Goal: Task Accomplishment & Management: Manage account settings

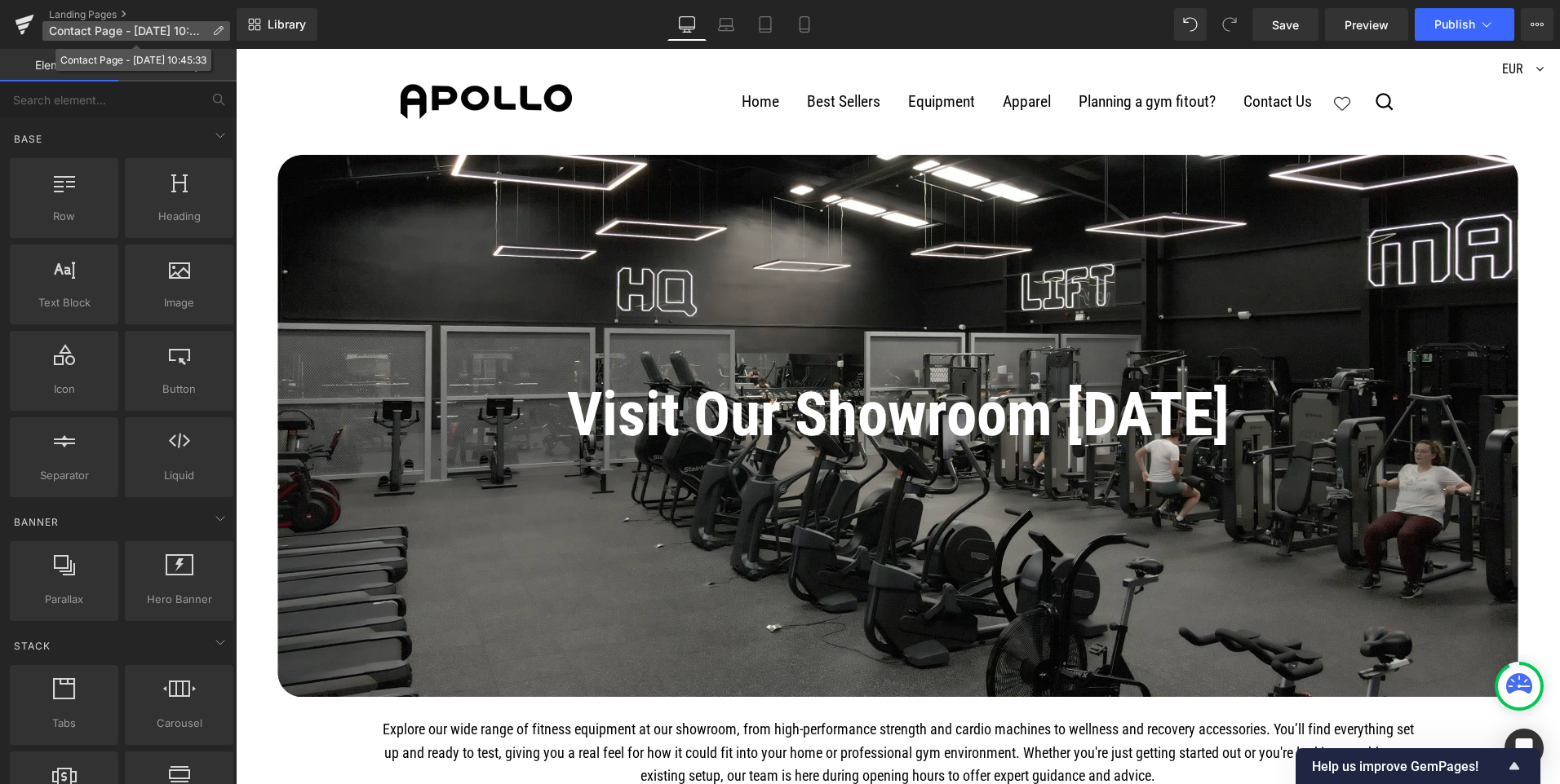
click at [108, 27] on span "Contact Page - [DATE] 10:45:33" at bounding box center [128, 31] width 157 height 13
click at [219, 27] on icon at bounding box center [218, 31] width 11 height 11
click at [217, 30] on icon at bounding box center [218, 31] width 11 height 11
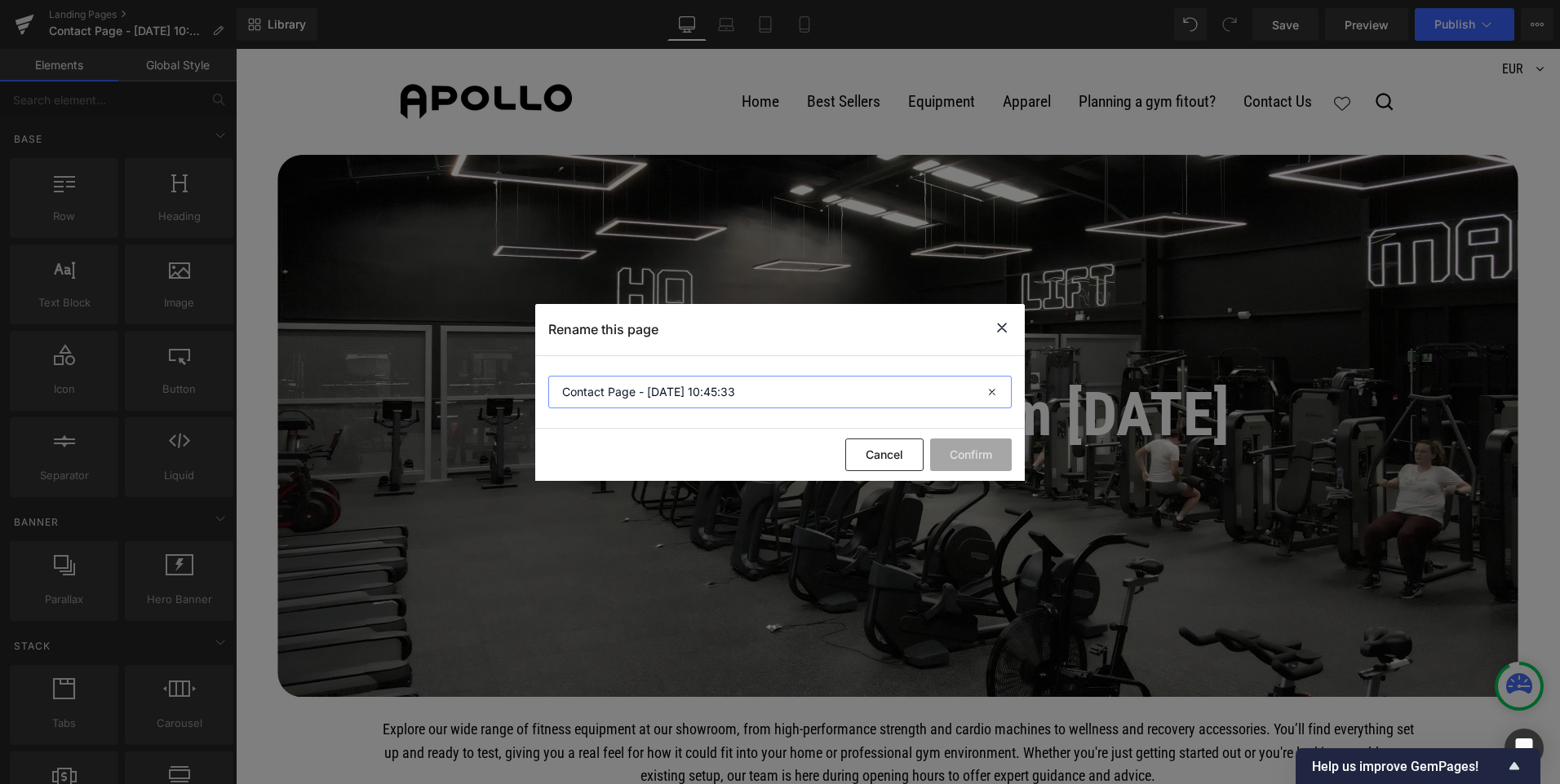
drag, startPoint x: 755, startPoint y: 393, endPoint x: 507, endPoint y: 393, distance: 248.0
click at [507, 393] on div "Rename this page Contact Page - [DATE] 10:45:33 Cancel Confirm" at bounding box center [780, 392] width 1560 height 784
type input "Our Showroom"
click at [987, 462] on button "Confirm" at bounding box center [970, 455] width 82 height 33
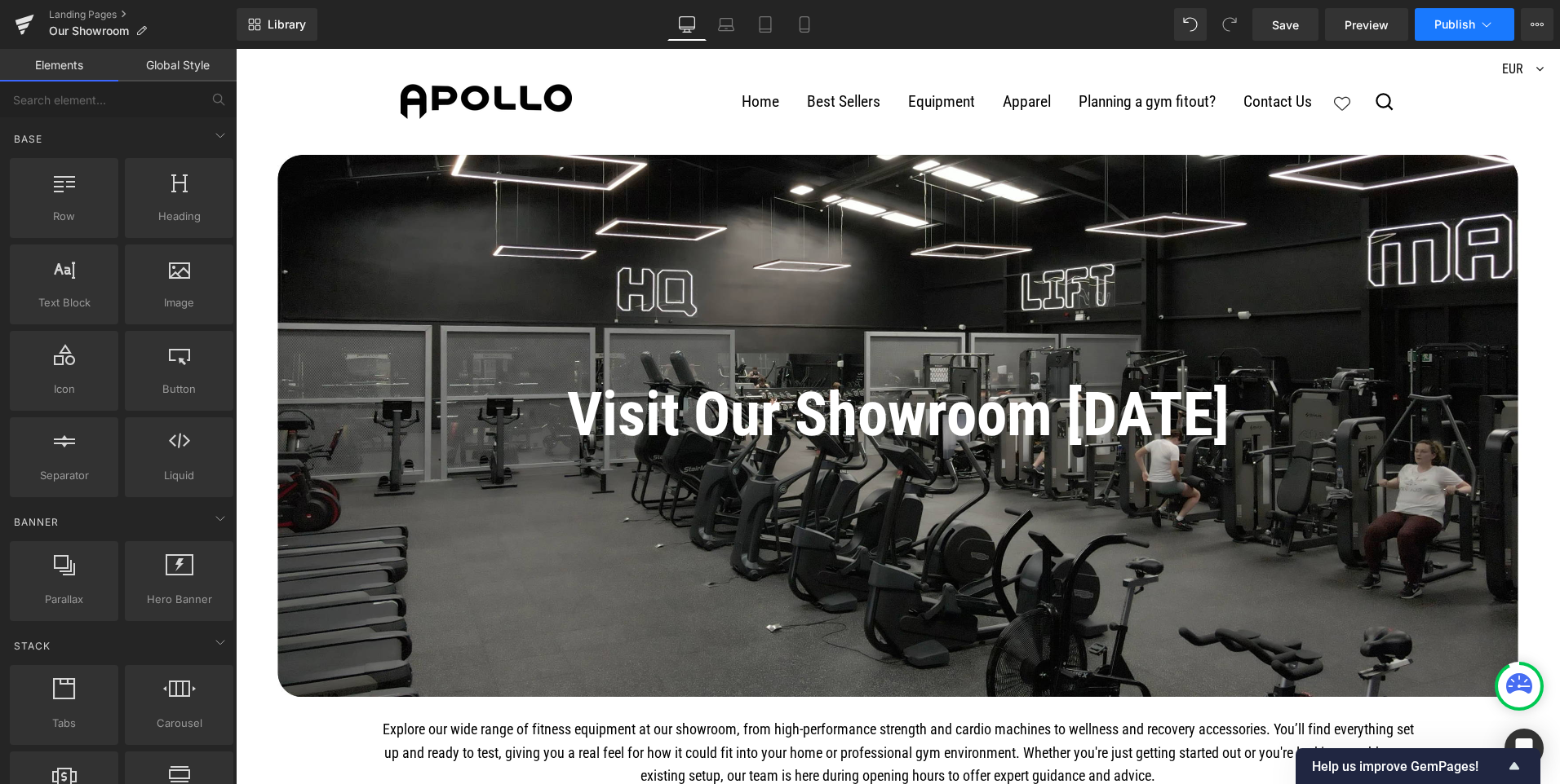
click at [1481, 22] on icon at bounding box center [1486, 25] width 17 height 17
click at [1295, 26] on span "Save" at bounding box center [1285, 25] width 27 height 17
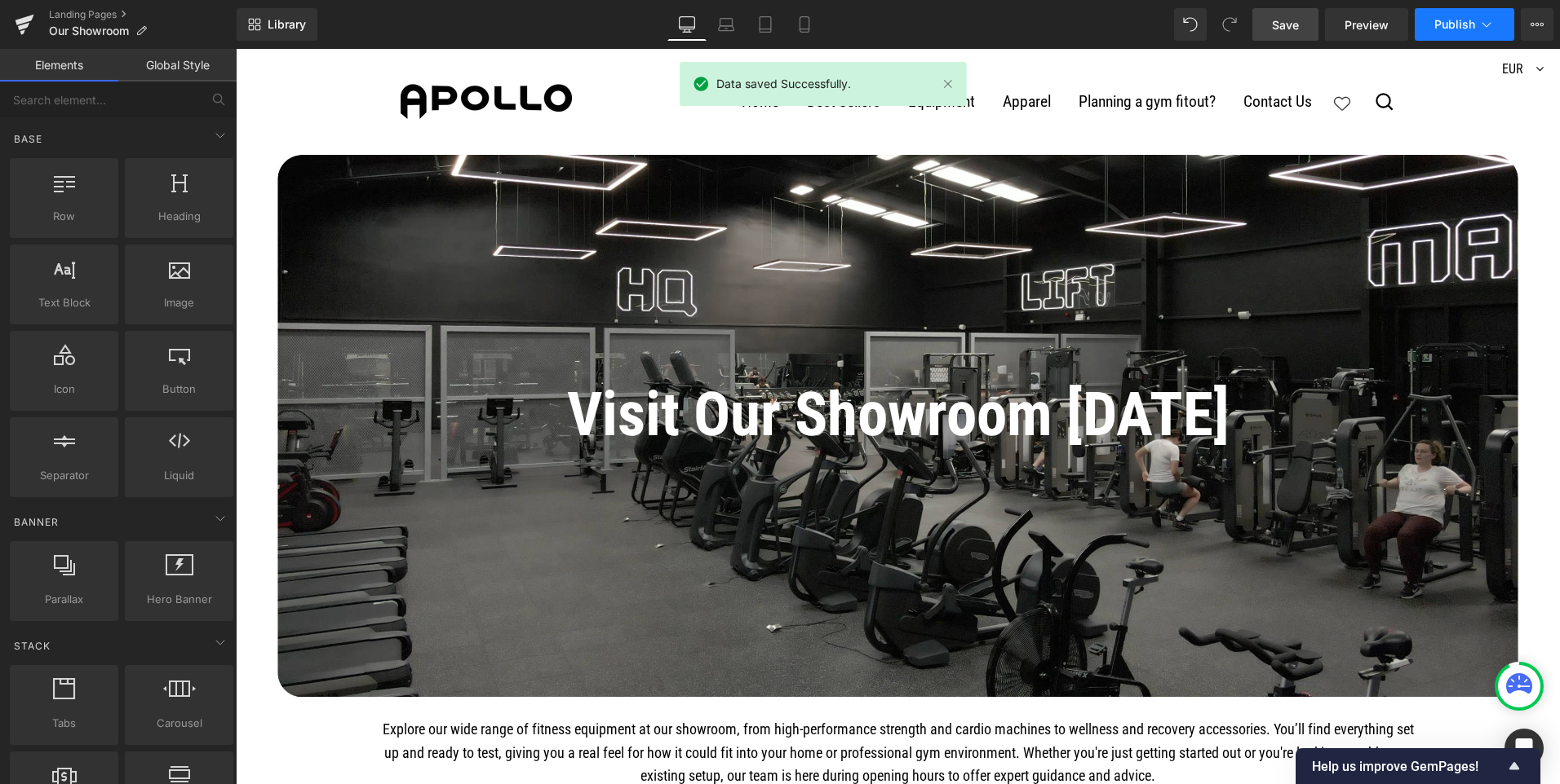
click at [1449, 19] on span "Publish" at bounding box center [1454, 24] width 41 height 13
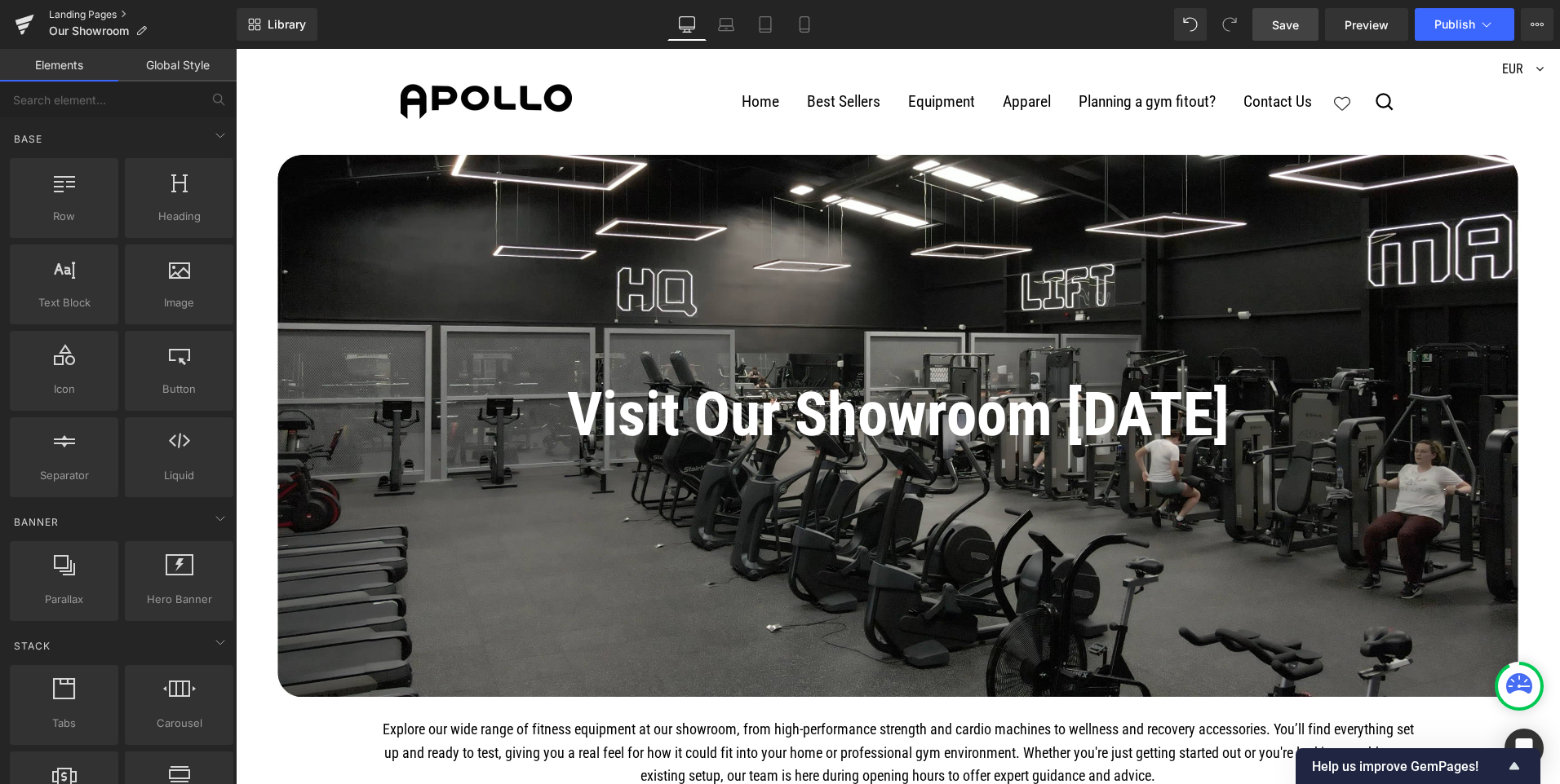
click at [78, 11] on link "Landing Pages" at bounding box center [143, 14] width 188 height 13
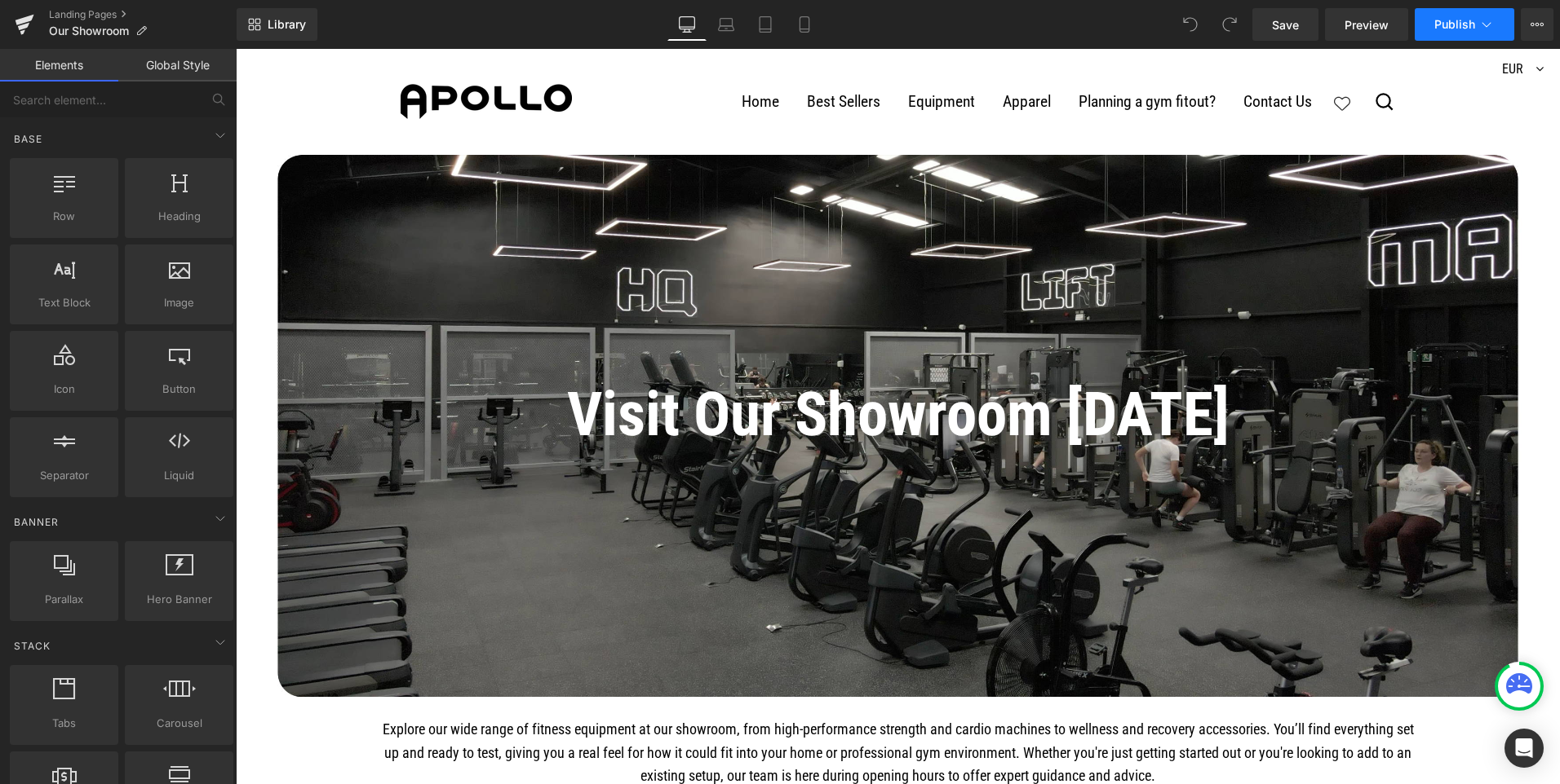
click at [1442, 27] on span "Publish" at bounding box center [1454, 24] width 41 height 13
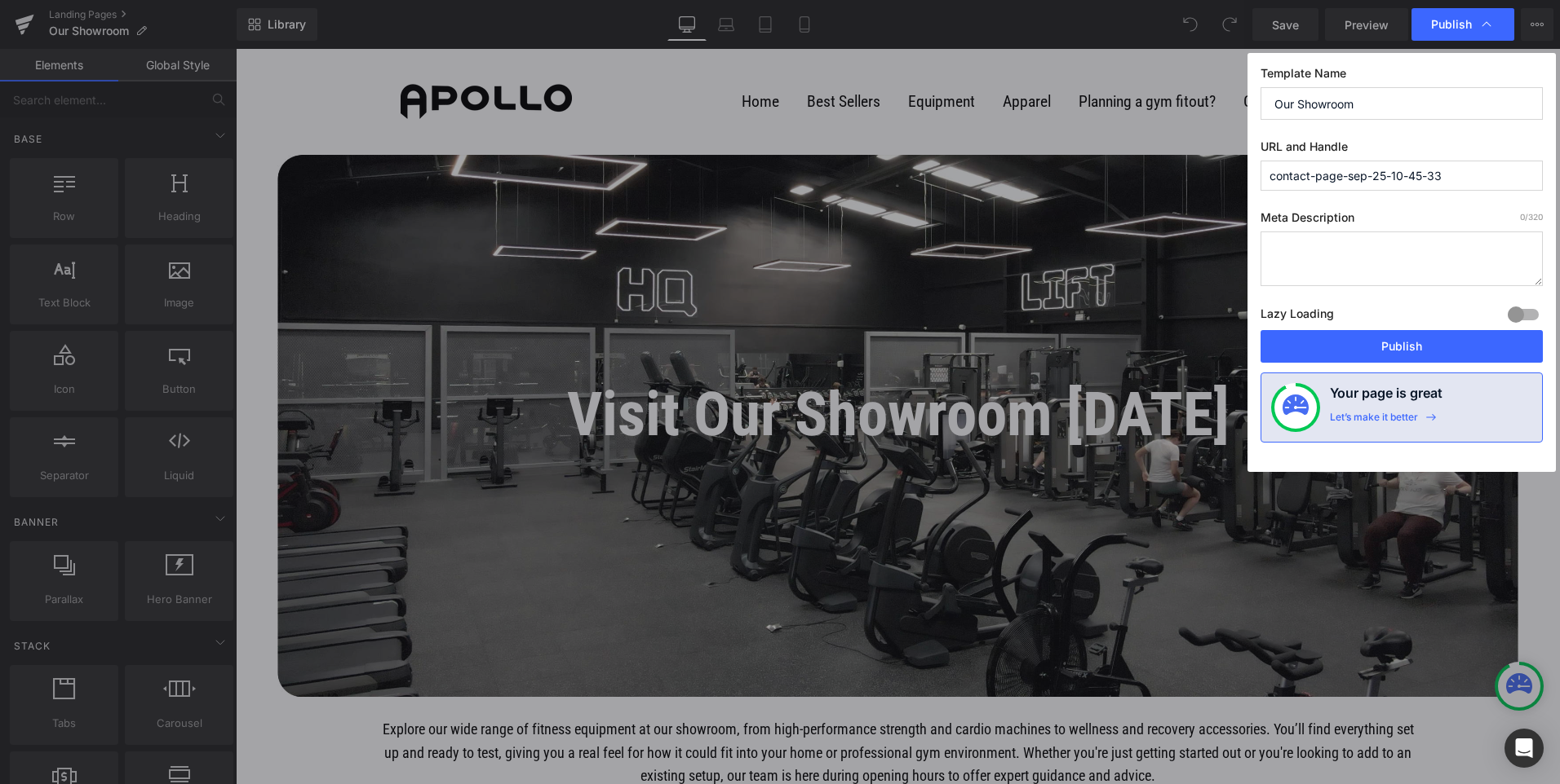
drag, startPoint x: 1465, startPoint y: 178, endPoint x: 1253, endPoint y: 185, distance: 212.1
click at [1253, 185] on div "Template Name Our Showroom URL and Handle contact-page-sep-25-10-45-33 Meta Des…" at bounding box center [1401, 263] width 308 height 419
paste input "https://apollofitness.ie/pages/contact-us-contact-form"
click at [1295, 180] on input "httpsapollofitness.iepagescontact-us-contact-form" at bounding box center [1401, 175] width 282 height 30
type input "httpsapollofitness.iepagescontact-us-contact-form"
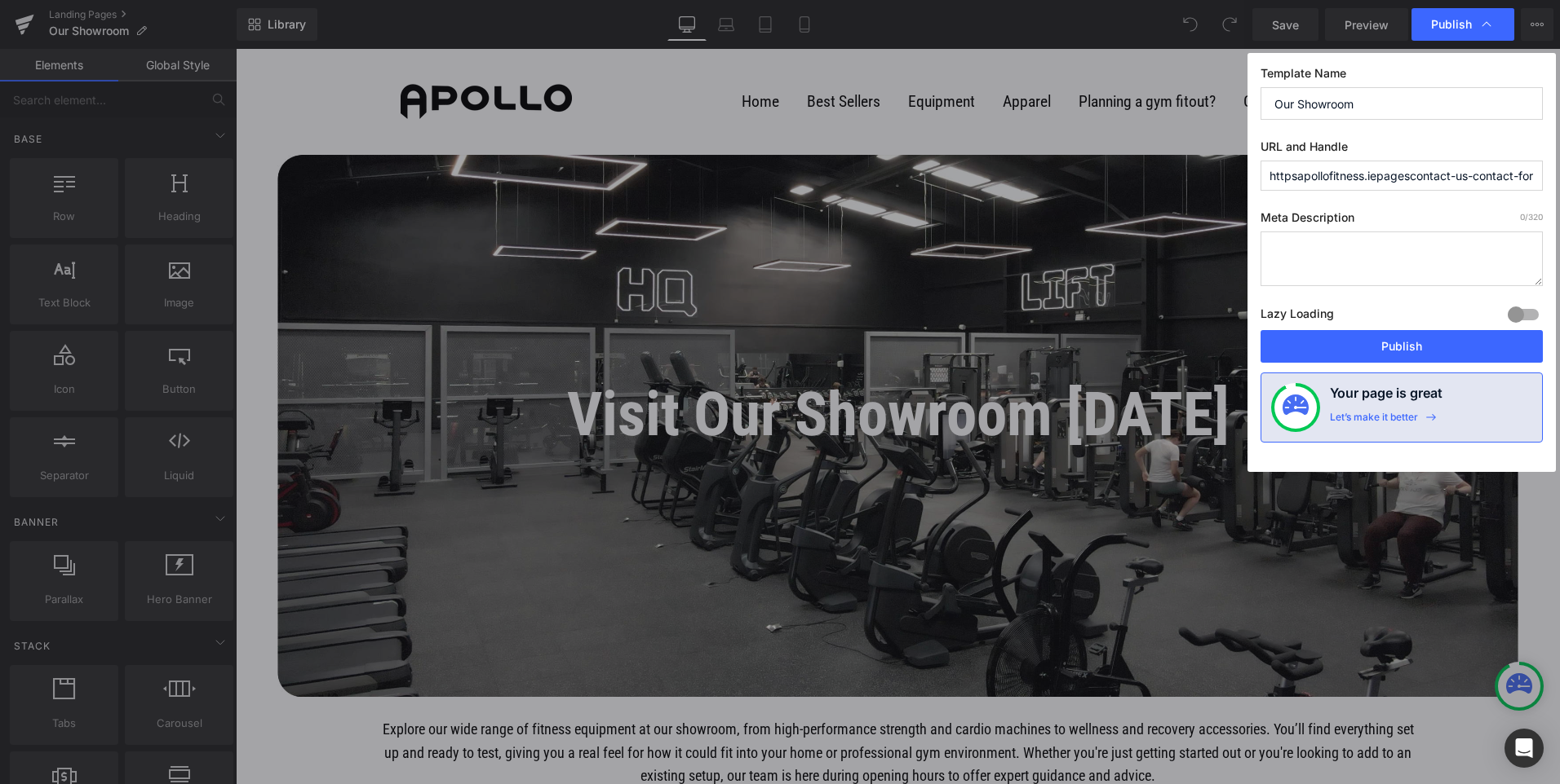
click at [1457, 171] on input "httpsapollofitness.iepagescontact-us-contact-form" at bounding box center [1401, 175] width 282 height 30
click at [1458, 173] on input "httpsapollofitness.iepagescontact-us-contact-form" at bounding box center [1401, 175] width 282 height 30
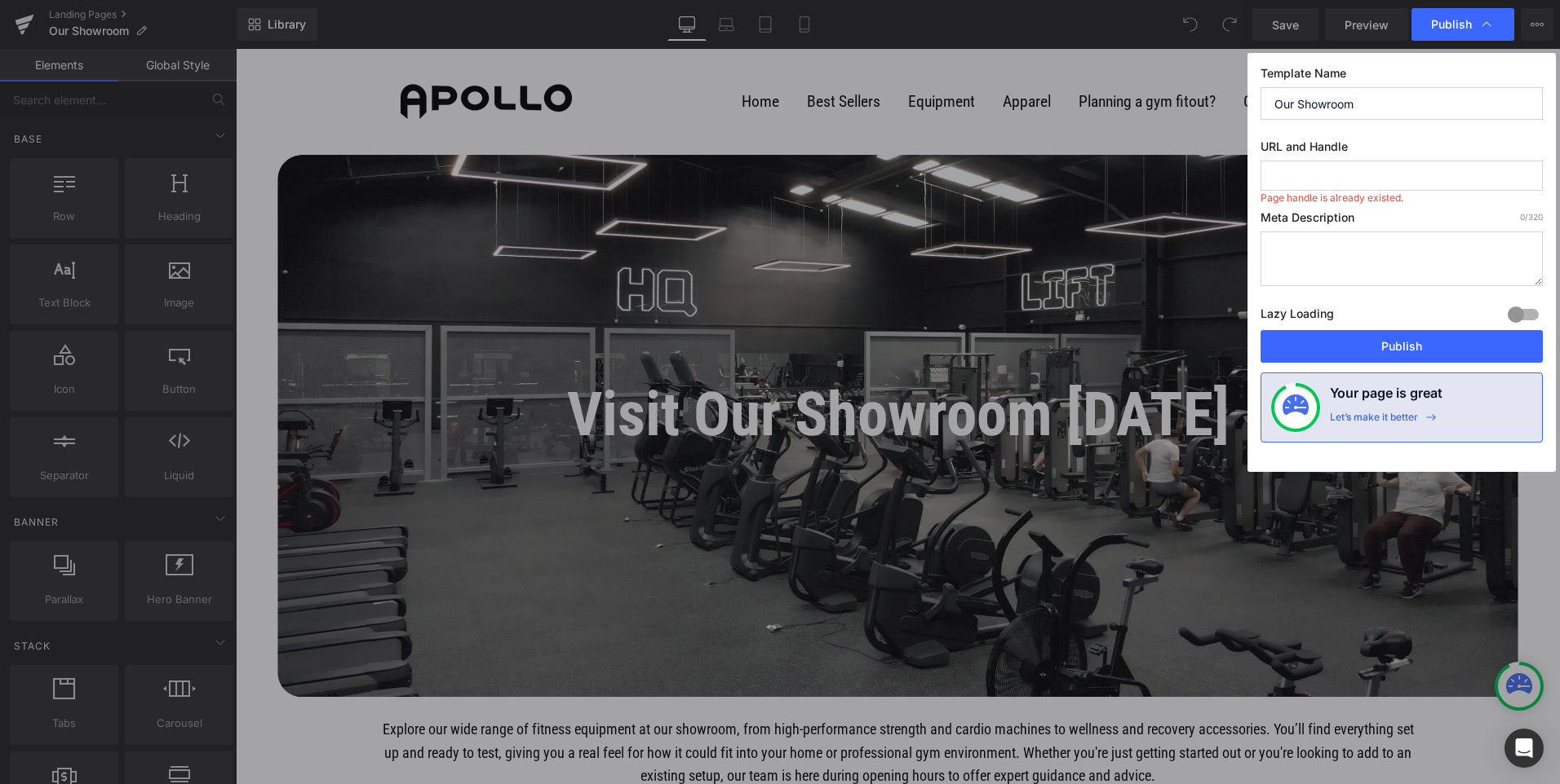
click at [1381, 181] on input "text" at bounding box center [1401, 175] width 282 height 30
click at [1389, 353] on button "Publish" at bounding box center [1401, 346] width 282 height 33
click at [1319, 169] on input "text" at bounding box center [1401, 175] width 282 height 30
type input "our-showroom"
click at [1409, 354] on button "Publish" at bounding box center [1401, 346] width 282 height 33
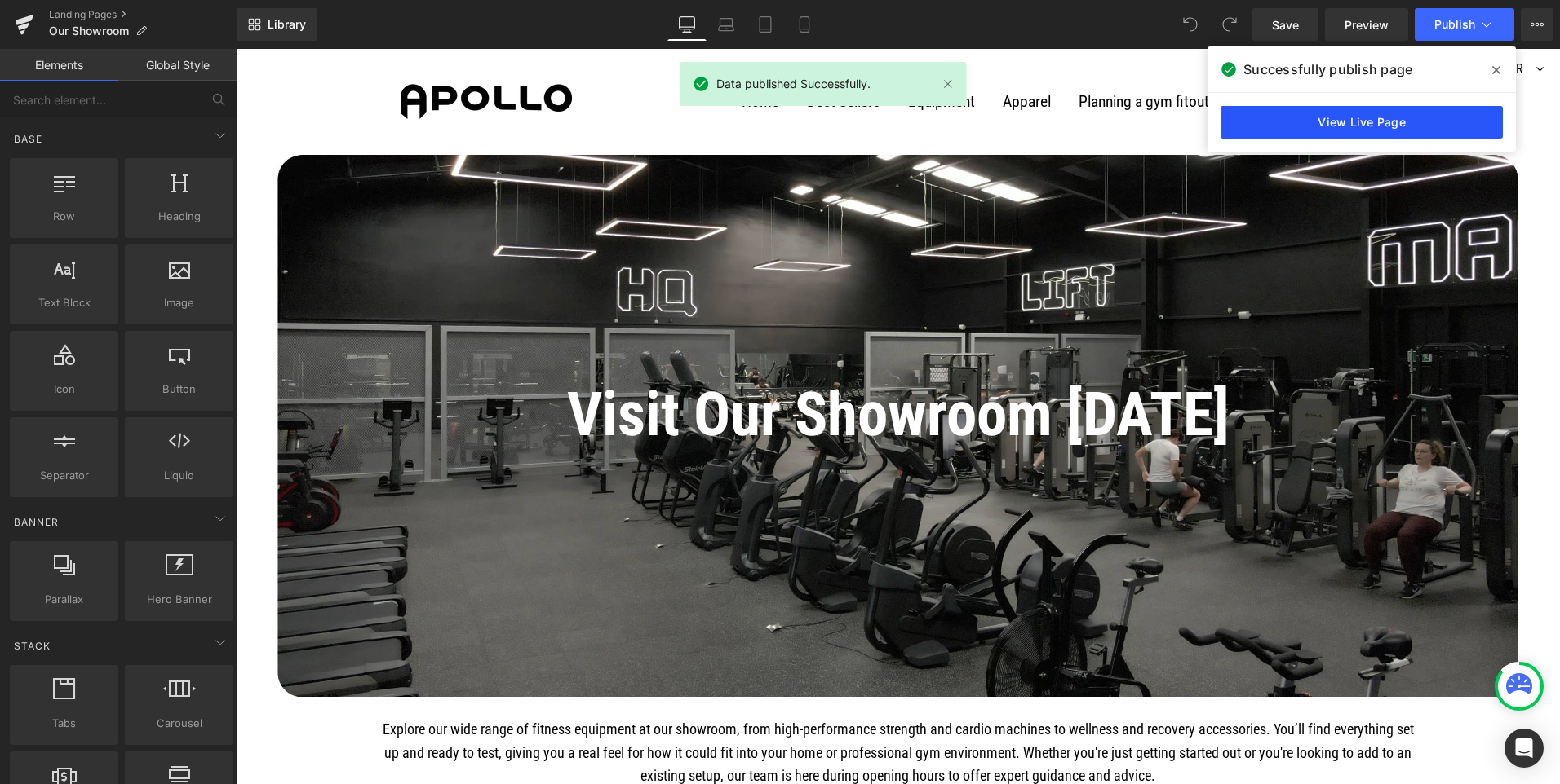
click at [1276, 121] on link "View Live Page" at bounding box center [1362, 122] width 282 height 33
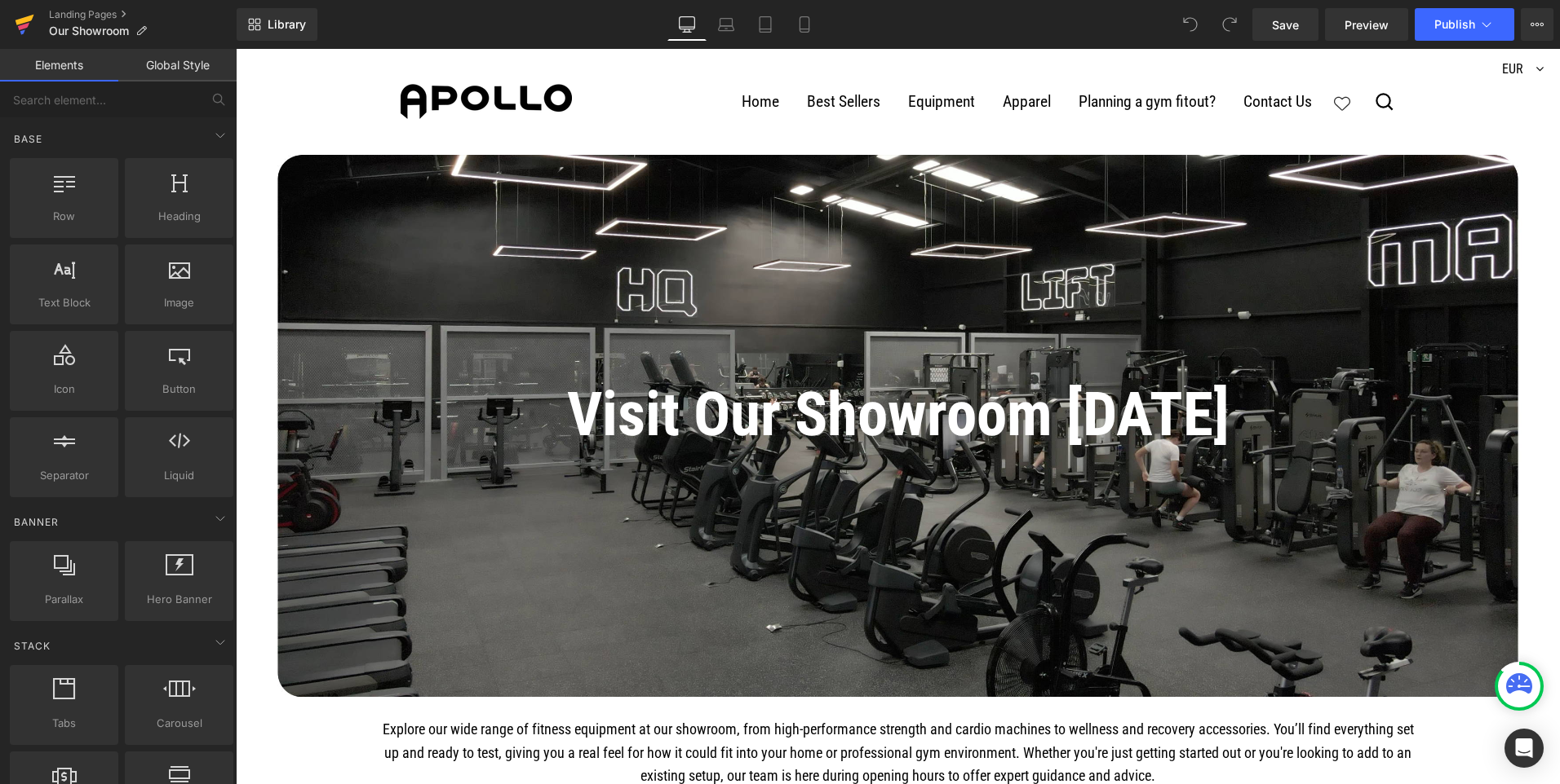
click at [30, 18] on icon at bounding box center [25, 20] width 19 height 11
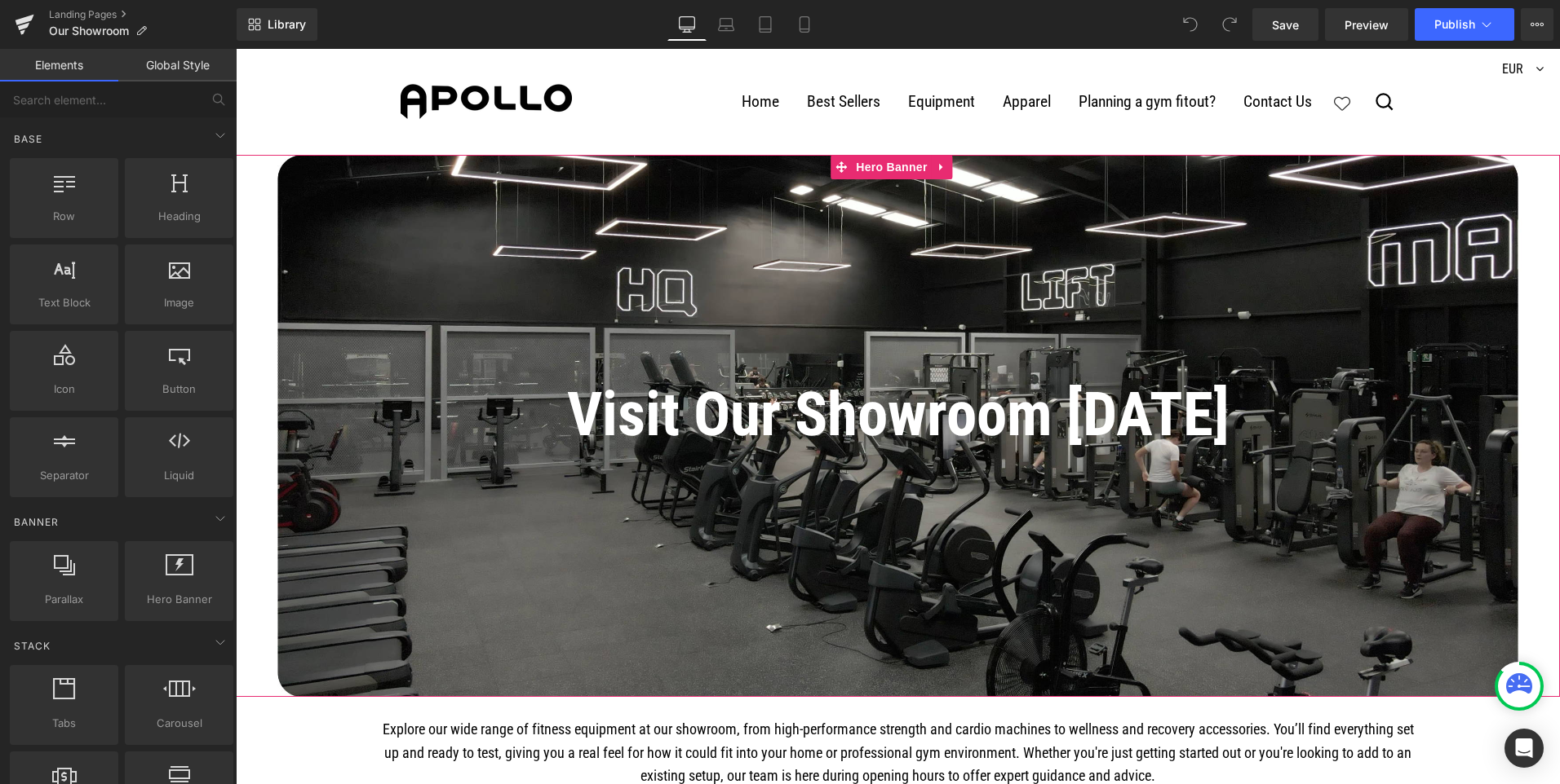
click at [334, 207] on div at bounding box center [897, 426] width 1324 height 543
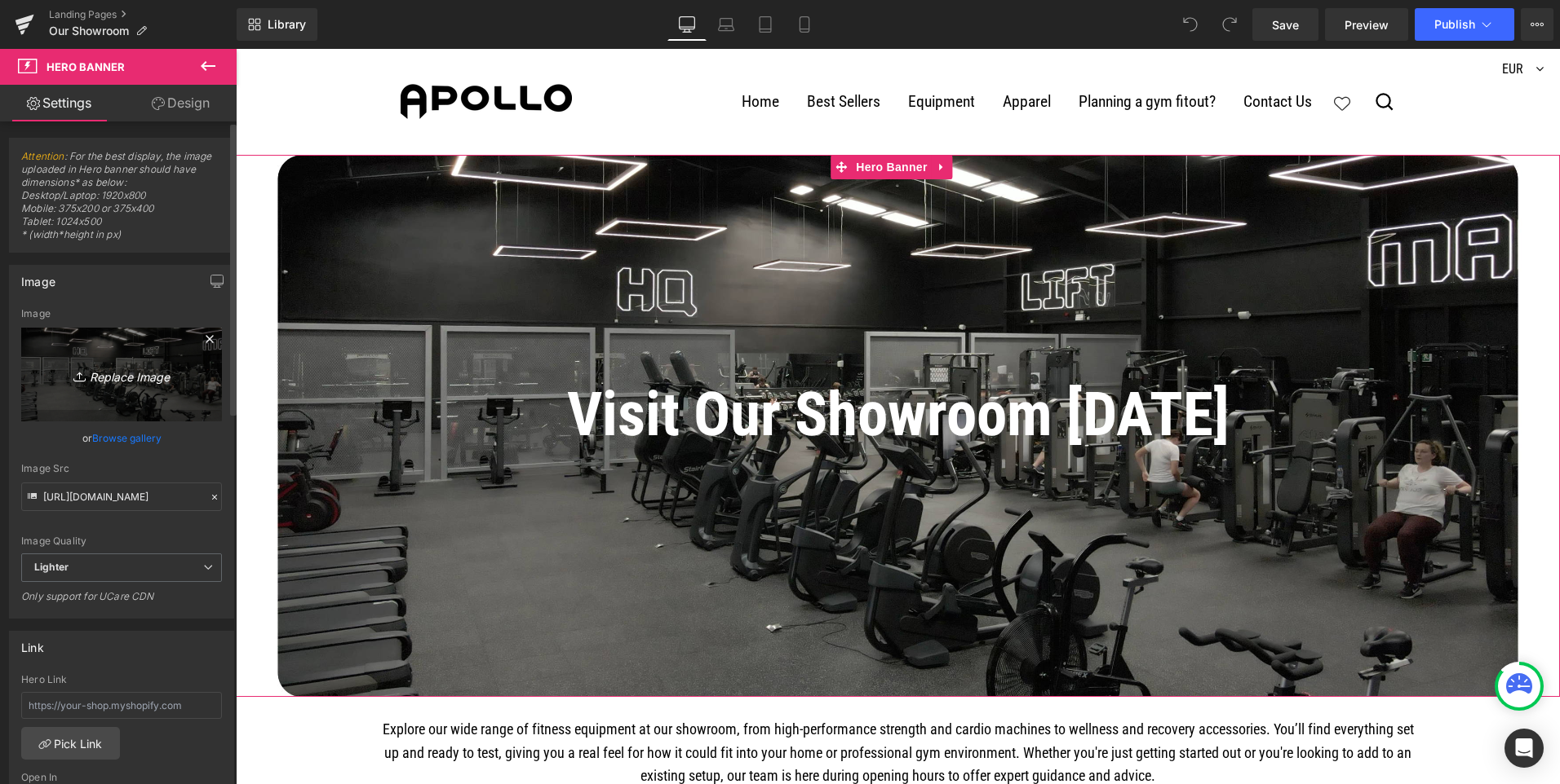
click at [135, 386] on link "Replace Image" at bounding box center [122, 374] width 201 height 93
click at [137, 433] on link "Browse gallery" at bounding box center [127, 438] width 70 height 28
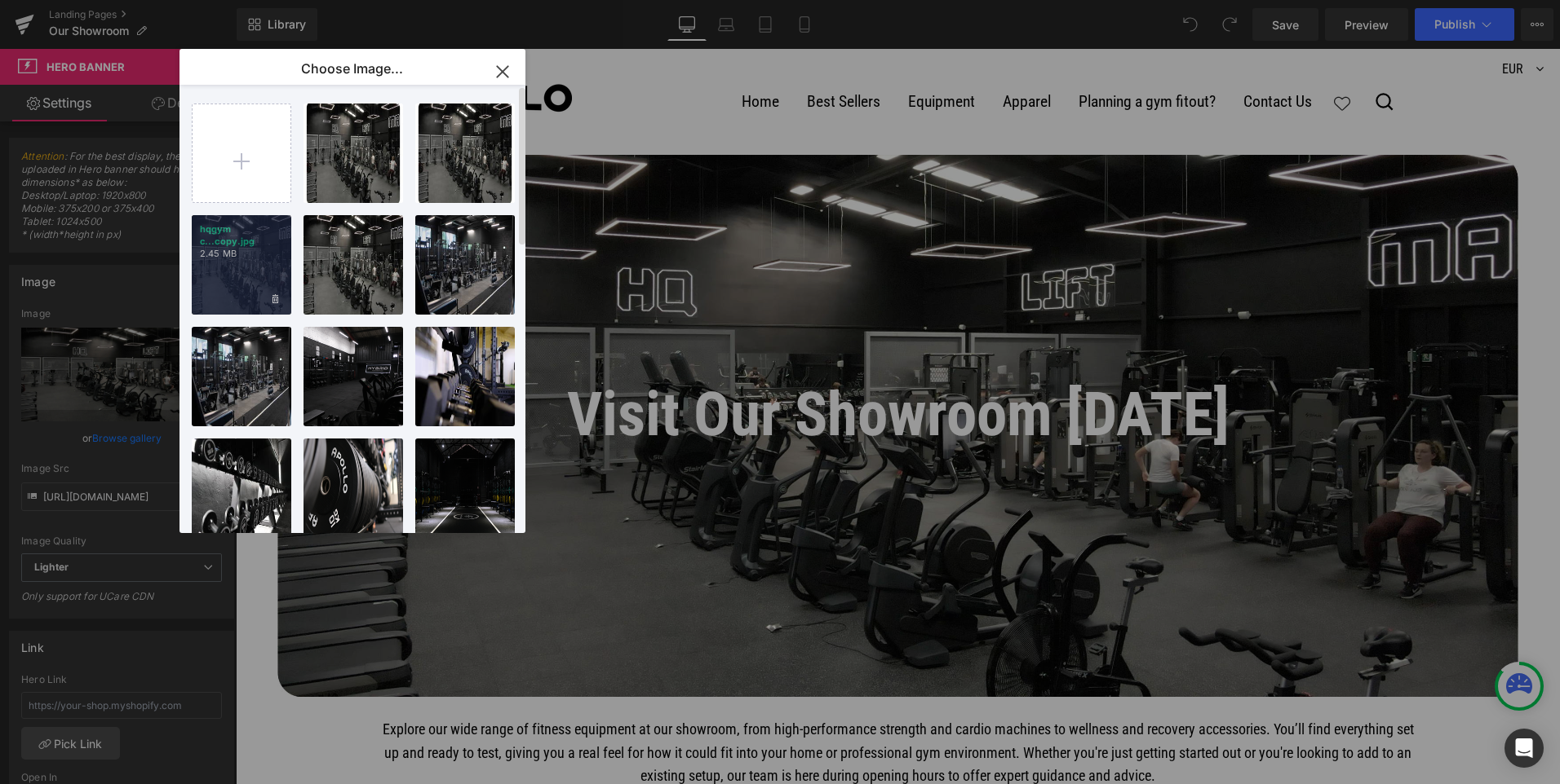
click at [279, 256] on p "2.45 MB" at bounding box center [241, 254] width 83 height 12
type input "https://ucarecdn.com/7c518667-e247-40db-9844-af2ec3932953/-/format/auto/-/previ…"
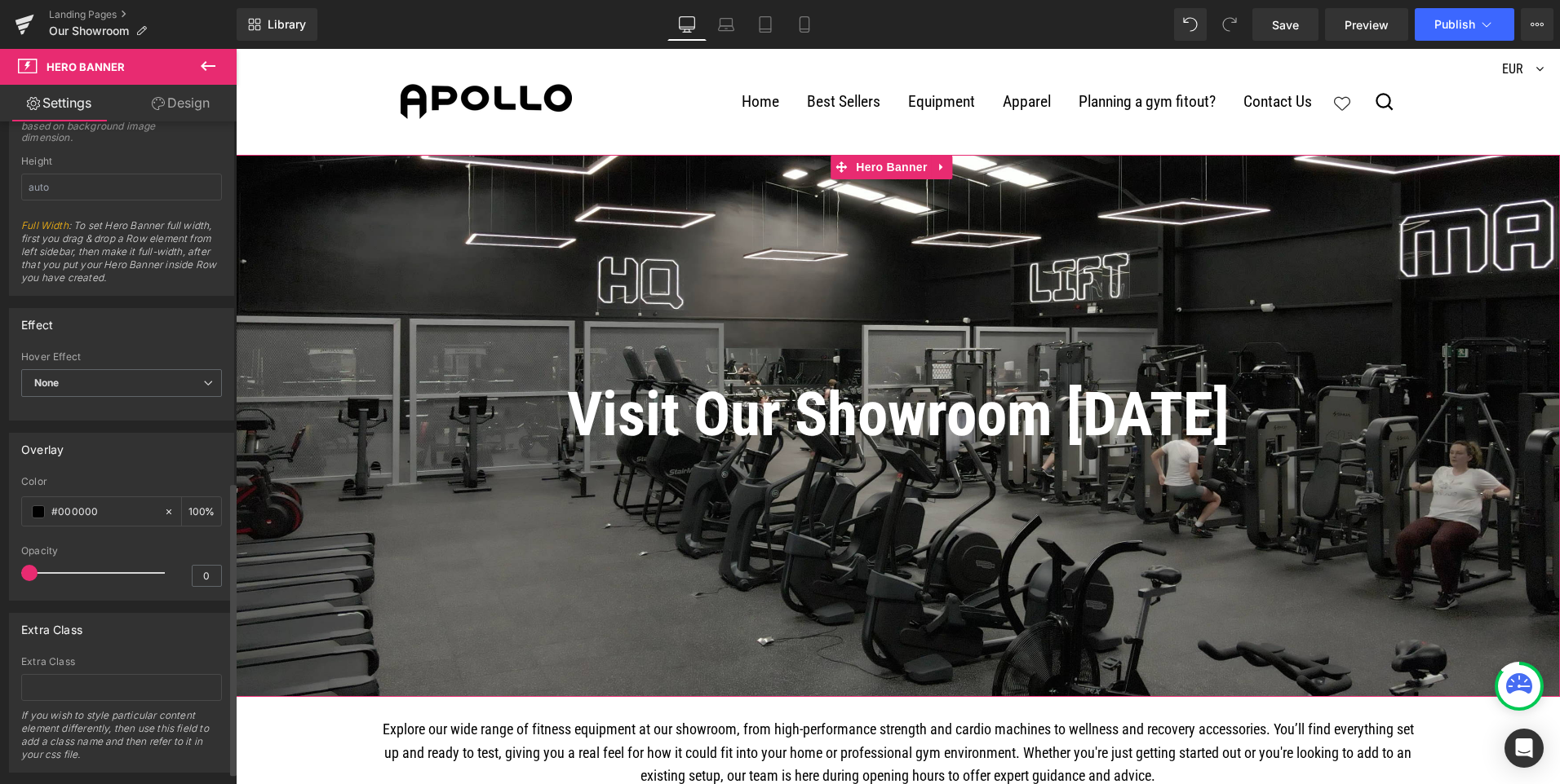
scroll to position [816, 0]
click at [201, 566] on input "0" at bounding box center [206, 569] width 28 height 20
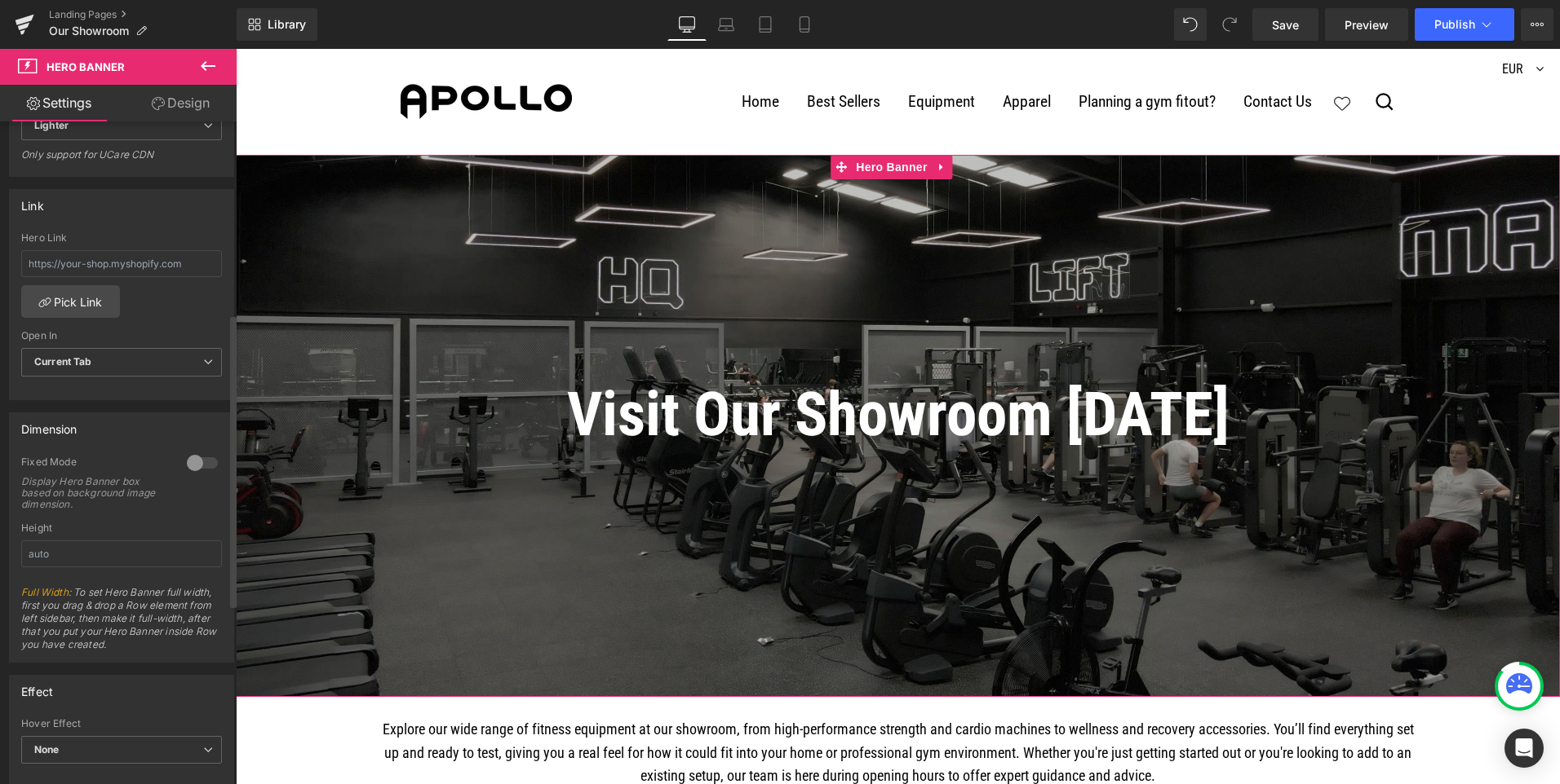
scroll to position [435, 0]
type input "0.25"
click at [247, 381] on span "Visit Our Showroom Today Heading Text Block Row" at bounding box center [897, 426] width 1324 height 152
click at [71, 569] on input "text" at bounding box center [122, 560] width 201 height 27
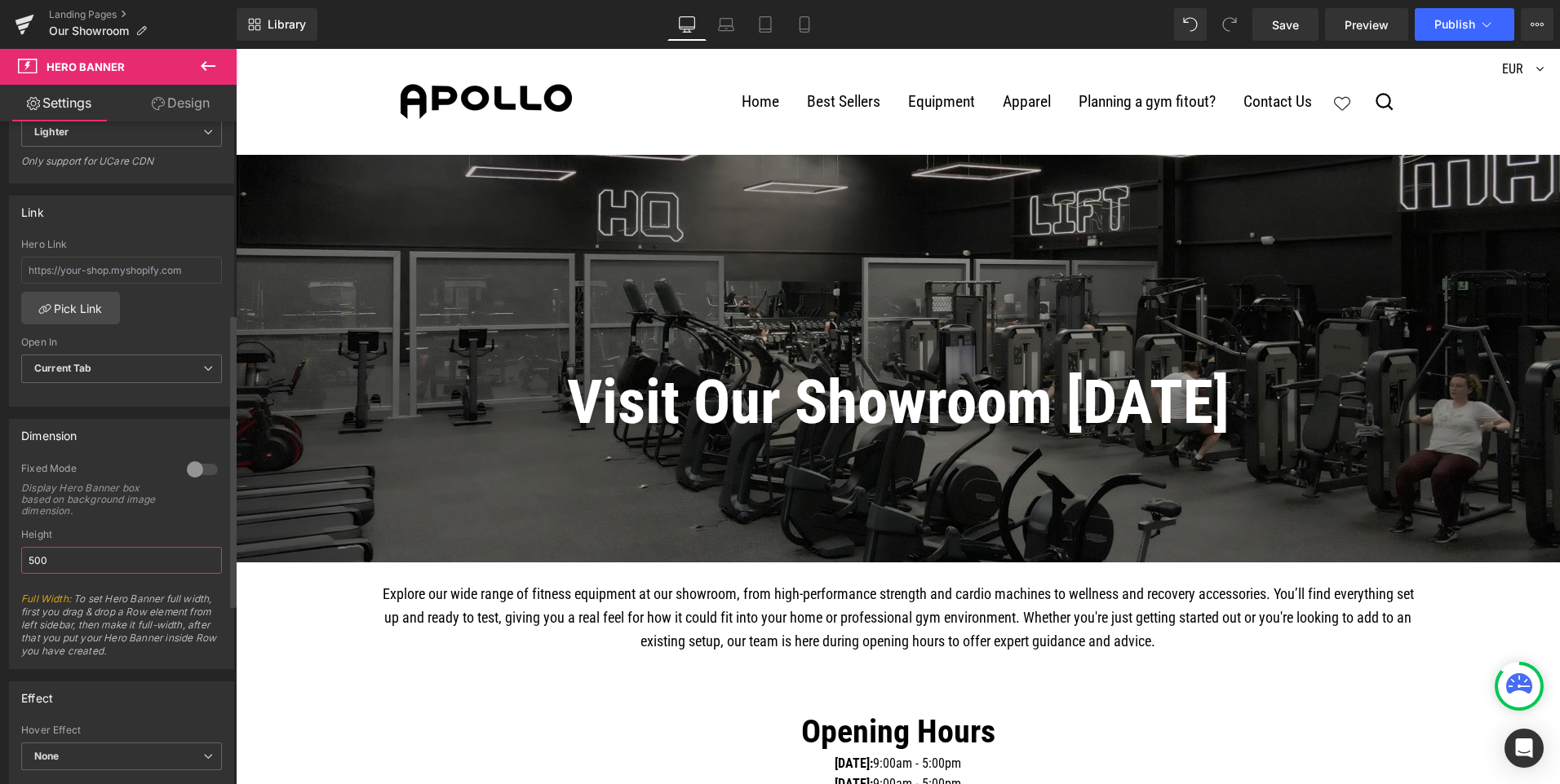
click at [34, 554] on input "500" at bounding box center [122, 560] width 201 height 27
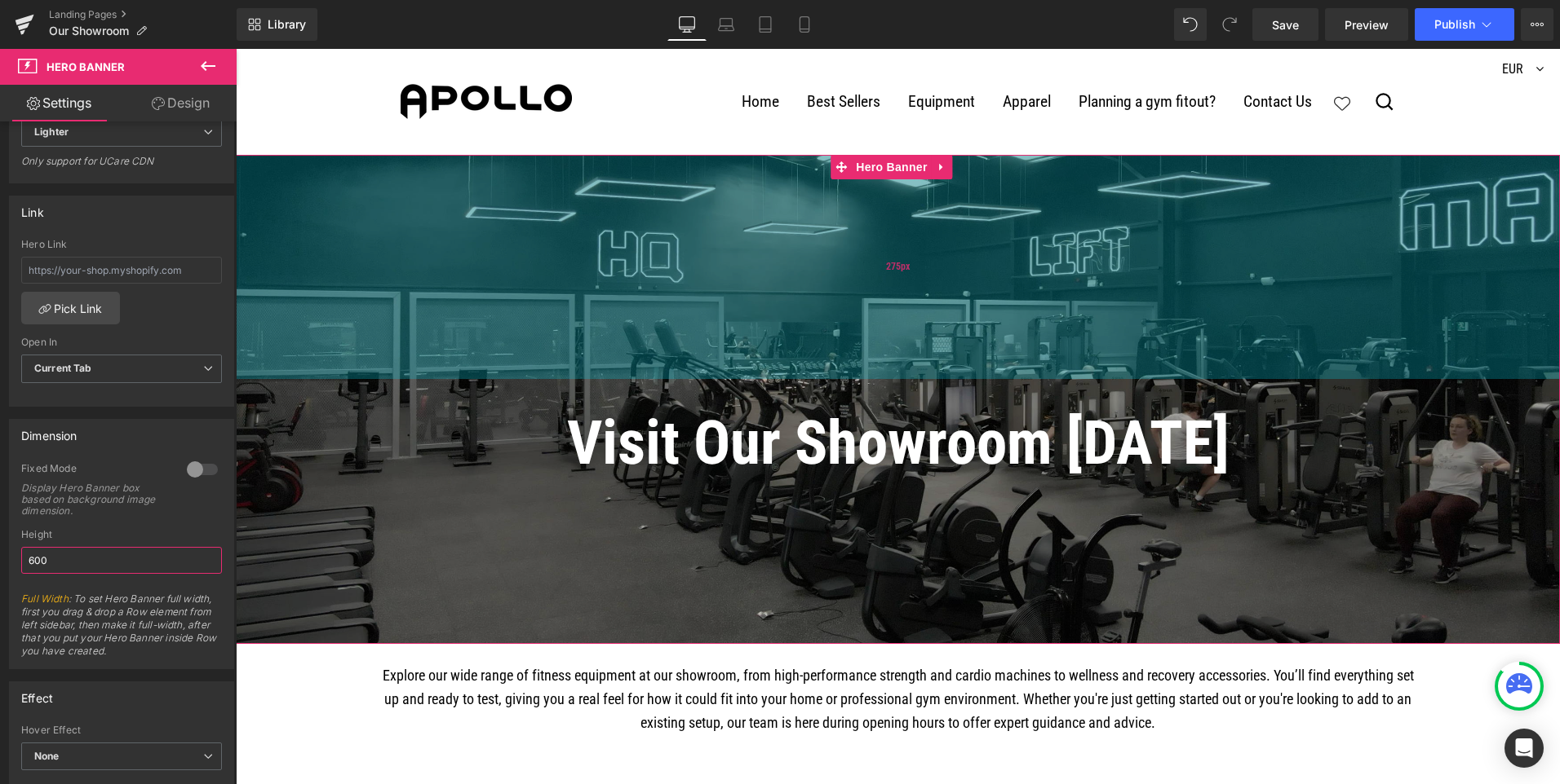
click at [757, 248] on div "275px" at bounding box center [897, 267] width 1324 height 225
click at [899, 265] on span "275px" at bounding box center [897, 267] width 24 height 16
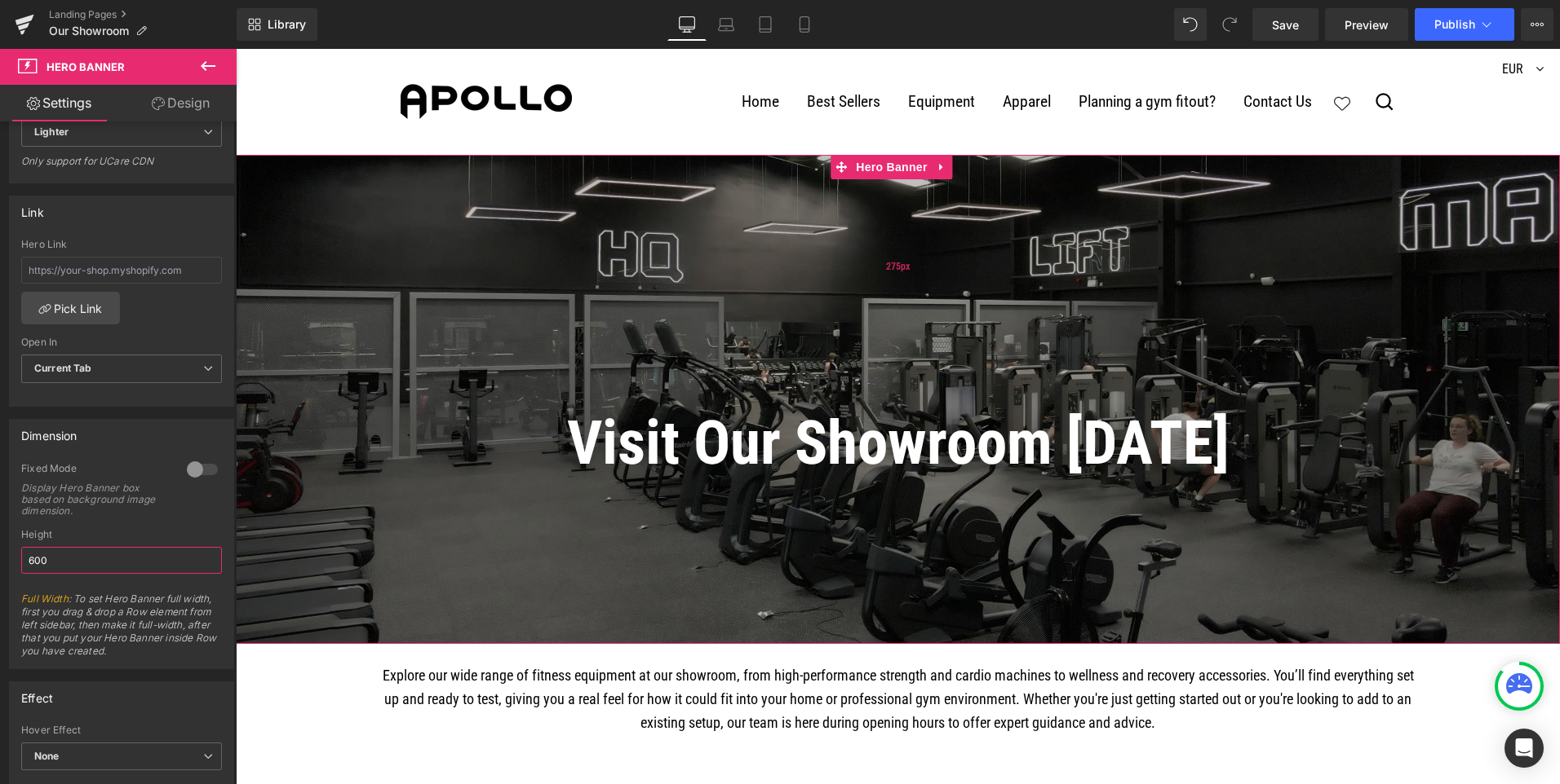
click at [895, 269] on span "275px" at bounding box center [897, 267] width 24 height 16
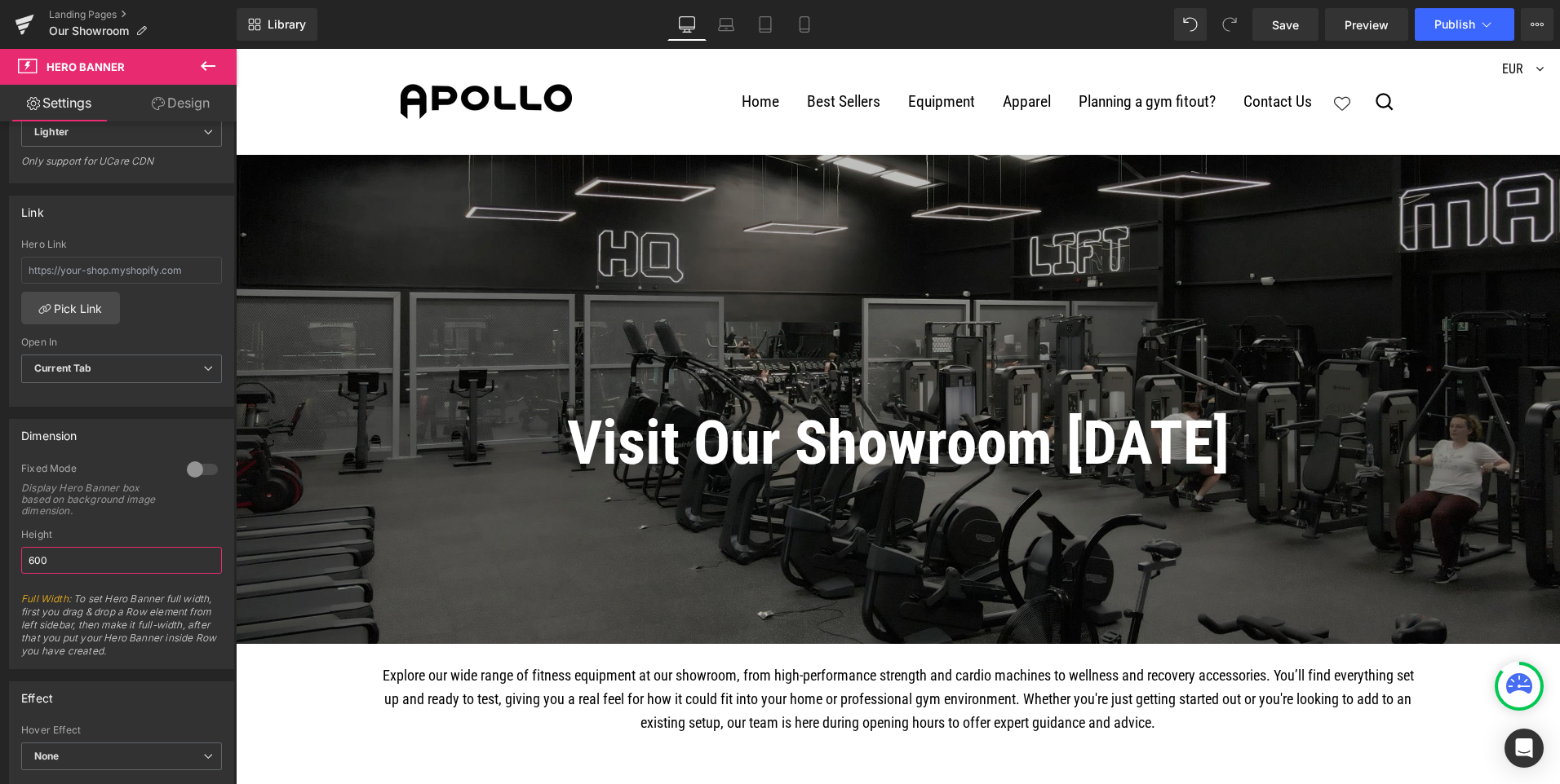
type input "600"
drag, startPoint x: 217, startPoint y: 67, endPoint x: 231, endPoint y: 74, distance: 15.7
click at [217, 67] on icon at bounding box center [208, 66] width 19 height 19
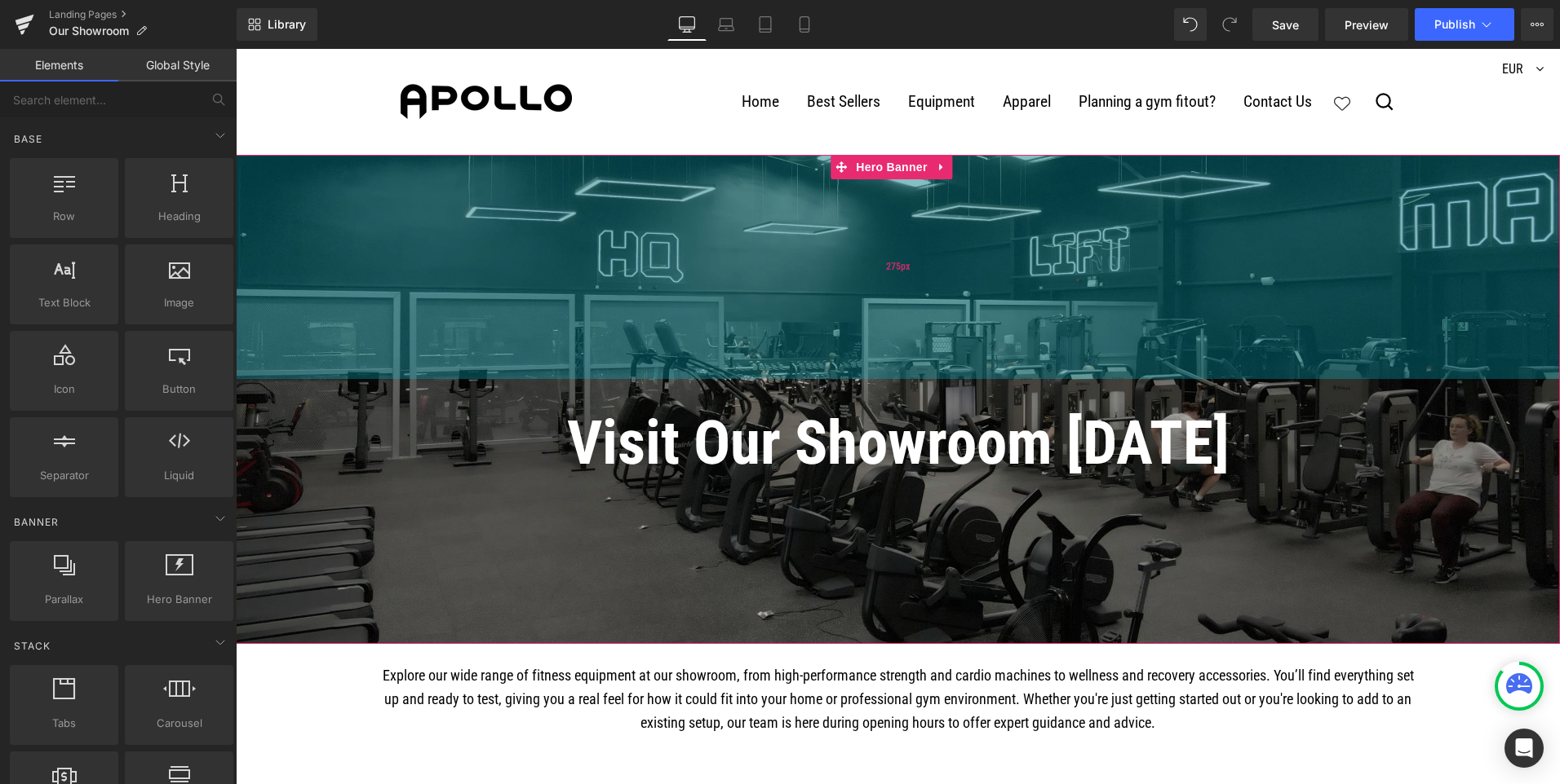
click at [889, 278] on div "275px" at bounding box center [897, 267] width 1324 height 225
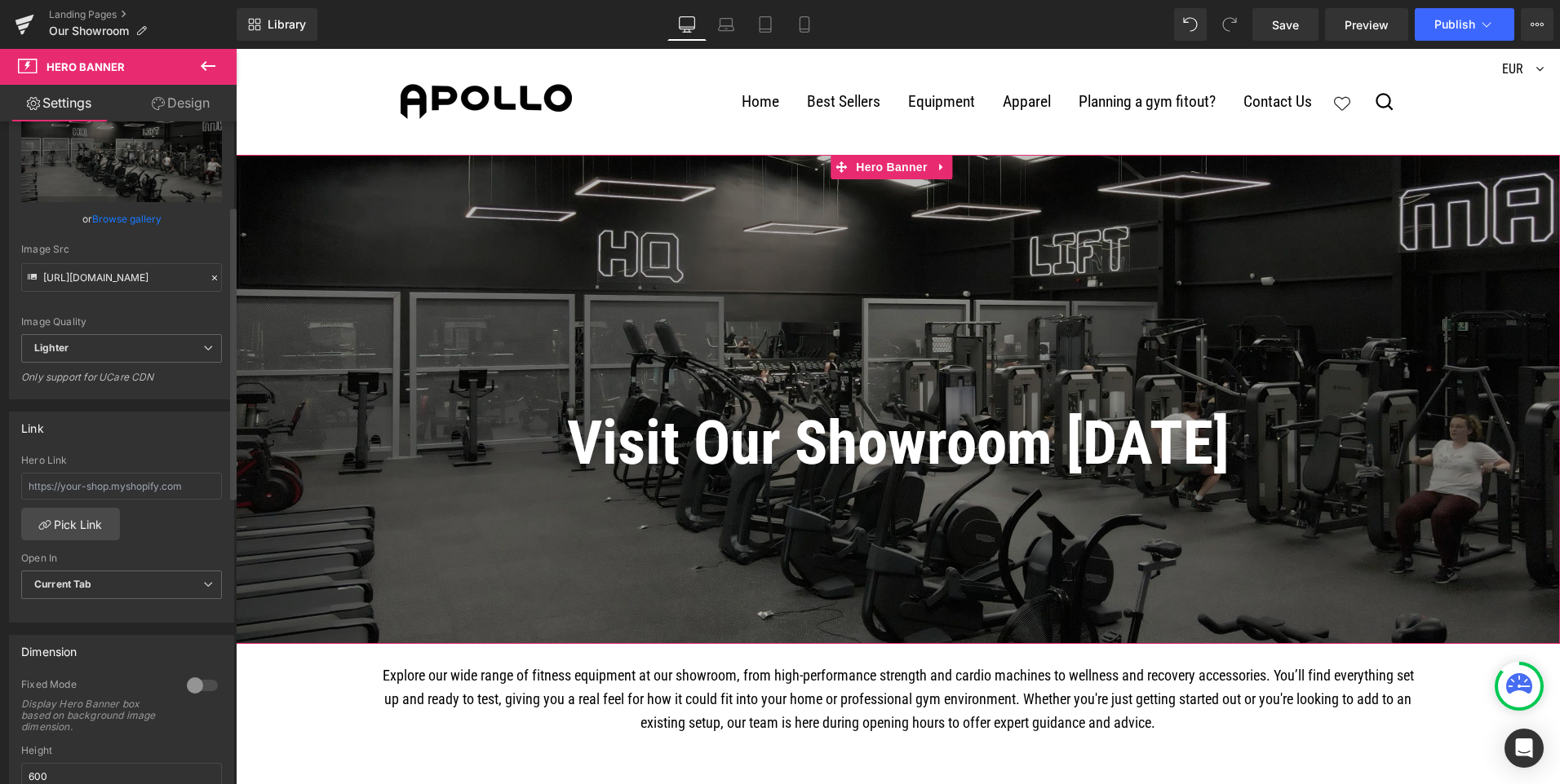
scroll to position [191, 0]
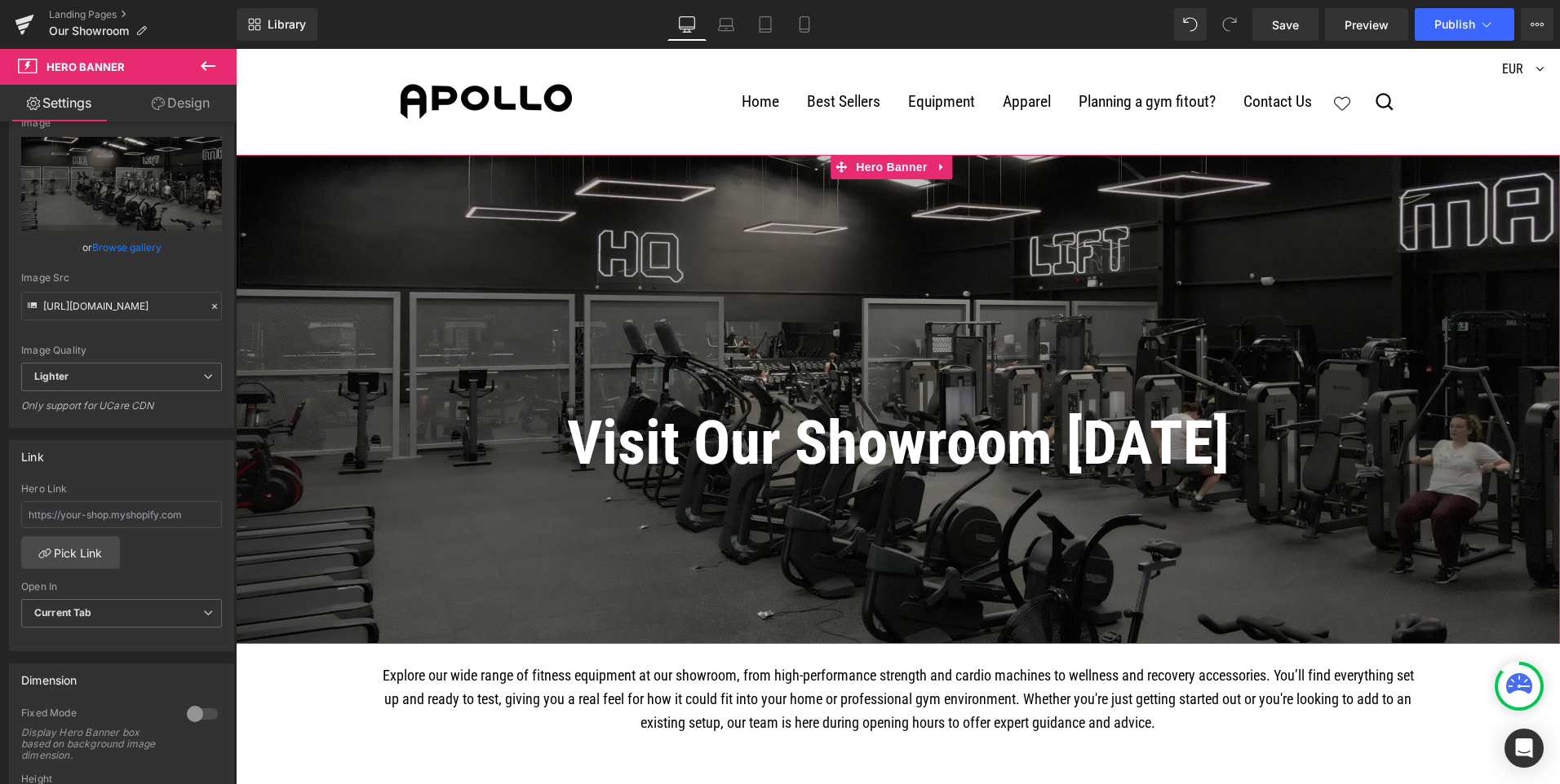
click at [204, 101] on link "Design" at bounding box center [181, 103] width 118 height 37
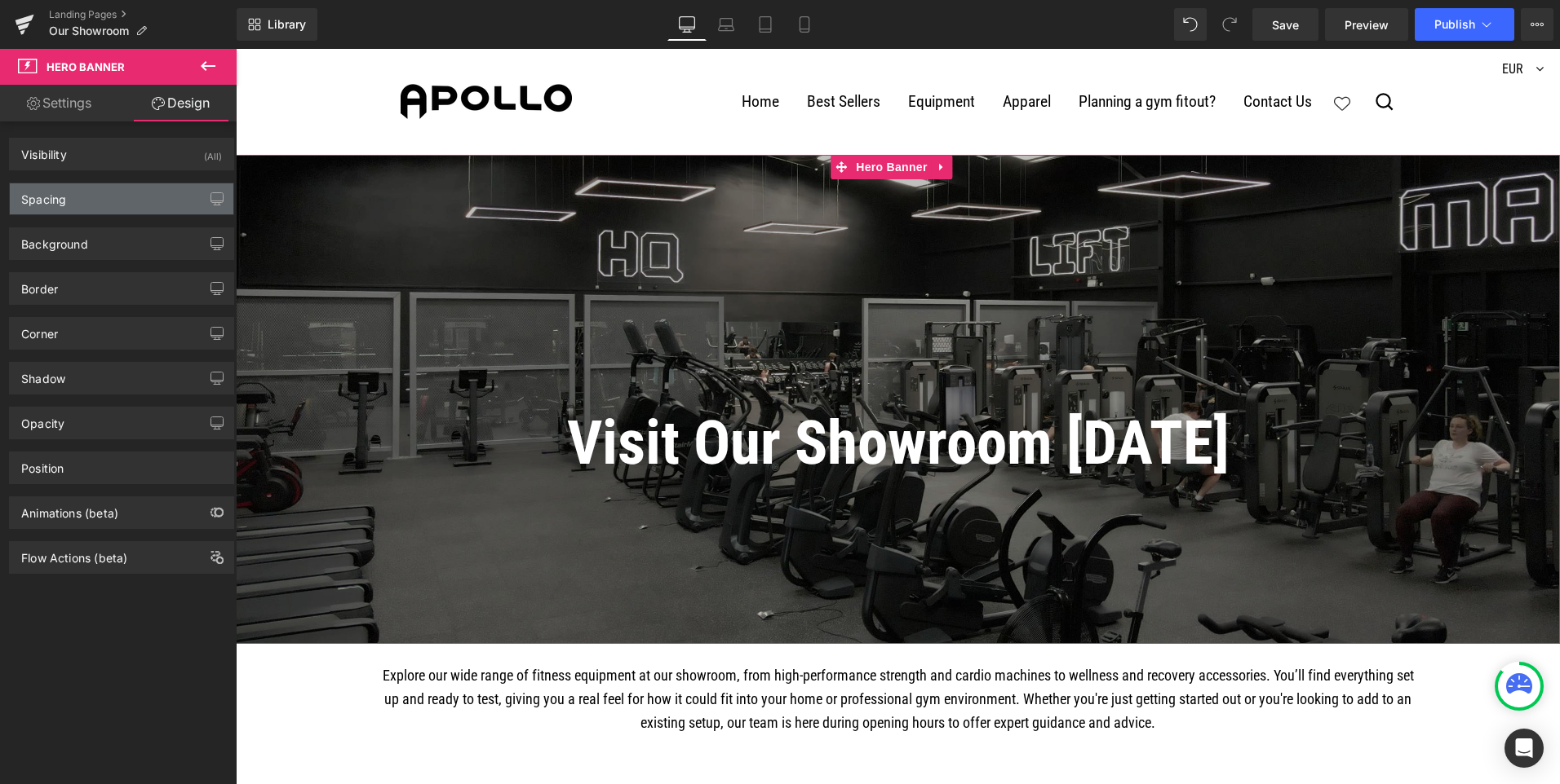
click at [82, 196] on div "Spacing" at bounding box center [122, 198] width 224 height 31
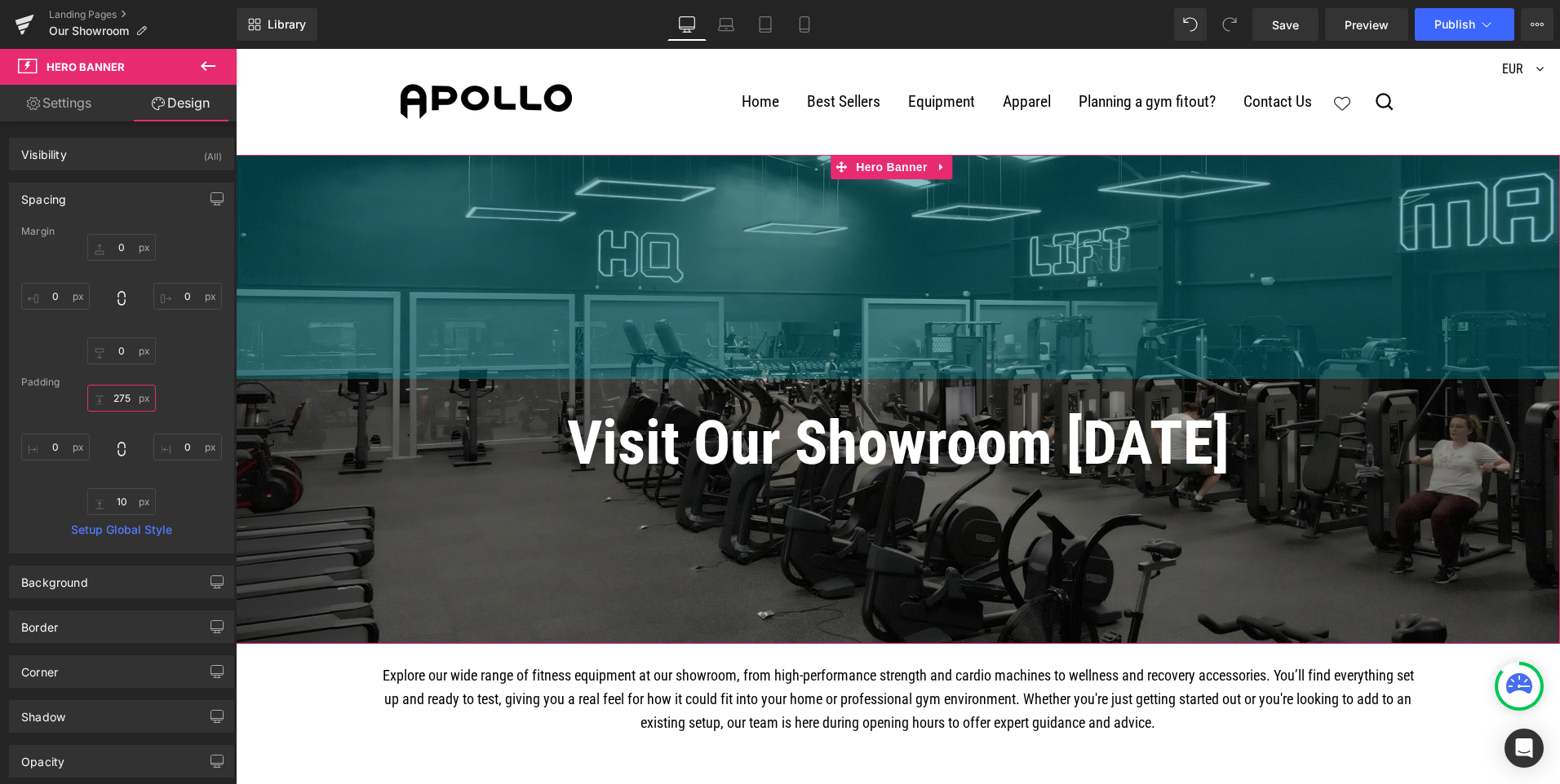
click at [127, 396] on input "275" at bounding box center [122, 398] width 69 height 27
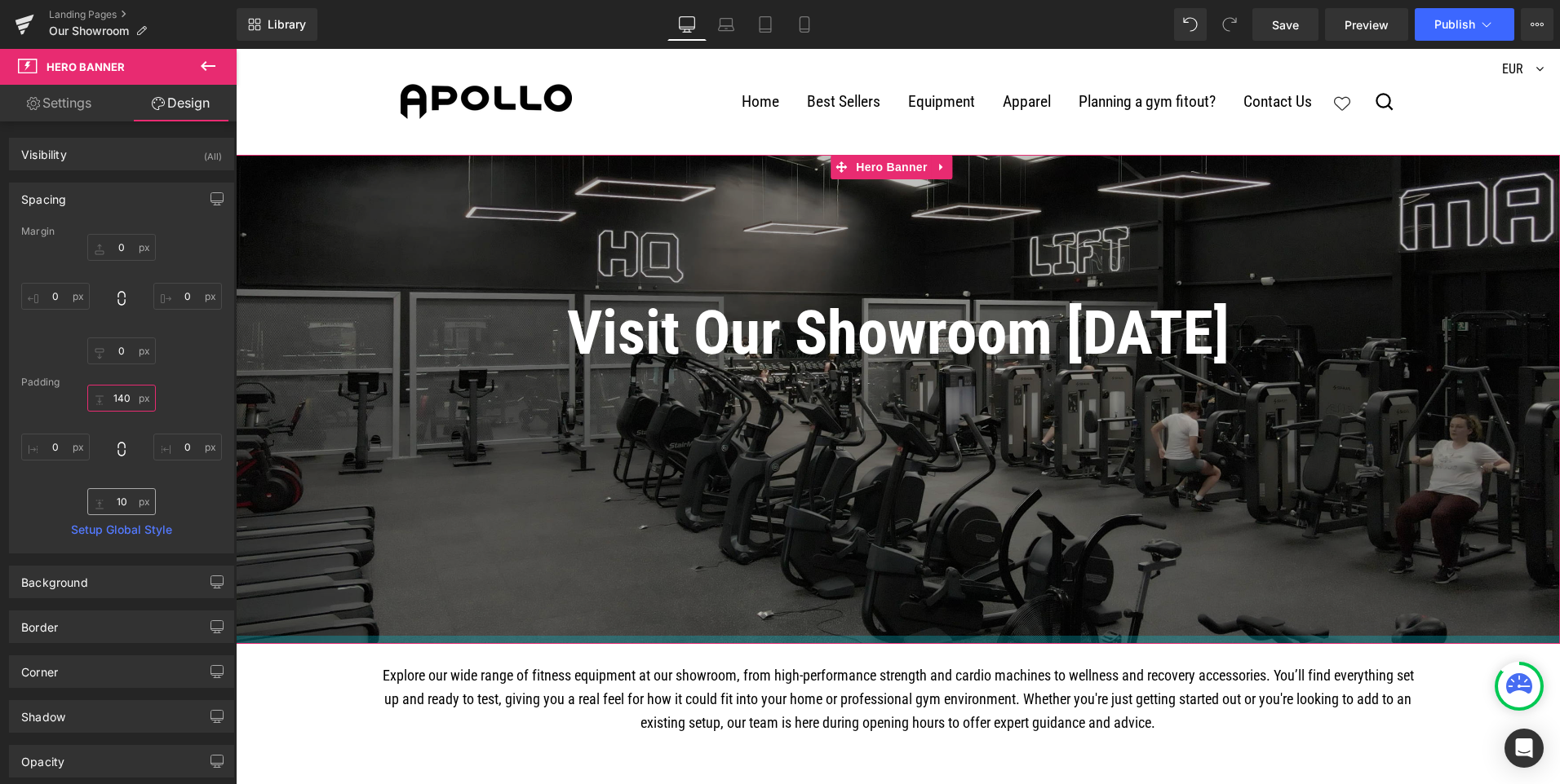
type input "140"
click at [116, 506] on input "10" at bounding box center [122, 501] width 69 height 27
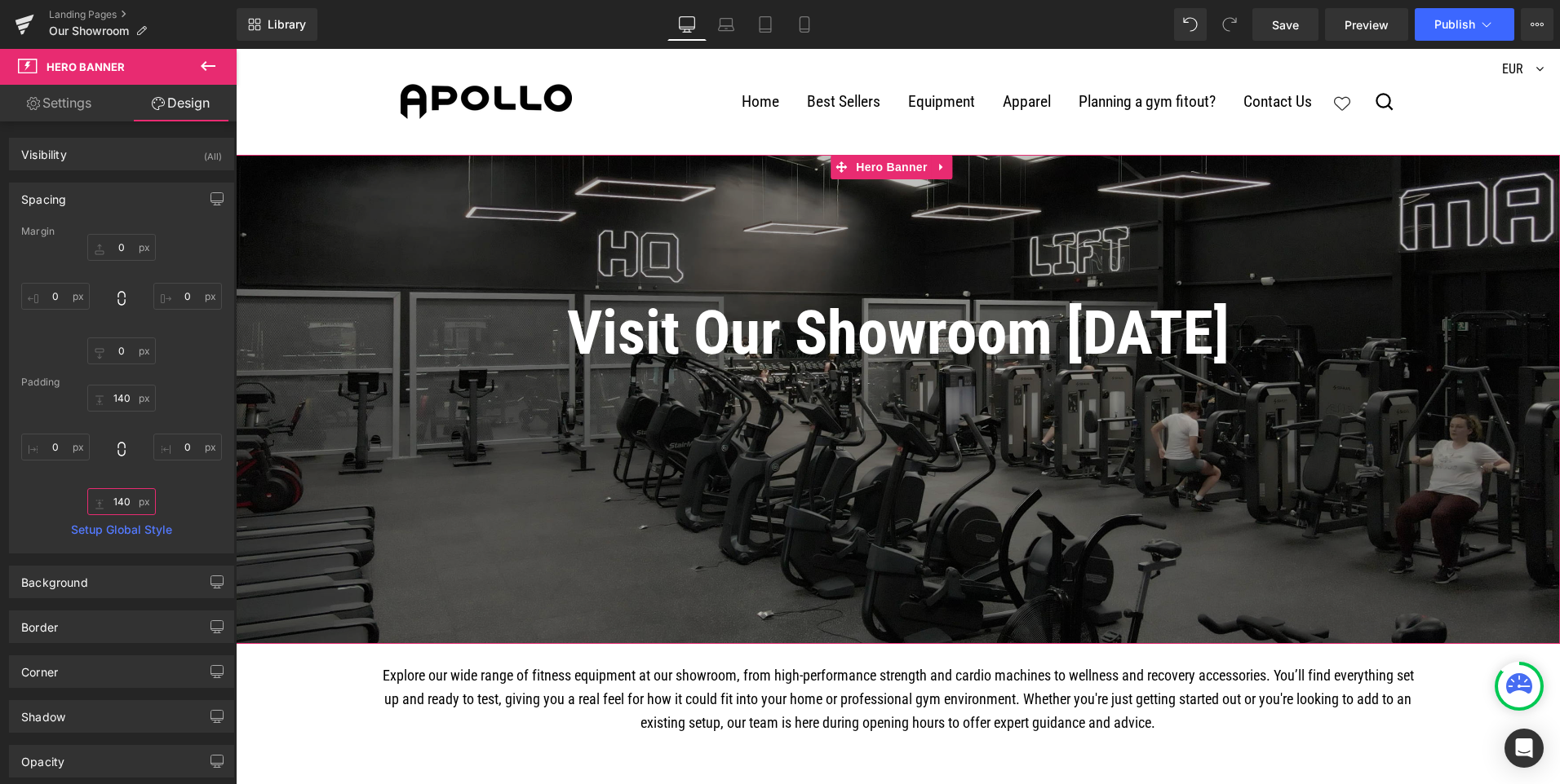
type input "140"
click at [322, 275] on span "Row" at bounding box center [323, 282] width 33 height 25
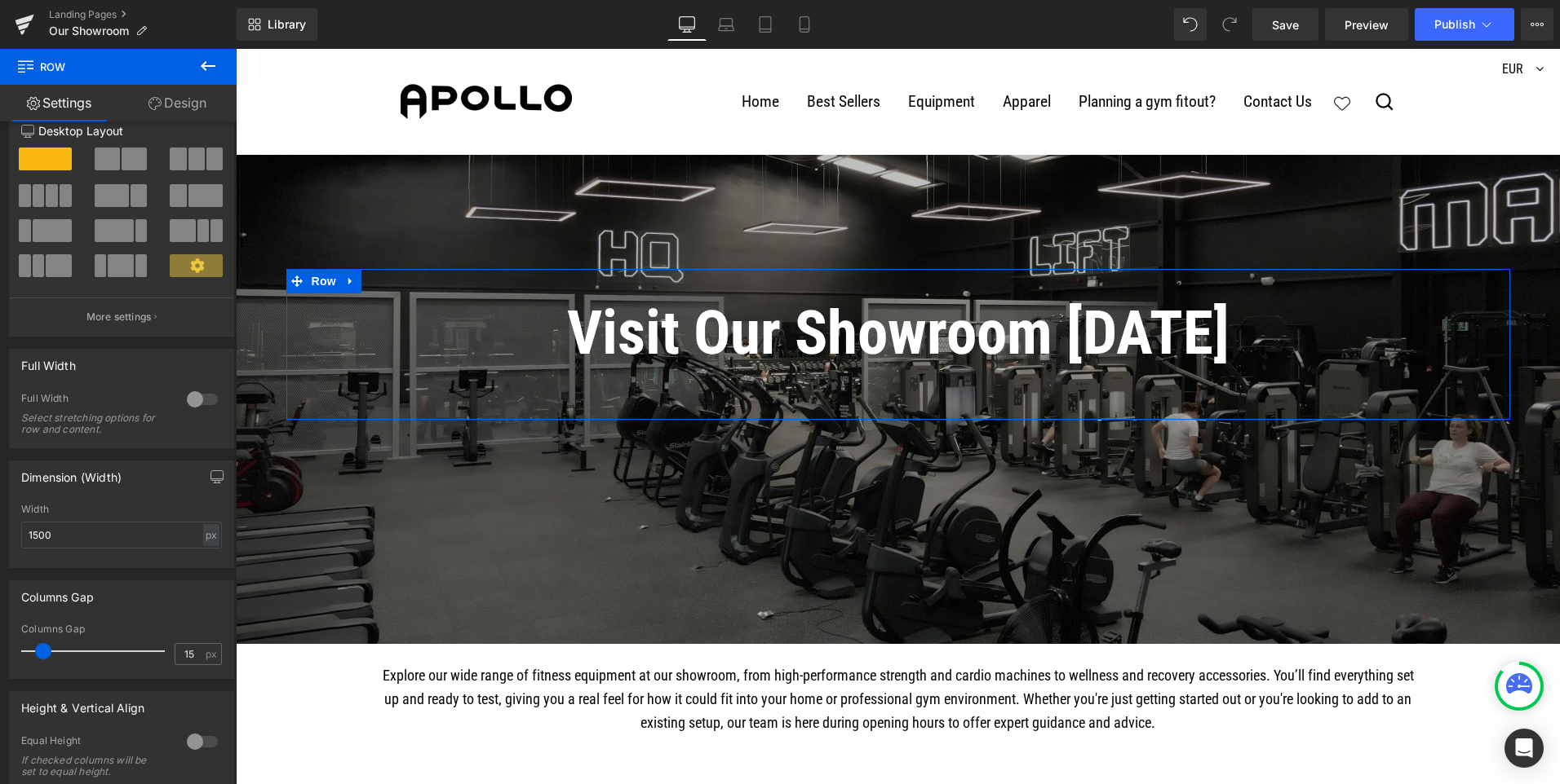
scroll to position [0, 0]
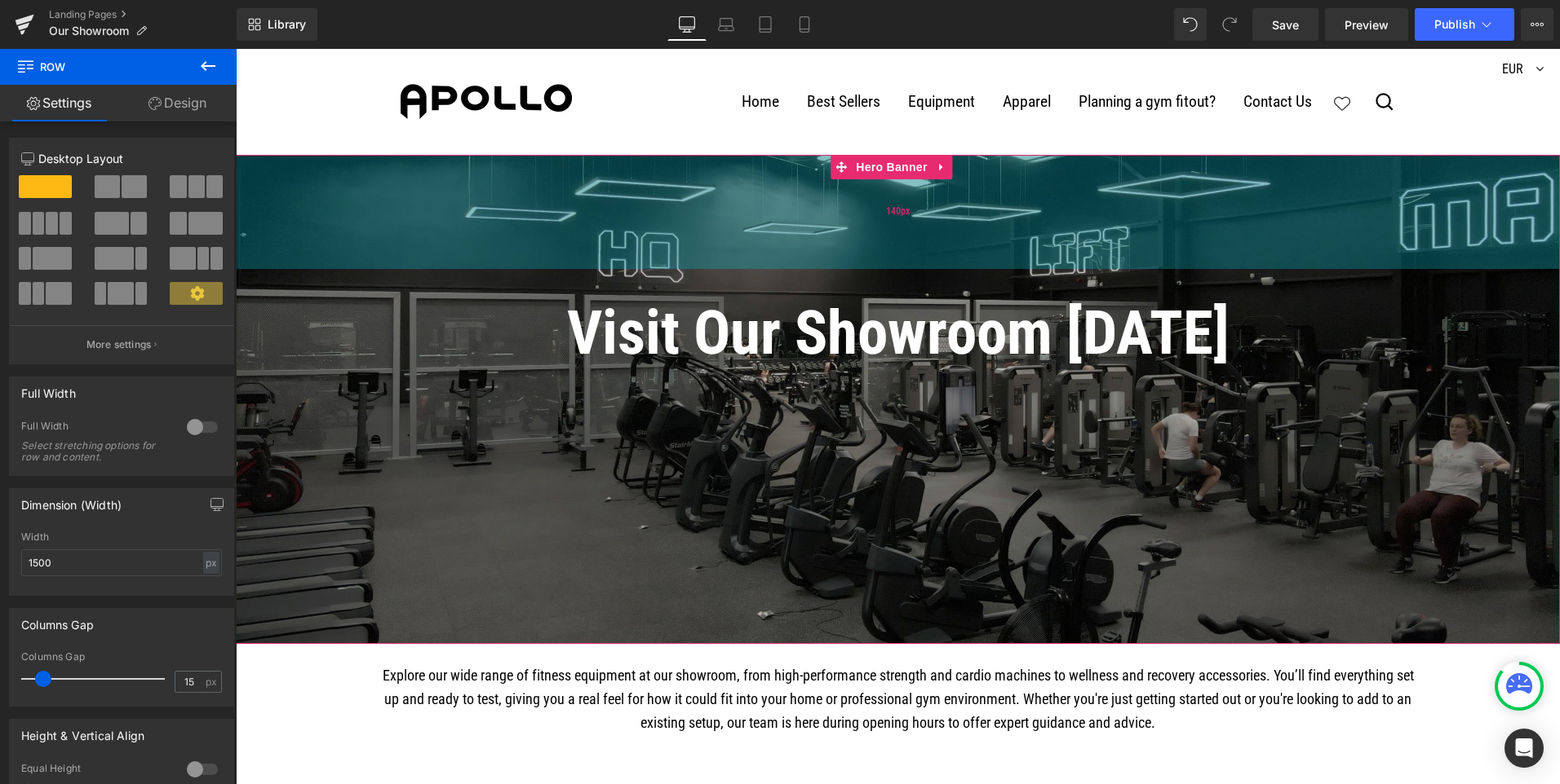
click at [589, 234] on div "140px" at bounding box center [897, 212] width 1324 height 115
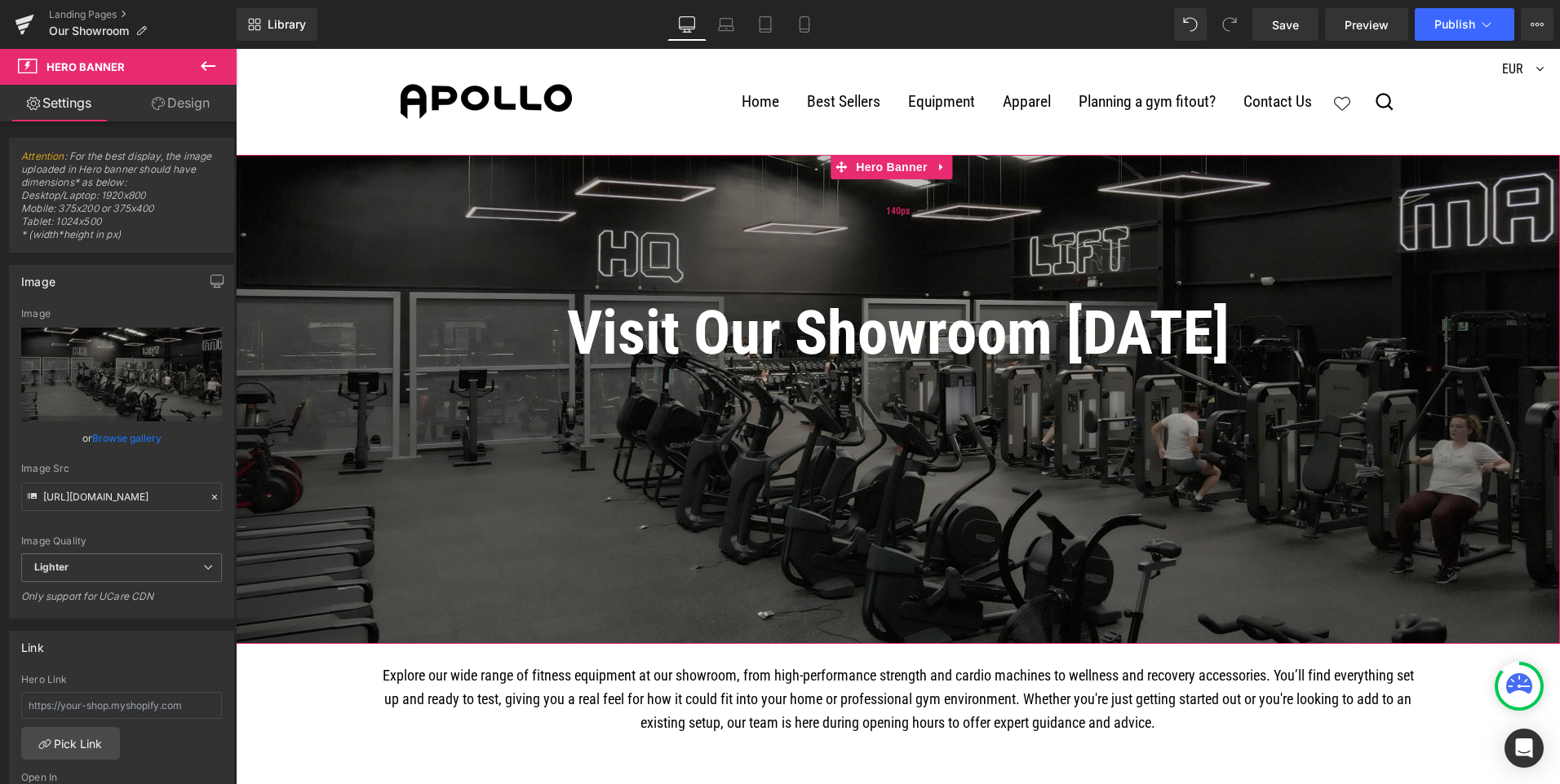
click at [894, 223] on div "140px" at bounding box center [897, 212] width 1324 height 115
click at [187, 107] on link "Design" at bounding box center [181, 103] width 118 height 37
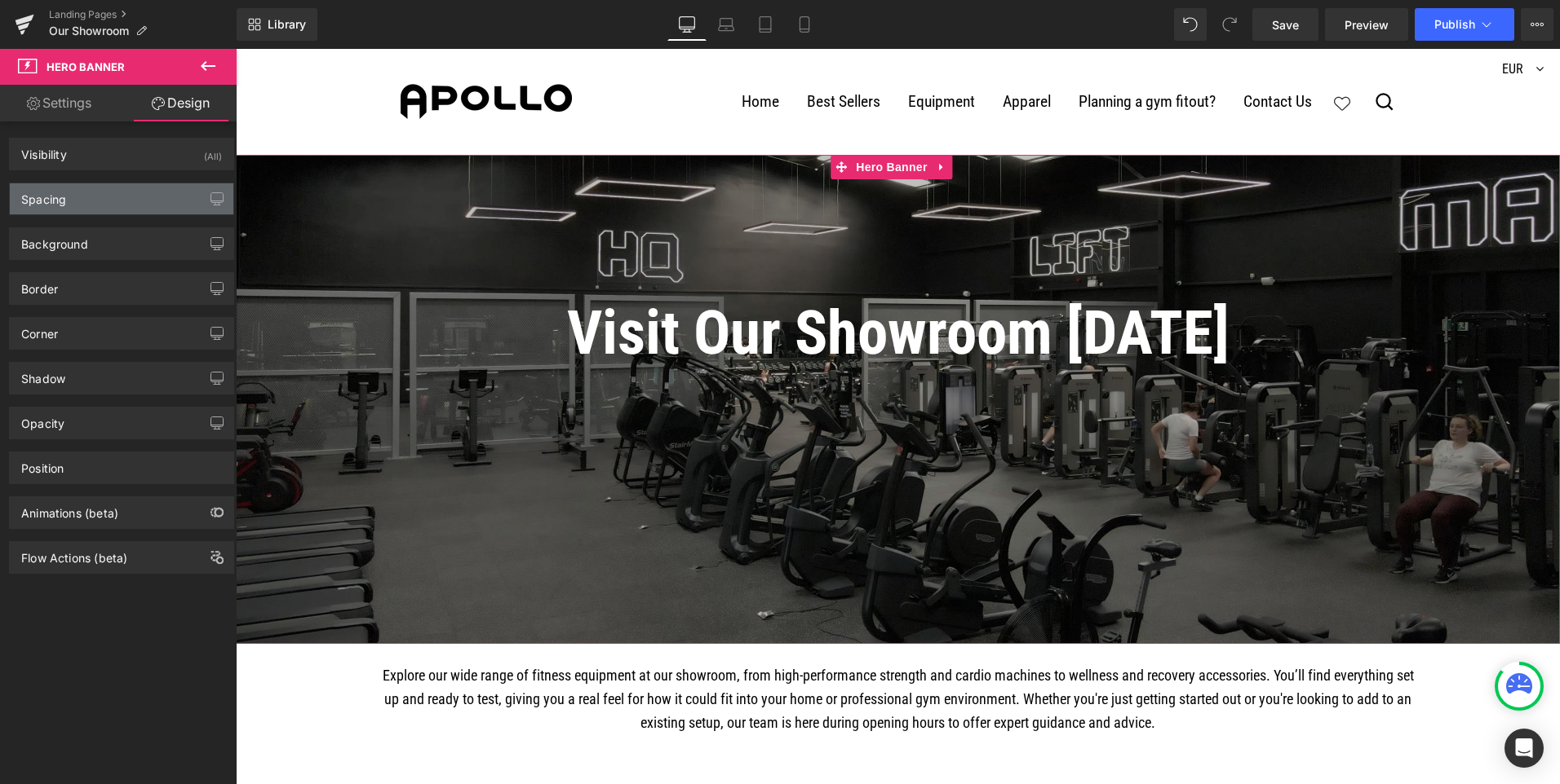
click at [118, 194] on div "Spacing" at bounding box center [122, 198] width 224 height 31
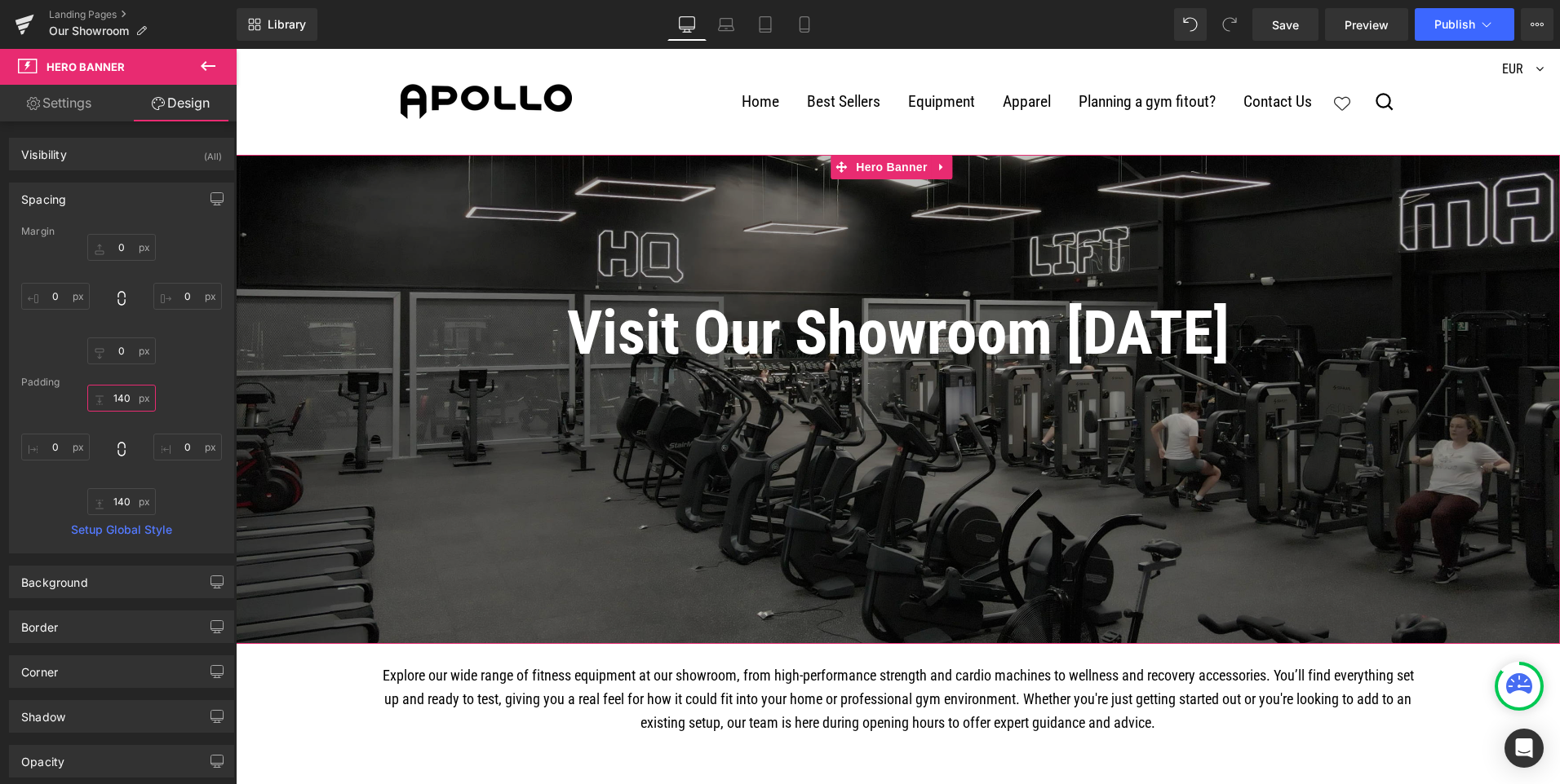
click at [115, 393] on input "140" at bounding box center [122, 398] width 69 height 27
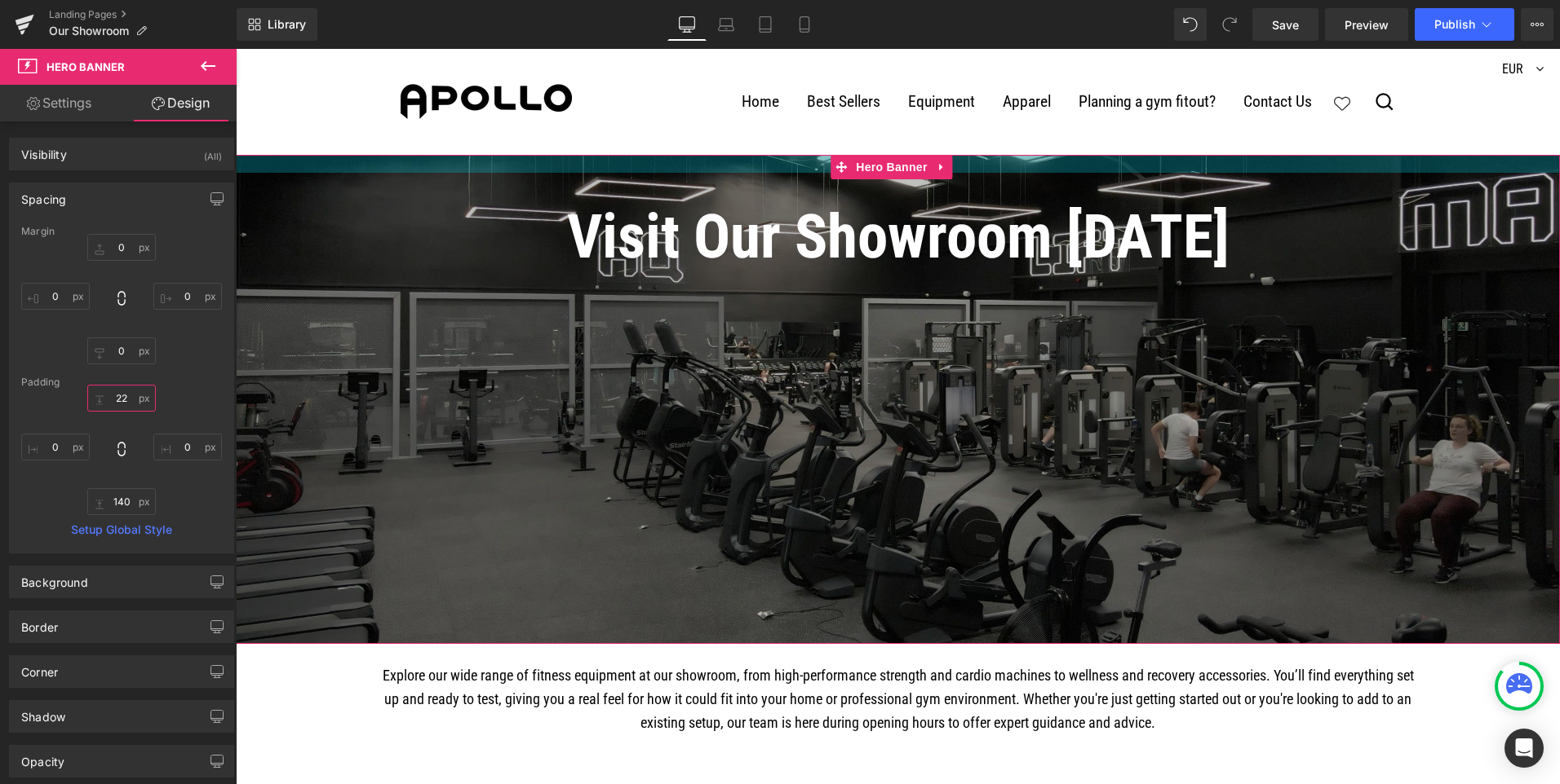
type input "220"
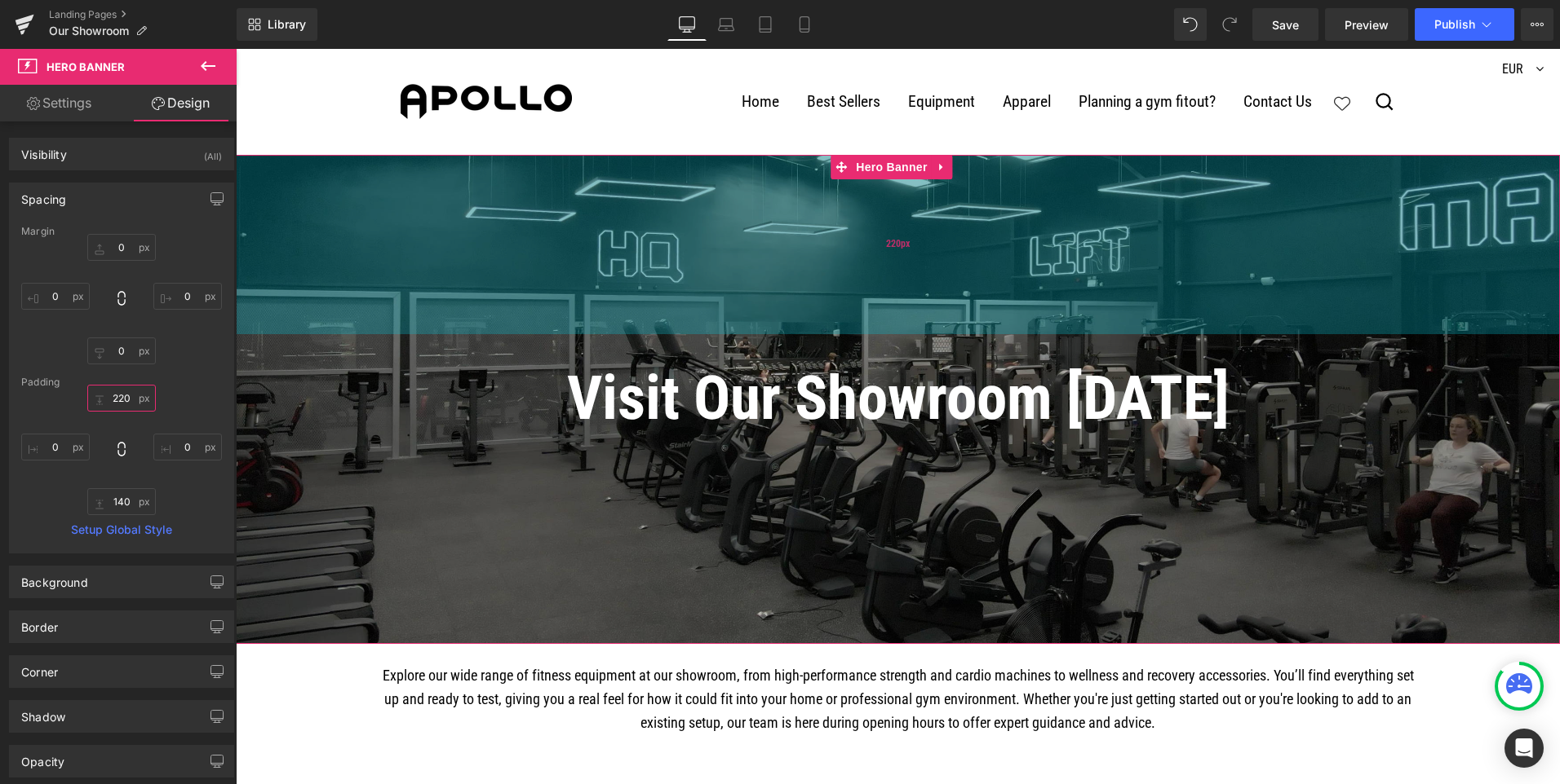
click at [386, 293] on div "220px" at bounding box center [897, 245] width 1324 height 180
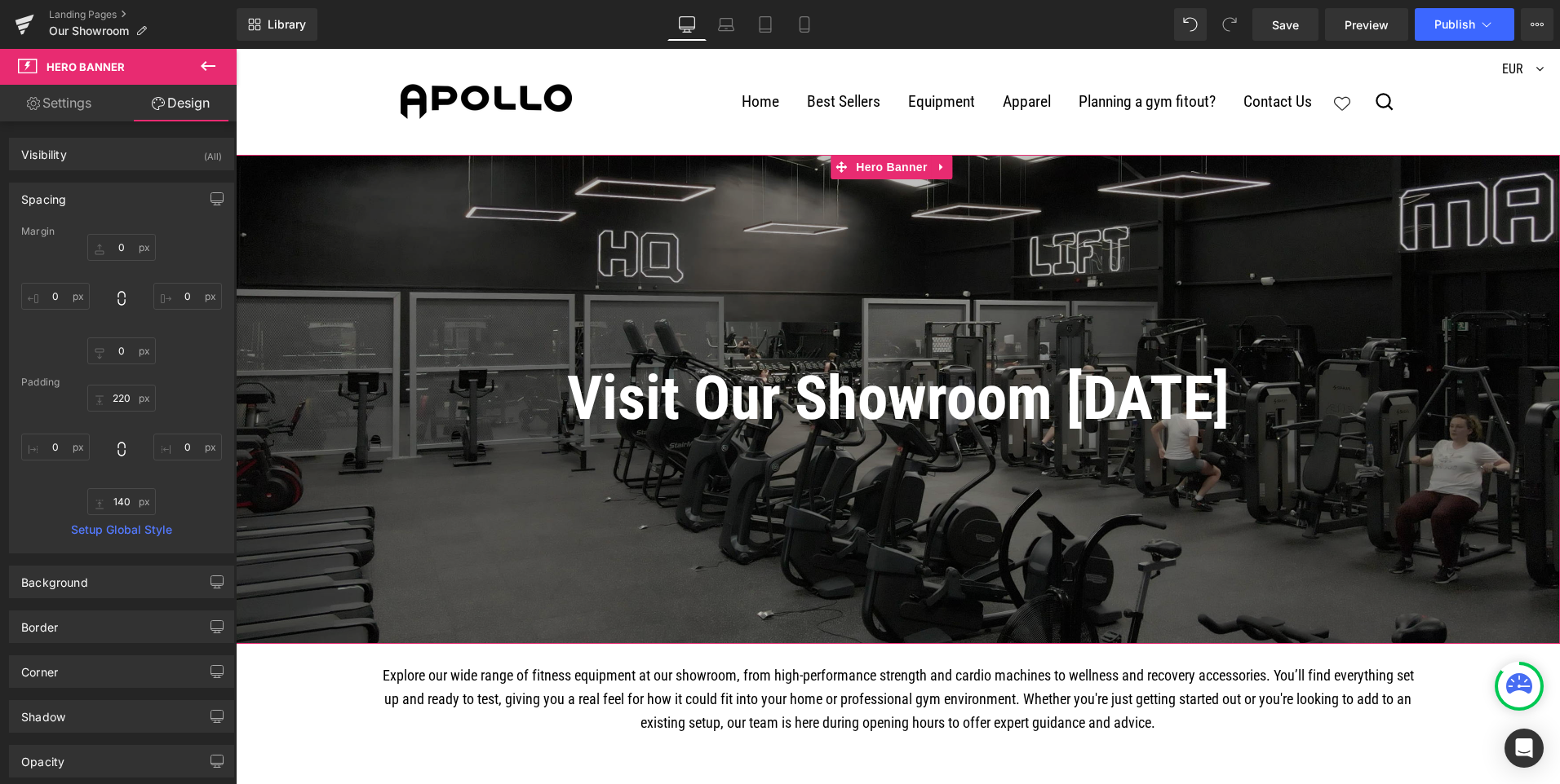
click at [245, 345] on span "Visit Our Showroom Today Heading Text Block Row" at bounding box center [897, 410] width 1324 height 152
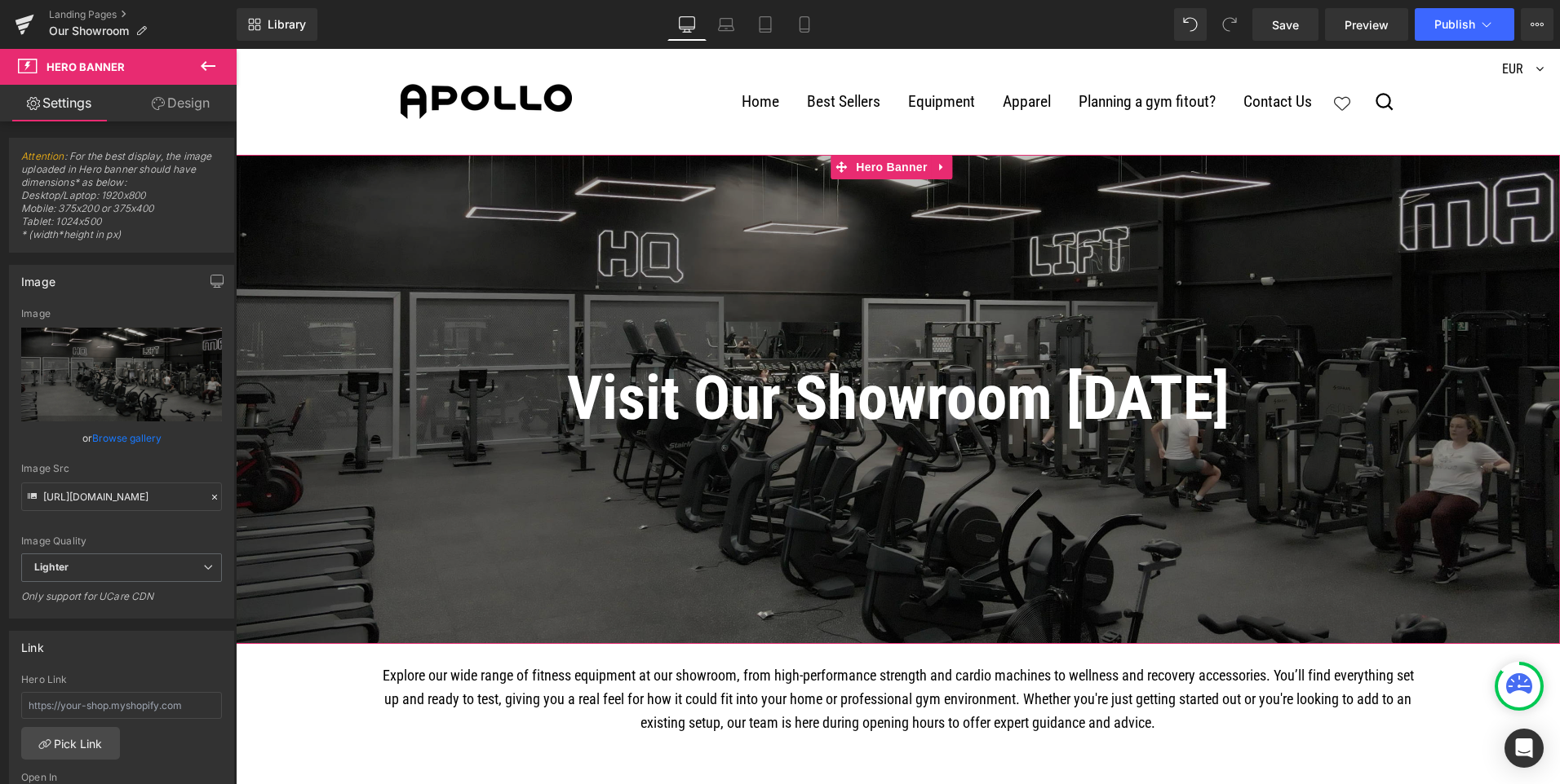
click at [179, 106] on link "Design" at bounding box center [181, 103] width 118 height 37
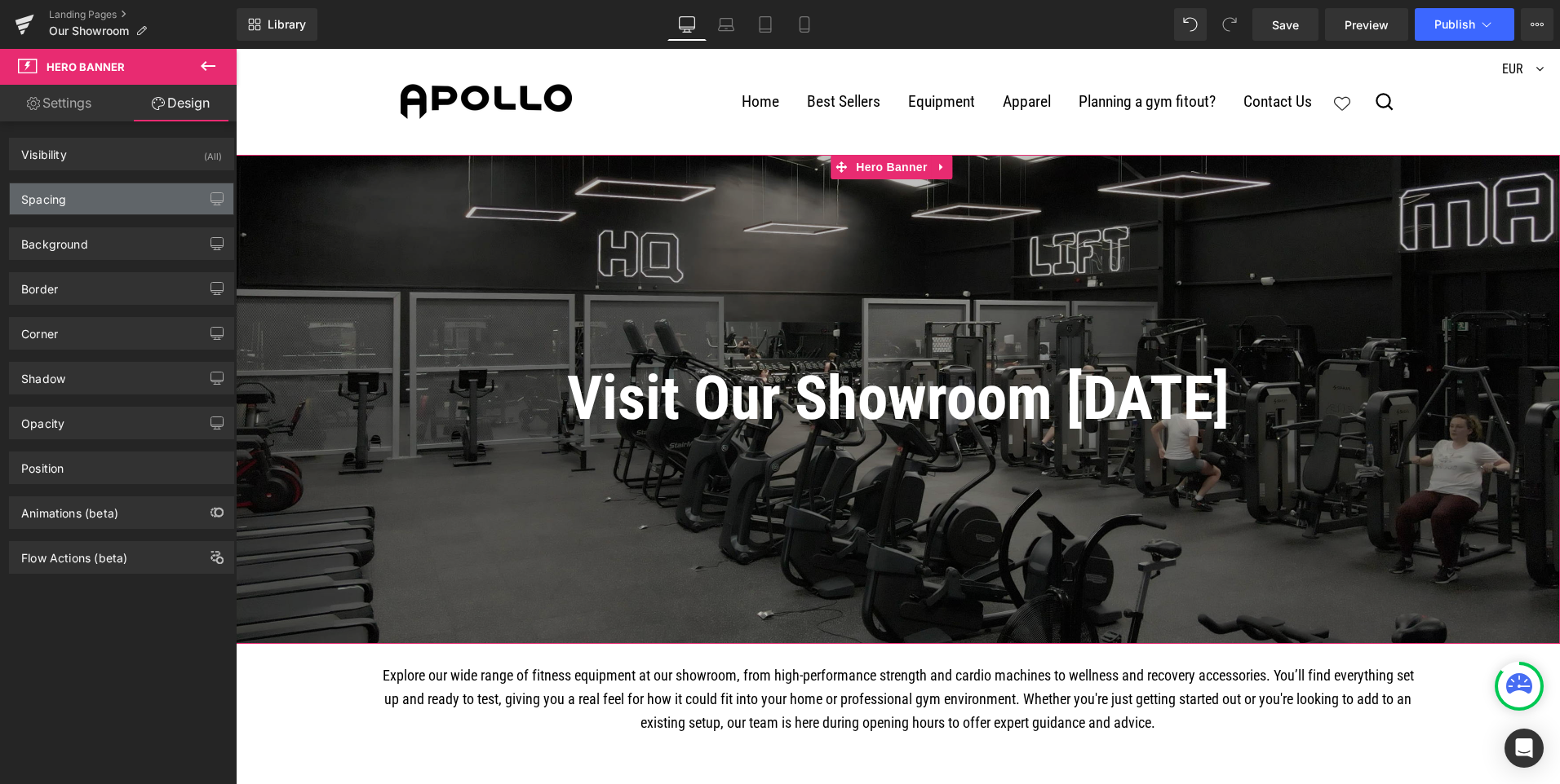
type input "0"
type input "220"
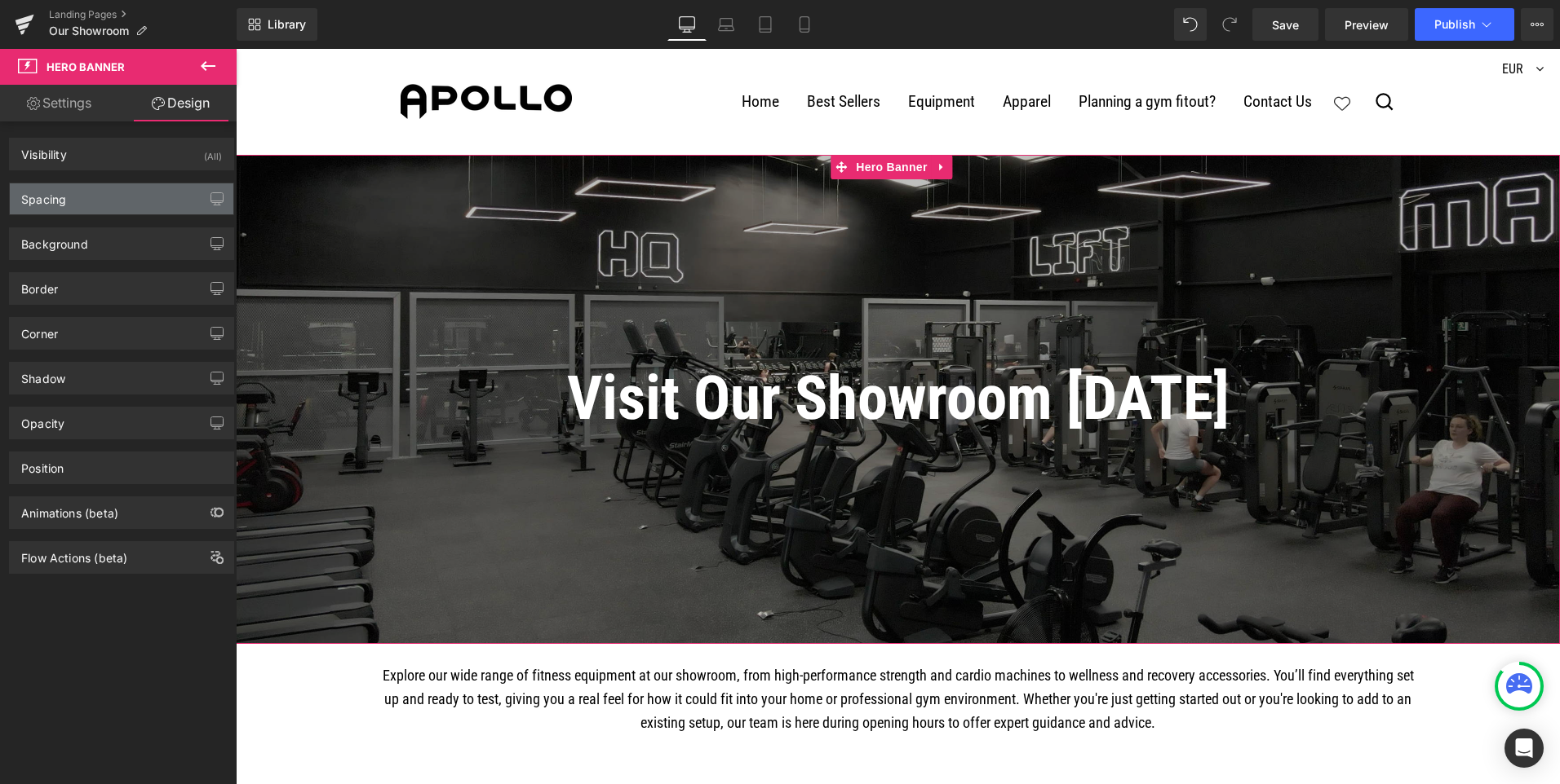
type input "0"
type input "140"
click at [133, 206] on div "Spacing" at bounding box center [122, 198] width 224 height 31
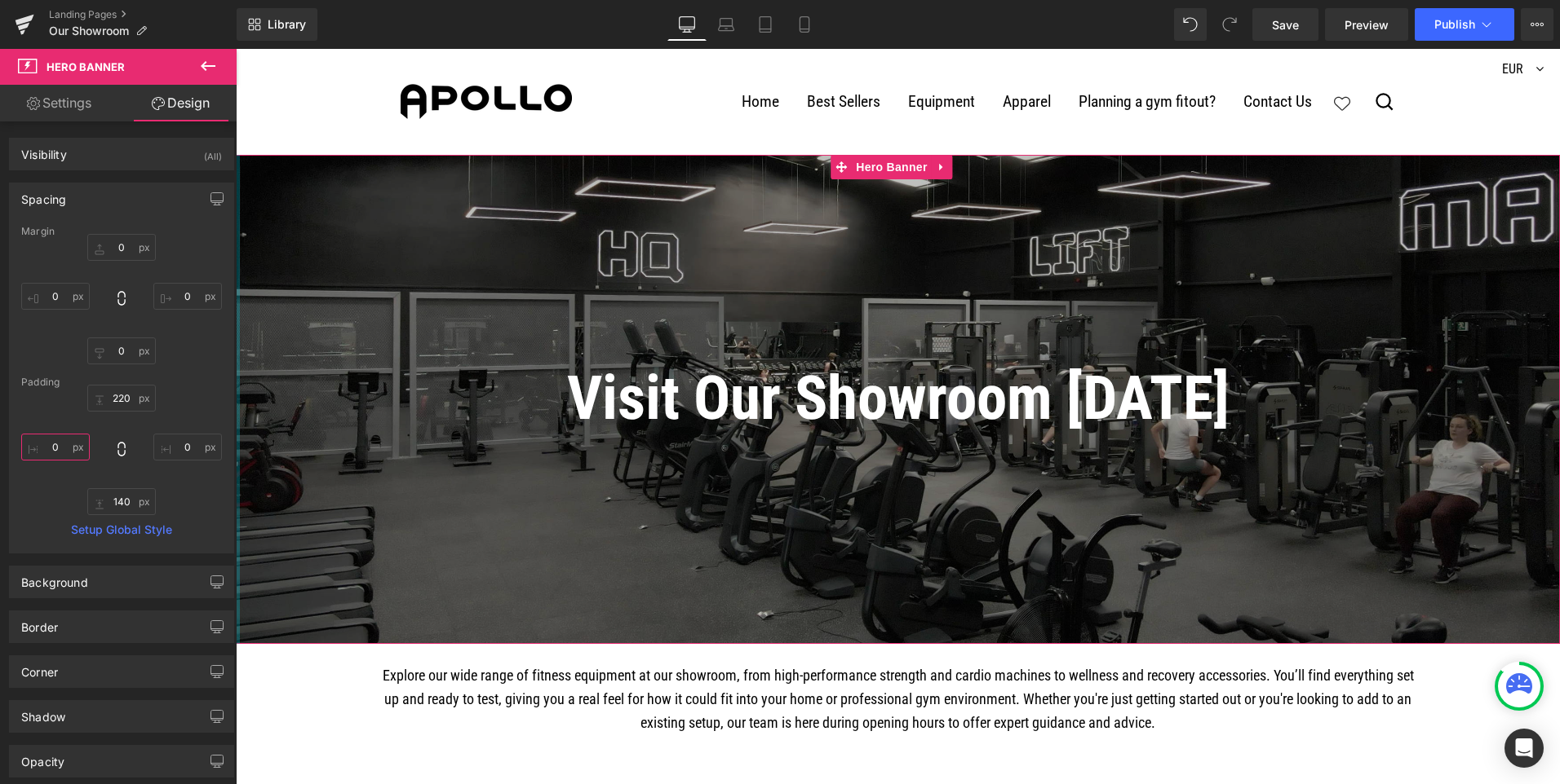
click at [62, 445] on input "0" at bounding box center [56, 447] width 69 height 27
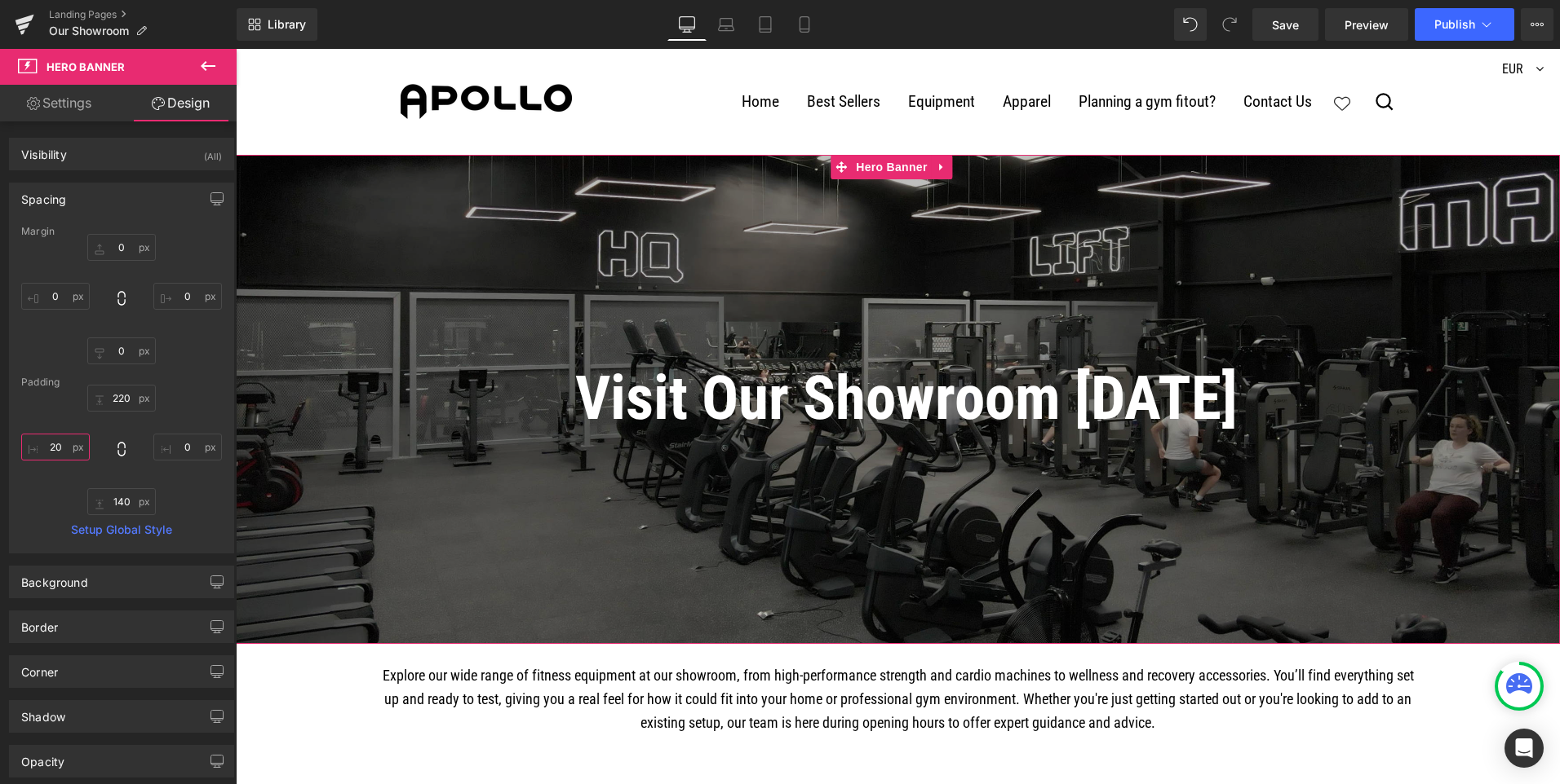
type input "2"
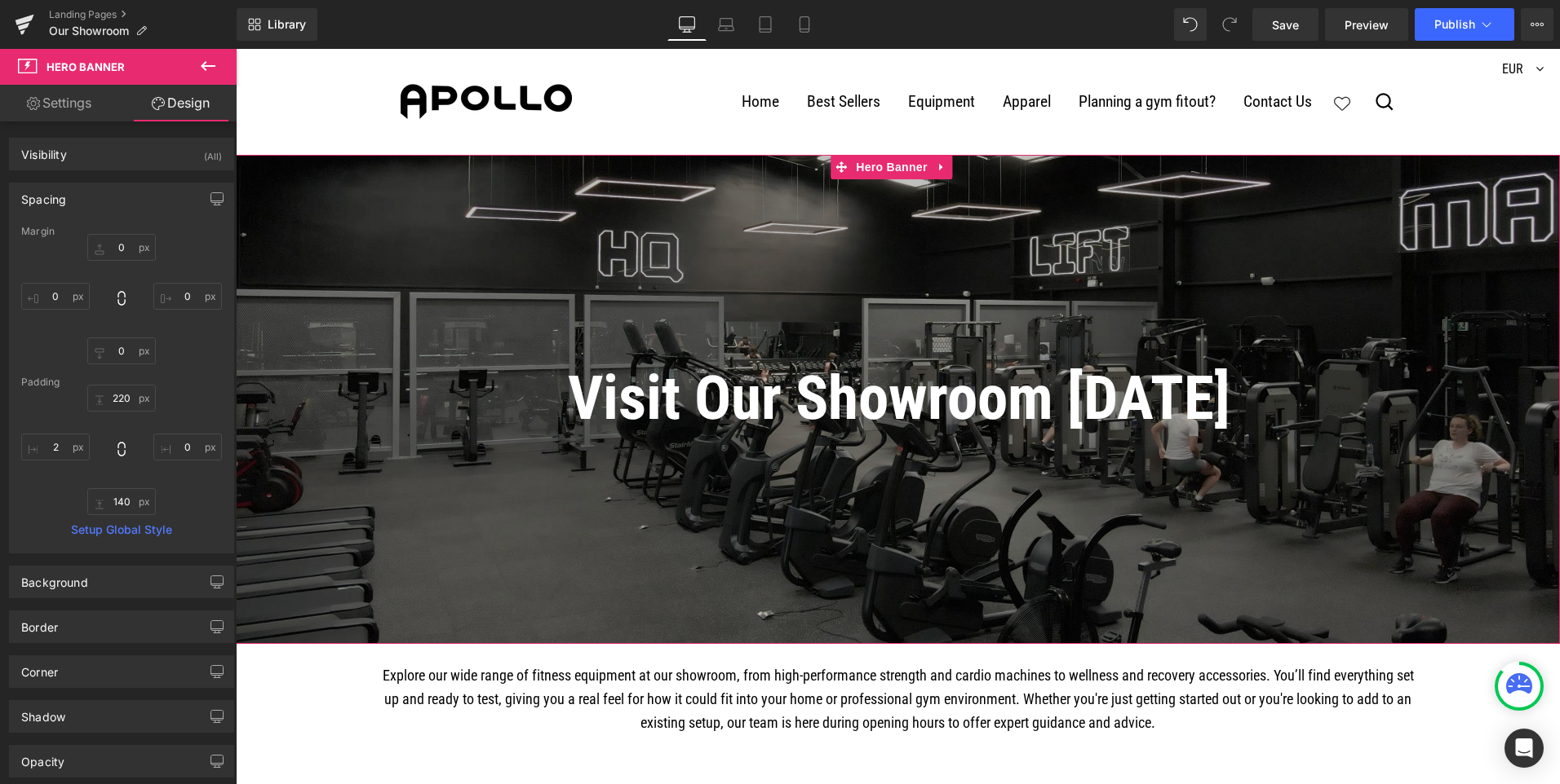
click at [242, 358] on span "Visit Our Showroom Today Heading Text Block Row" at bounding box center [898, 410] width 1322 height 152
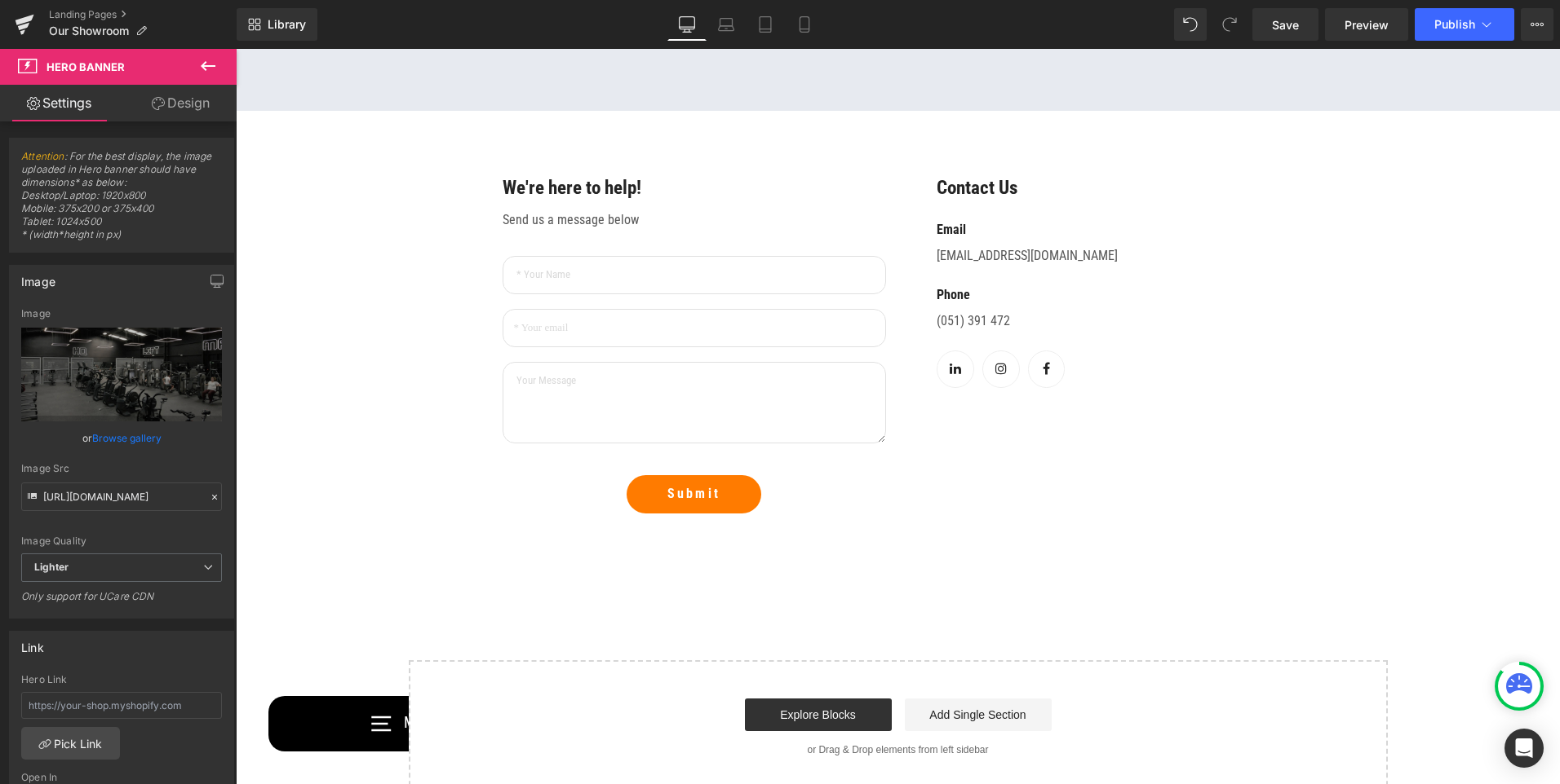
scroll to position [1387, 0]
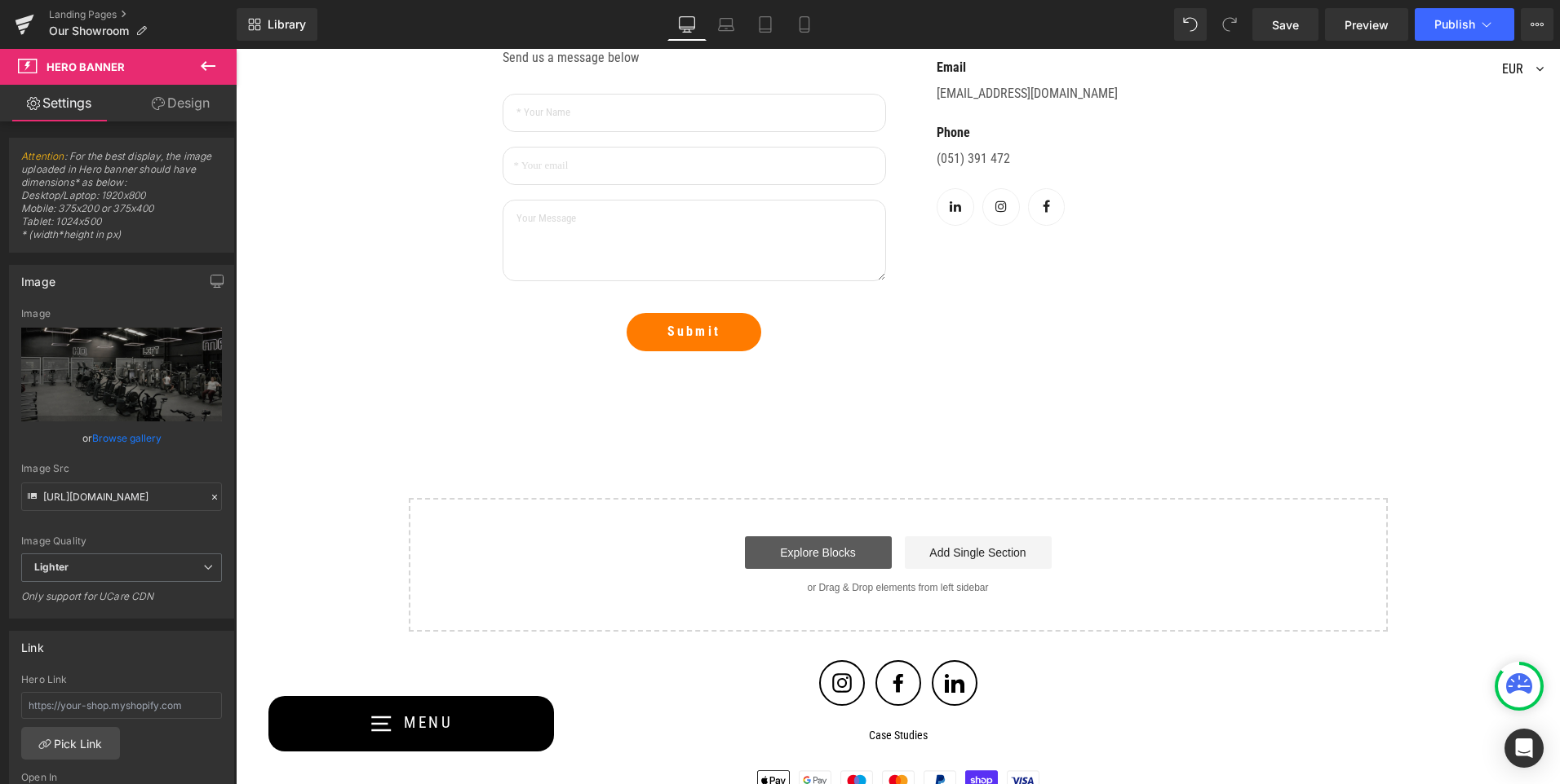
click at [841, 551] on link "Explore Blocks" at bounding box center [818, 552] width 147 height 33
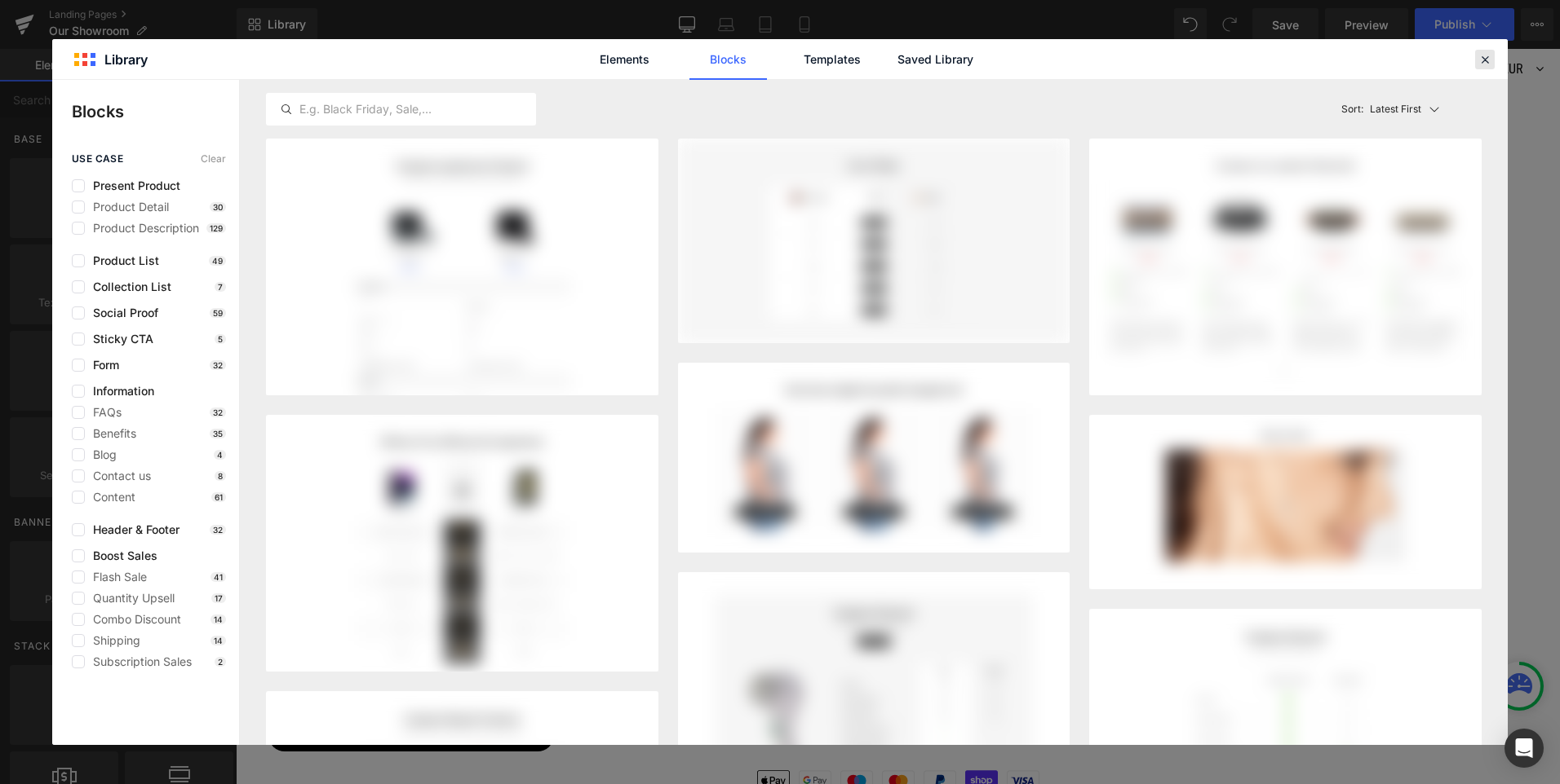
click at [1490, 58] on icon at bounding box center [1484, 59] width 15 height 15
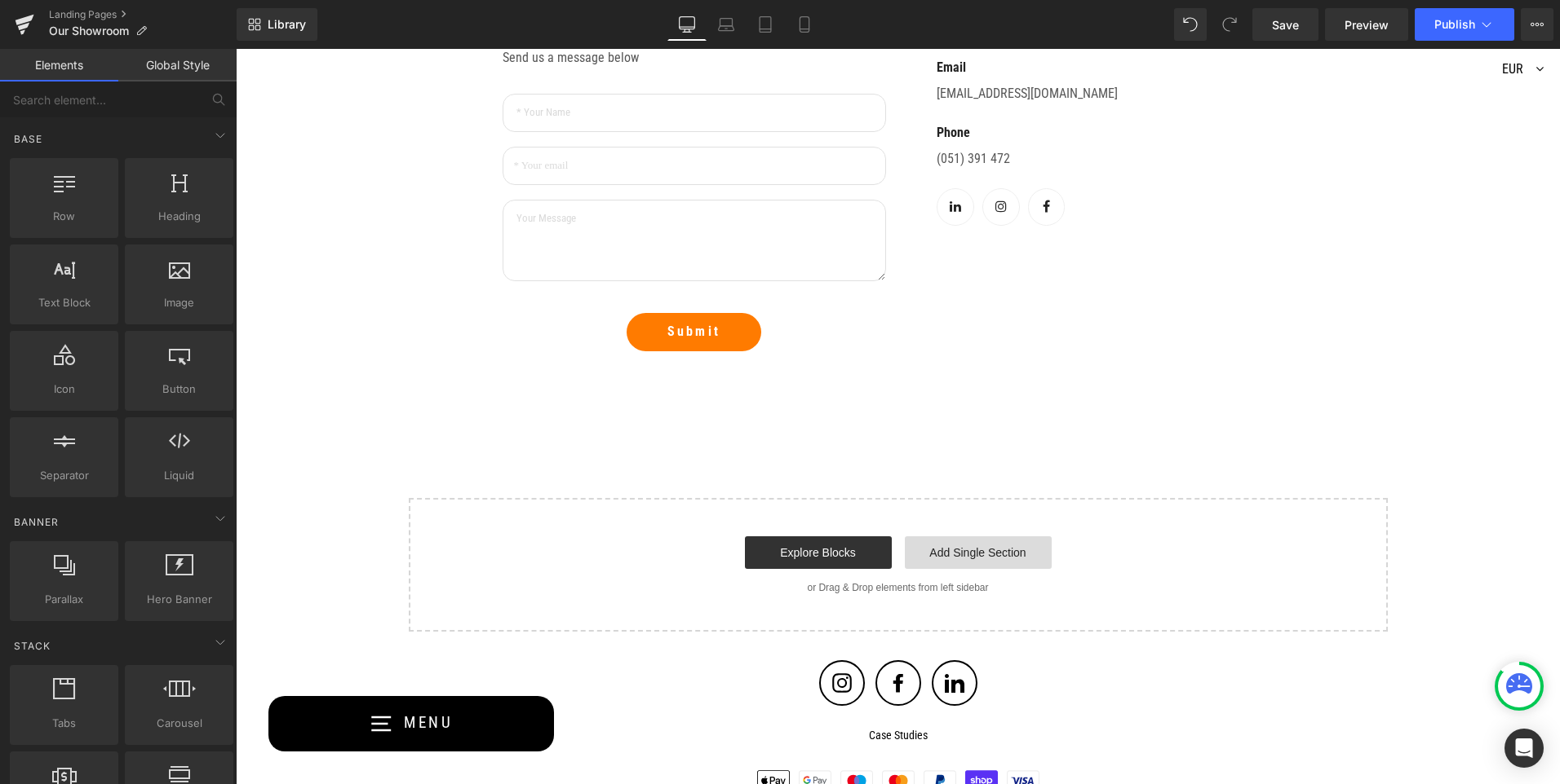
click at [961, 557] on link "Add Single Section" at bounding box center [977, 552] width 147 height 33
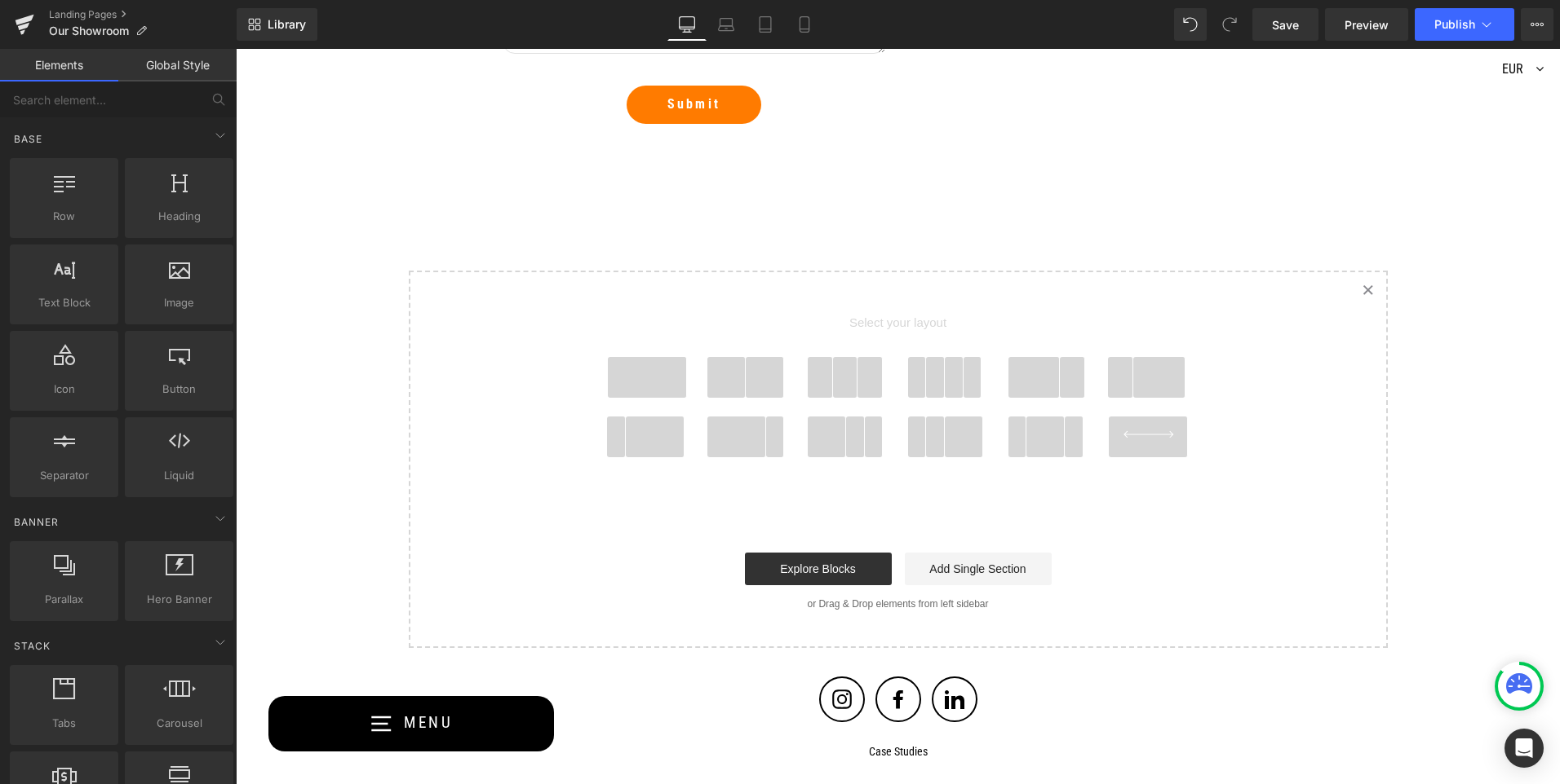
scroll to position [1631, 0]
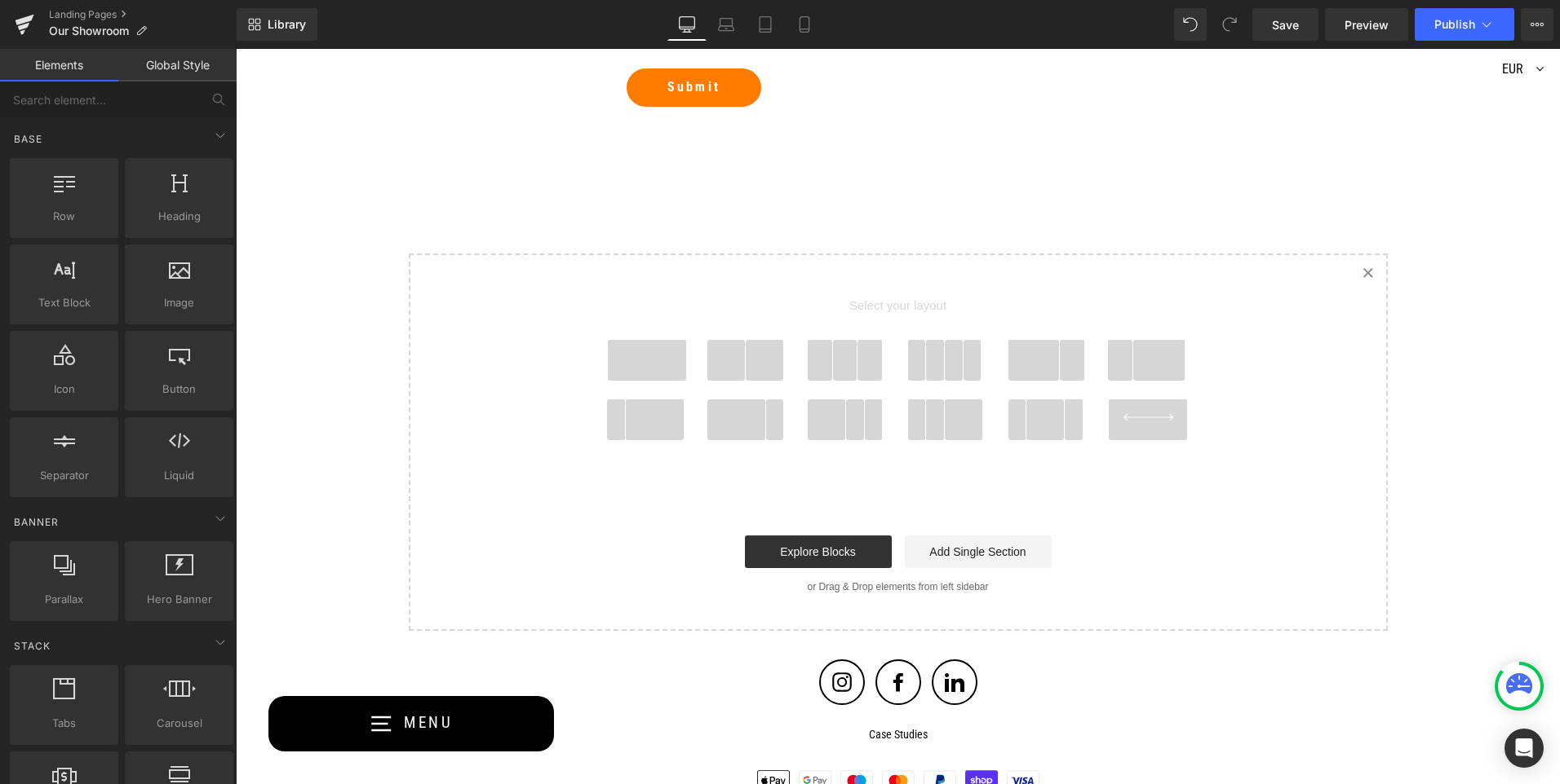
click at [1040, 422] on span at bounding box center [1045, 420] width 39 height 41
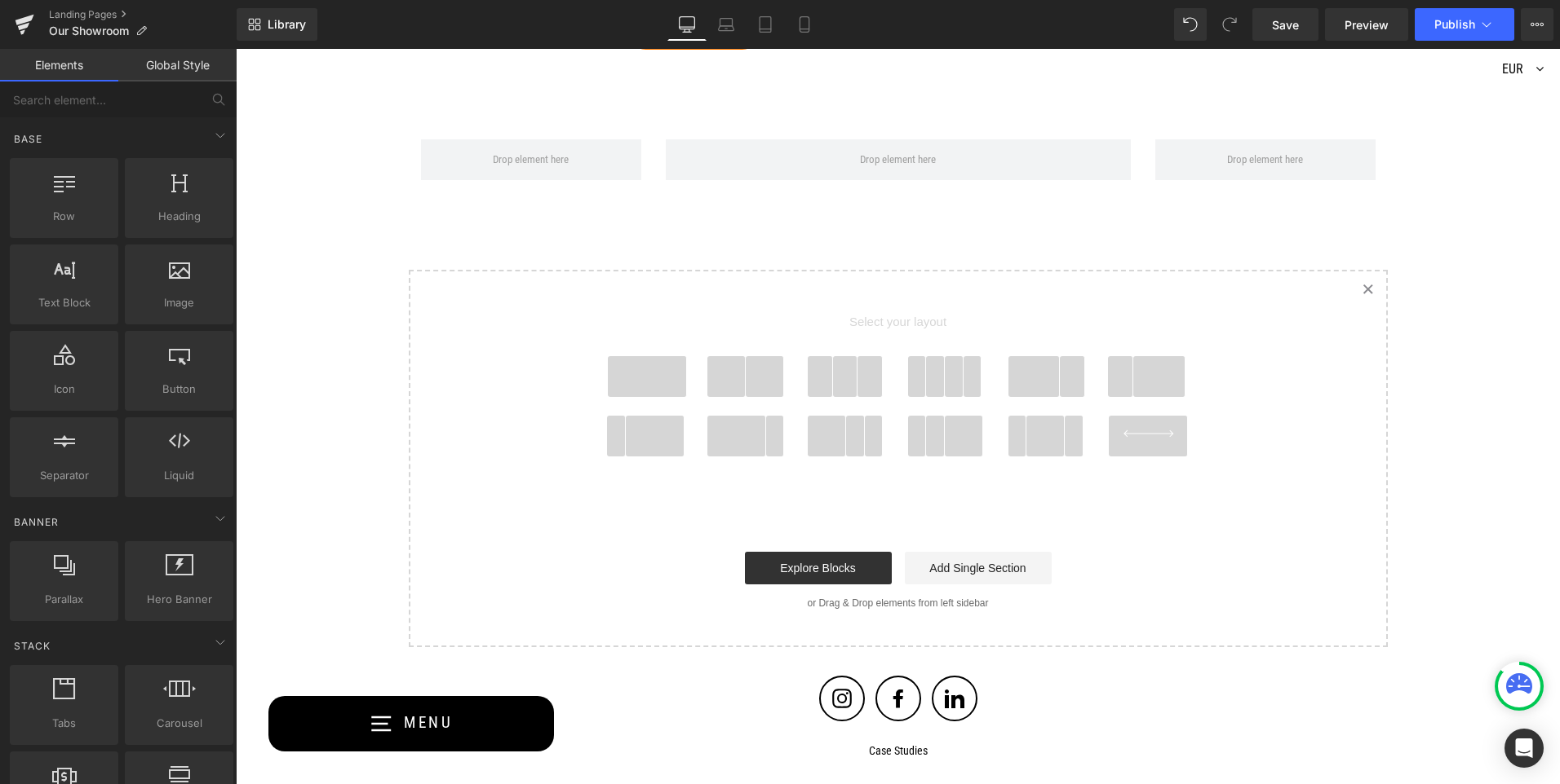
scroll to position [1689, 0]
click at [645, 378] on span at bounding box center [647, 376] width 78 height 41
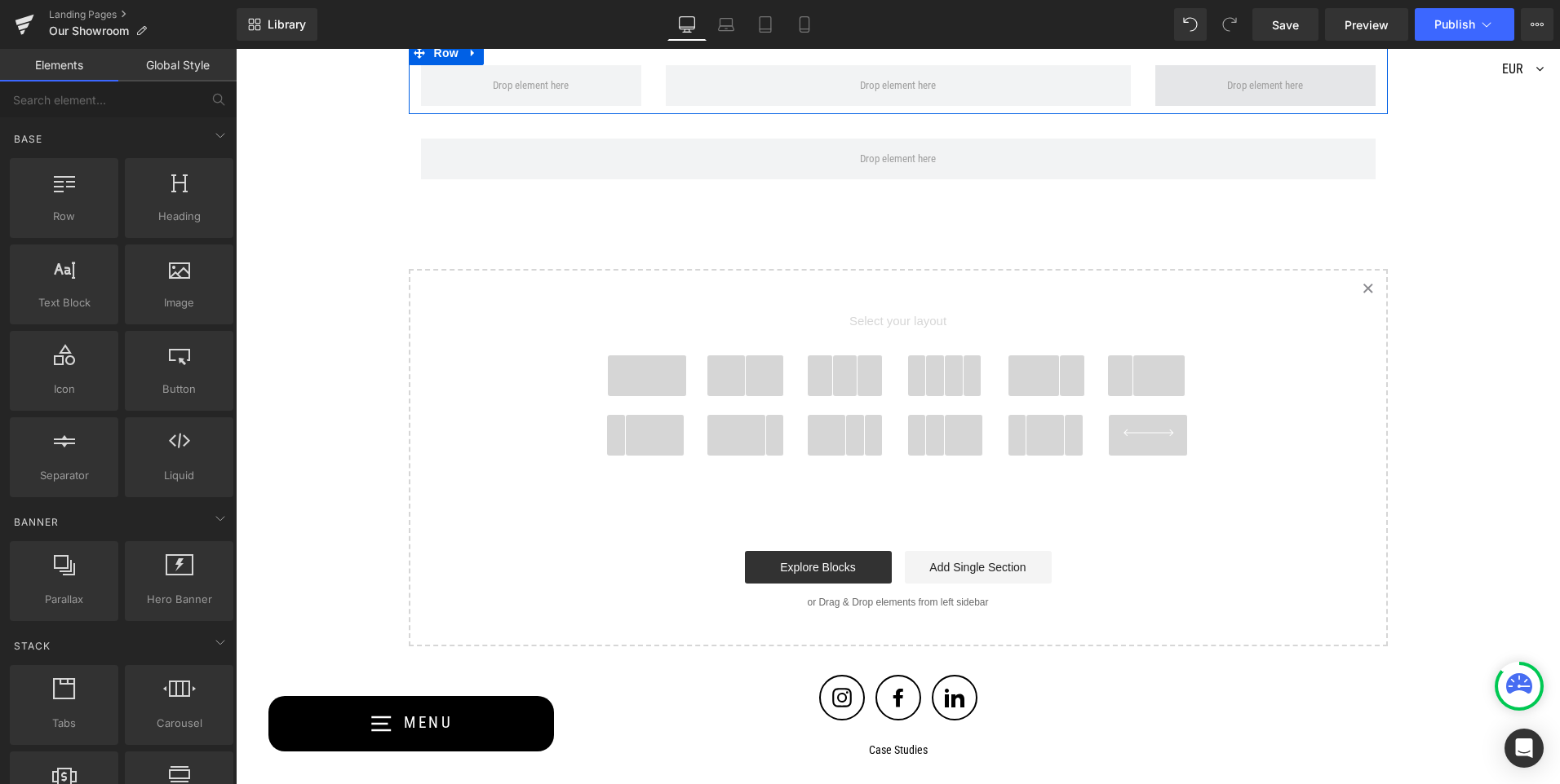
scroll to position [1599, 0]
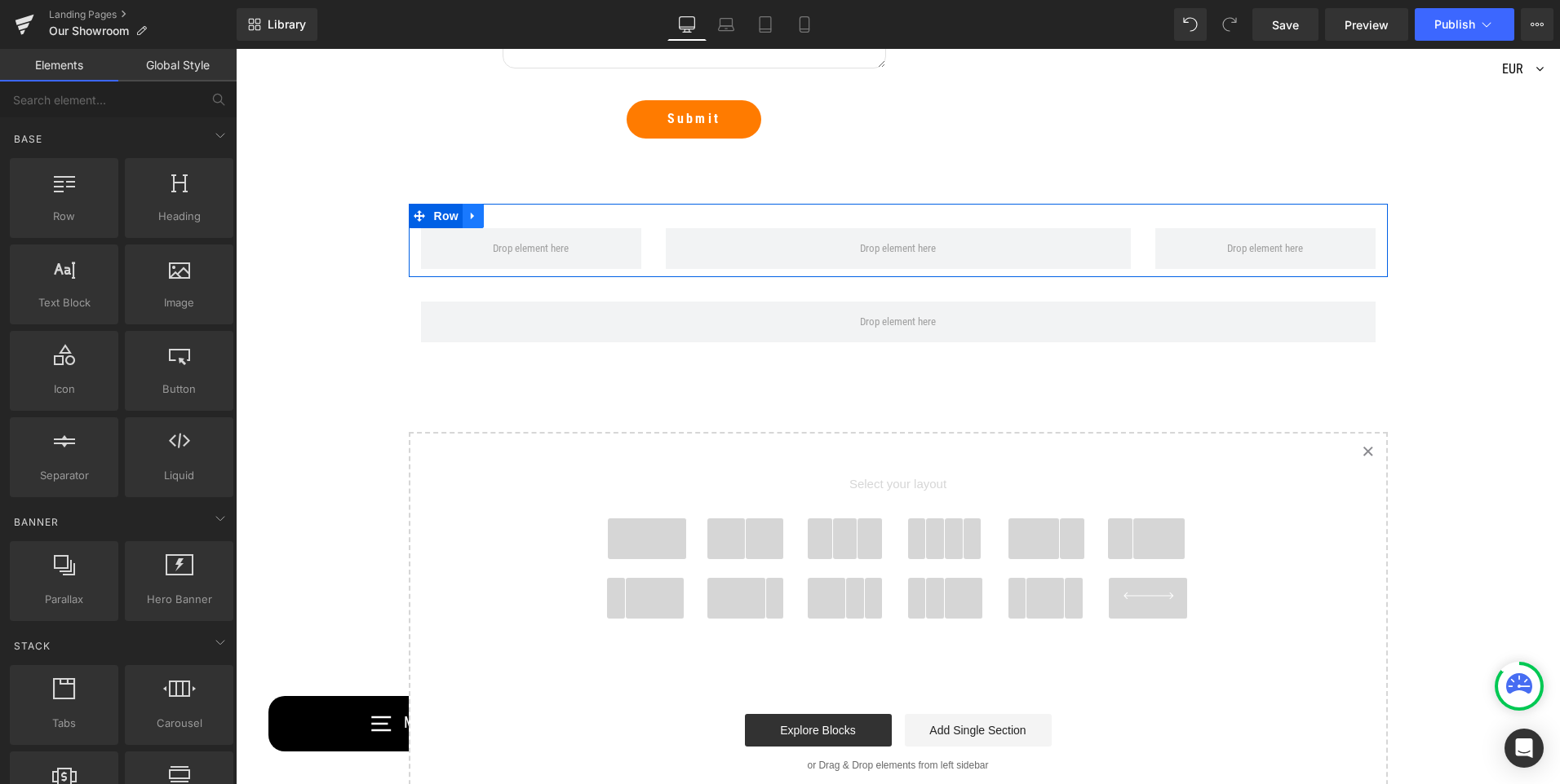
click at [470, 221] on icon at bounding box center [472, 217] width 11 height 12
click at [509, 224] on link at bounding box center [516, 216] width 21 height 25
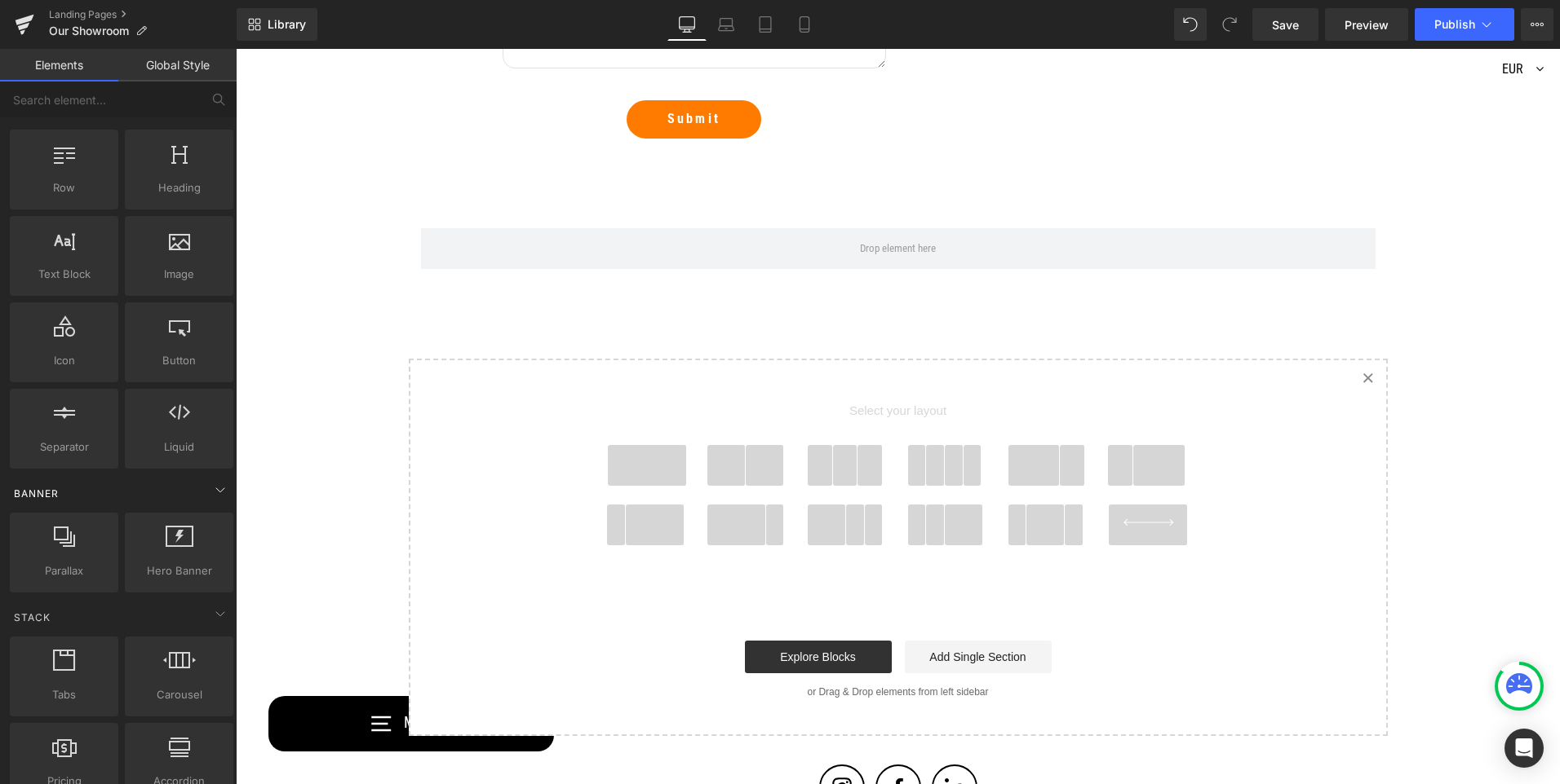
scroll to position [0, 0]
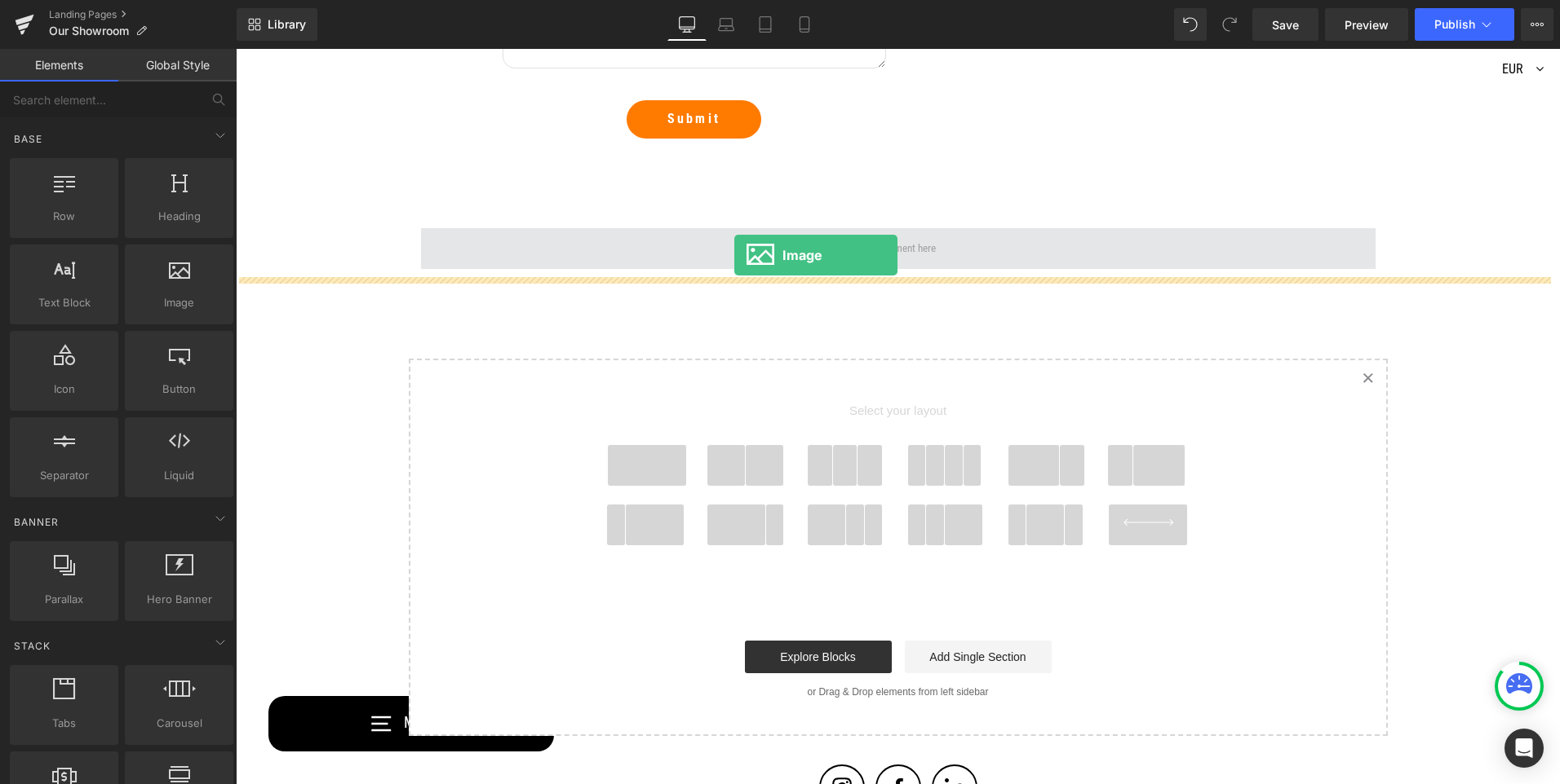
drag, startPoint x: 399, startPoint y: 330, endPoint x: 736, endPoint y: 254, distance: 345.5
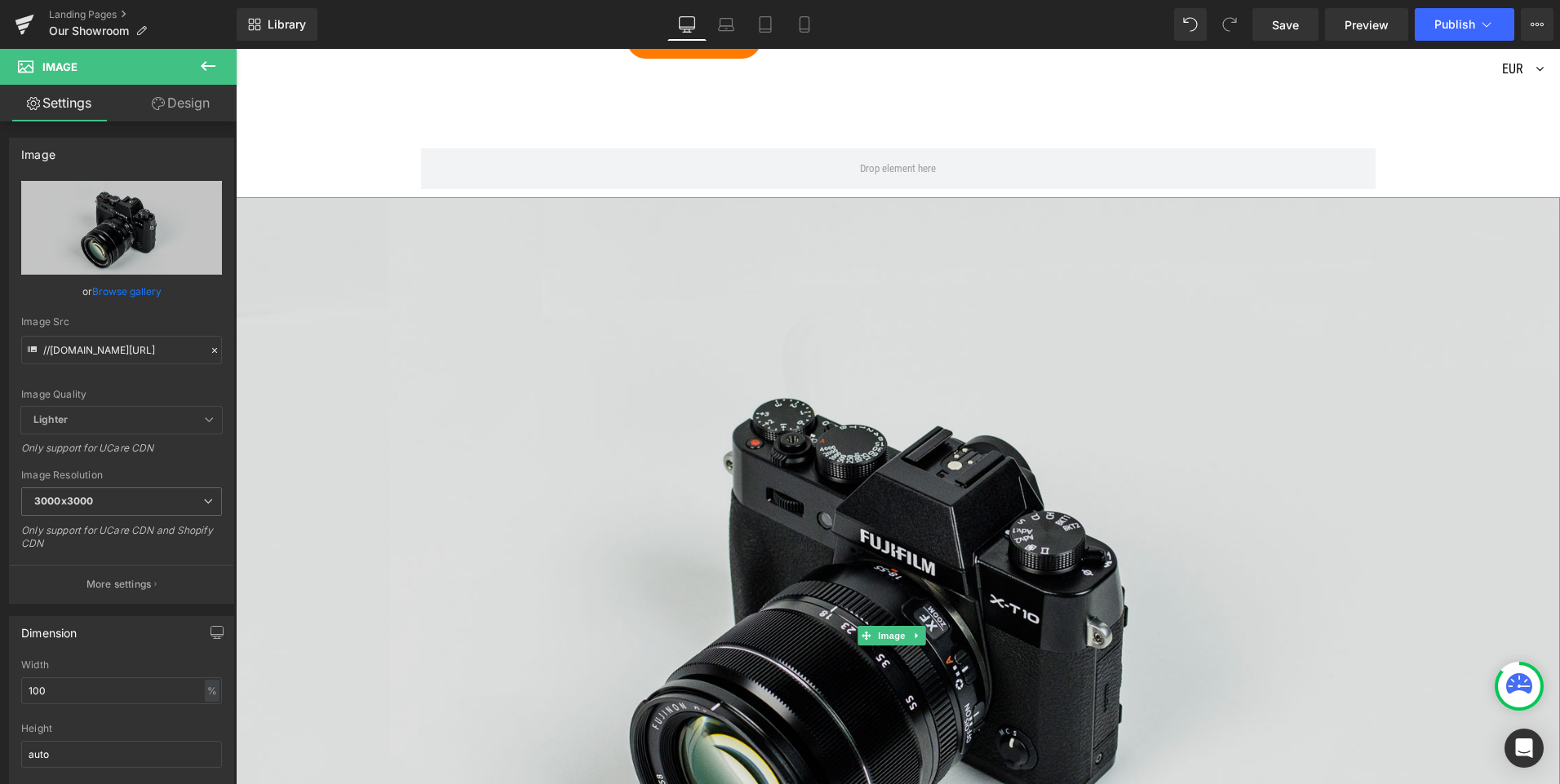
scroll to position [1844, 0]
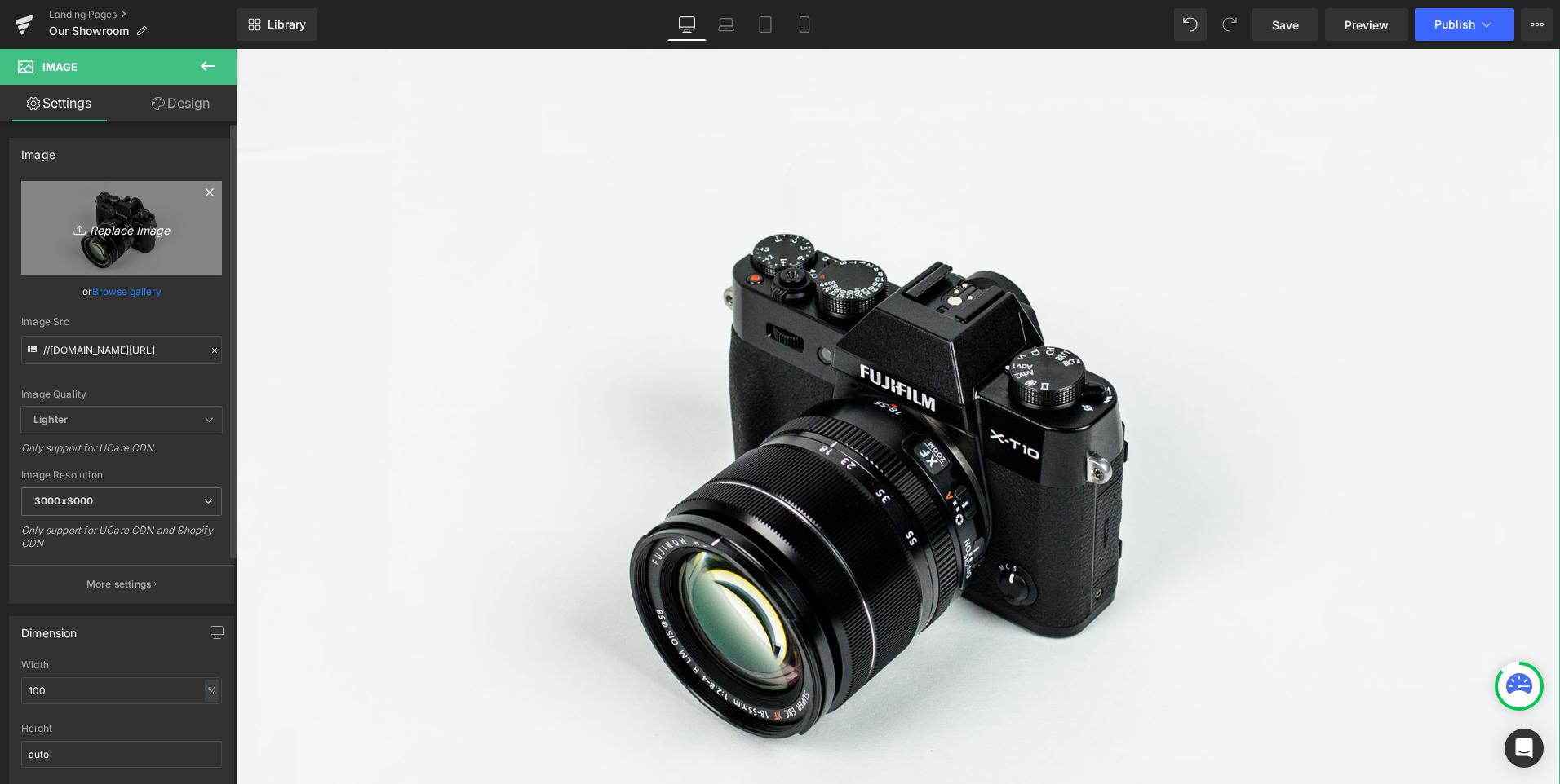
click at [115, 230] on icon "Replace Image" at bounding box center [122, 227] width 130 height 20
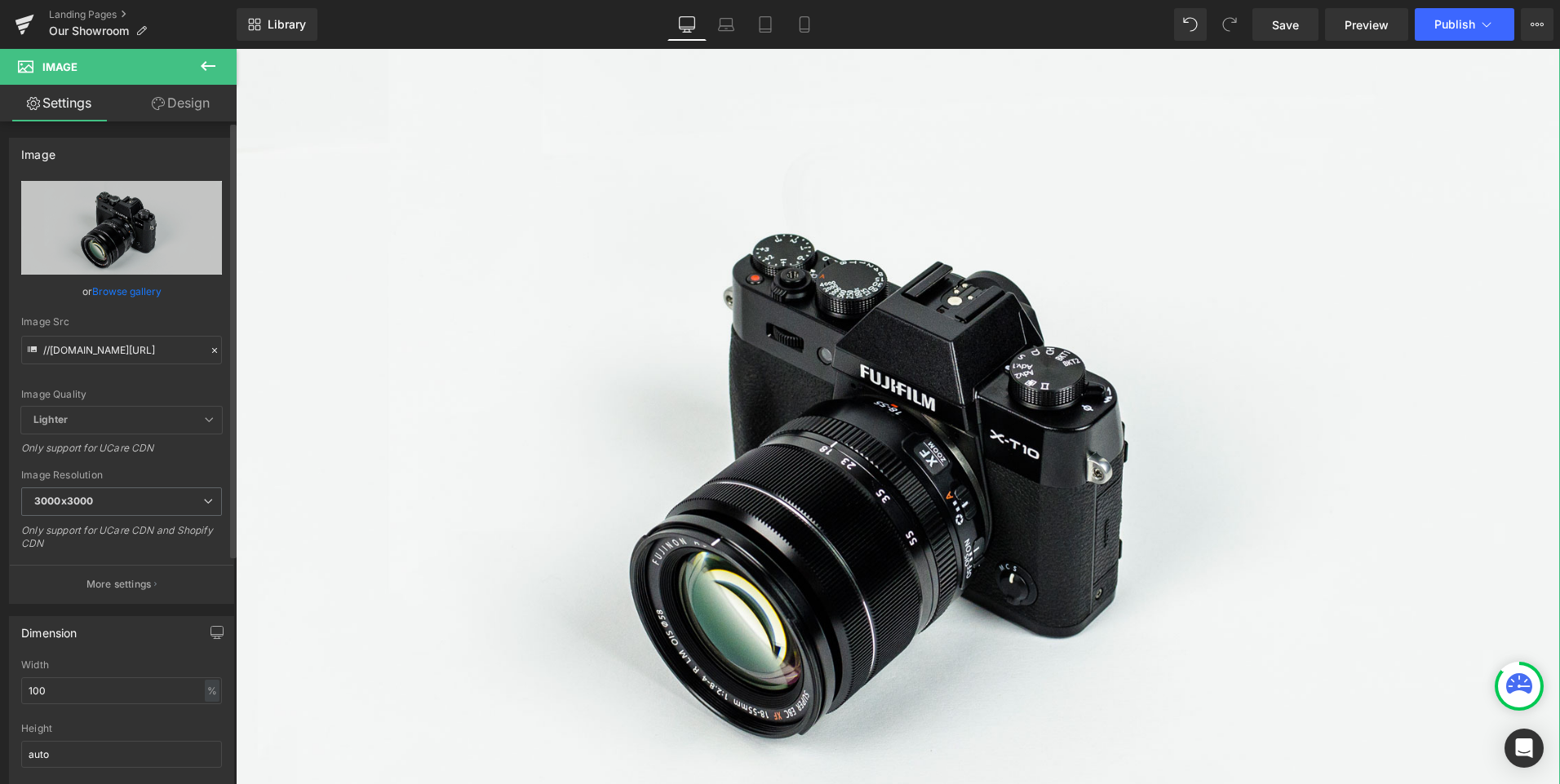
click at [149, 287] on link "Browse gallery" at bounding box center [127, 292] width 70 height 28
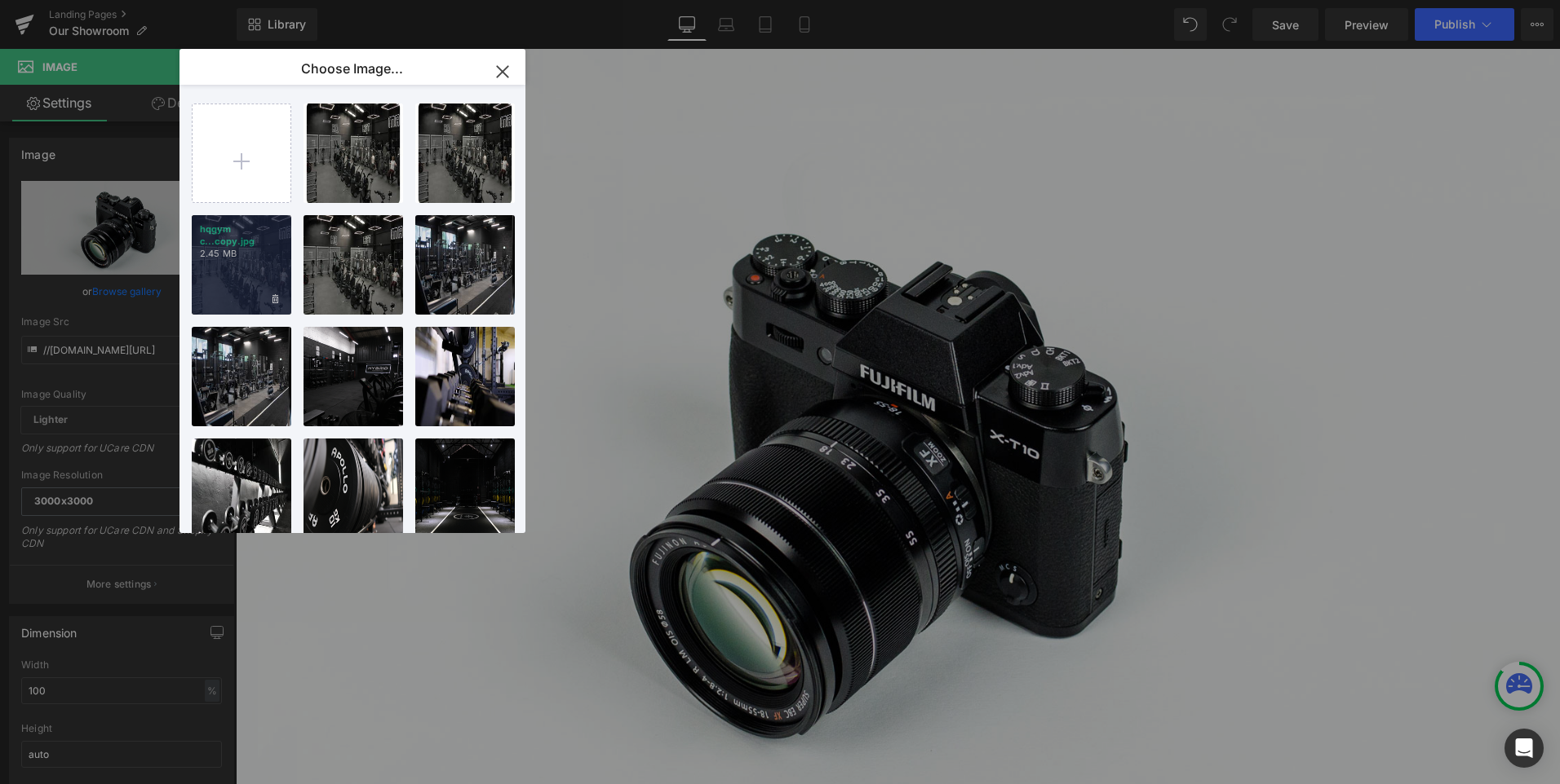
click at [247, 280] on div "hqgym c...copy.jpg 2.45 MB" at bounding box center [241, 264] width 100 height 100
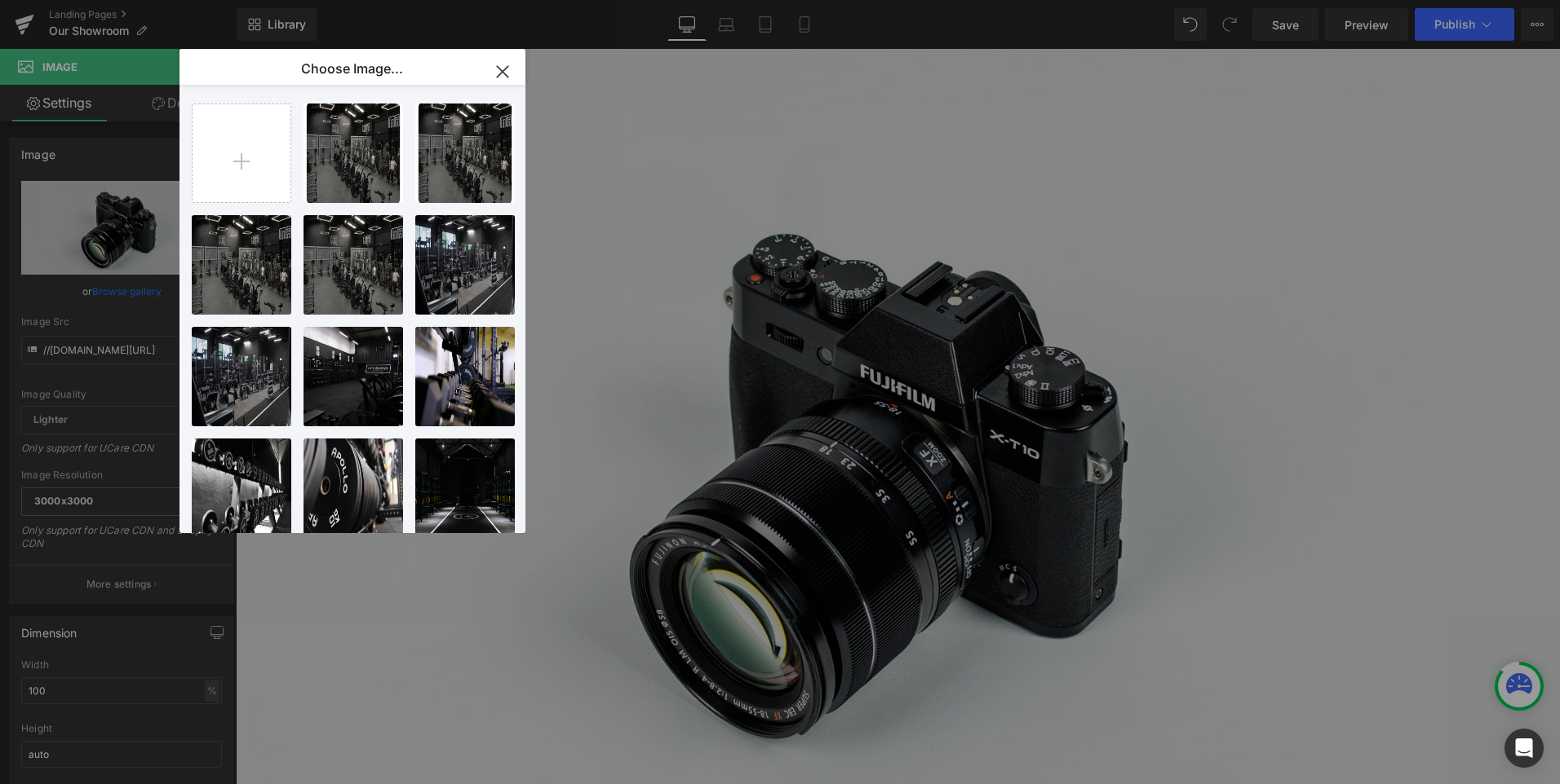
type input "https://ucarecdn.com/7c518667-e247-40db-9844-af2ec3932953/-/format/auto/-/previ…"
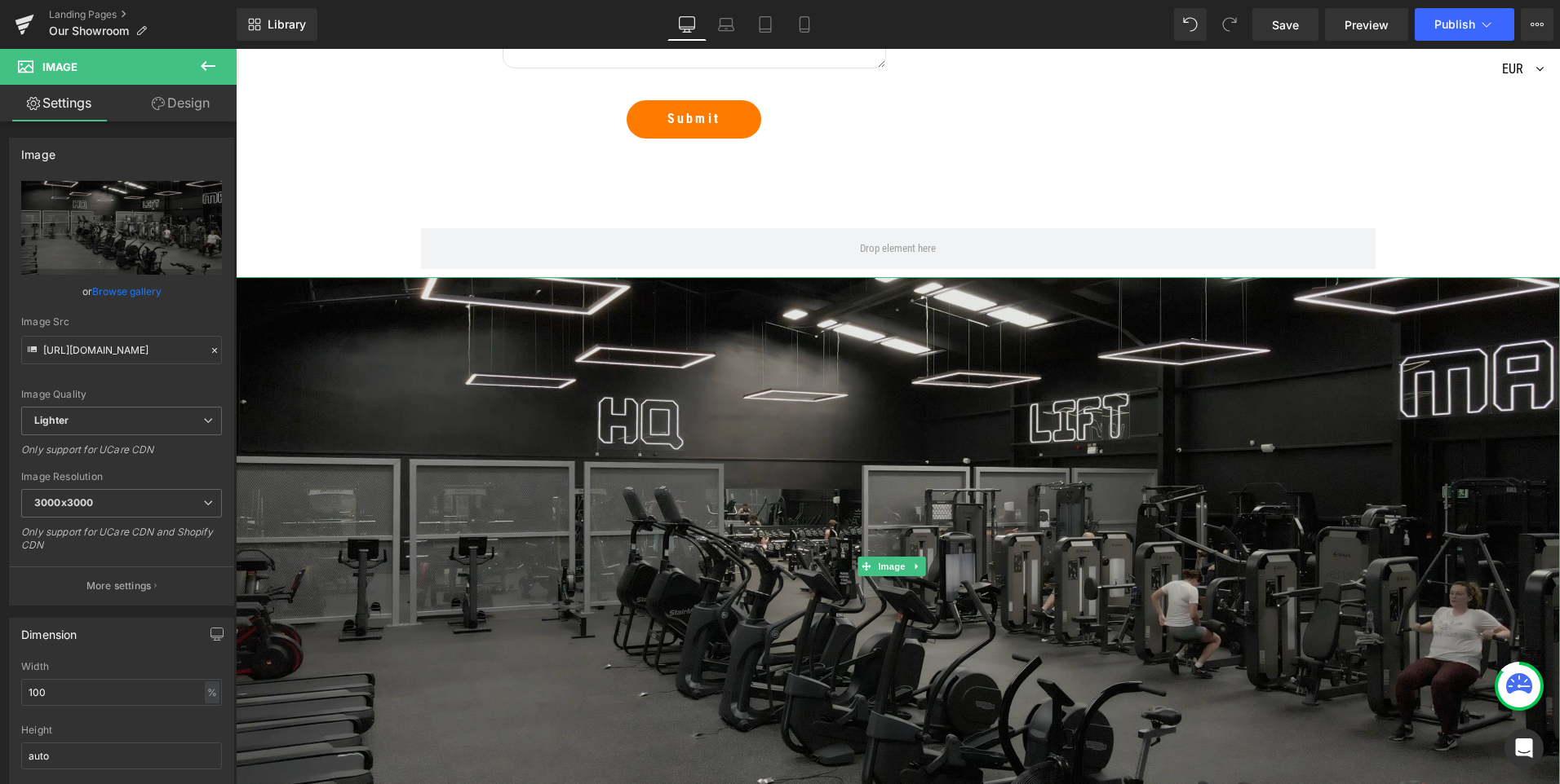
scroll to position [1762, 0]
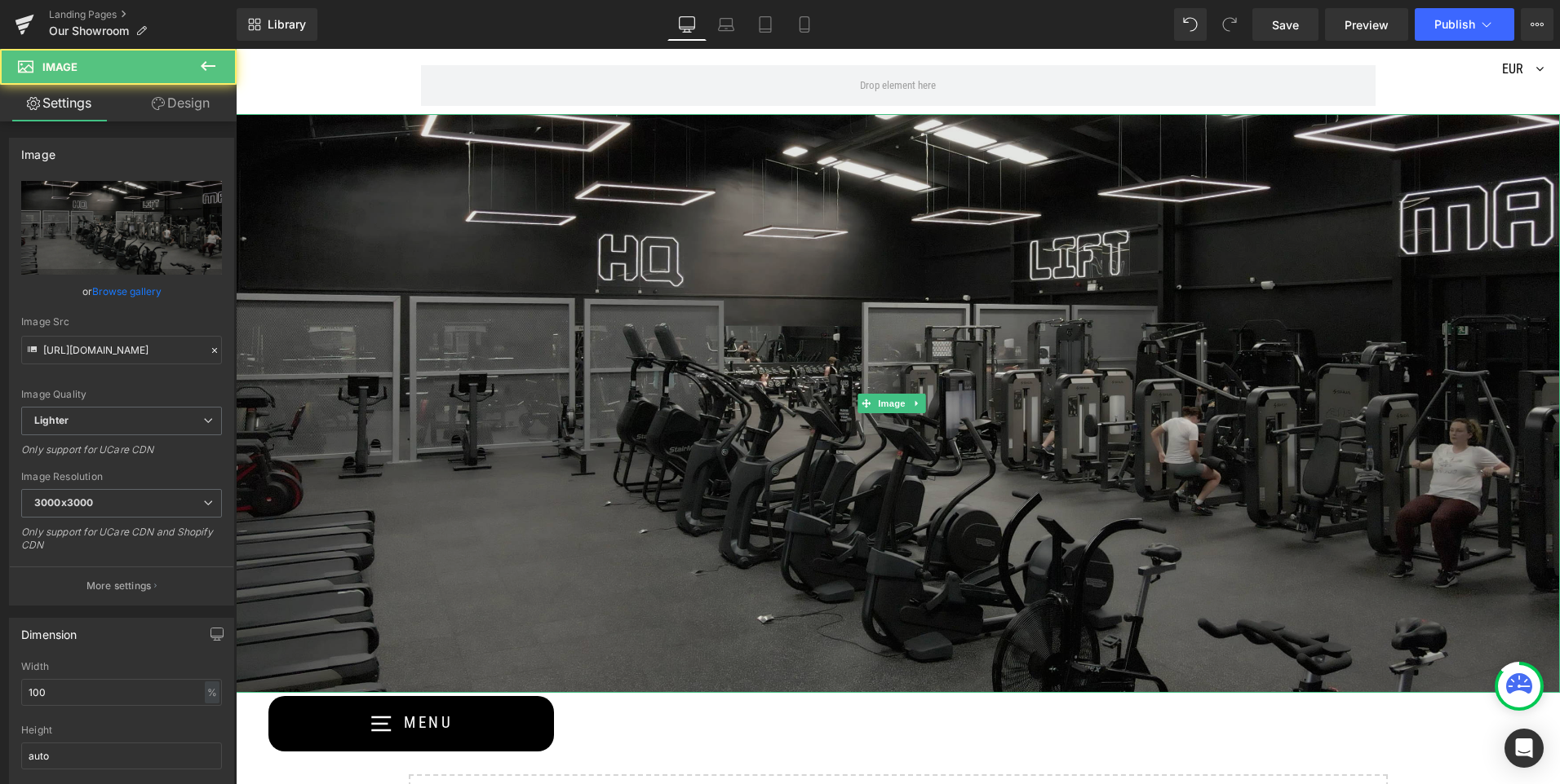
click at [290, 263] on img at bounding box center [897, 403] width 1324 height 579
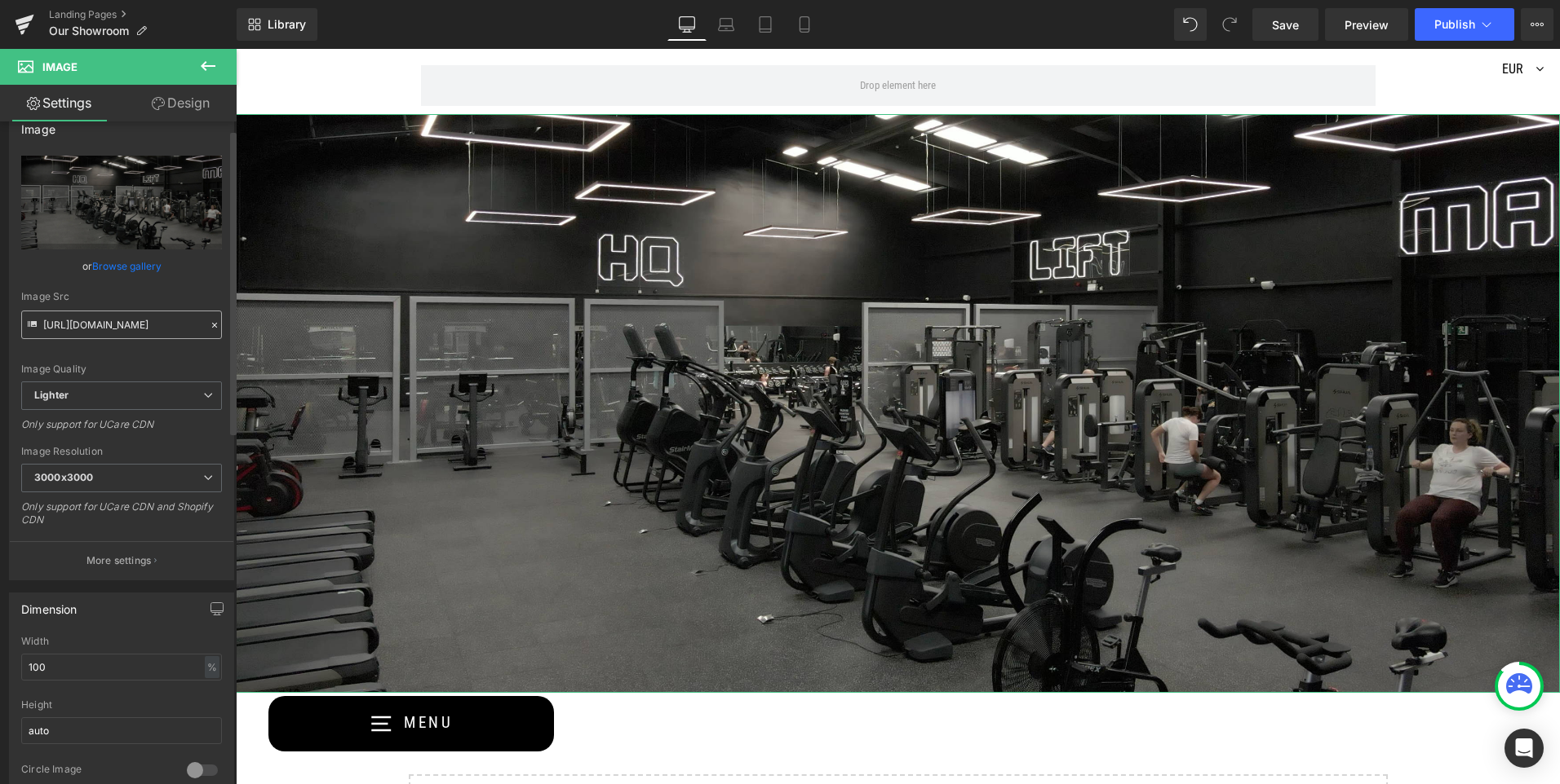
scroll to position [0, 0]
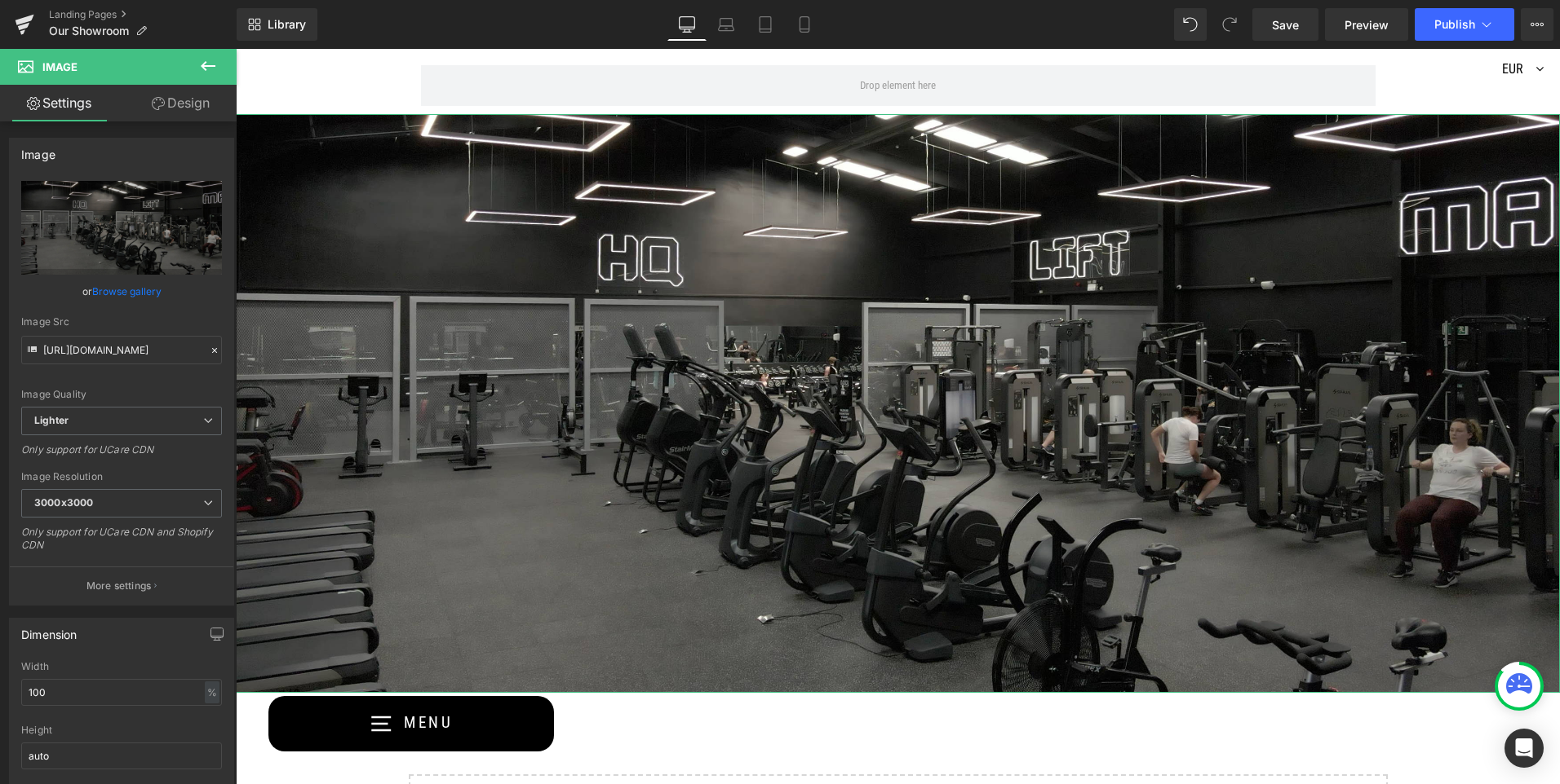
click at [177, 103] on link "Design" at bounding box center [181, 103] width 118 height 37
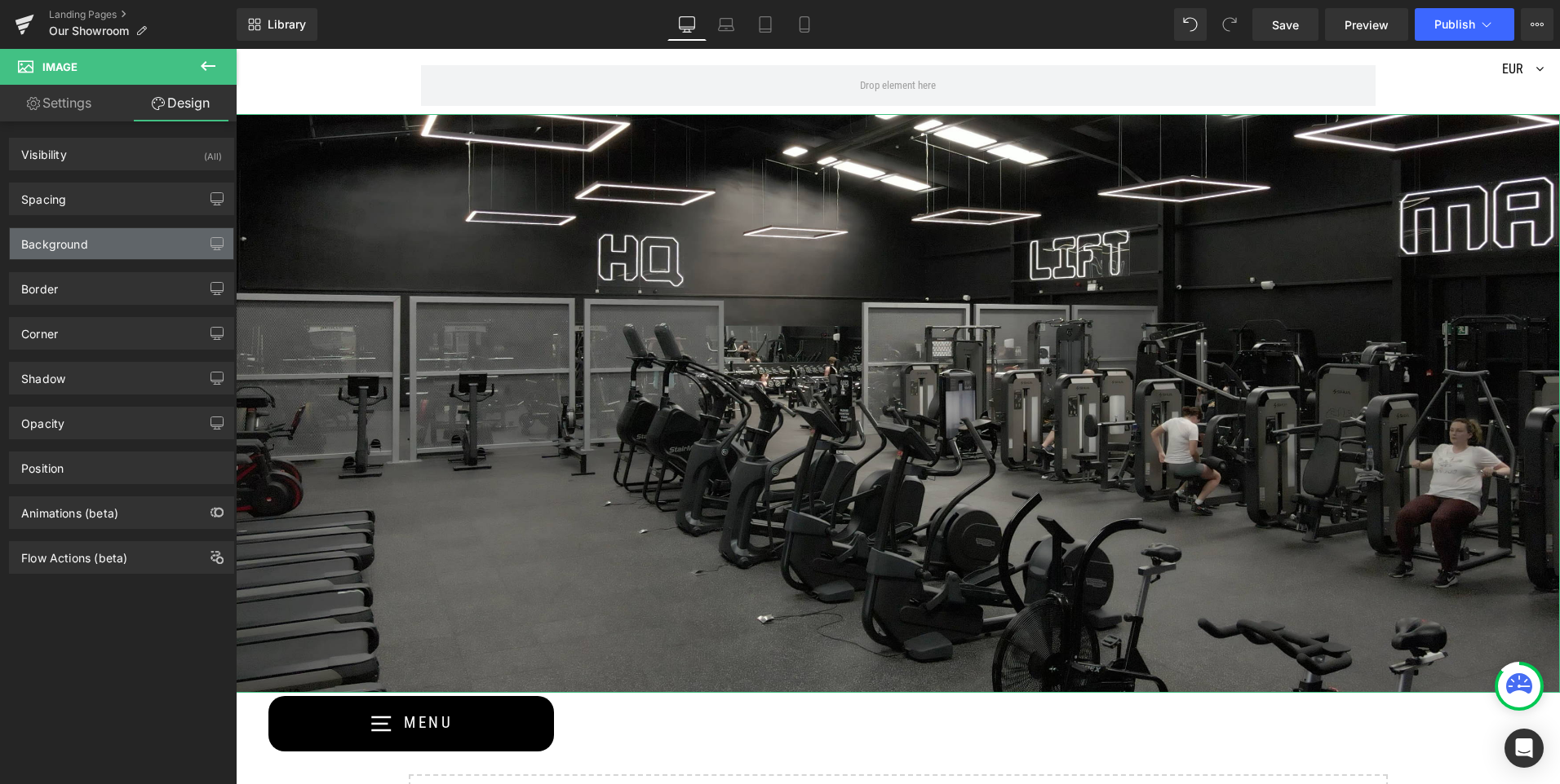
type input "0"
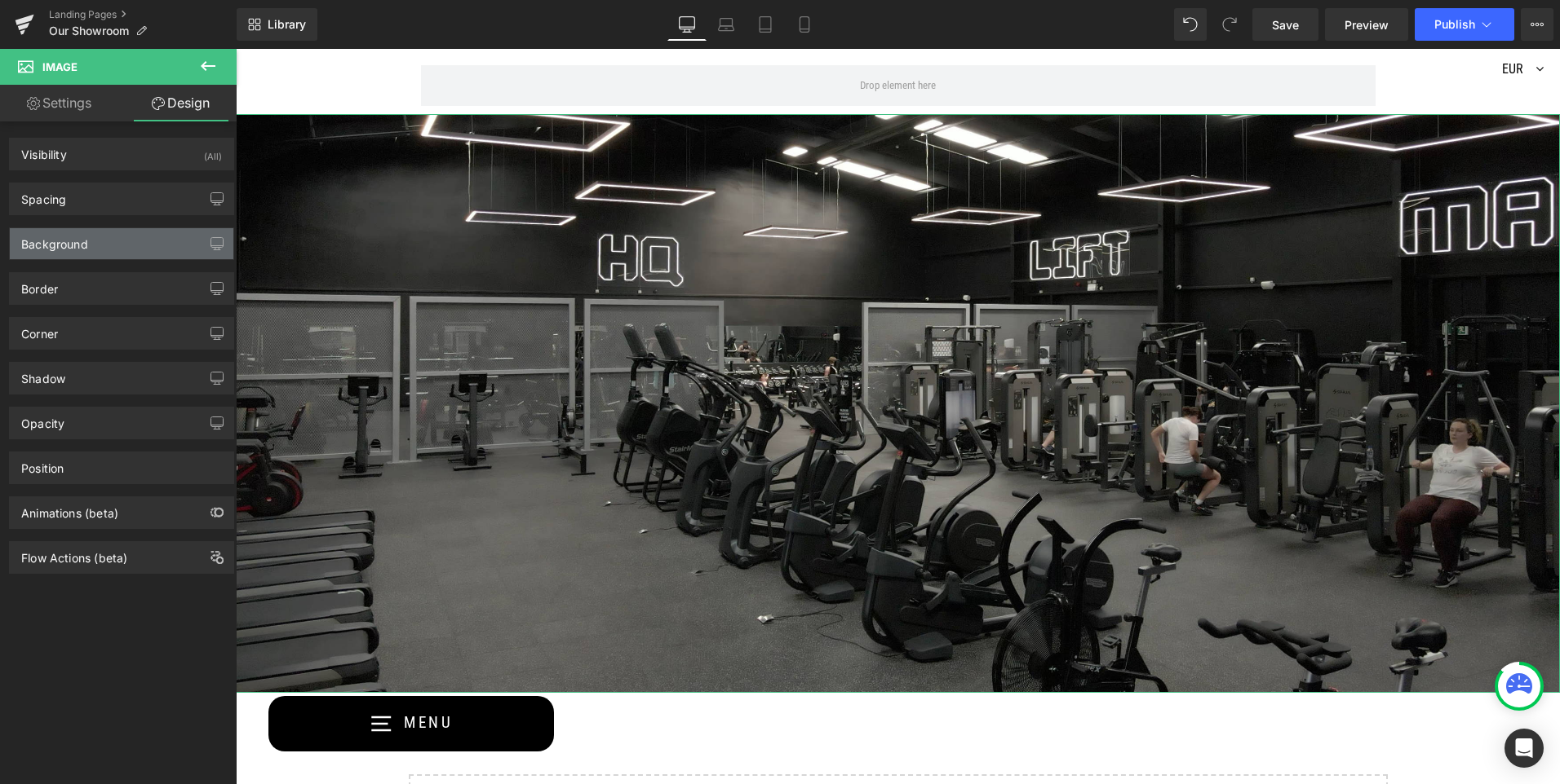
type input "0"
click at [123, 200] on div "Spacing" at bounding box center [122, 198] width 224 height 31
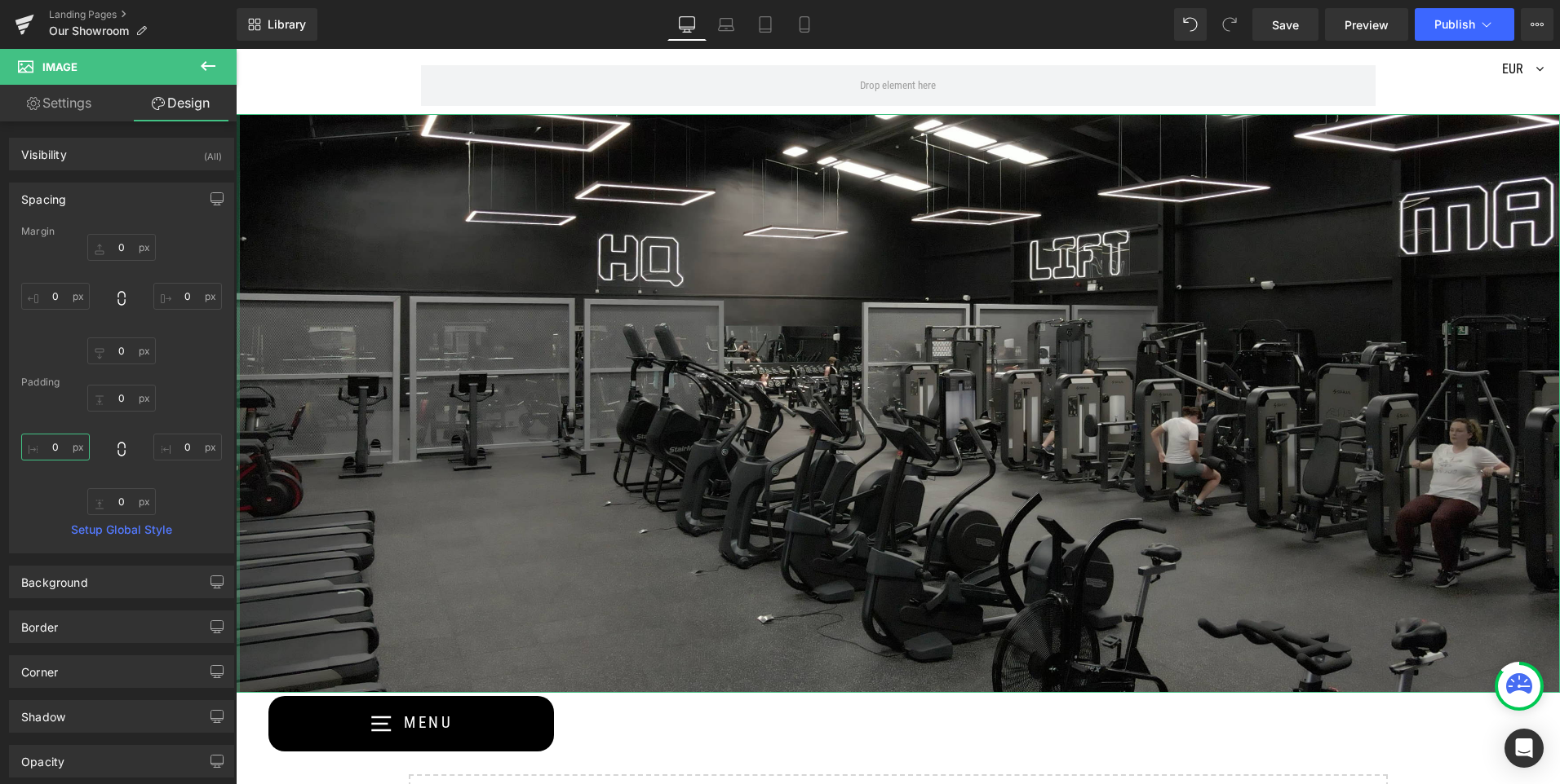
click at [60, 447] on input "0" at bounding box center [56, 447] width 69 height 27
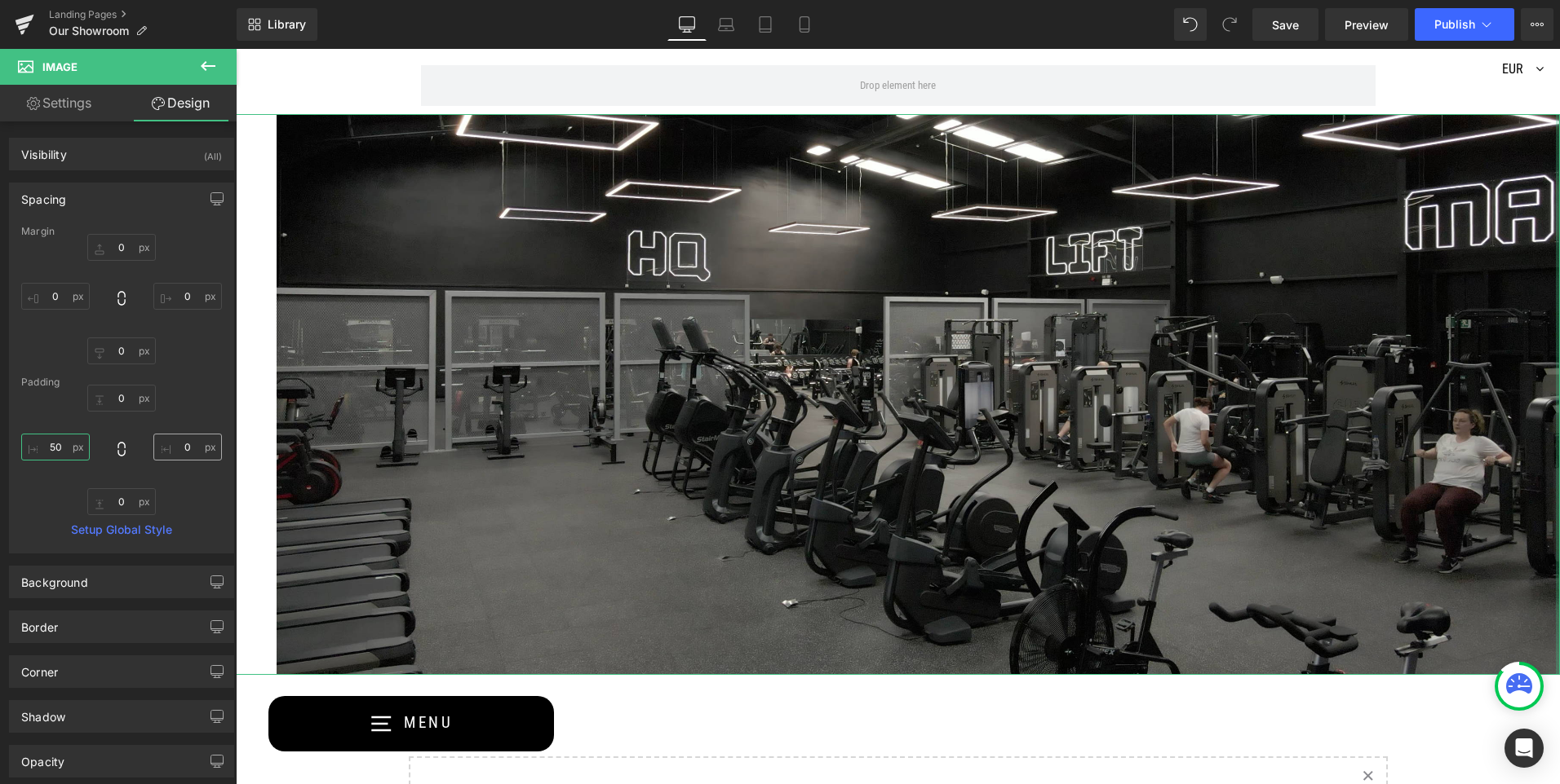
type input "50"
click at [185, 447] on input "0" at bounding box center [188, 447] width 69 height 27
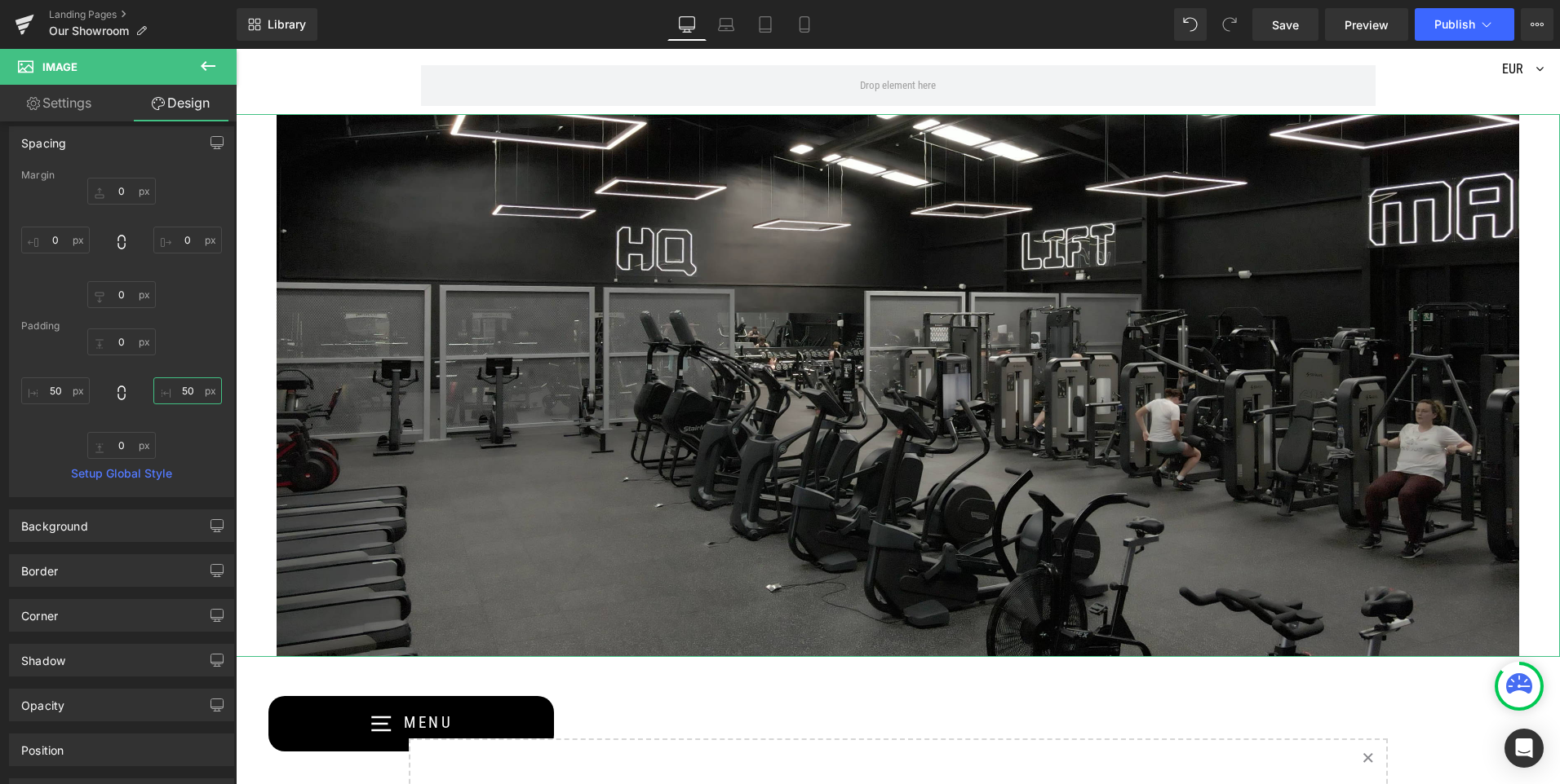
scroll to position [82, 0]
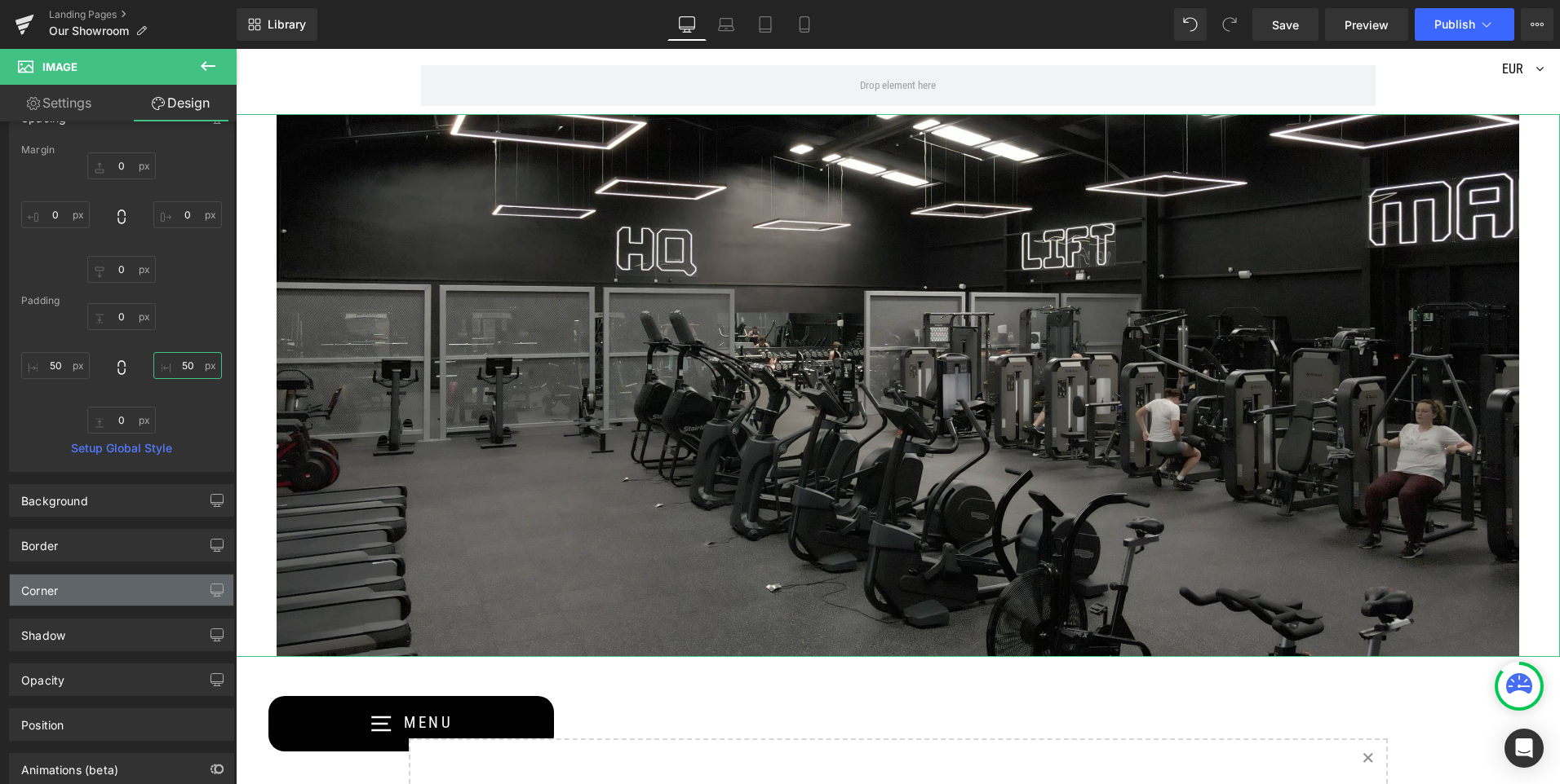
type input "50"
click at [162, 603] on div "Corner" at bounding box center [122, 590] width 224 height 31
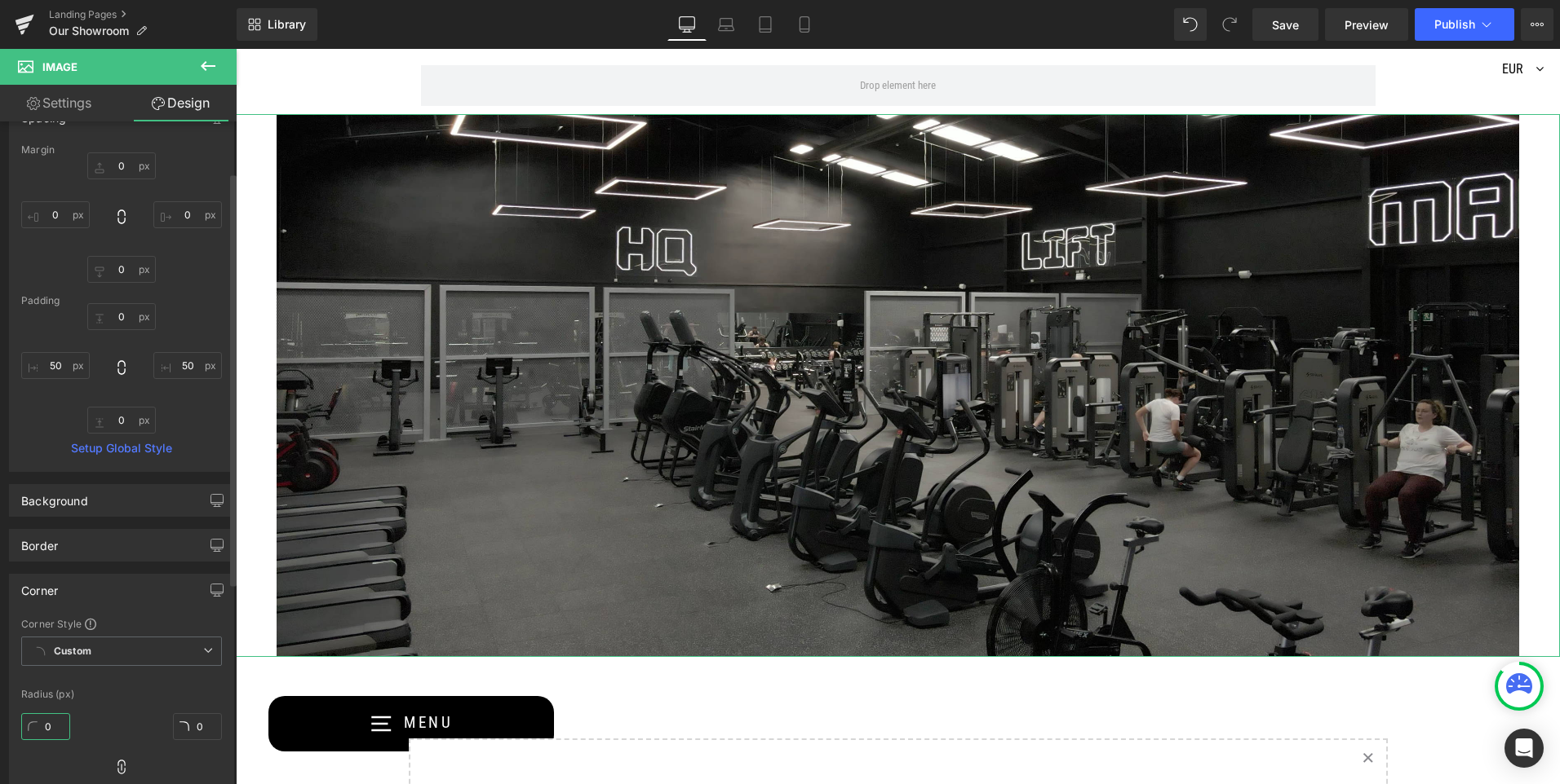
click at [46, 722] on input "0" at bounding box center [46, 727] width 49 height 27
type input "7"
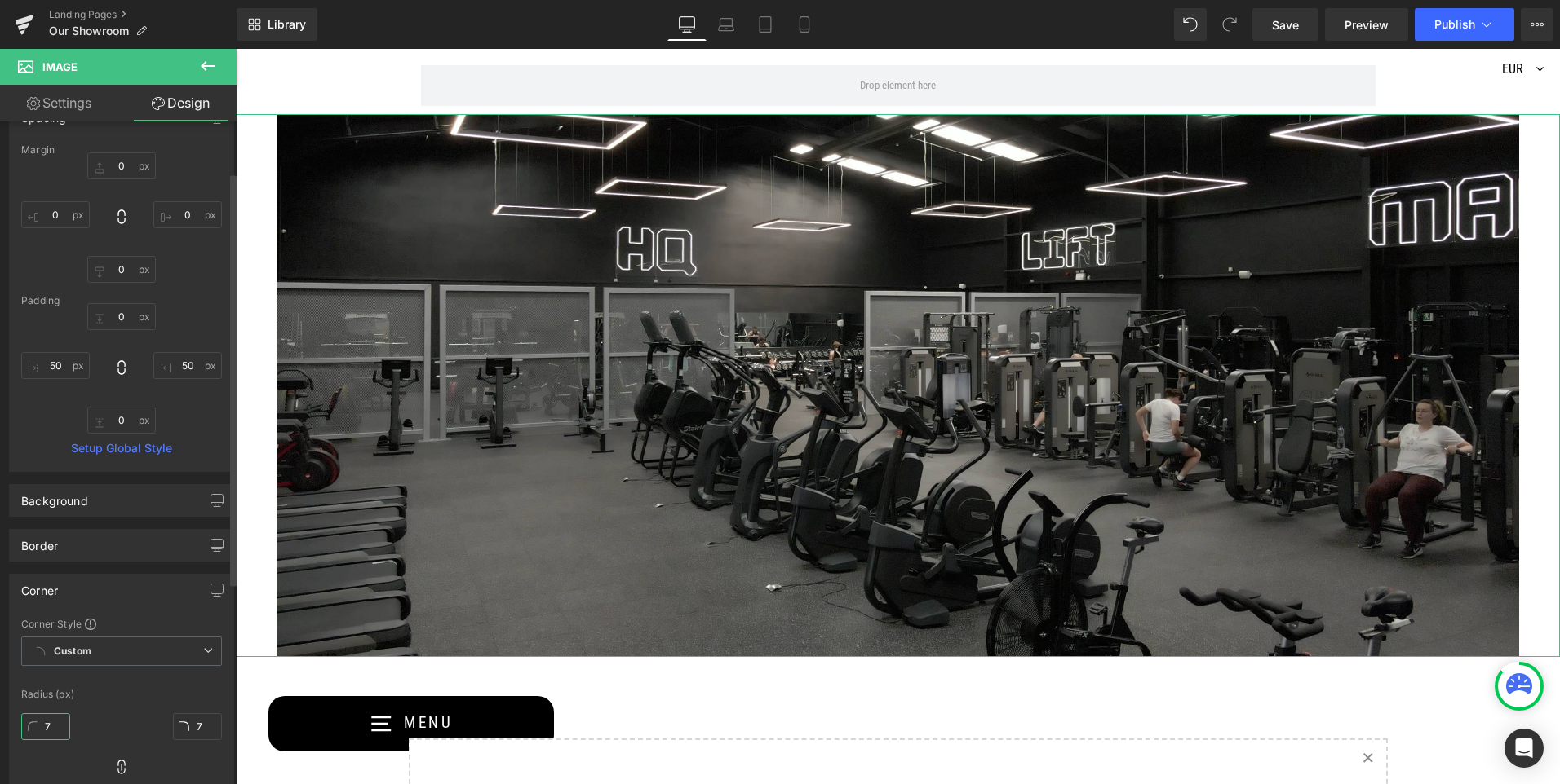
type input "75"
drag, startPoint x: 58, startPoint y: 728, endPoint x: 17, endPoint y: 729, distance: 41.0
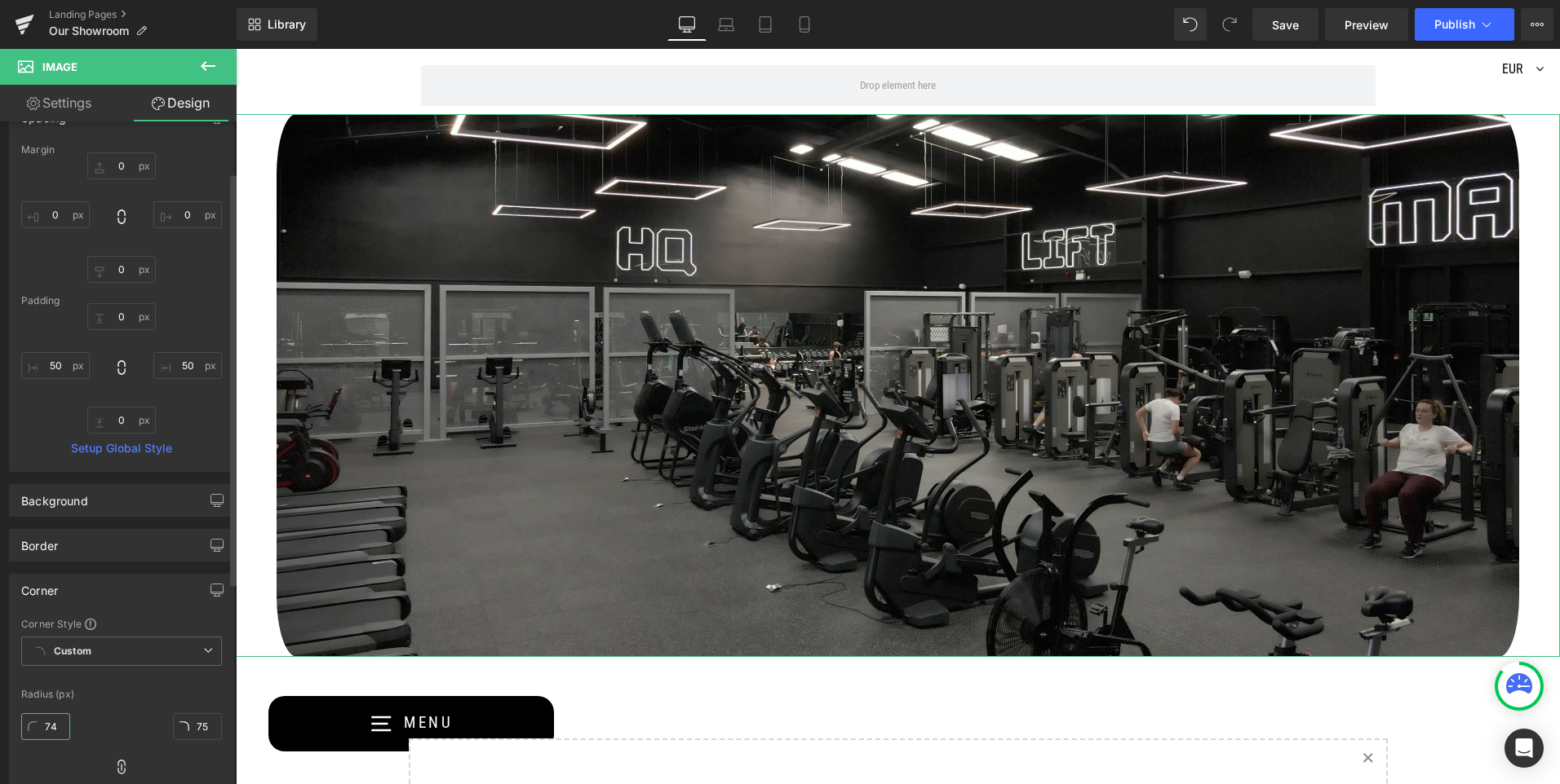
click at [17, 729] on div "Corner Style Custom Custom Setup Global Style Custom Setup Global Style Radius …" at bounding box center [122, 728] width 224 height 220
type input "25"
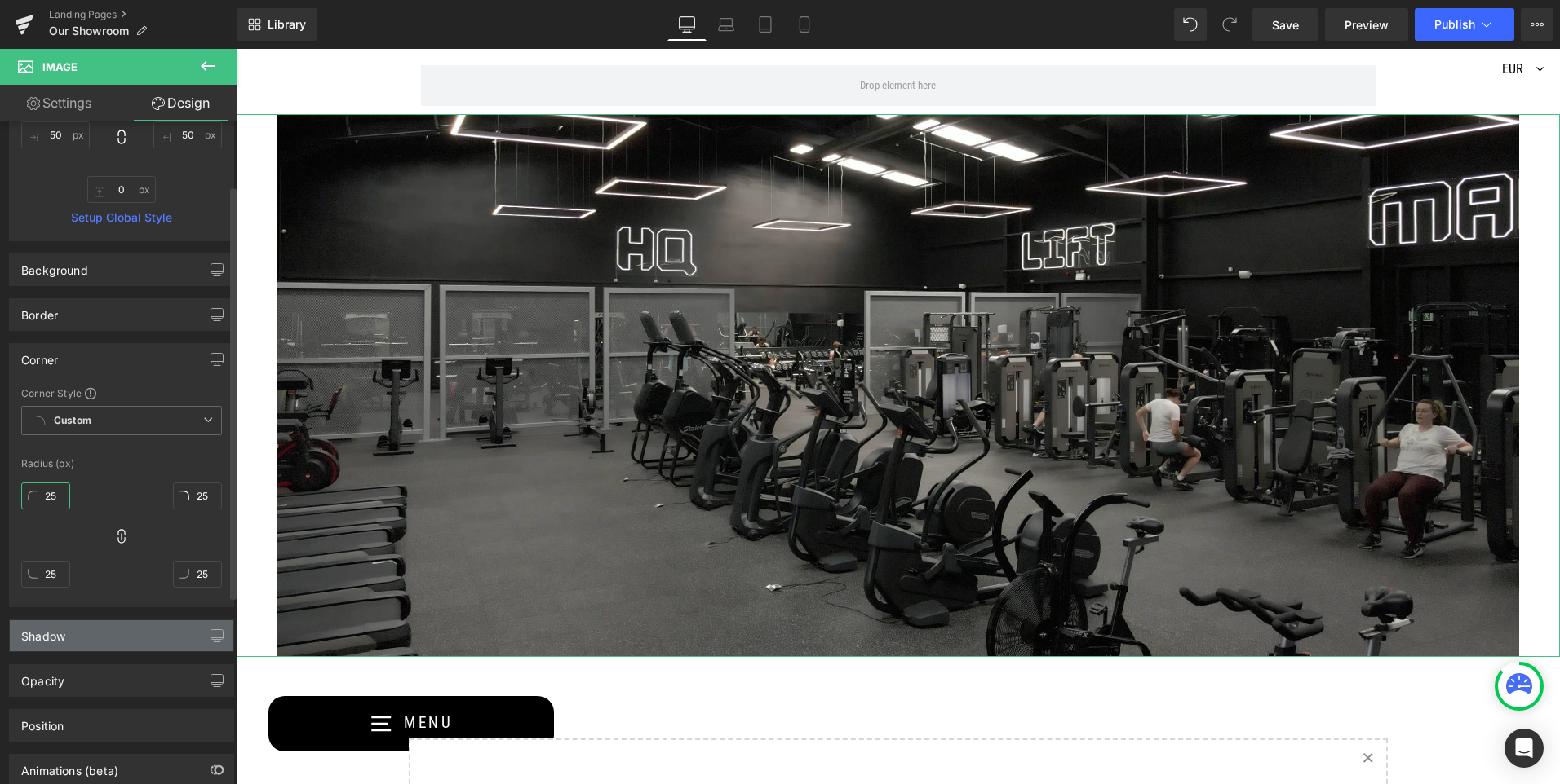
scroll to position [326, 0]
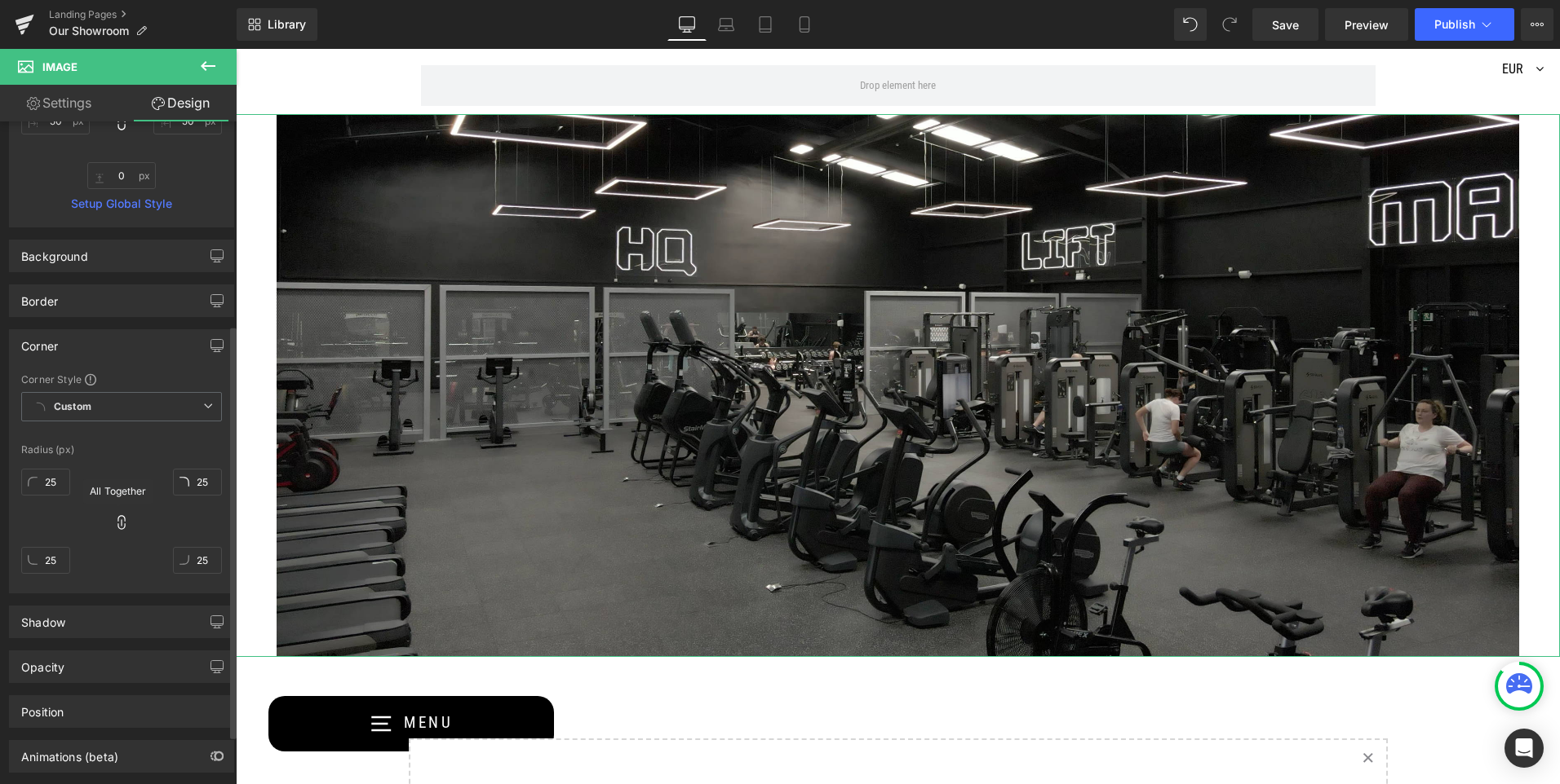
click at [116, 521] on icon at bounding box center [122, 522] width 17 height 17
click at [62, 484] on input "25" at bounding box center [46, 482] width 49 height 27
type input "50"
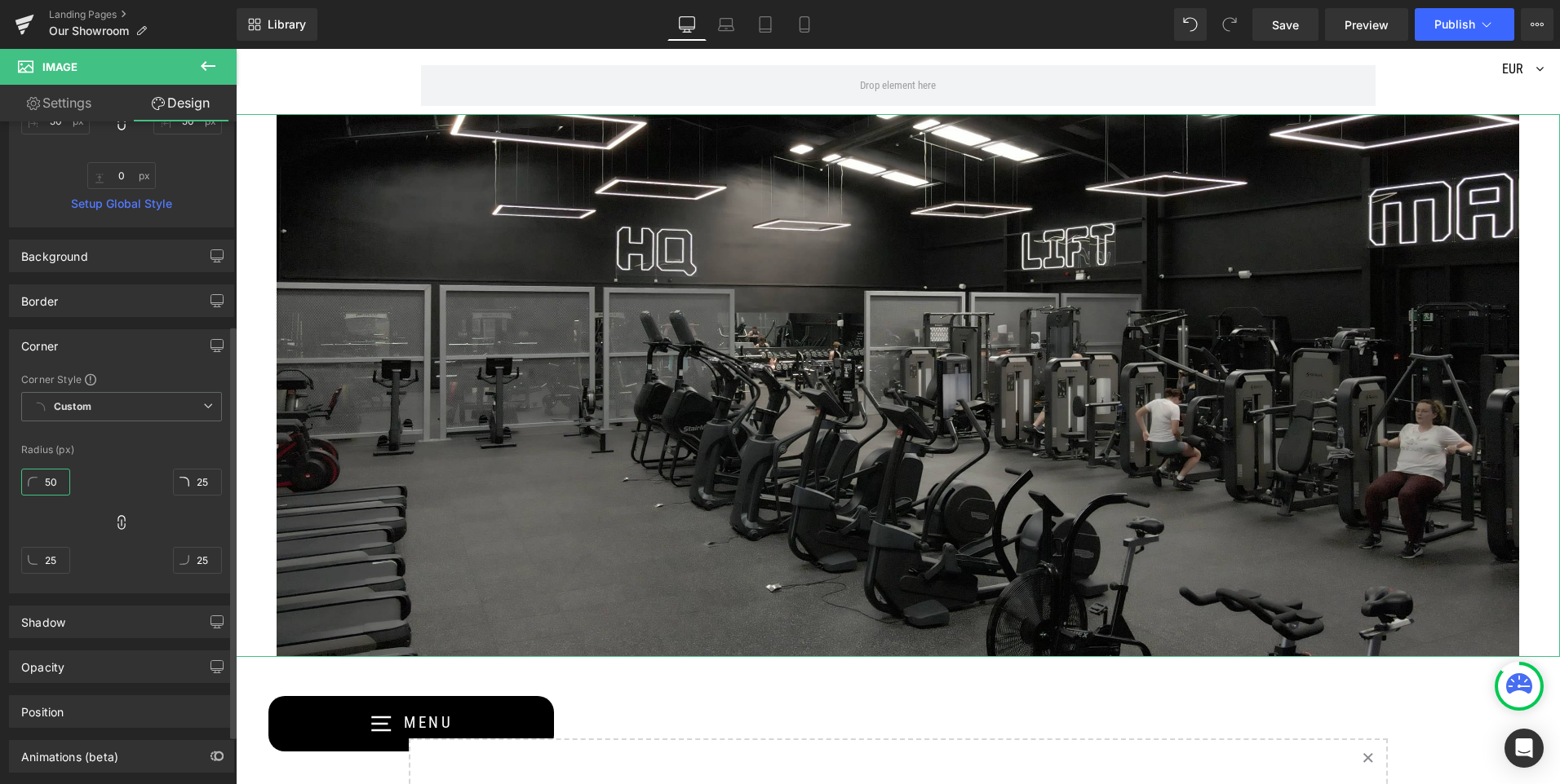
type input "50"
drag, startPoint x: 60, startPoint y: 483, endPoint x: 36, endPoint y: 485, distance: 24.1
click at [36, 485] on input "48" at bounding box center [46, 482] width 49 height 27
click at [88, 478] on div "52px 52 50px 50 50px 50 50px 50" at bounding box center [122, 528] width 201 height 130
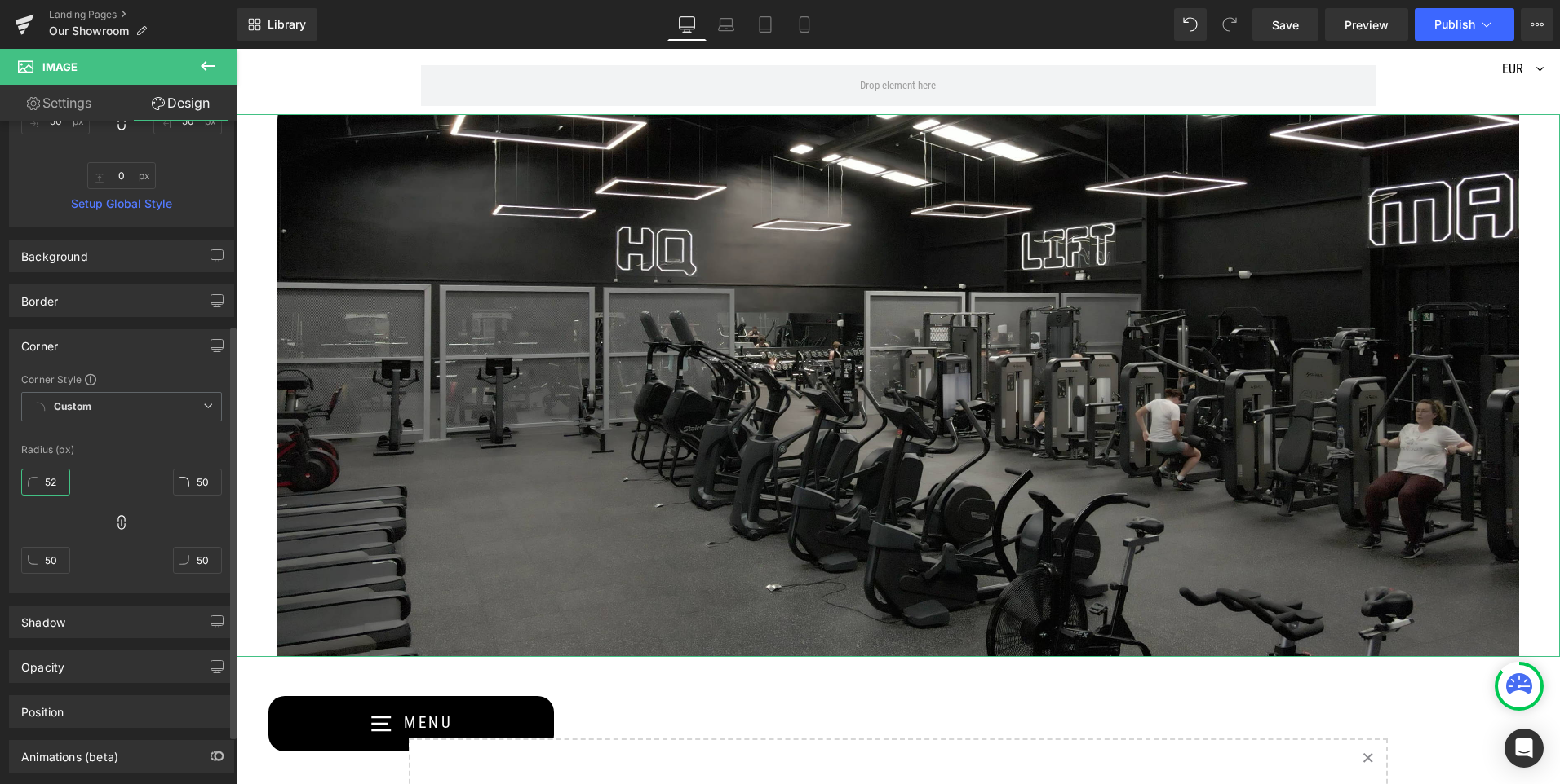
click at [58, 482] on input "52" at bounding box center [46, 482] width 49 height 27
type input "80"
type input "8"
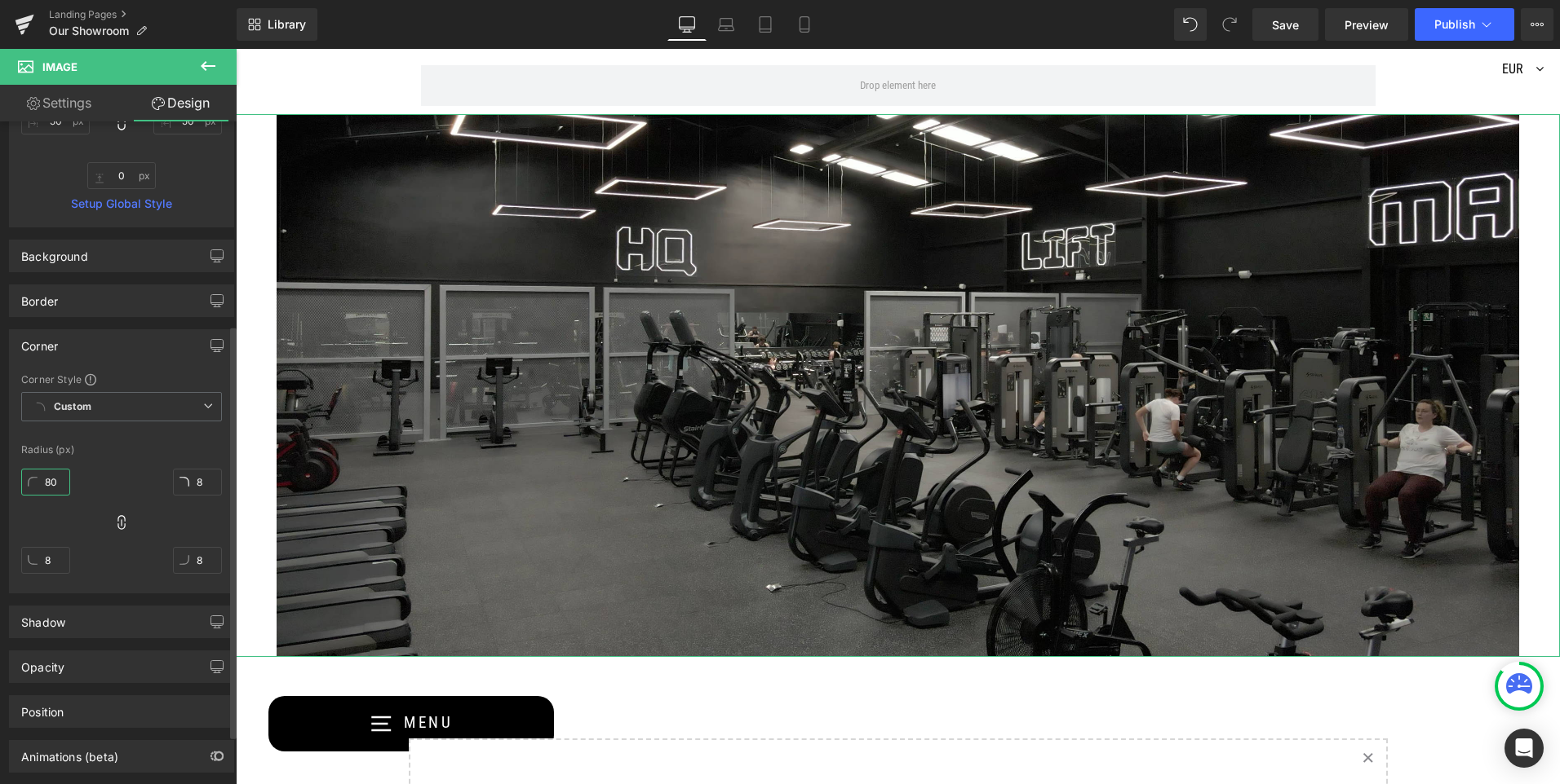
type input "80"
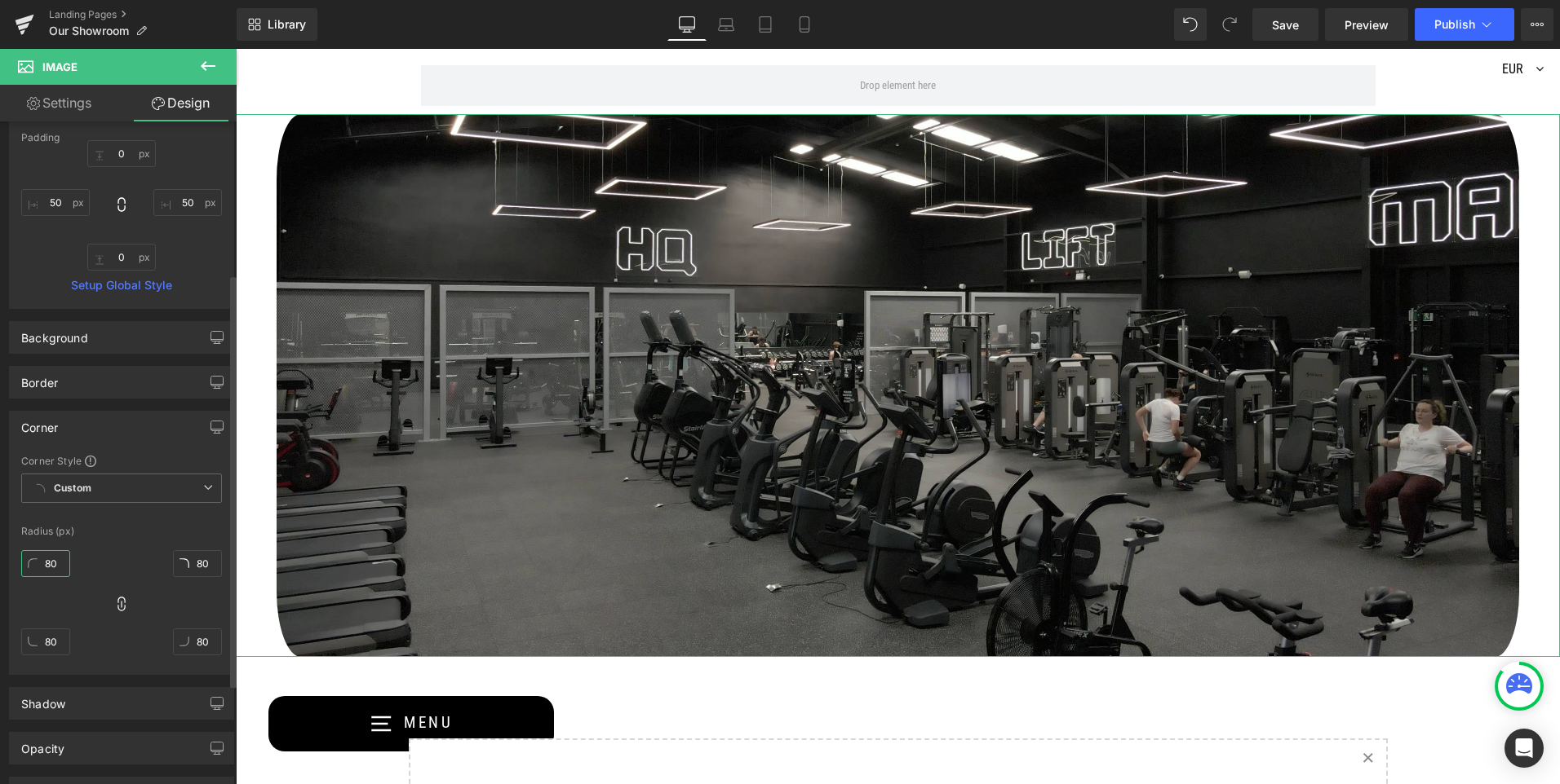
scroll to position [405, 0]
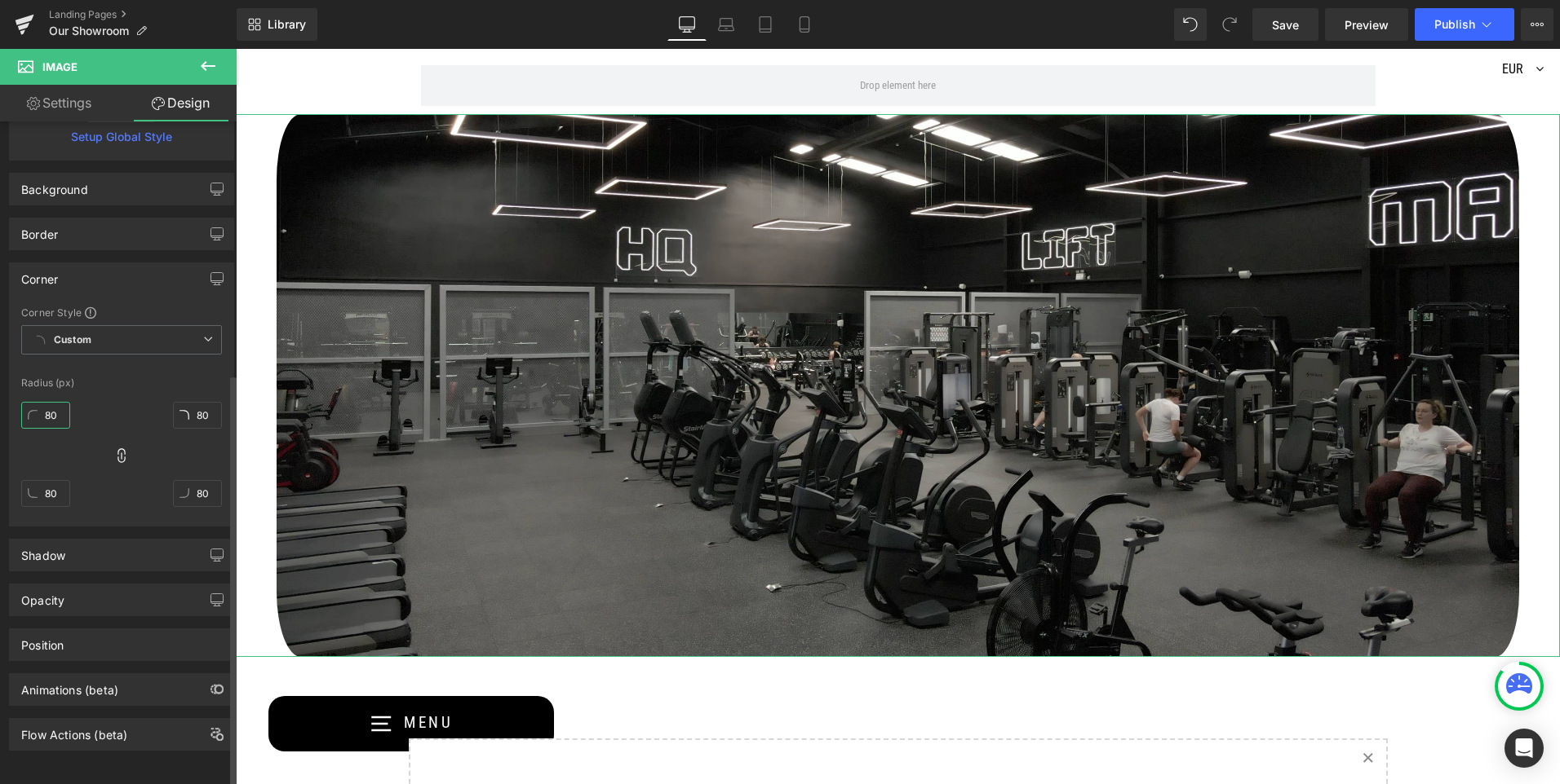
type input "8"
type input "0"
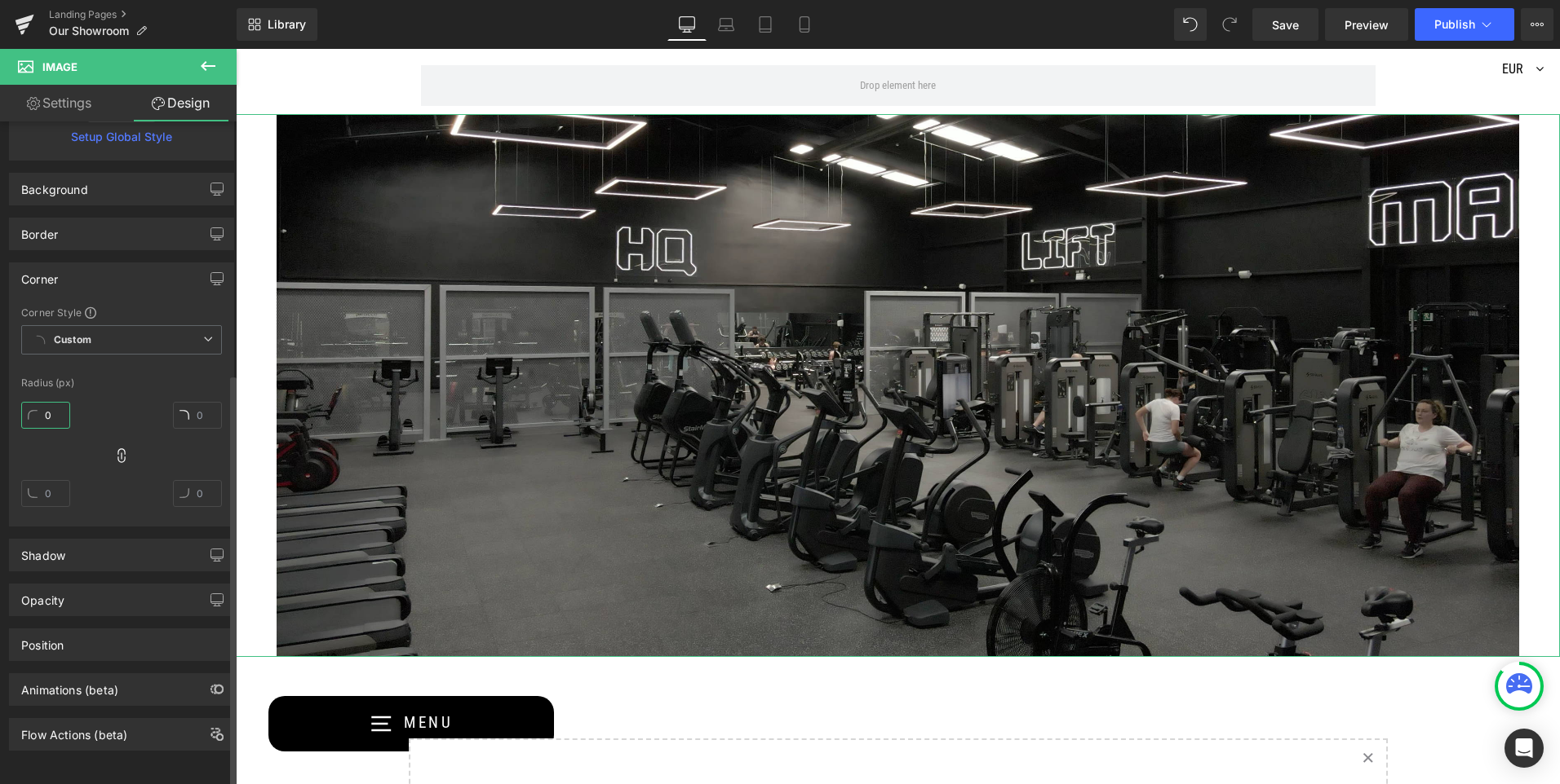
type input "0"
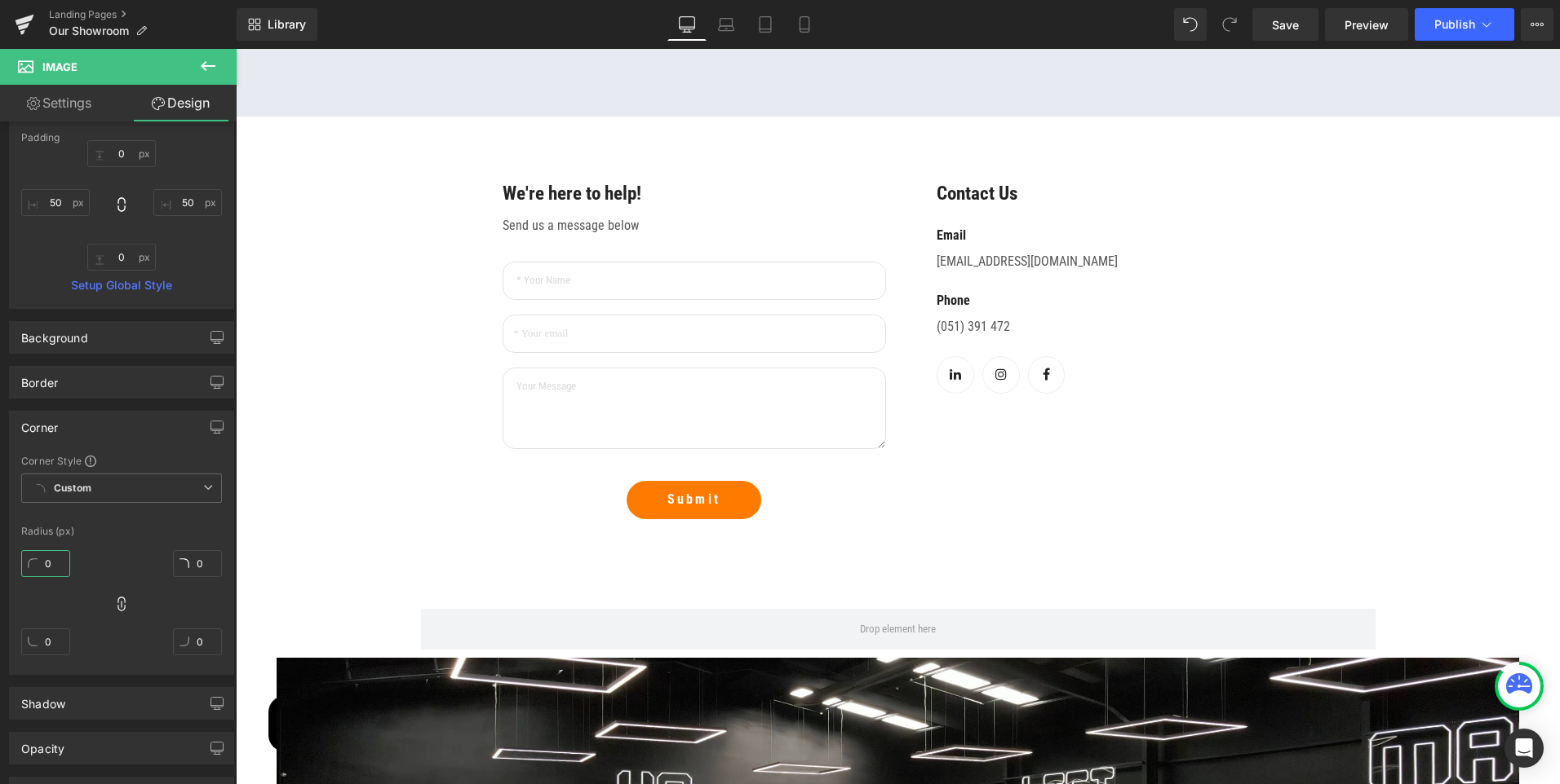
scroll to position [1436, 0]
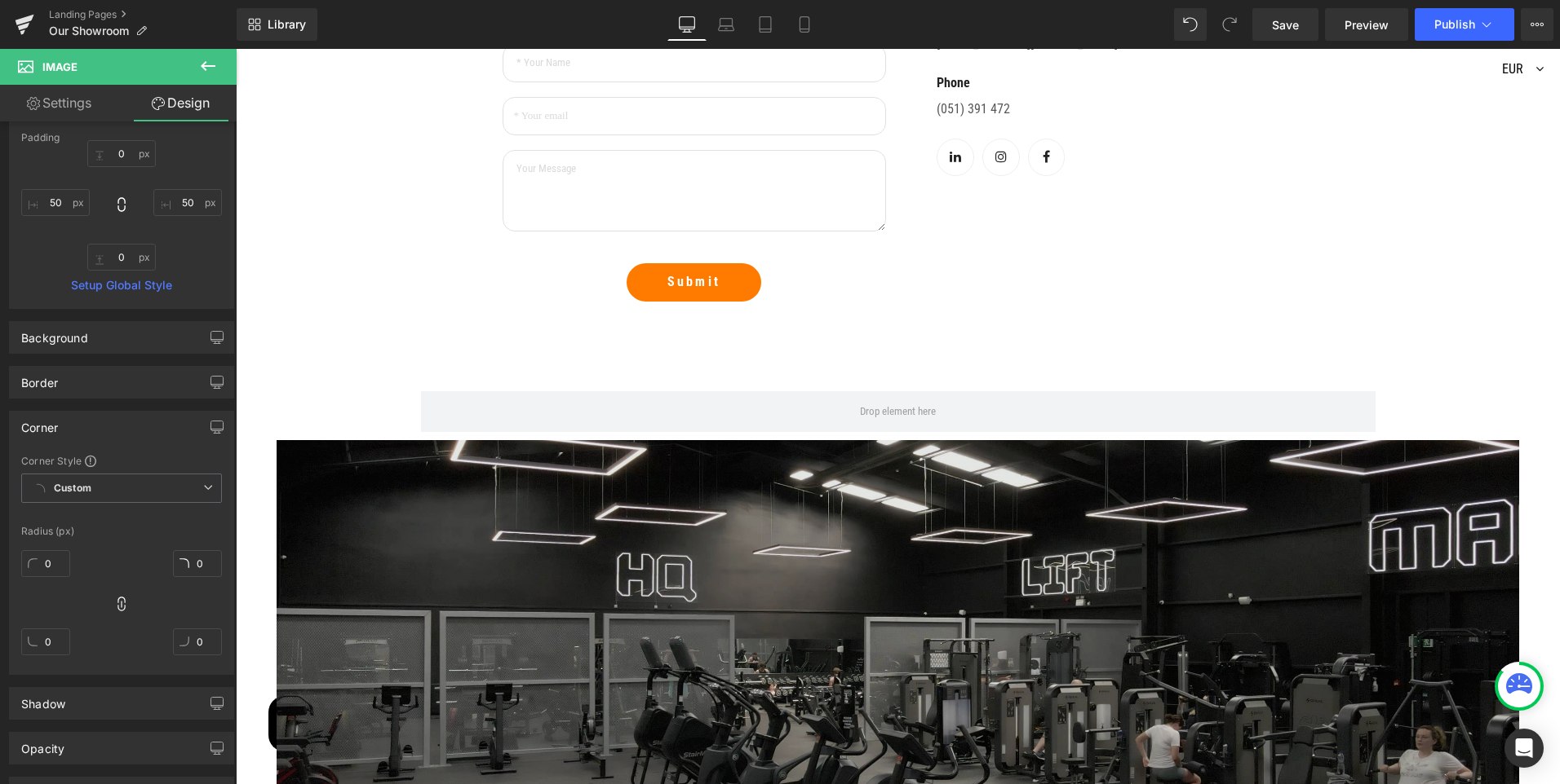
click at [312, 464] on img at bounding box center [897, 712] width 1324 height 543
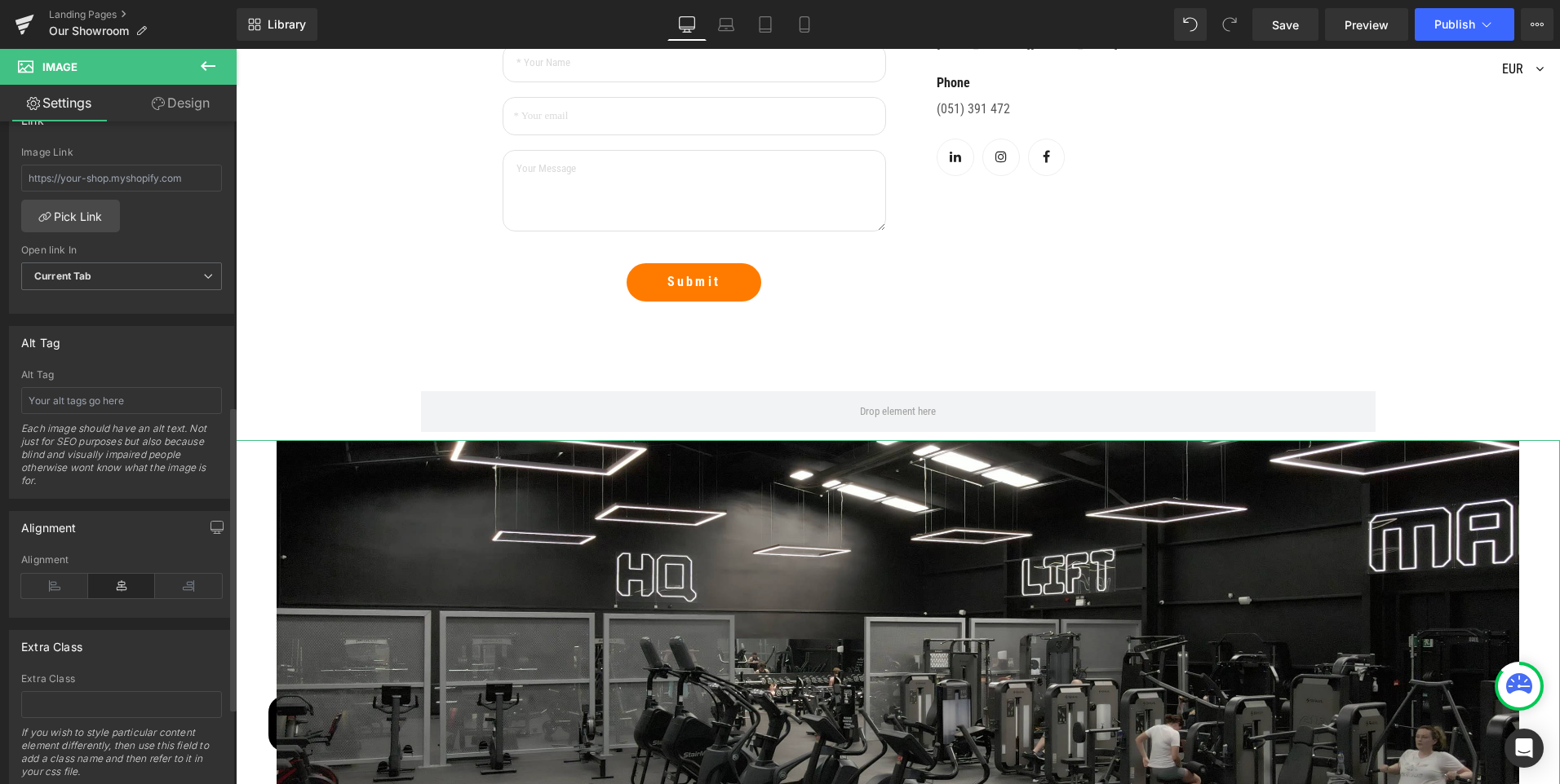
scroll to position [326, 0]
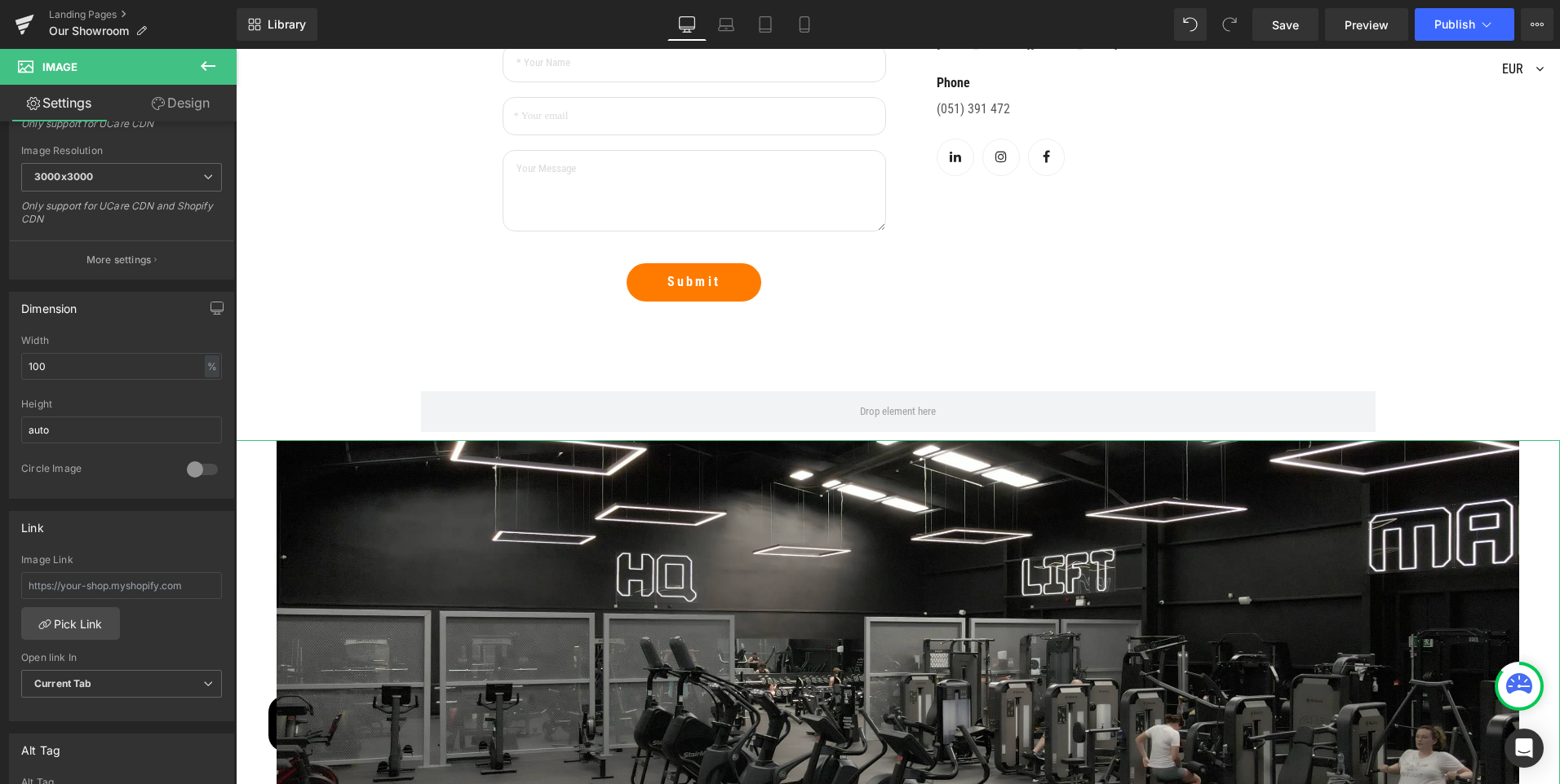
click at [169, 103] on link "Design" at bounding box center [181, 103] width 118 height 37
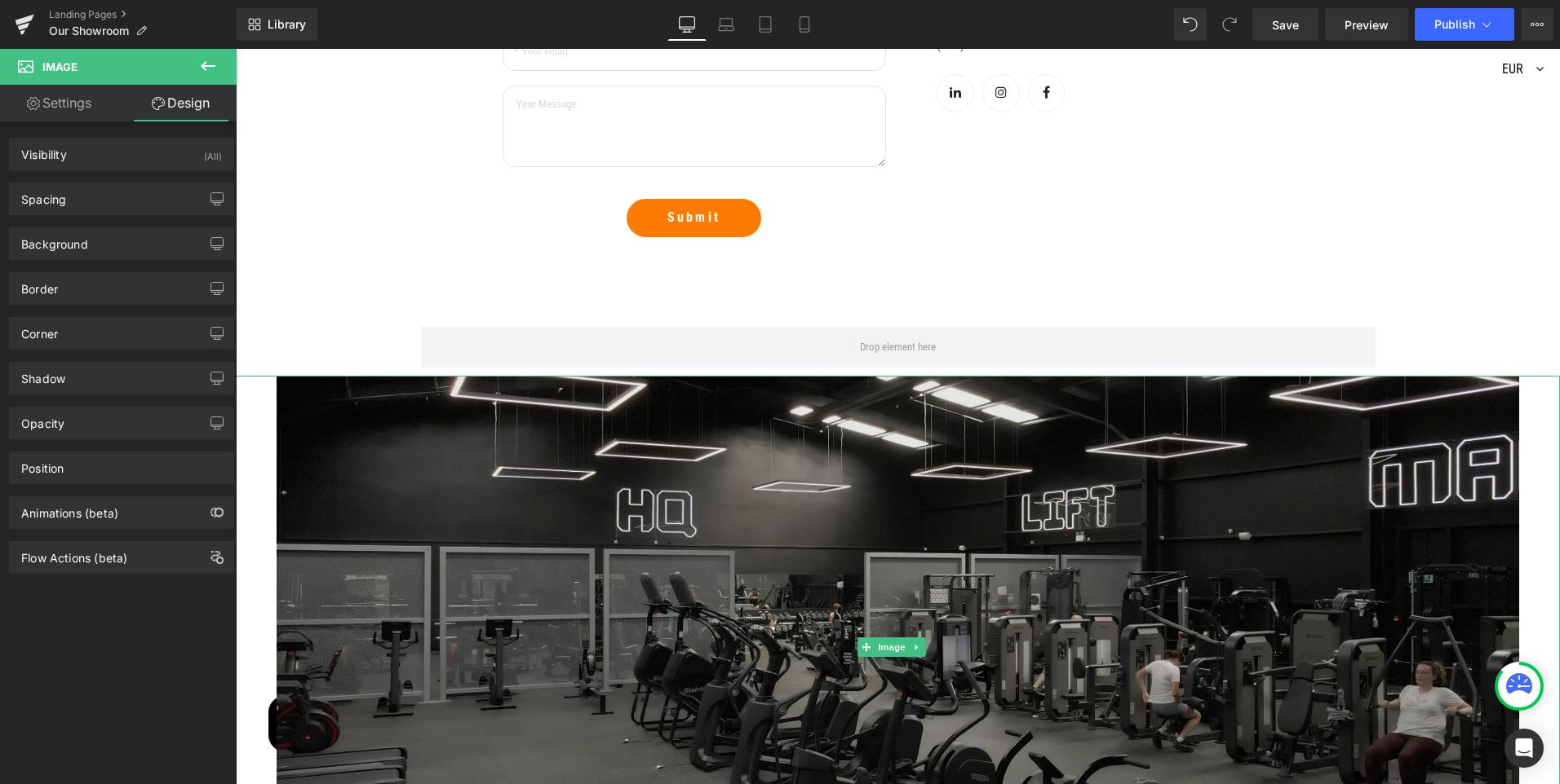
scroll to position [1681, 0]
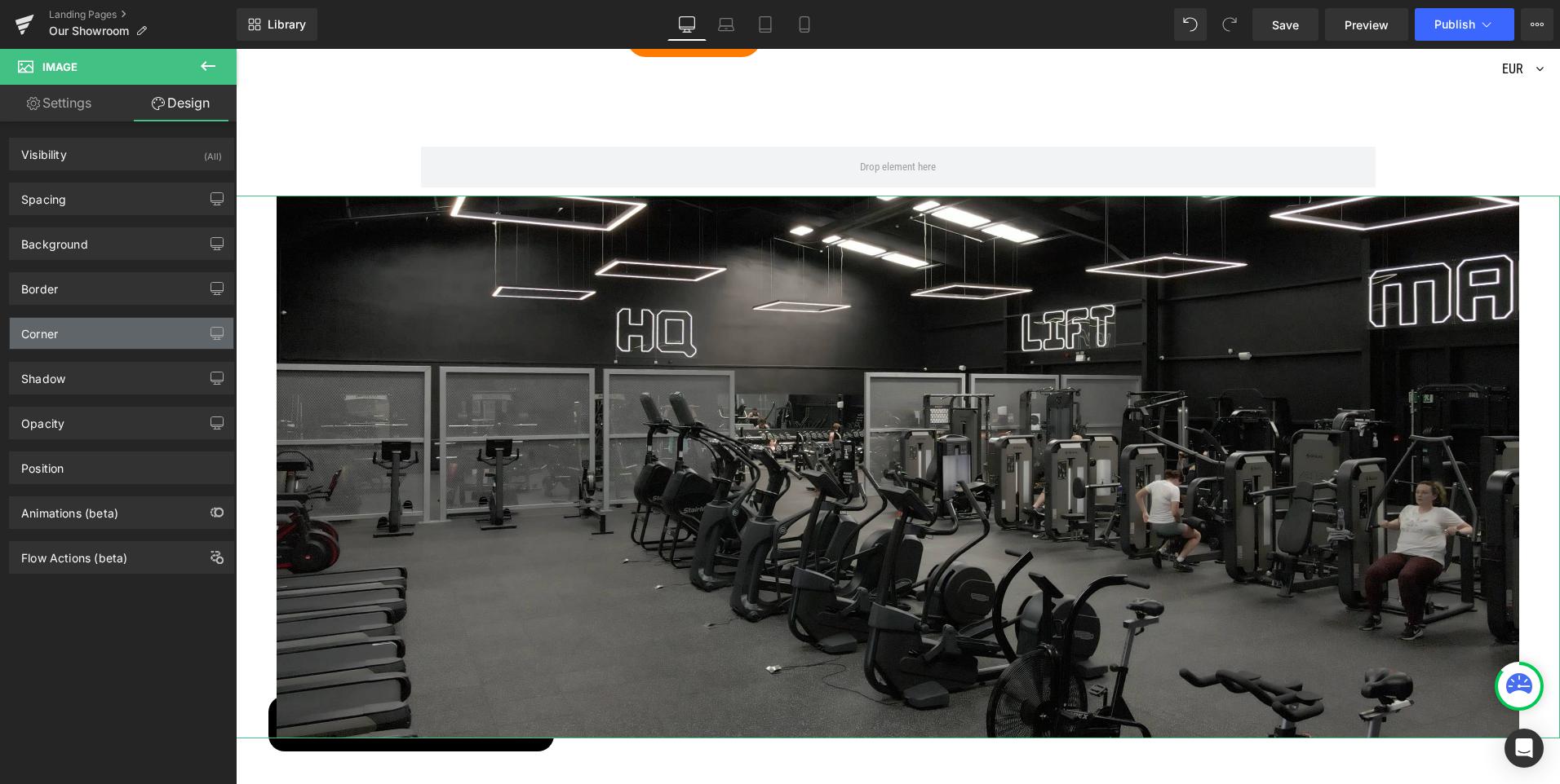
click at [93, 322] on div "Corner" at bounding box center [122, 333] width 224 height 31
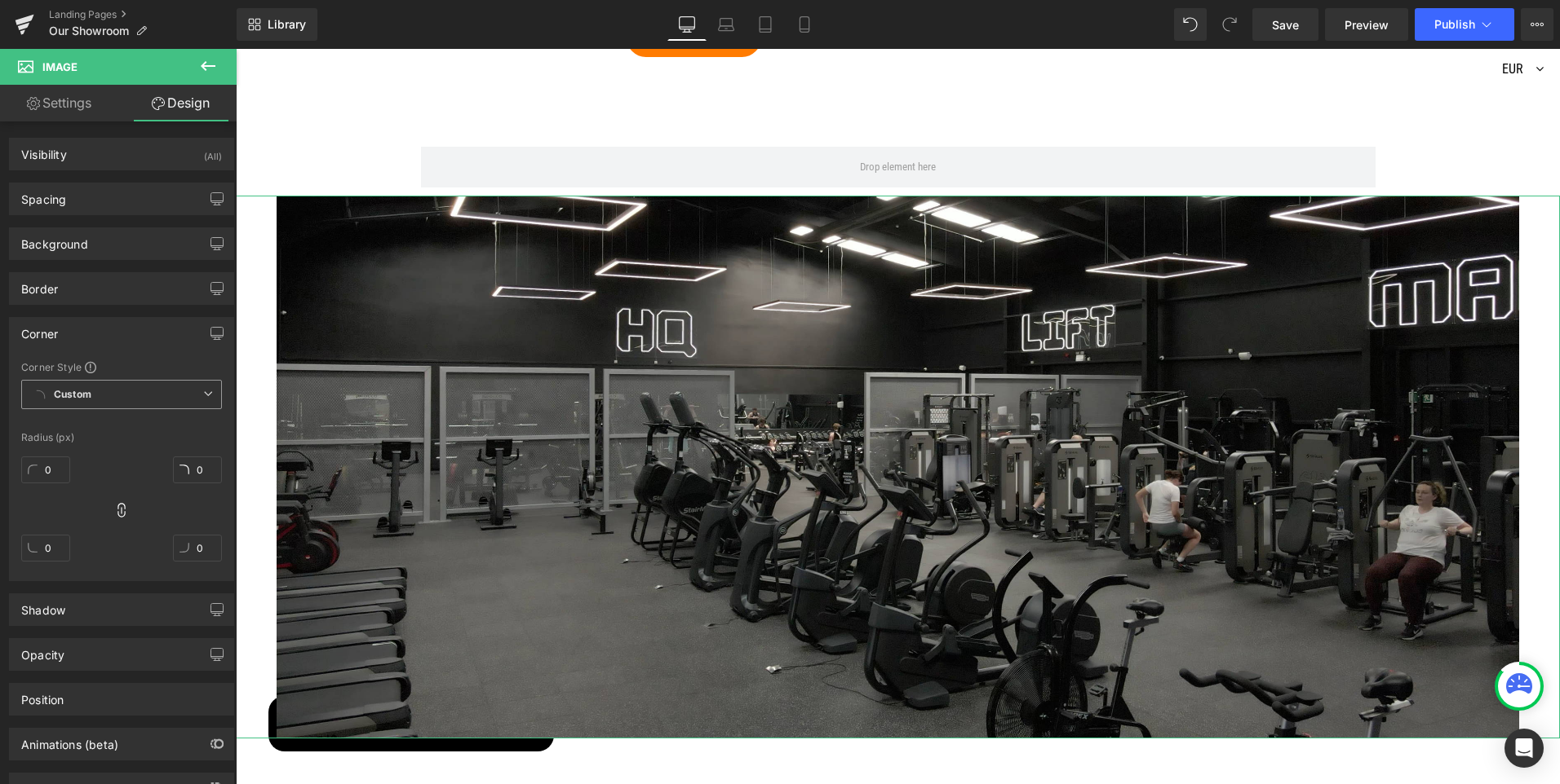
click at [127, 396] on span "Custom Setup Global Style" at bounding box center [122, 394] width 201 height 29
click at [109, 465] on div "Setup Global Style" at bounding box center [122, 461] width 201 height 39
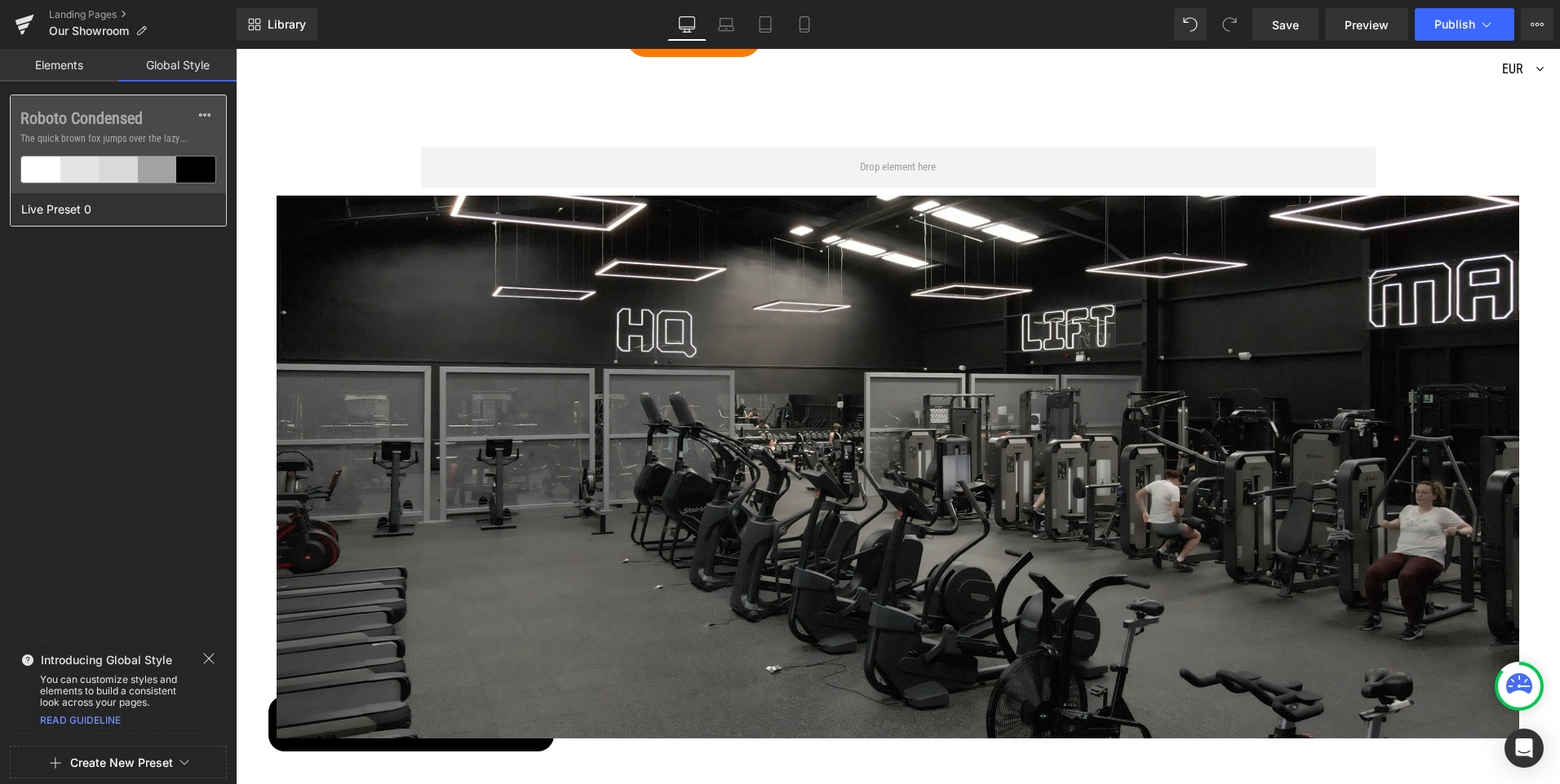
click at [42, 159] on div at bounding box center [41, 170] width 39 height 26
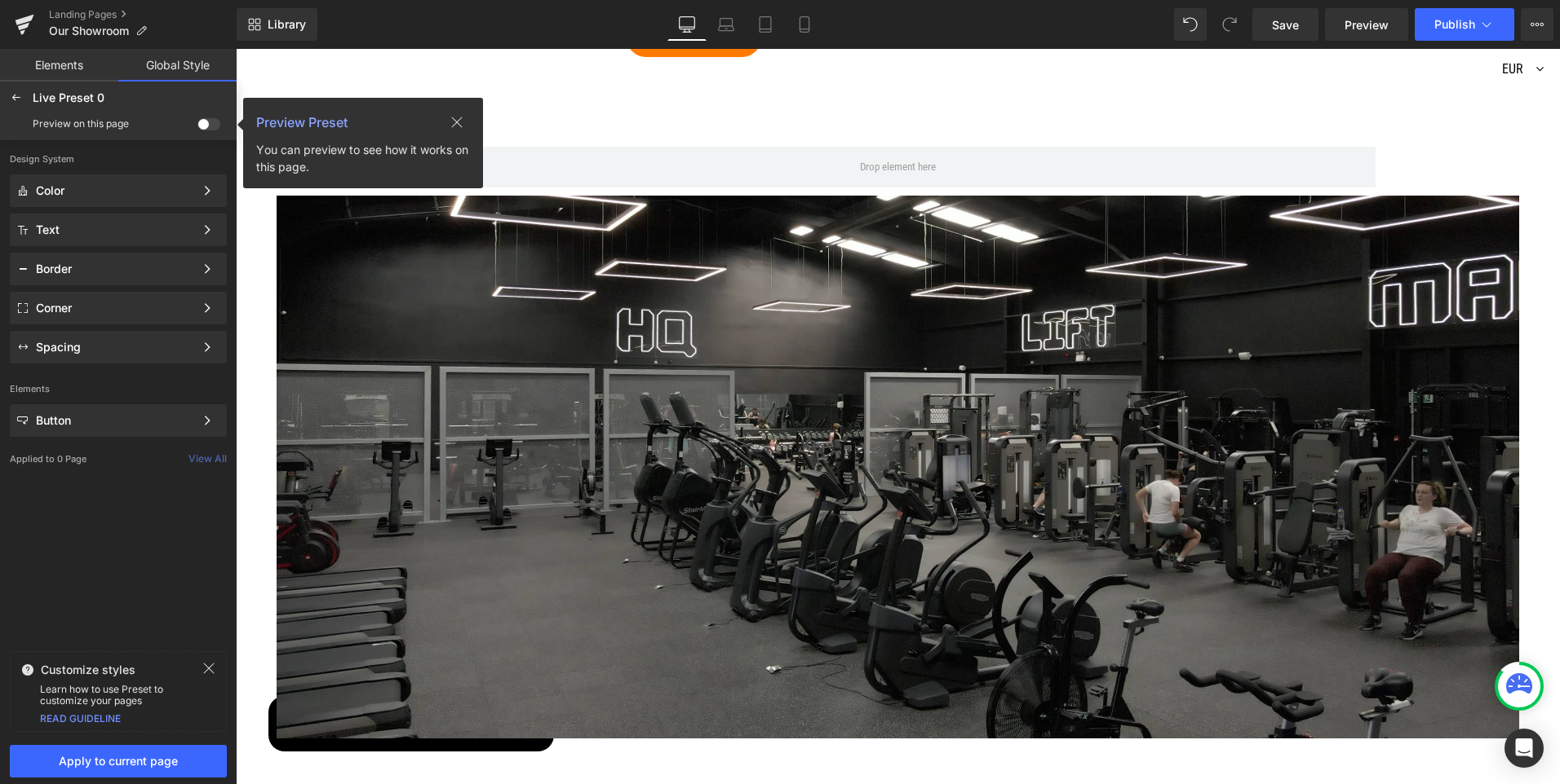
click at [77, 63] on link "Elements" at bounding box center [59, 65] width 118 height 33
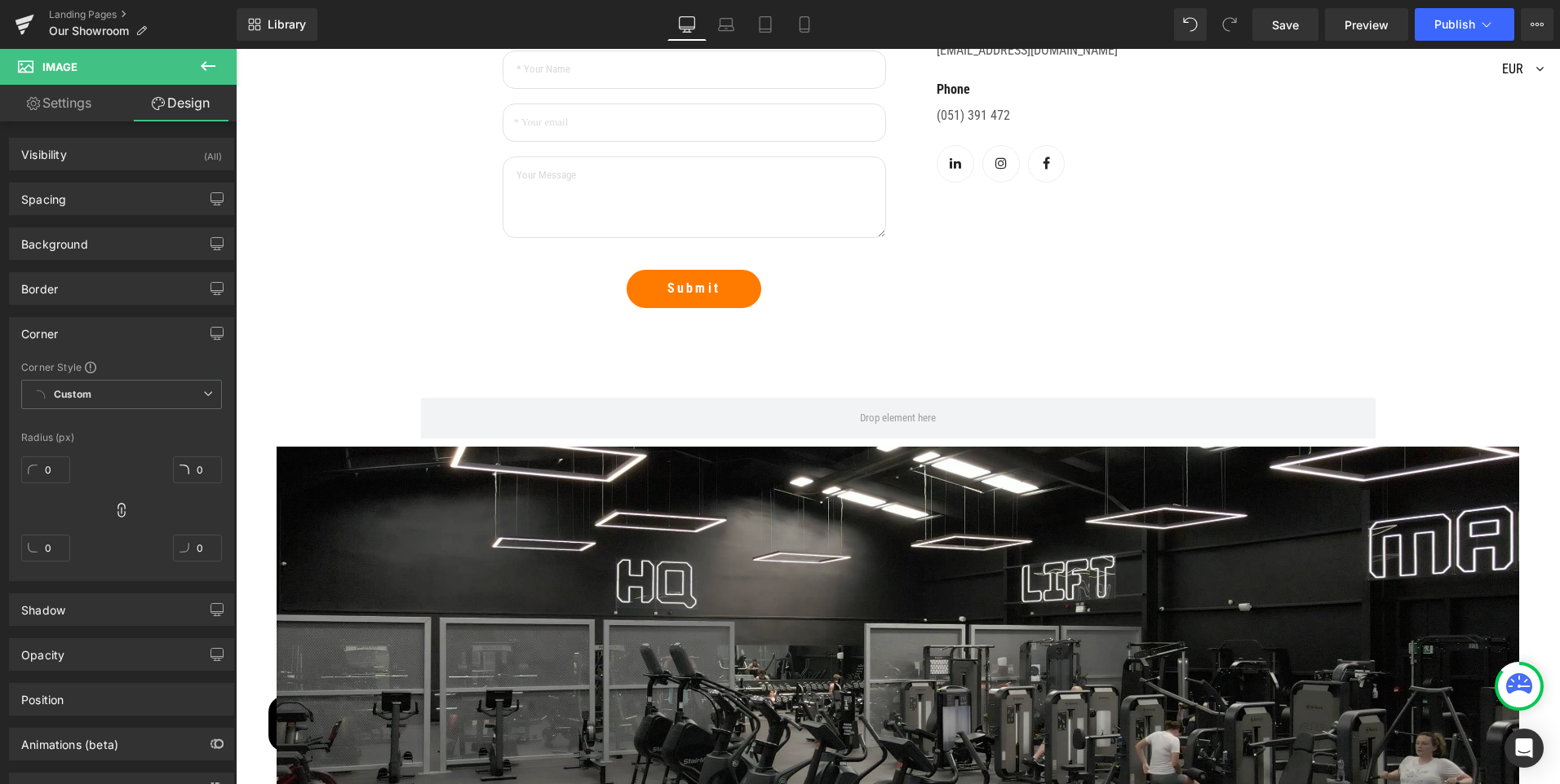
scroll to position [1436, 0]
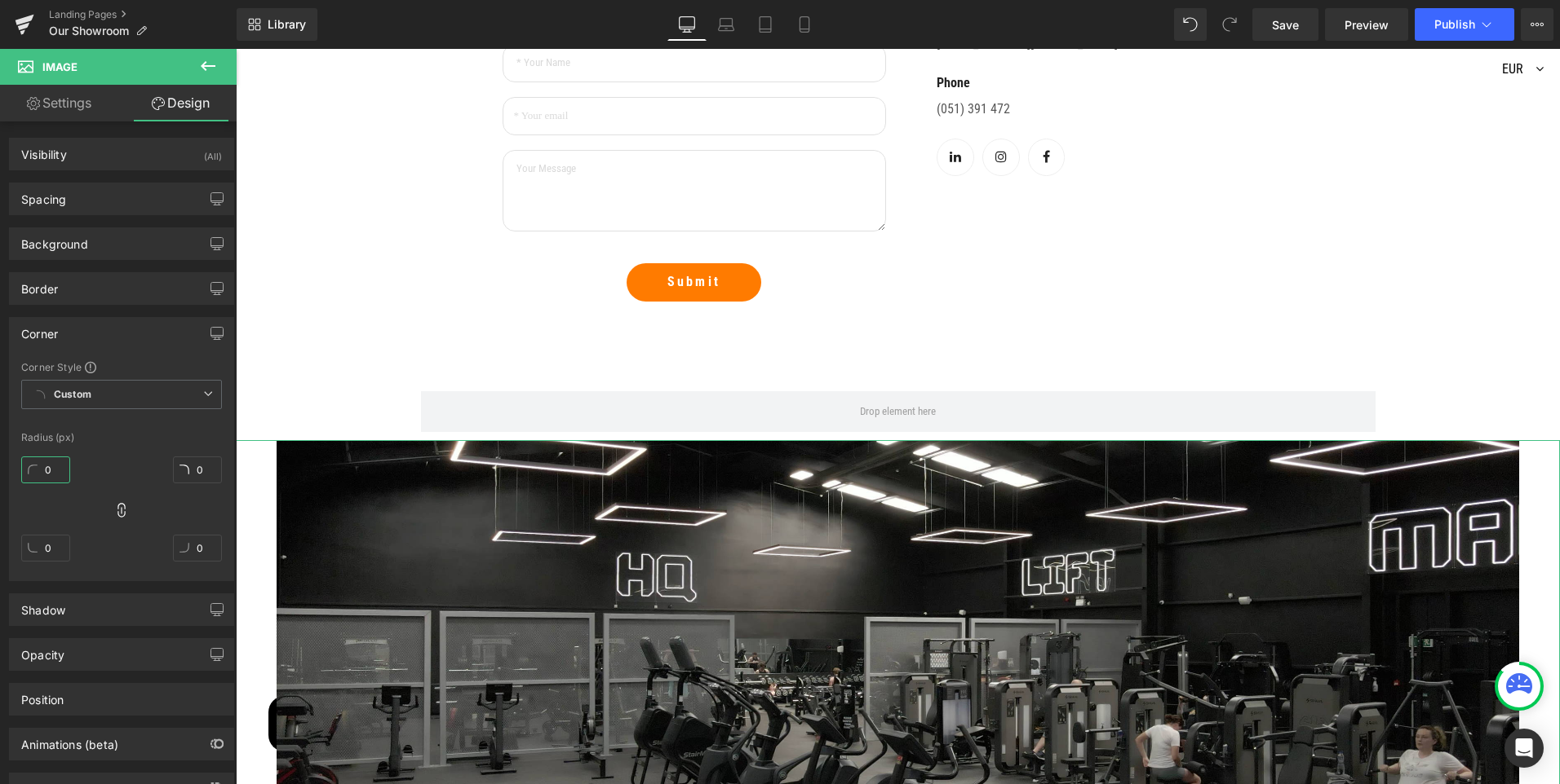
click at [50, 475] on input "0" at bounding box center [46, 470] width 49 height 27
type input "2"
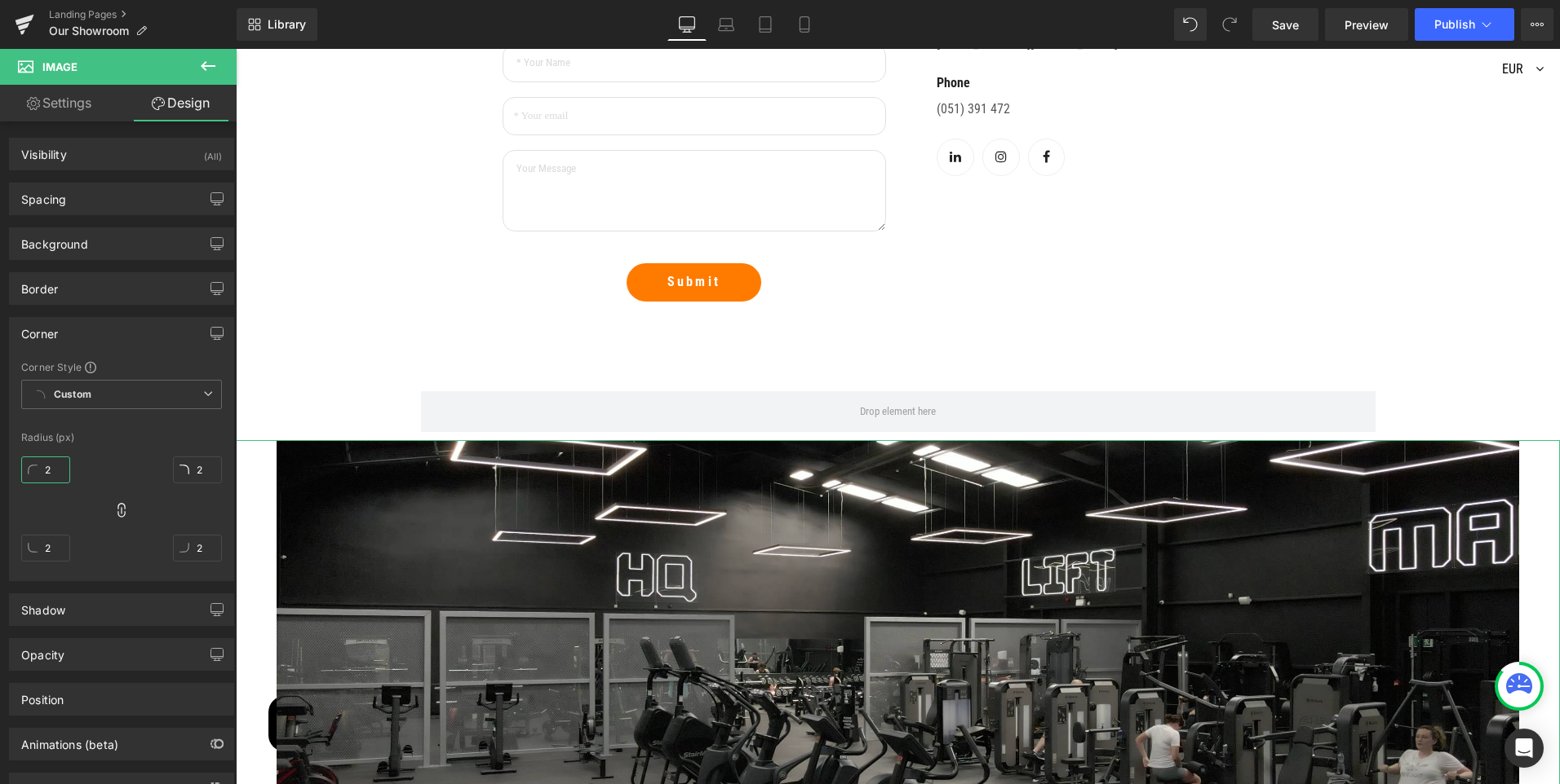
type input "20"
type input "200"
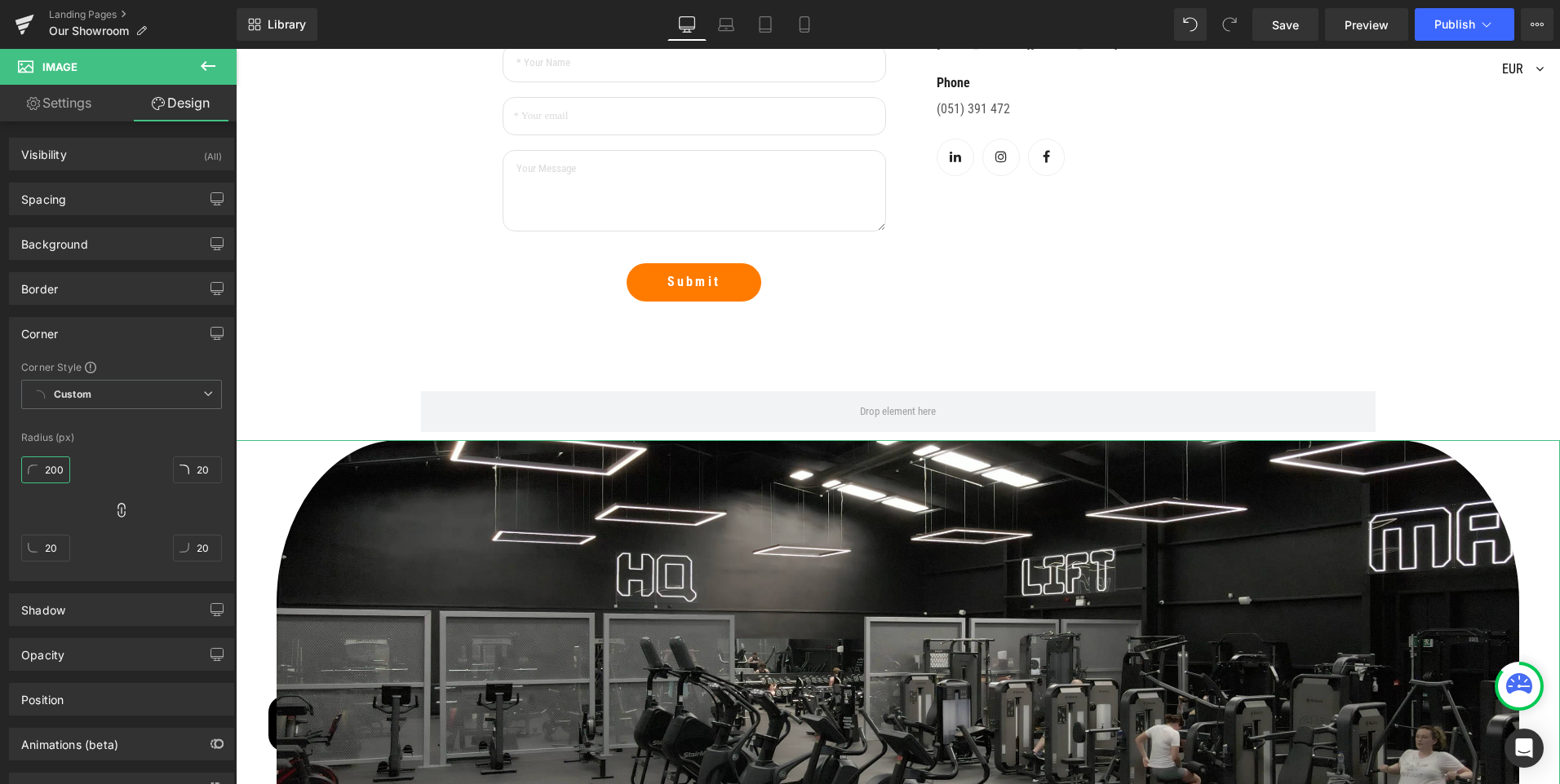
type input "200"
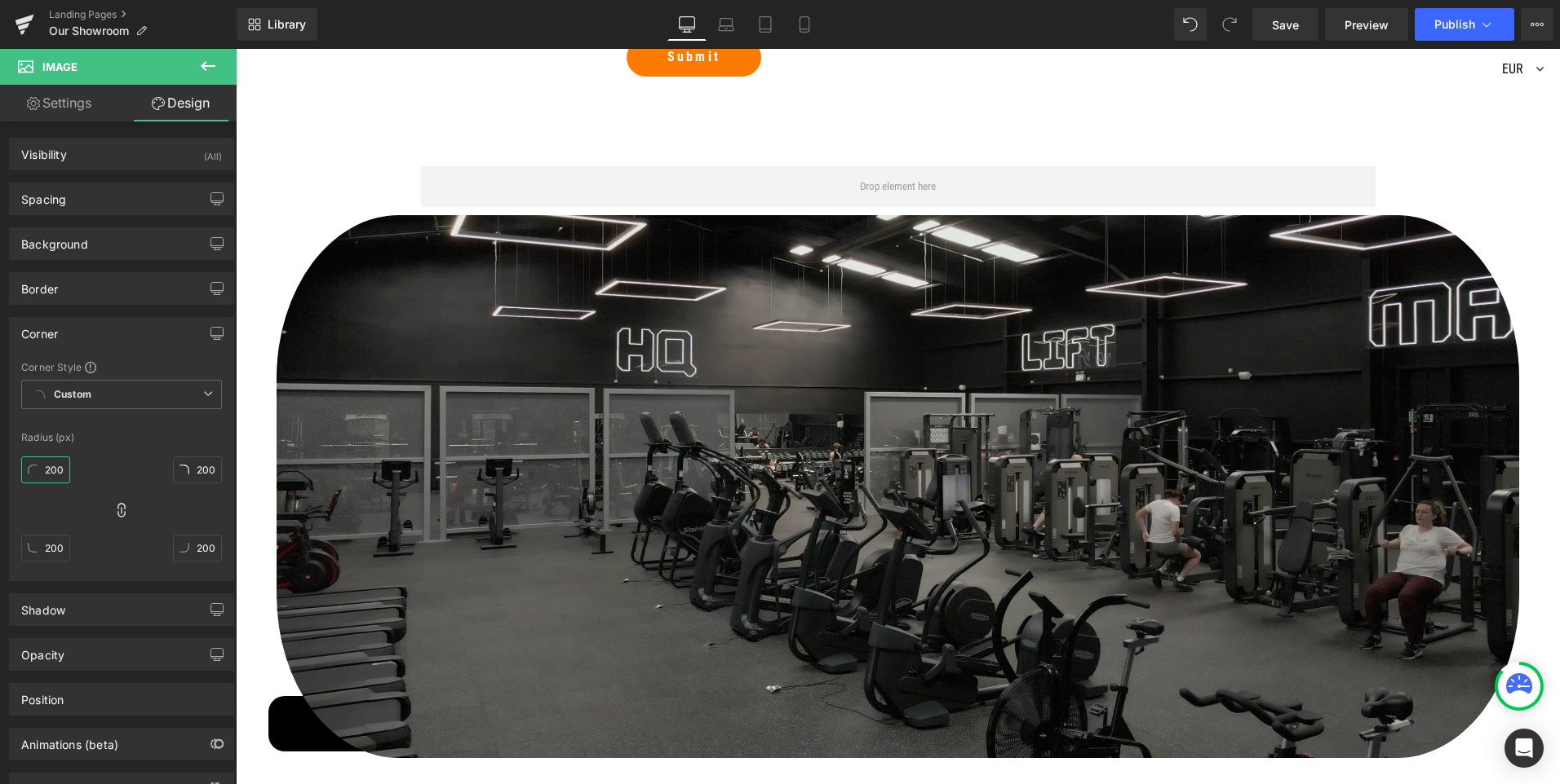
scroll to position [1681, 0]
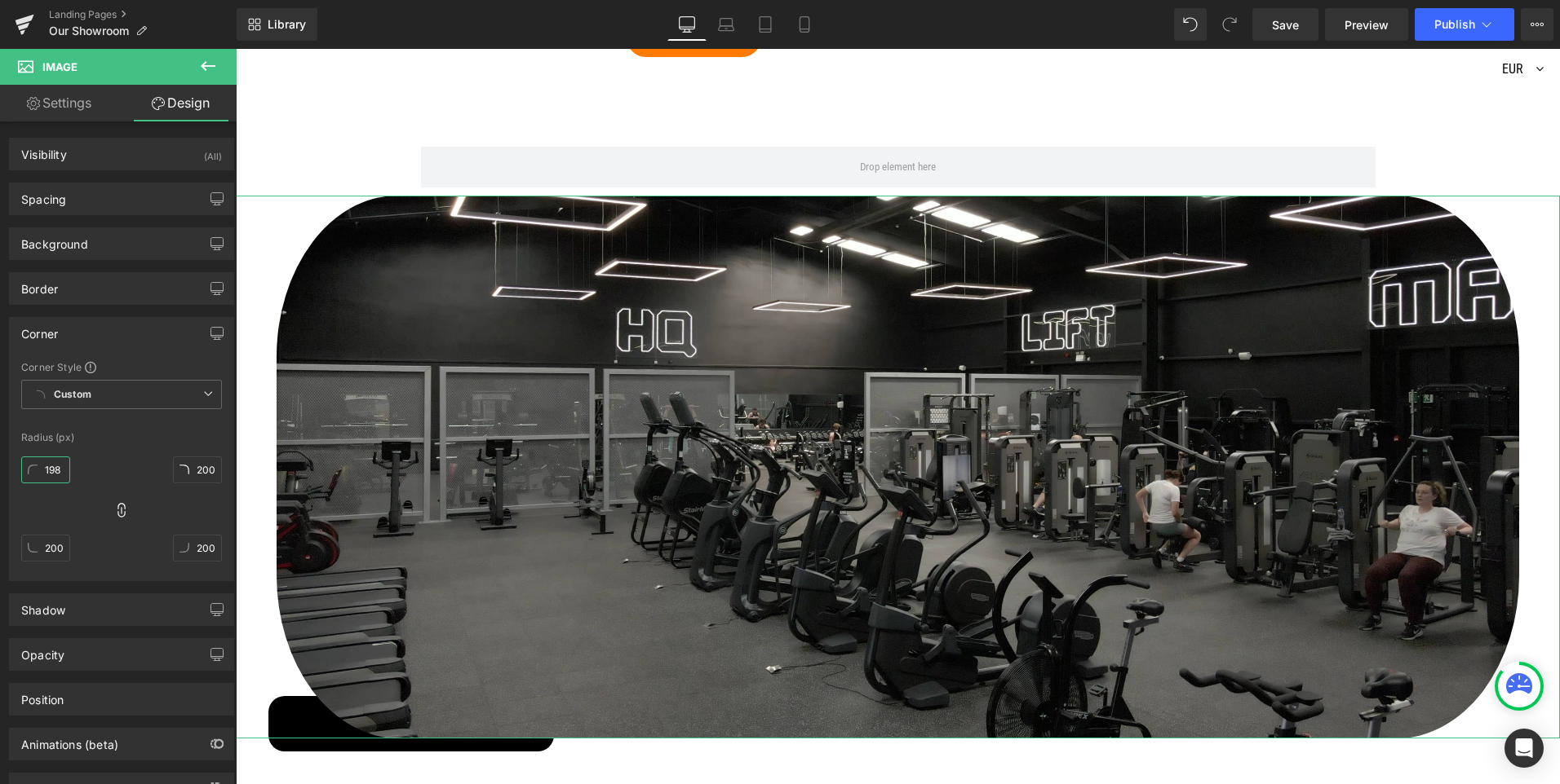
drag, startPoint x: 65, startPoint y: 465, endPoint x: 49, endPoint y: 467, distance: 16.1
click at [49, 467] on input "198" at bounding box center [46, 470] width 49 height 27
type input "150"
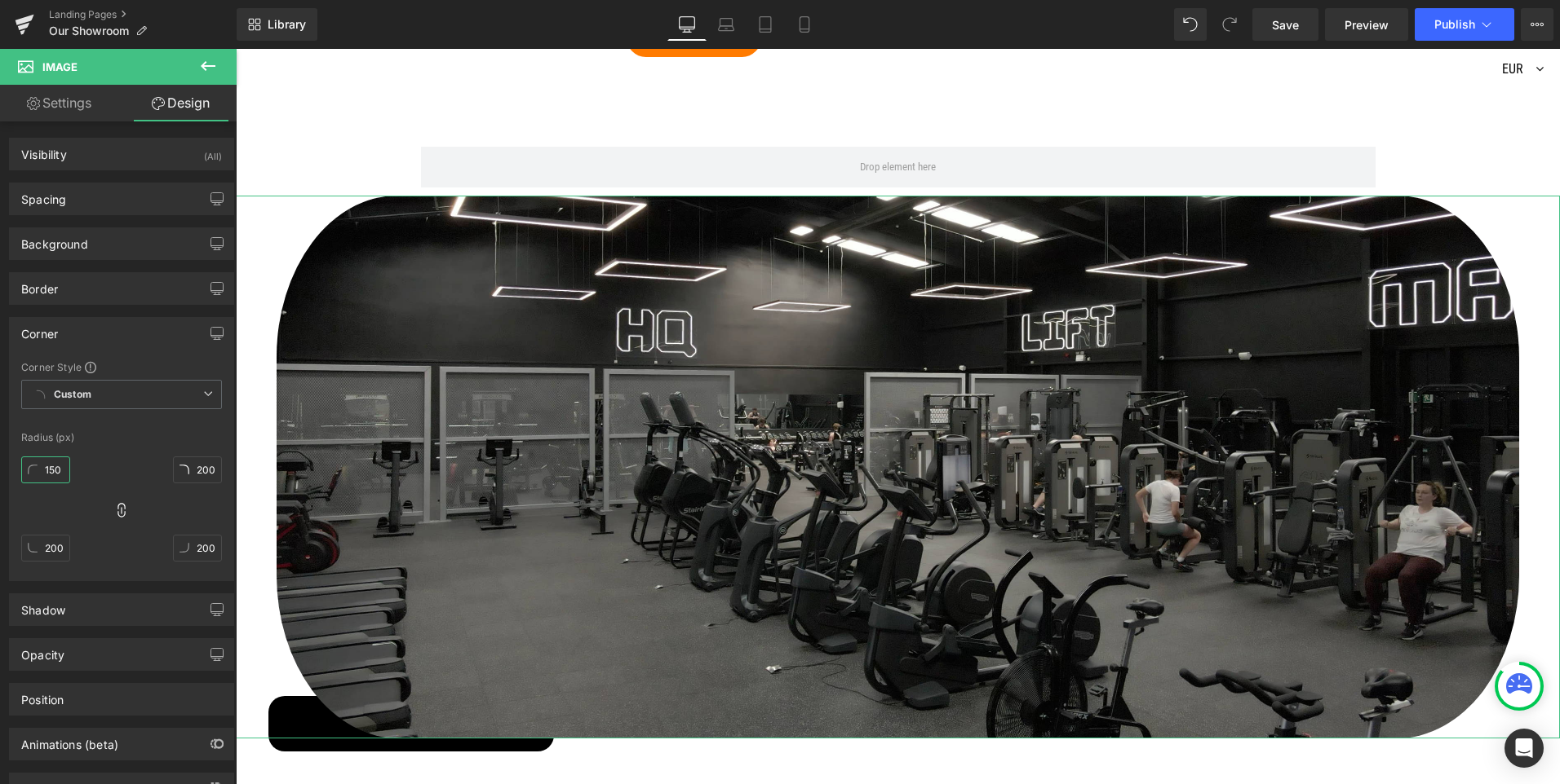
type input "150"
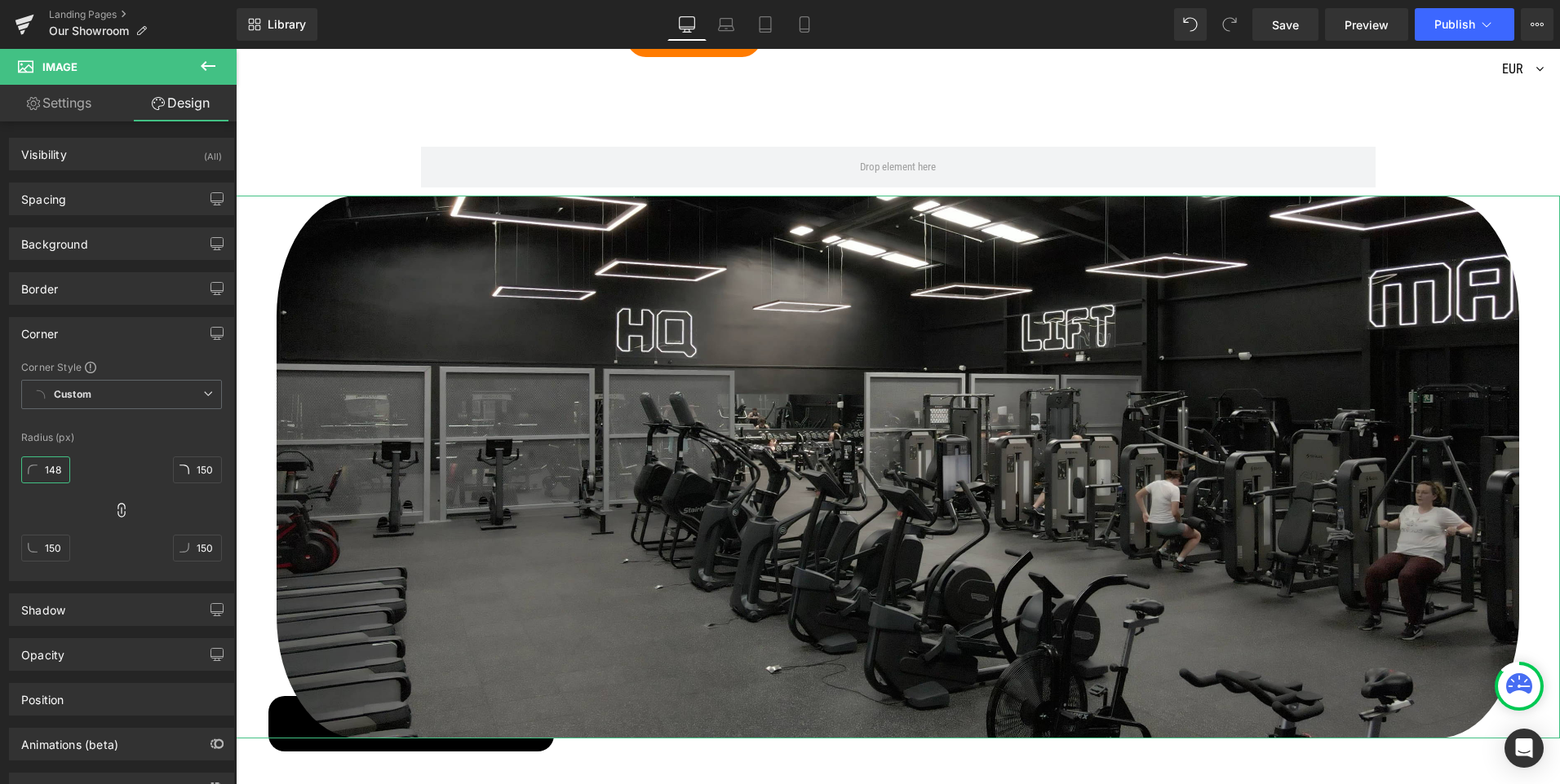
drag, startPoint x: 63, startPoint y: 466, endPoint x: 47, endPoint y: 470, distance: 16.5
click at [47, 470] on input "148" at bounding box center [46, 470] width 49 height 27
type input "10"
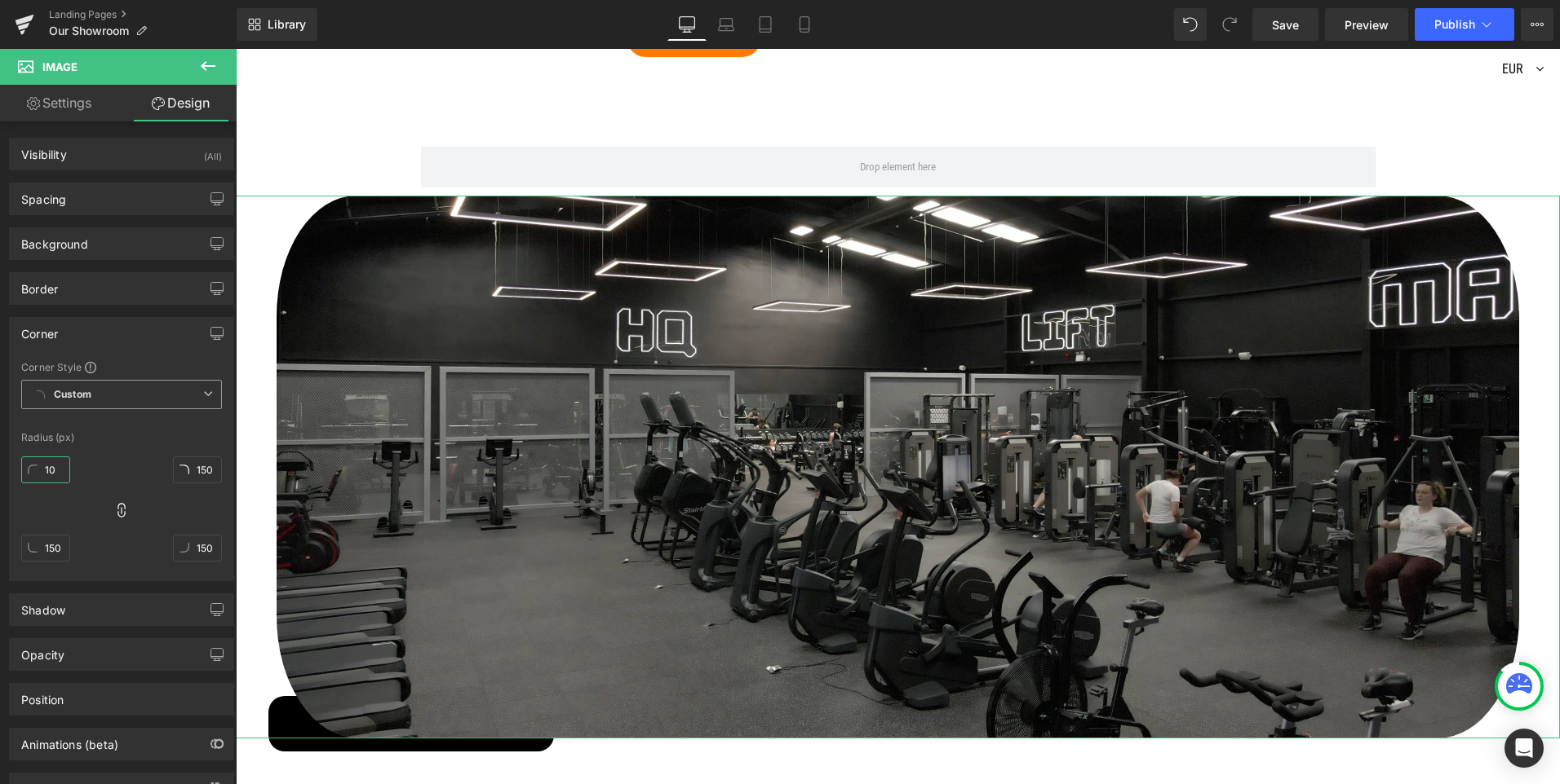
type input "10"
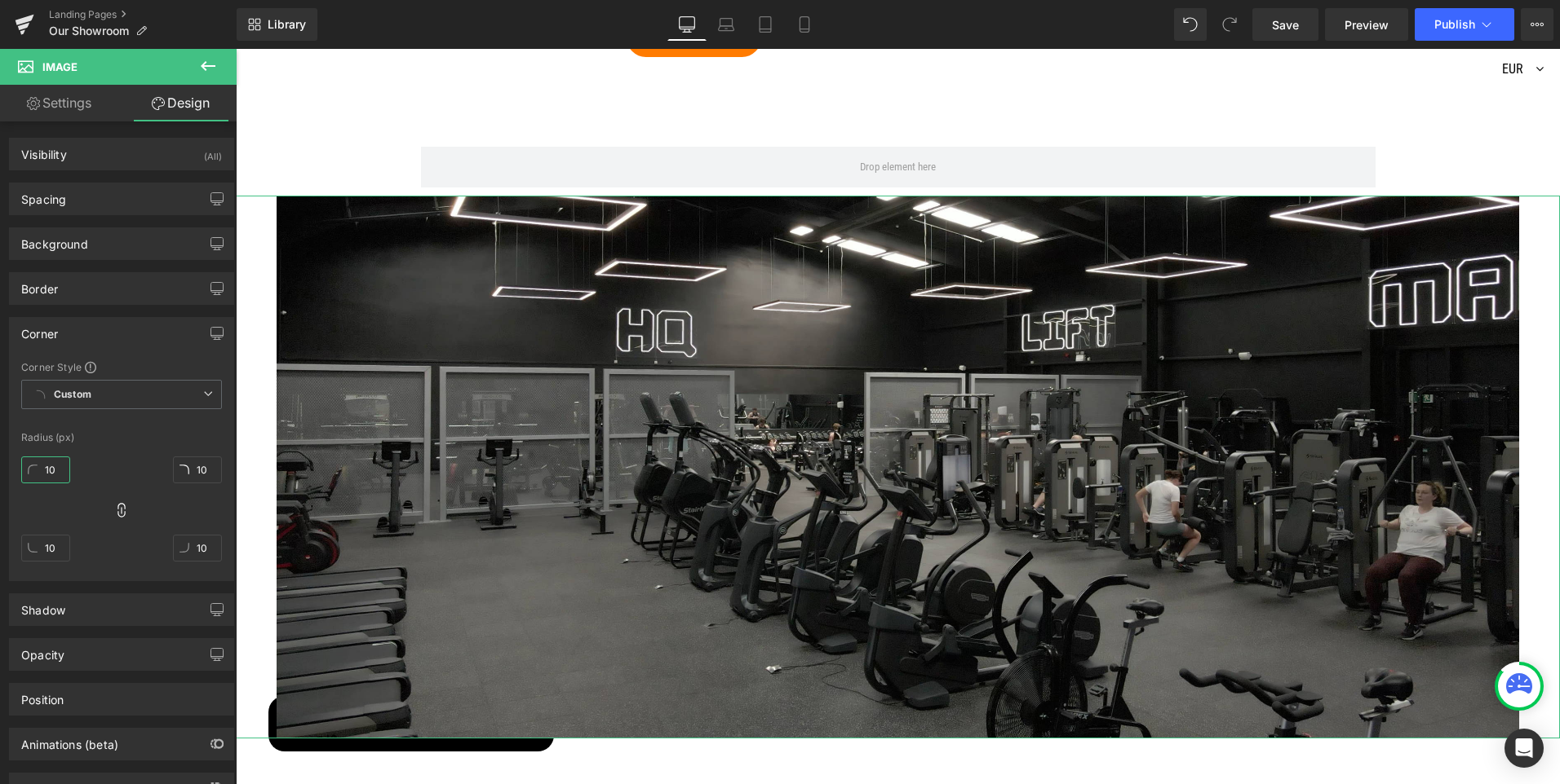
type input "1"
type input "7"
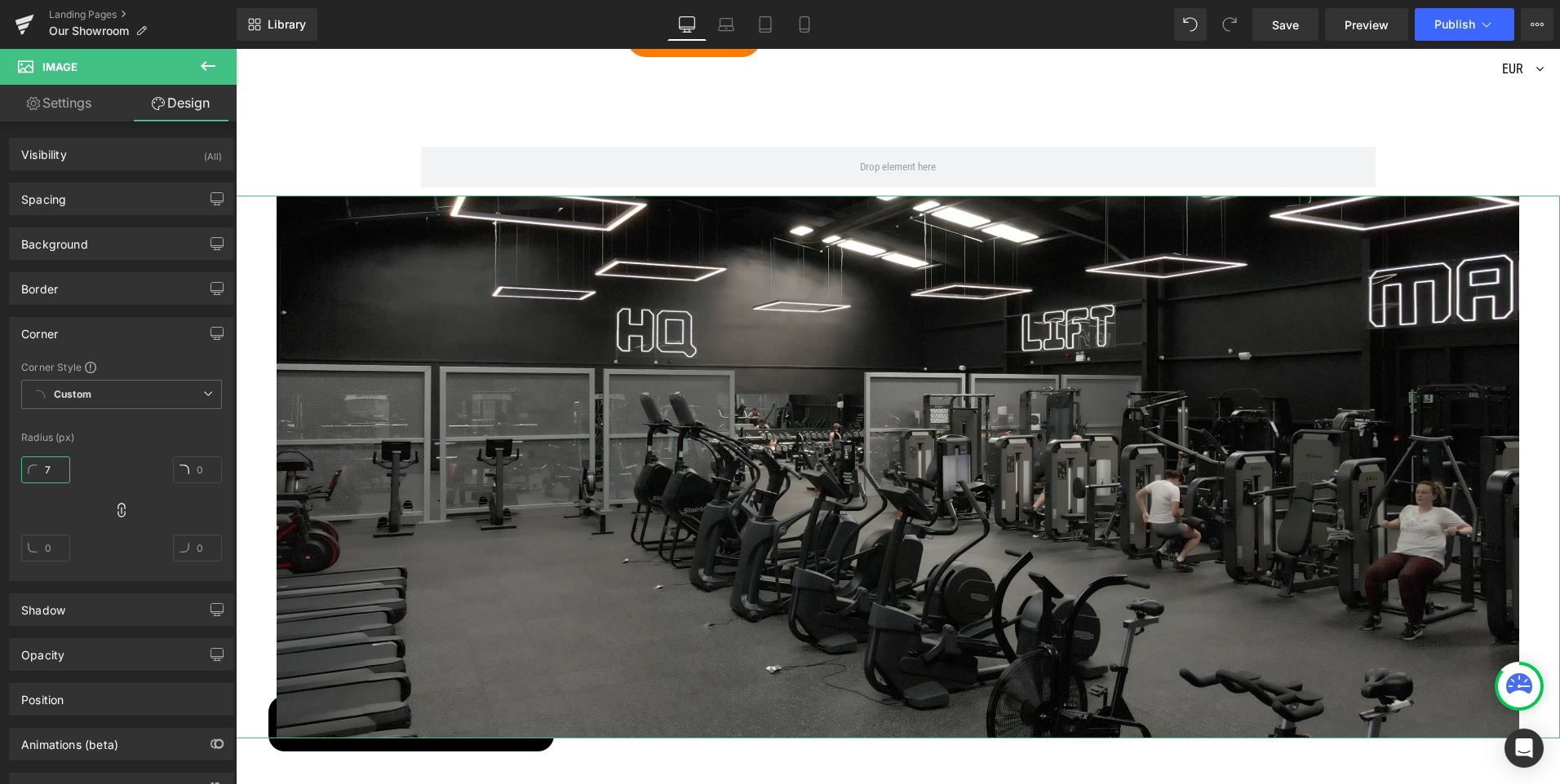
type input "7"
type input "75"
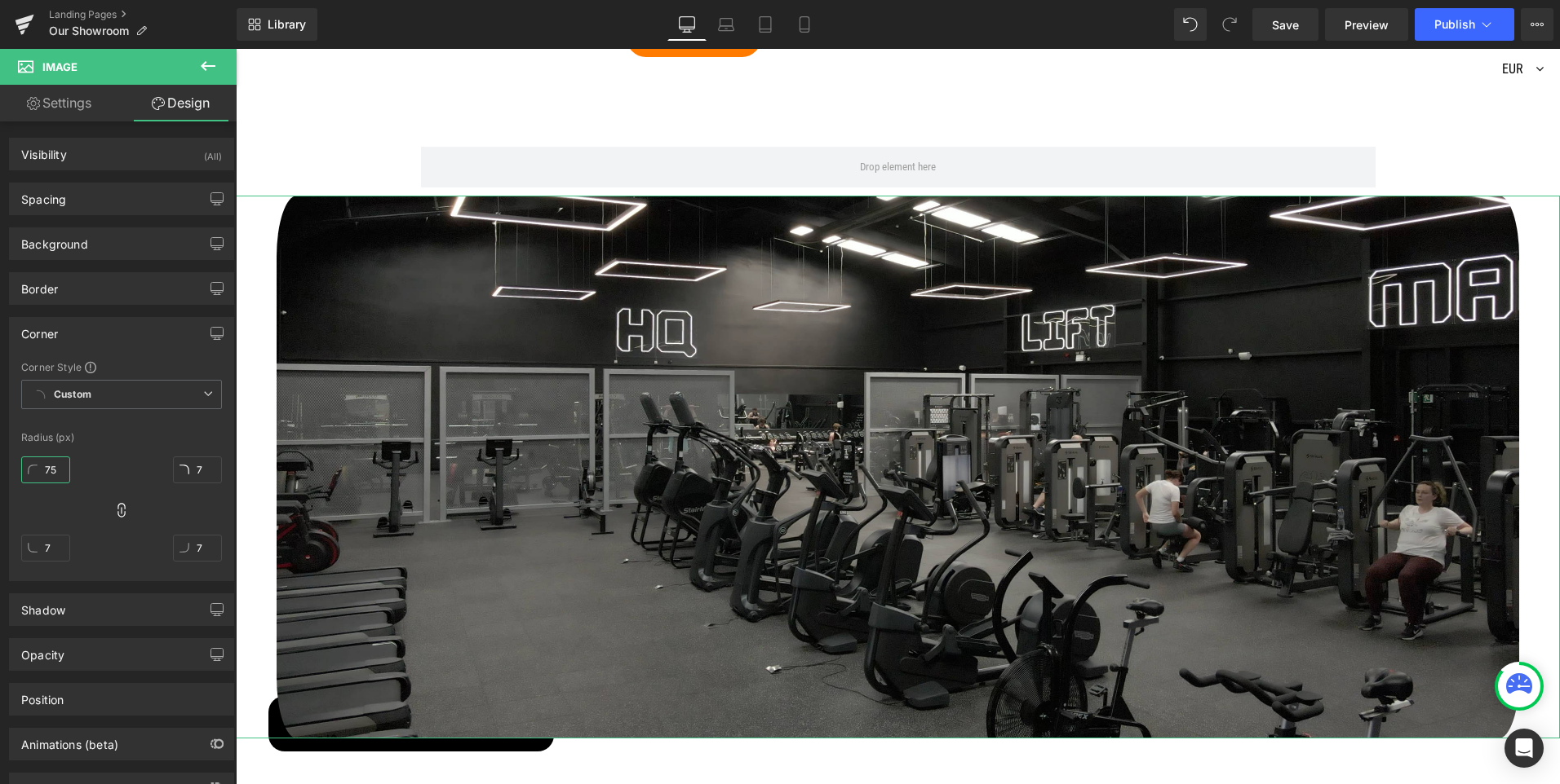
type input "75"
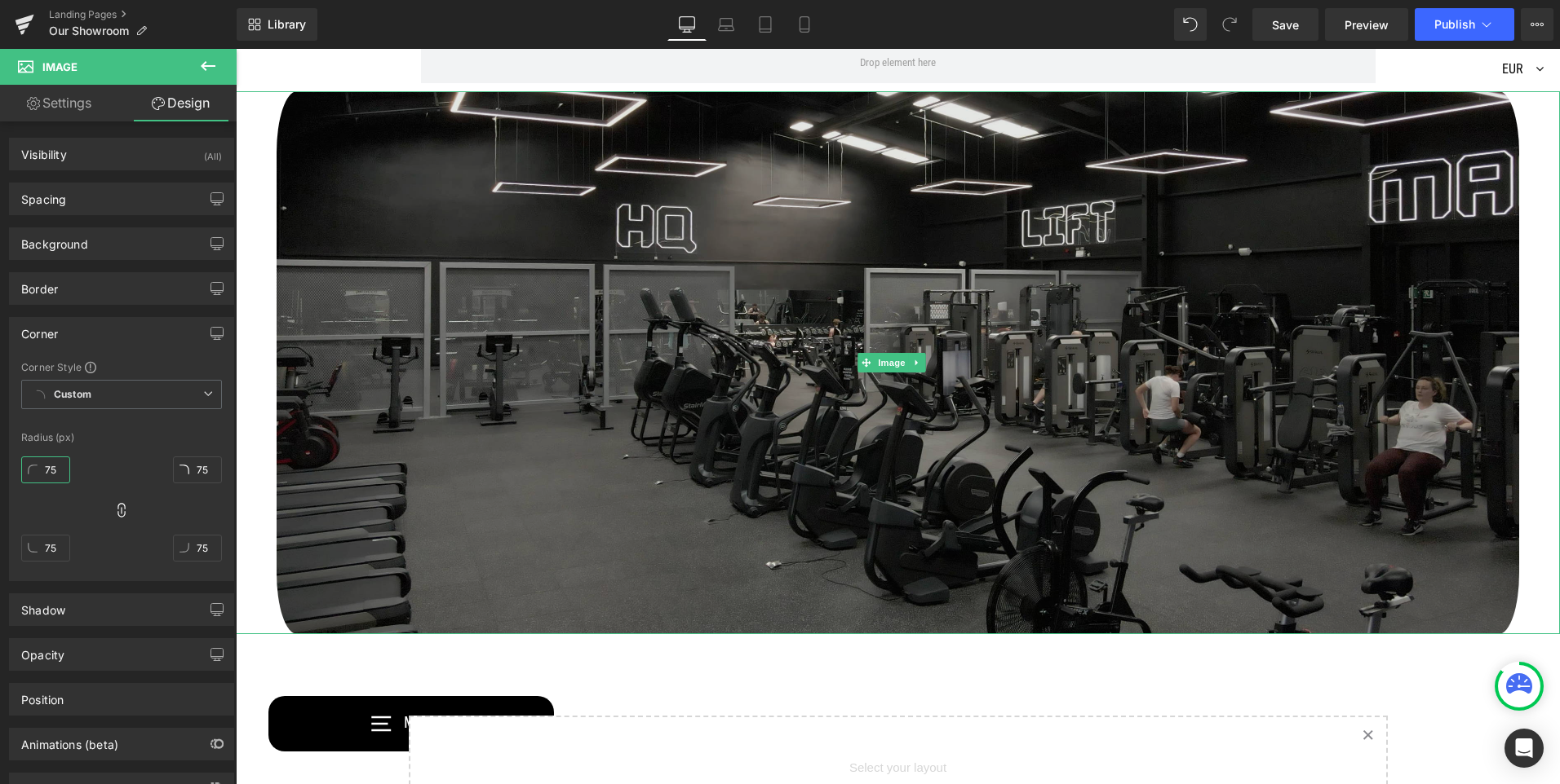
scroll to position [1762, 0]
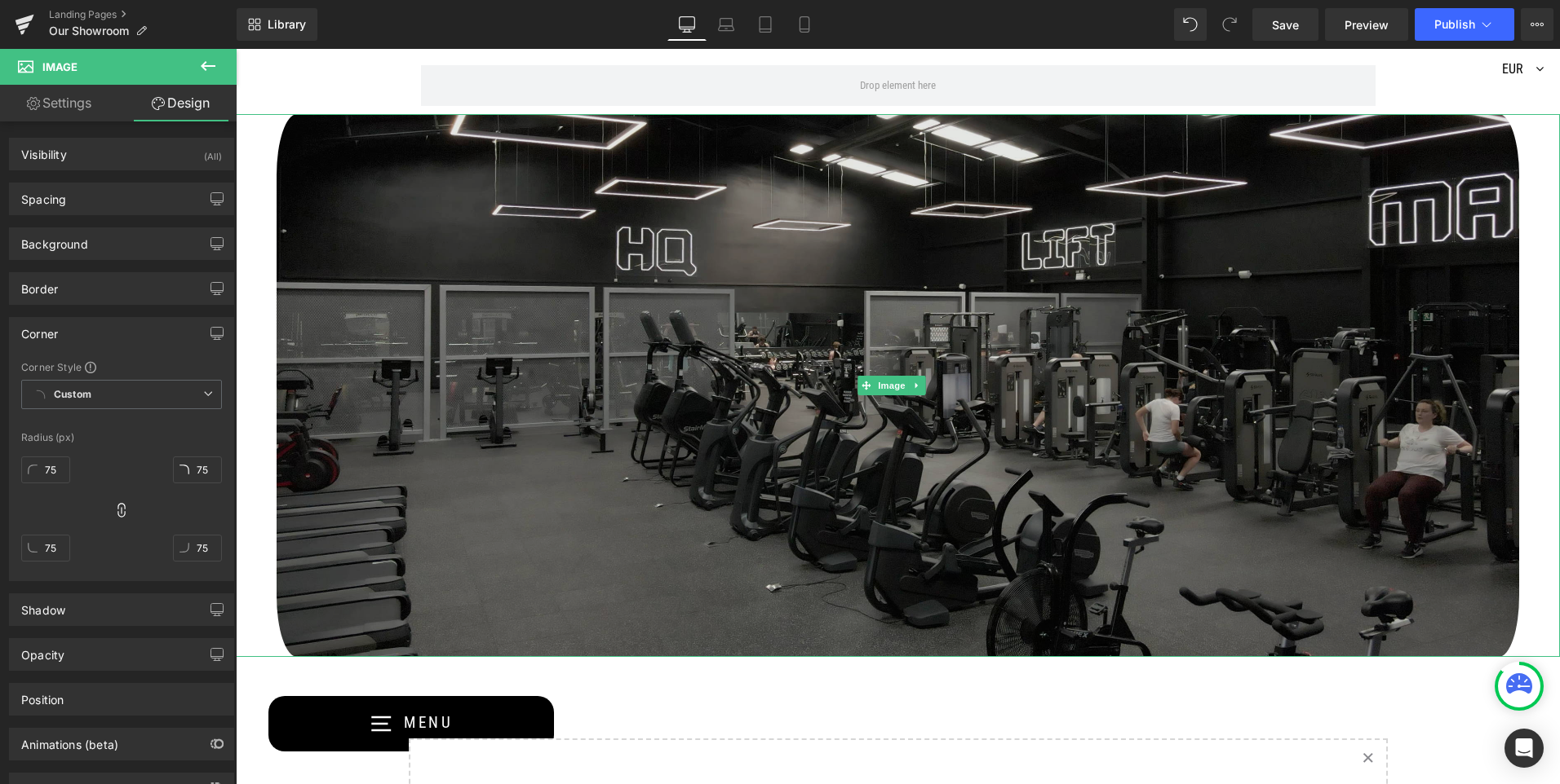
click at [440, 374] on img at bounding box center [897, 386] width 1324 height 543
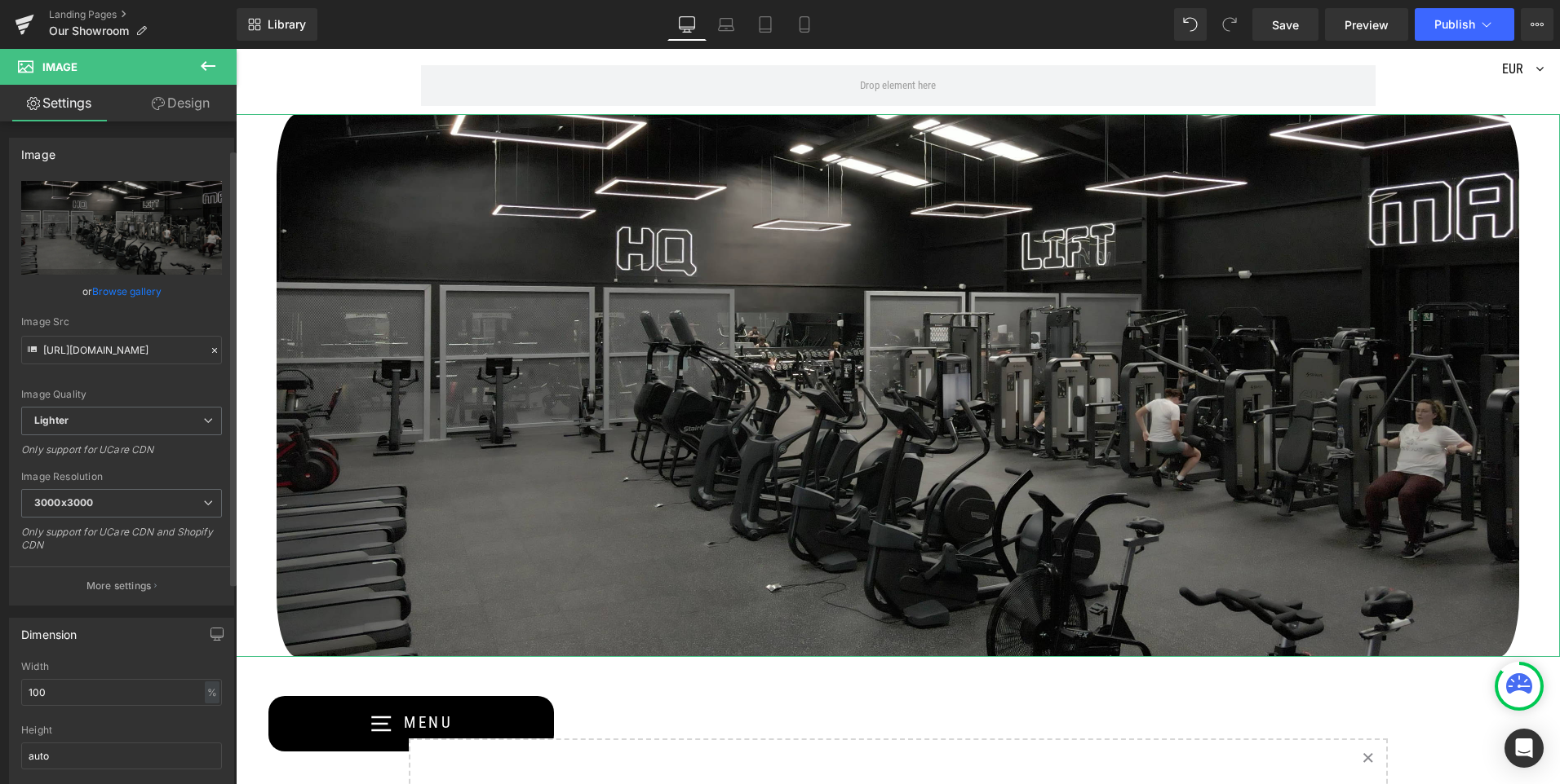
scroll to position [82, 0]
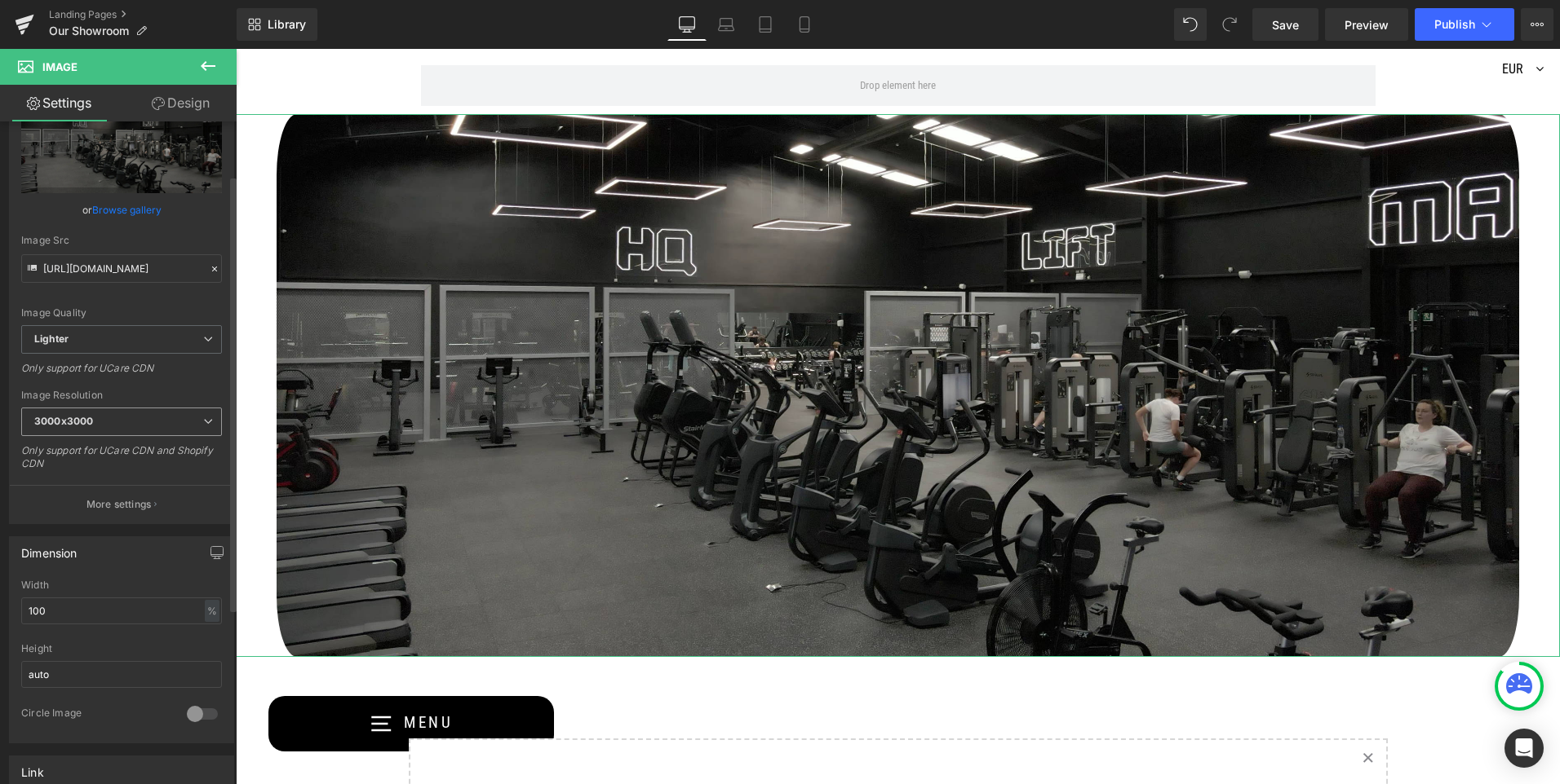
click at [182, 416] on span "3000x3000" at bounding box center [122, 422] width 201 height 28
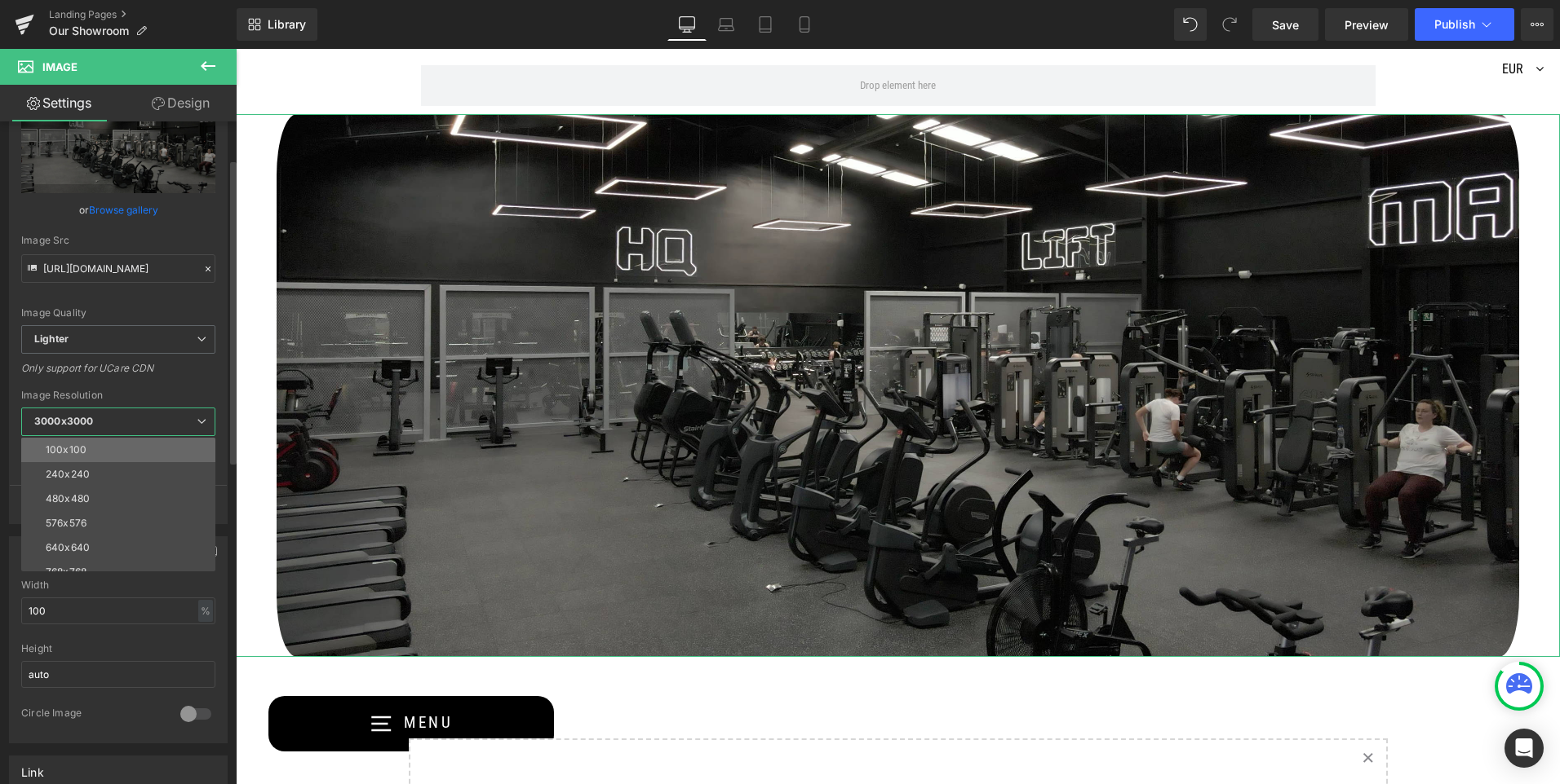
click at [151, 444] on li "100x100" at bounding box center [122, 450] width 202 height 25
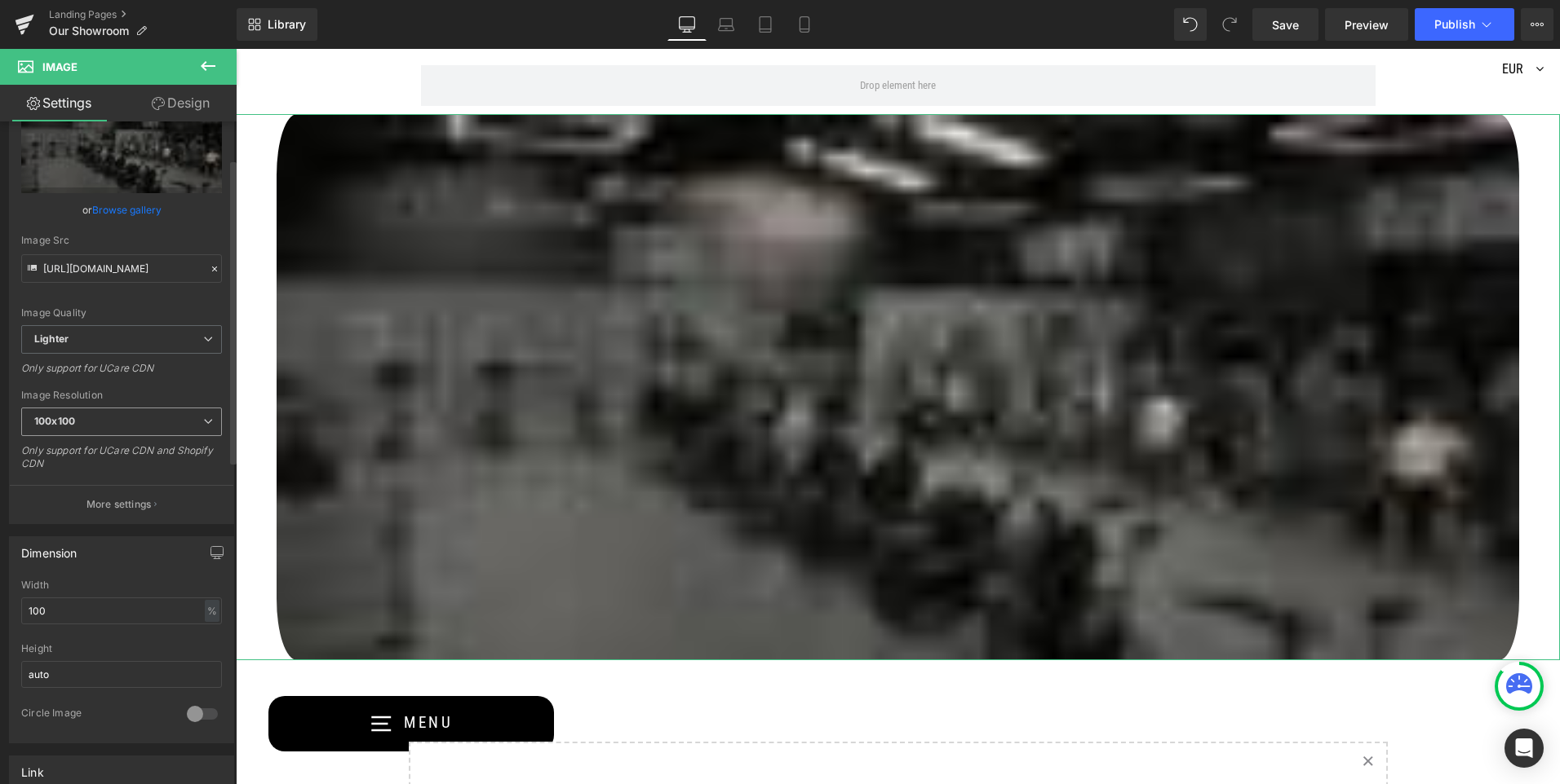
click at [167, 424] on span "100x100" at bounding box center [122, 422] width 201 height 28
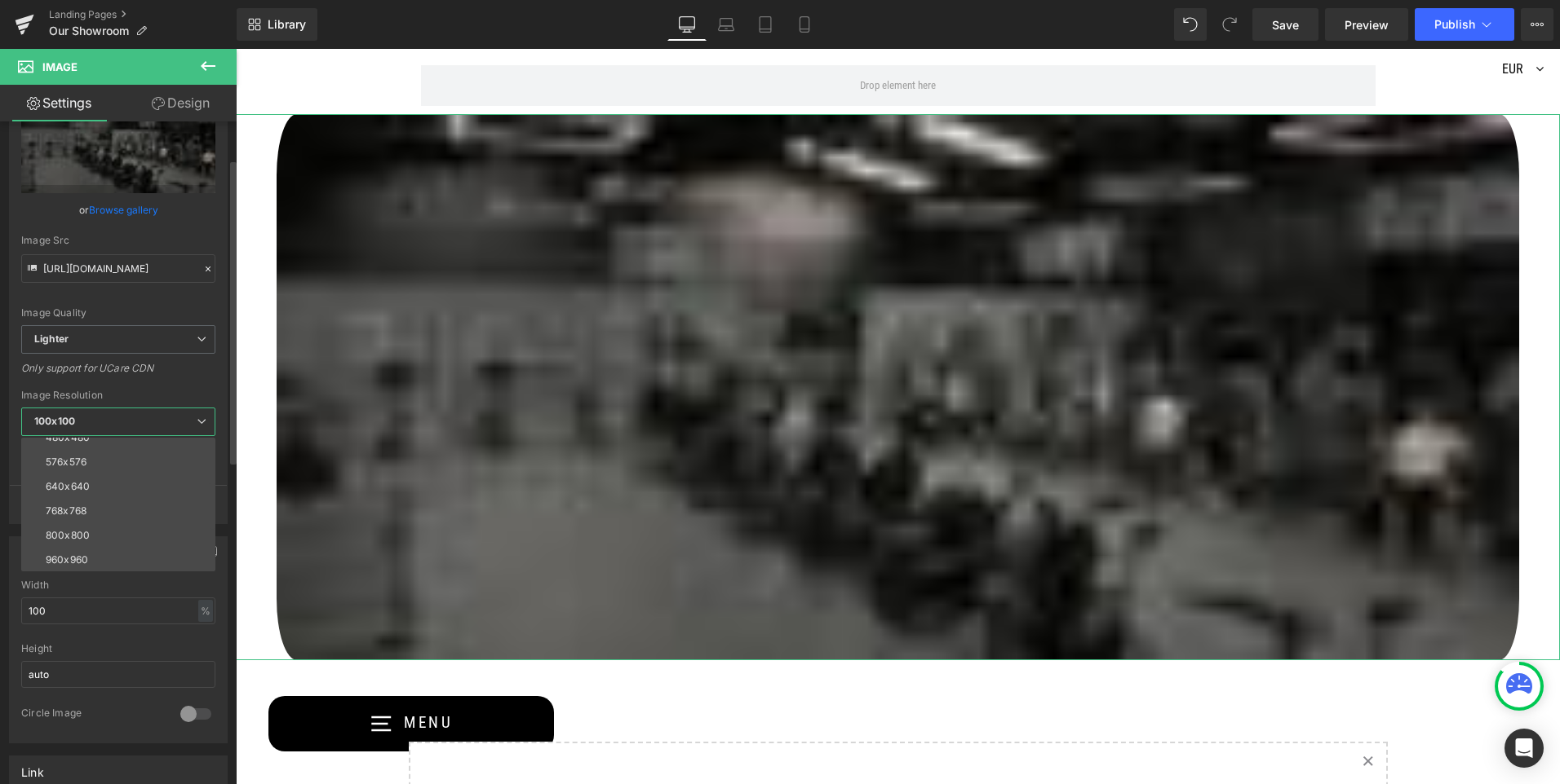
scroll to position [233, 0]
click at [101, 547] on li "3000x3000" at bounding box center [122, 559] width 202 height 25
type input "https://ucarecdn.com/7c518667-e247-40db-9844-af2ec3932953/-/format/auto/-/previ…"
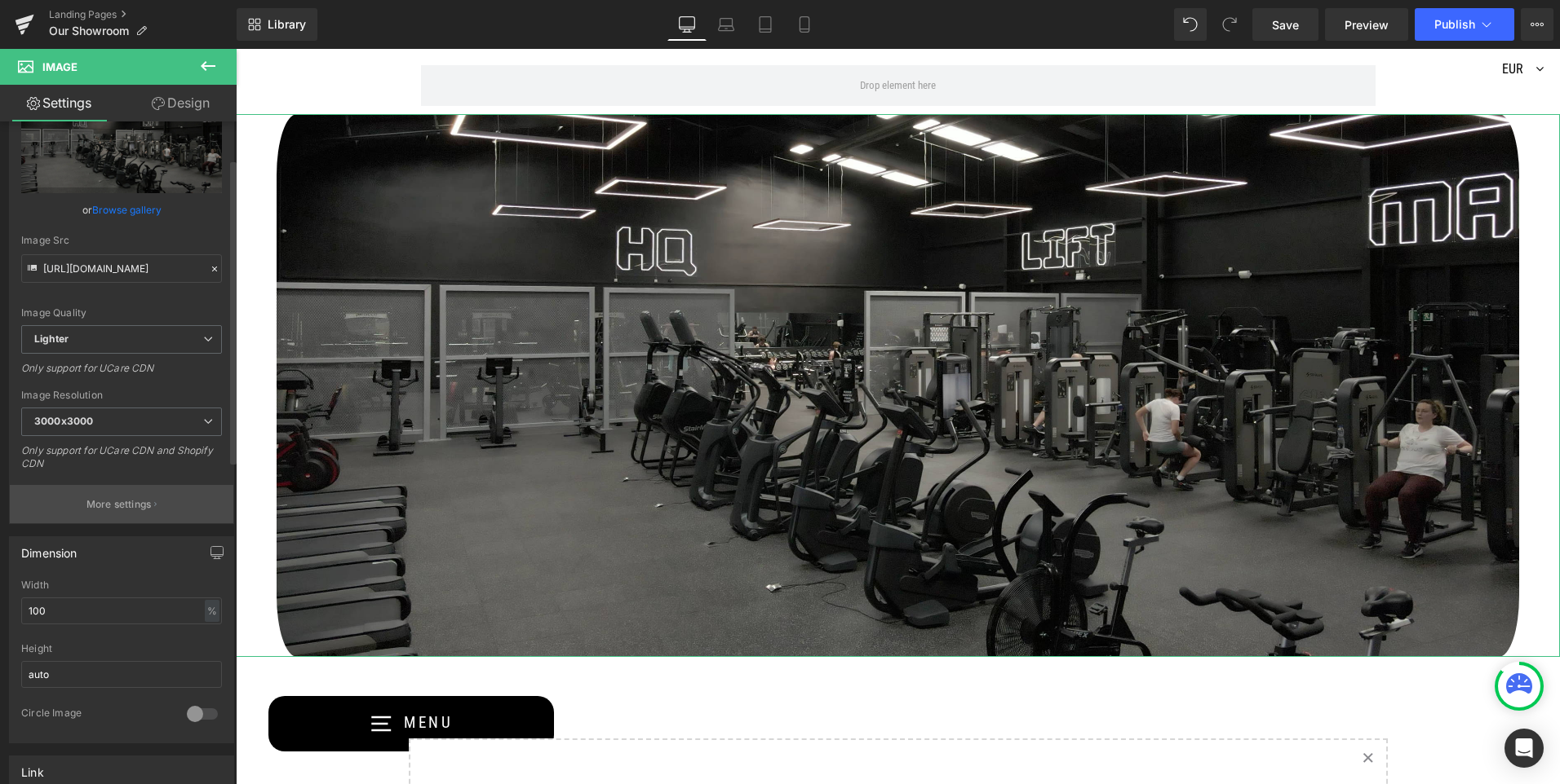
scroll to position [163, 0]
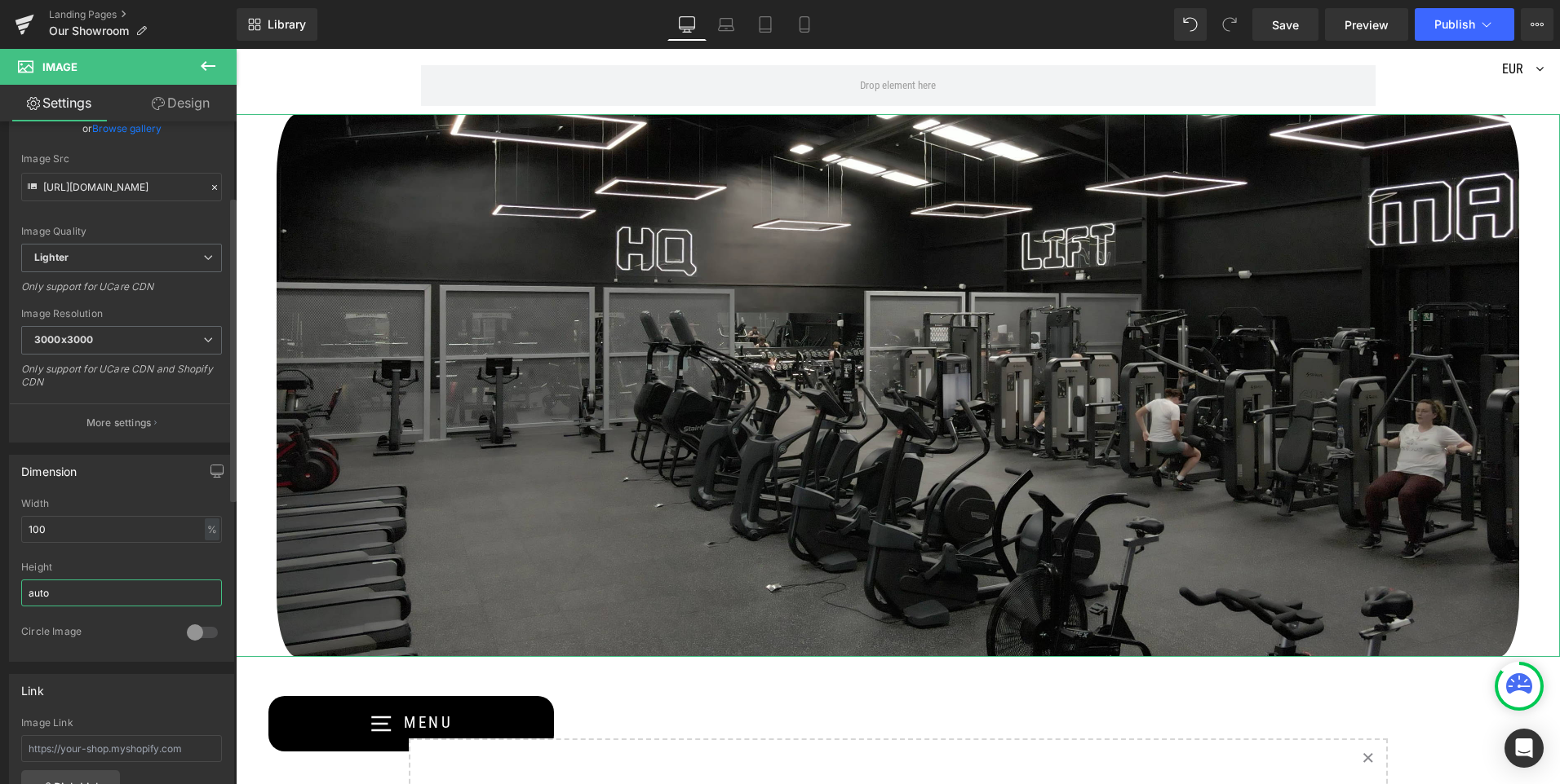
click at [56, 598] on input "auto" at bounding box center [122, 593] width 201 height 27
drag, startPoint x: 64, startPoint y: 594, endPoint x: 4, endPoint y: 597, distance: 60.1
click at [4, 597] on div "Dimension 100% Width 100 % % px auto Height auto 0 Circle Image" at bounding box center [122, 552] width 244 height 219
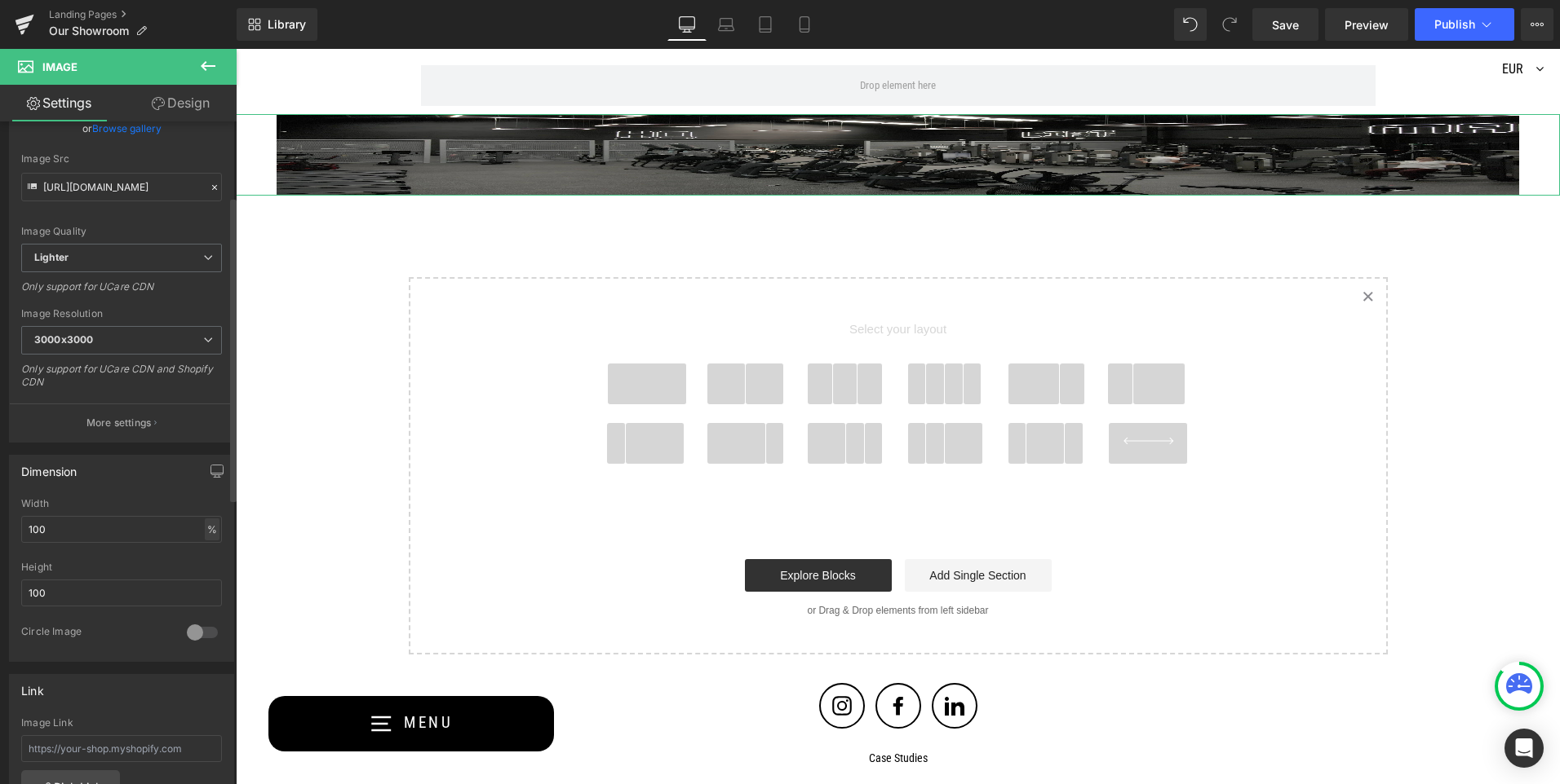
click at [208, 528] on div "%" at bounding box center [212, 529] width 15 height 22
click at [160, 531] on input "100" at bounding box center [122, 529] width 201 height 27
click at [64, 590] on input "100" at bounding box center [122, 593] width 201 height 27
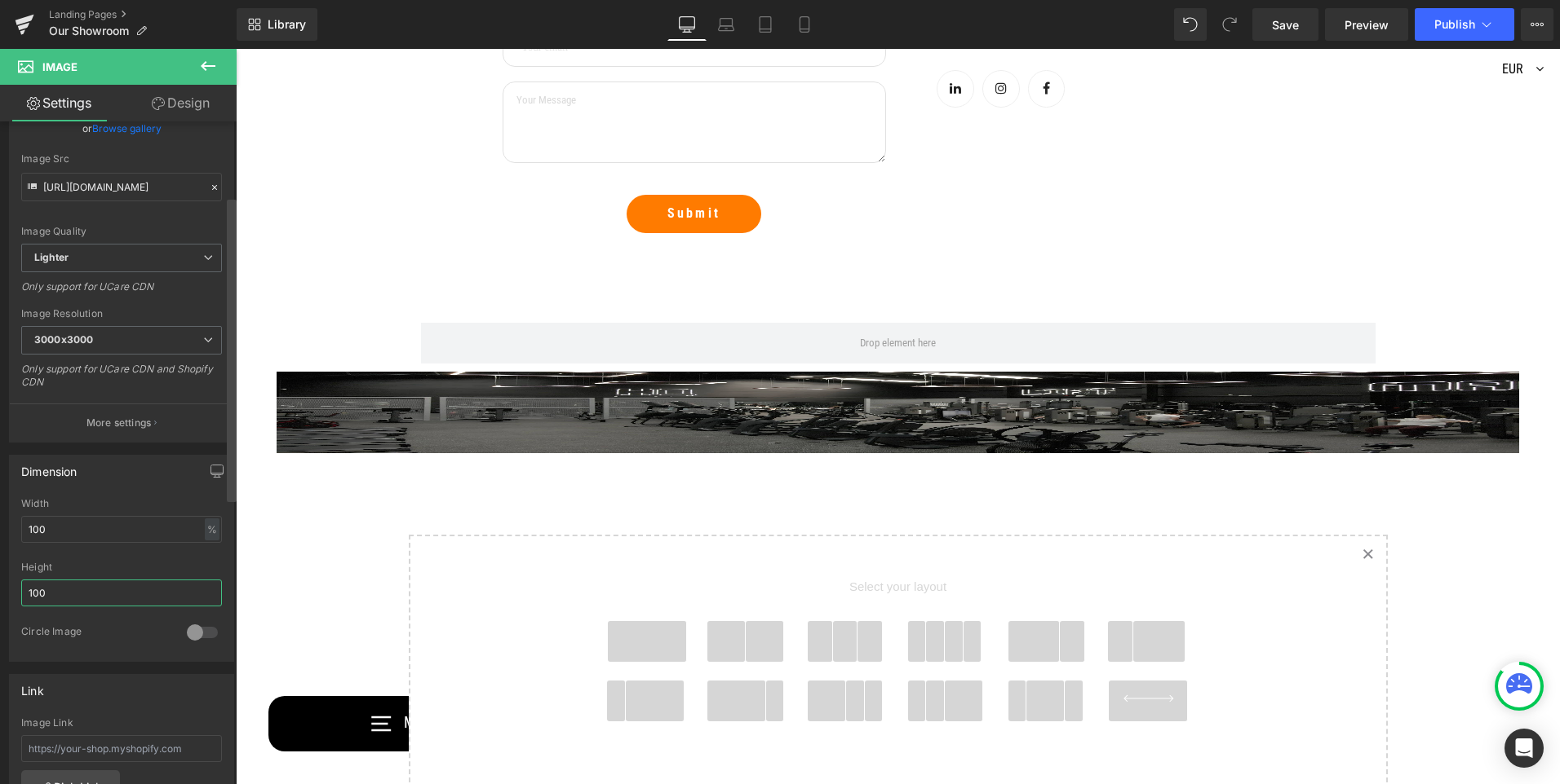
scroll to position [1518, 0]
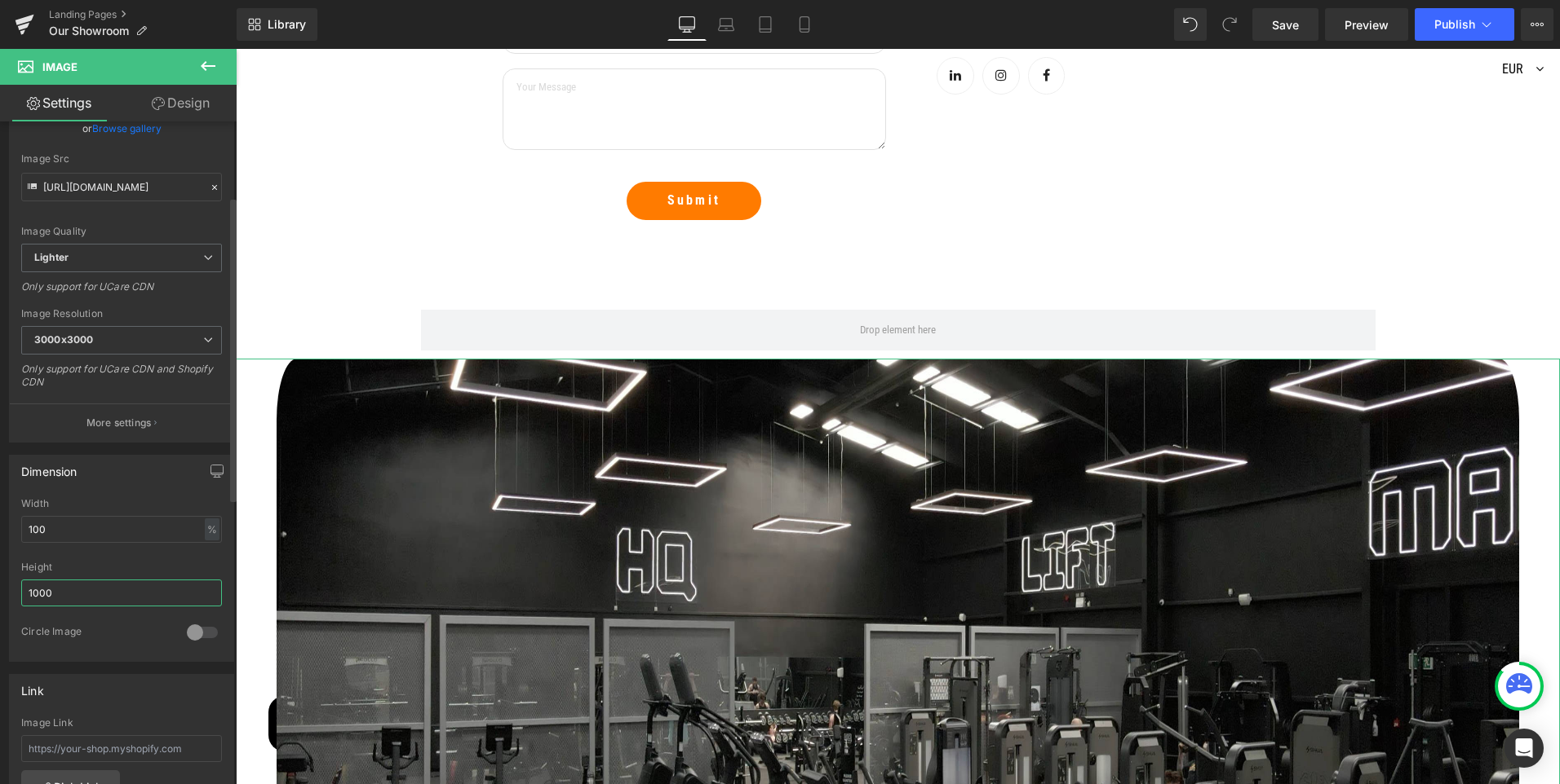
type input "10000"
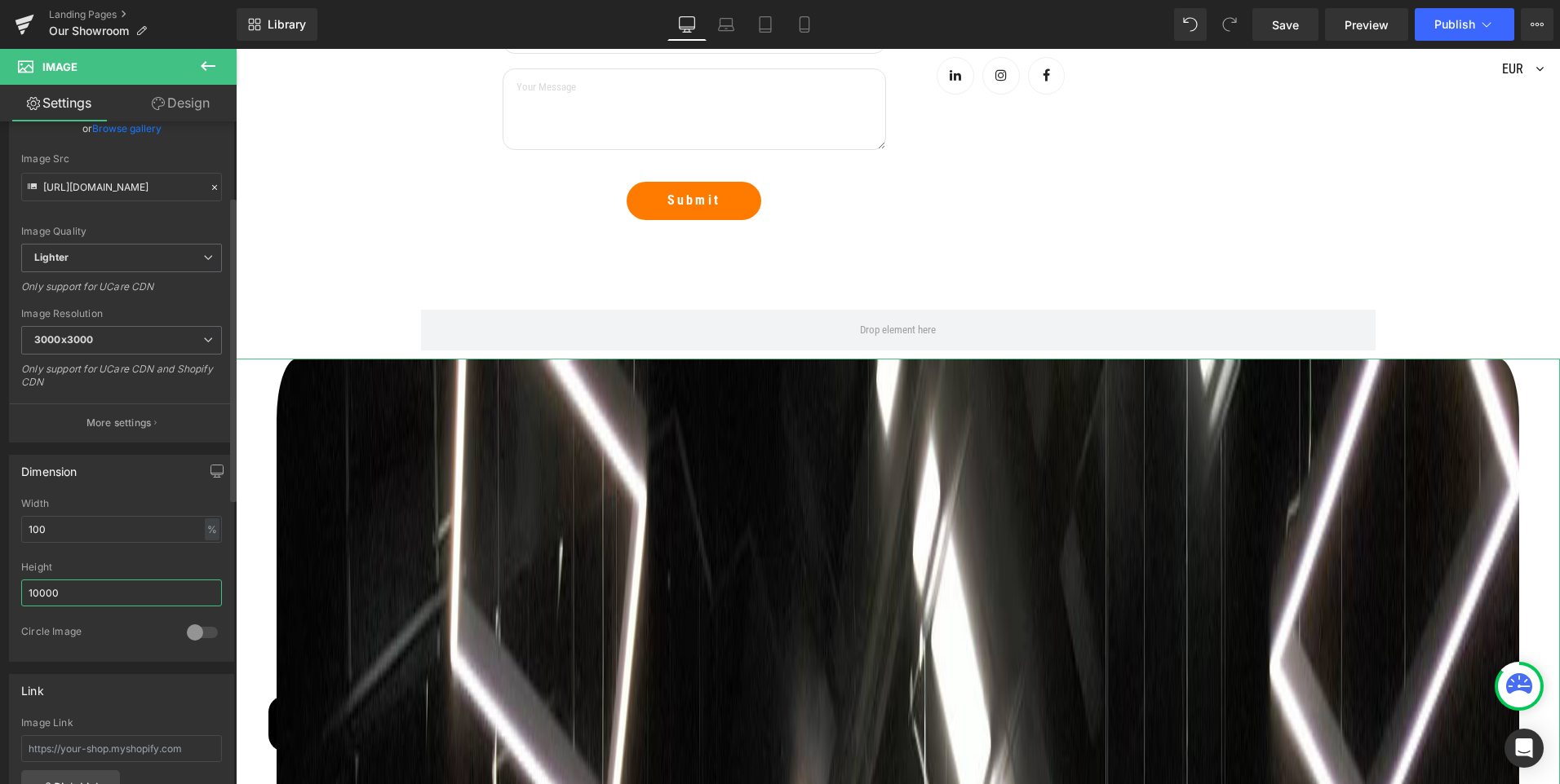
drag, startPoint x: 66, startPoint y: 591, endPoint x: 21, endPoint y: 598, distance: 45.5
click at [21, 598] on input "10000" at bounding box center [122, 593] width 201 height 27
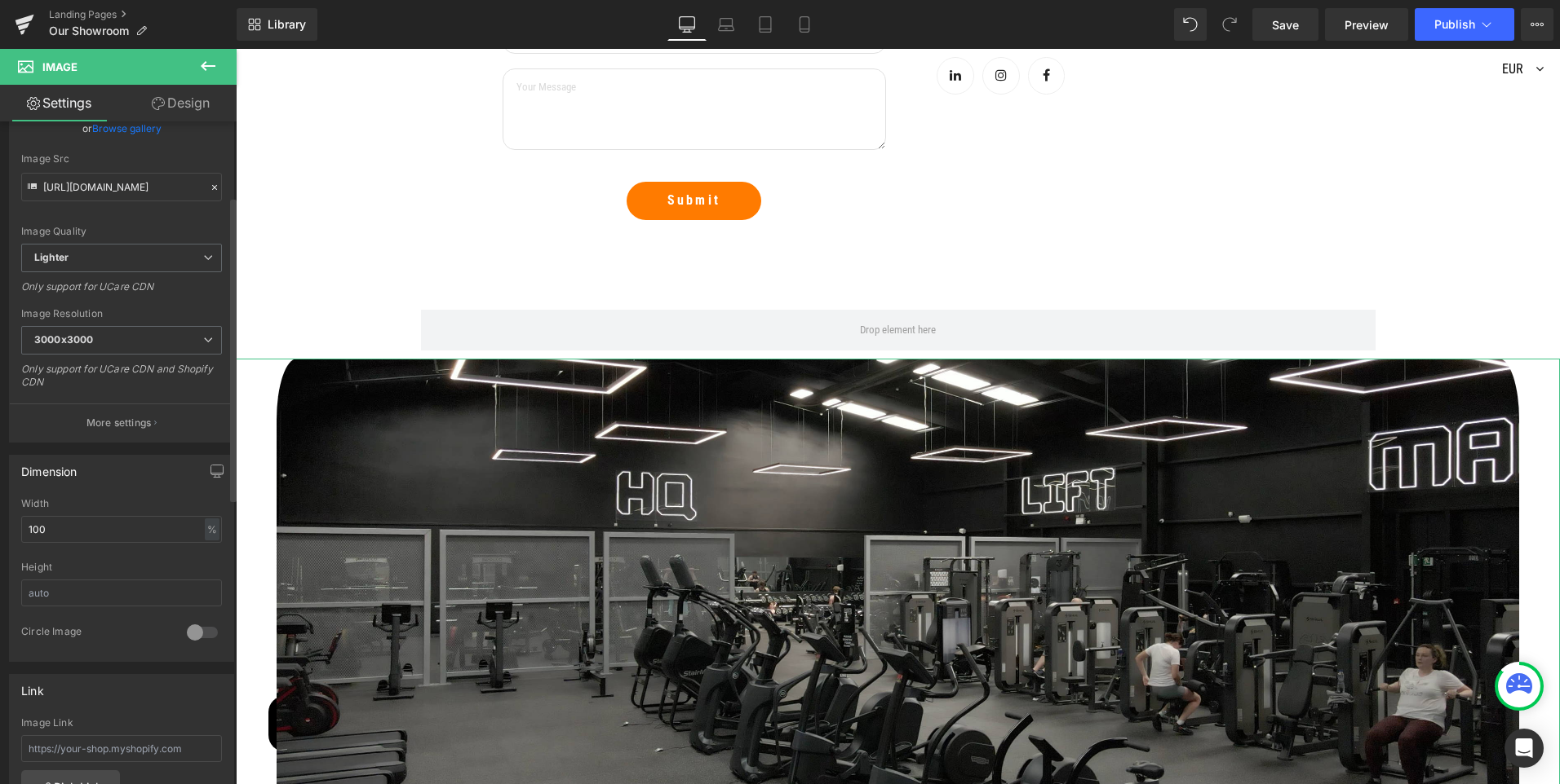
click at [85, 559] on div at bounding box center [122, 557] width 201 height 11
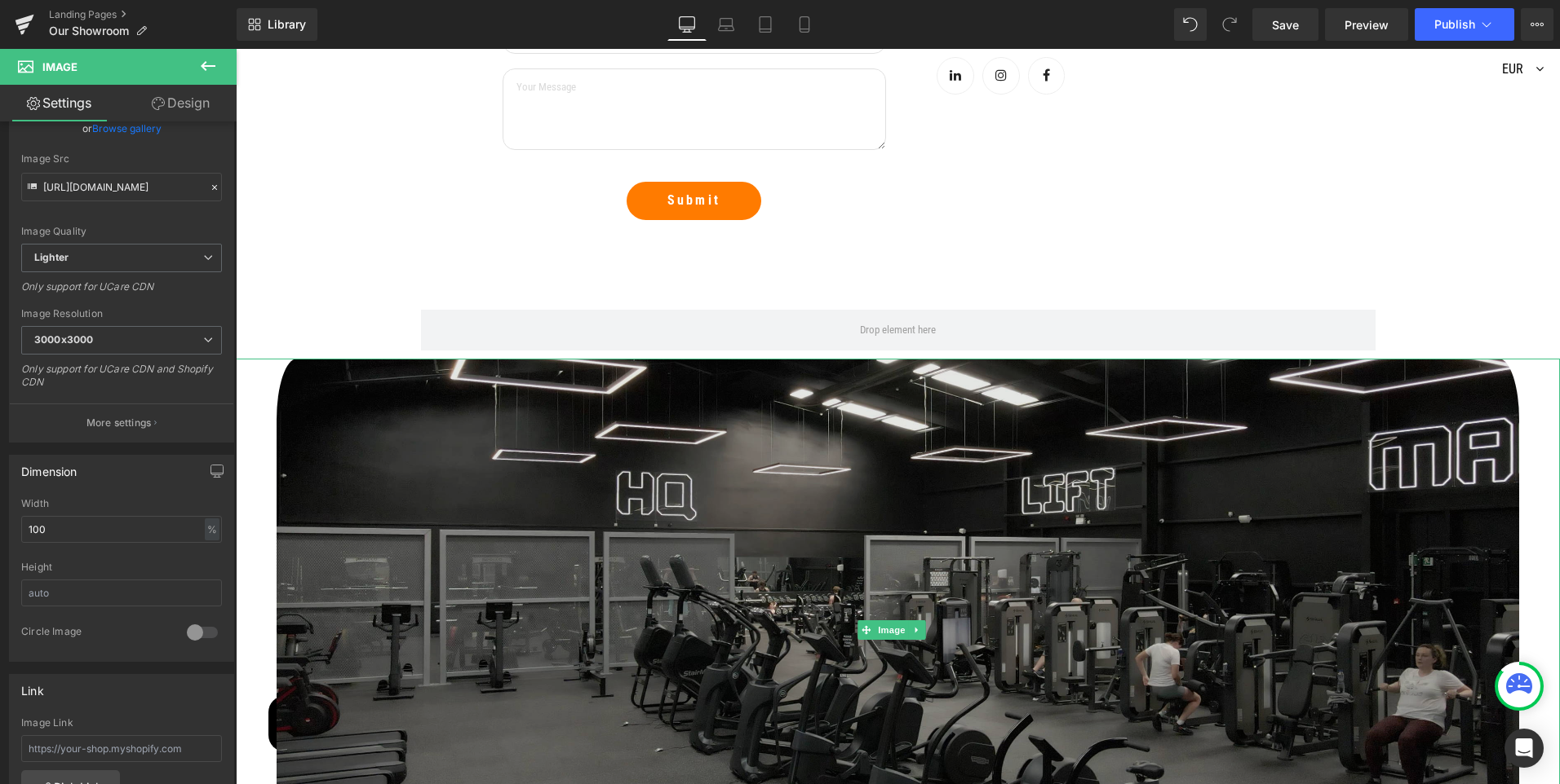
click at [403, 434] on img at bounding box center [897, 630] width 1324 height 543
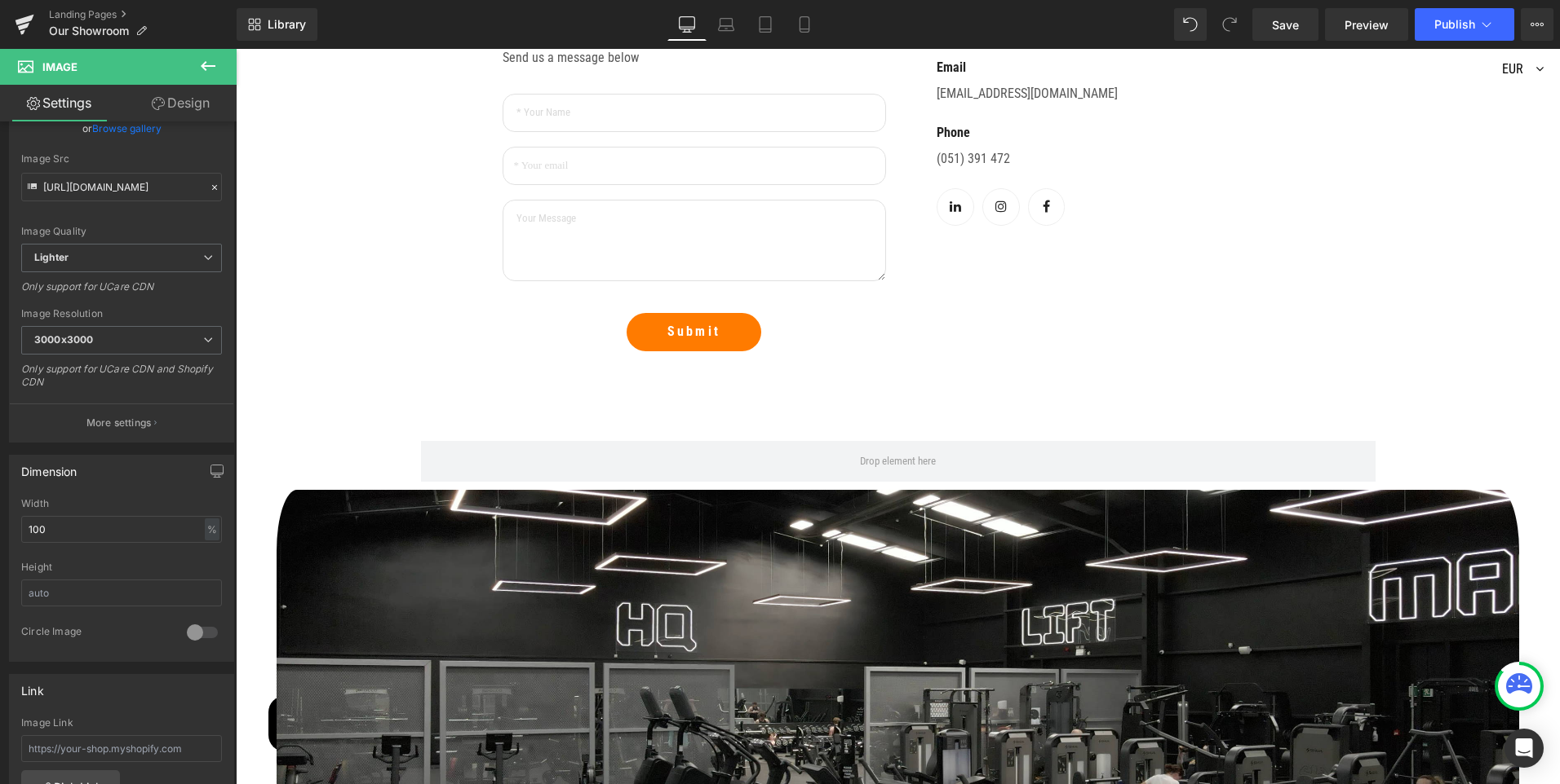
scroll to position [1712, 0]
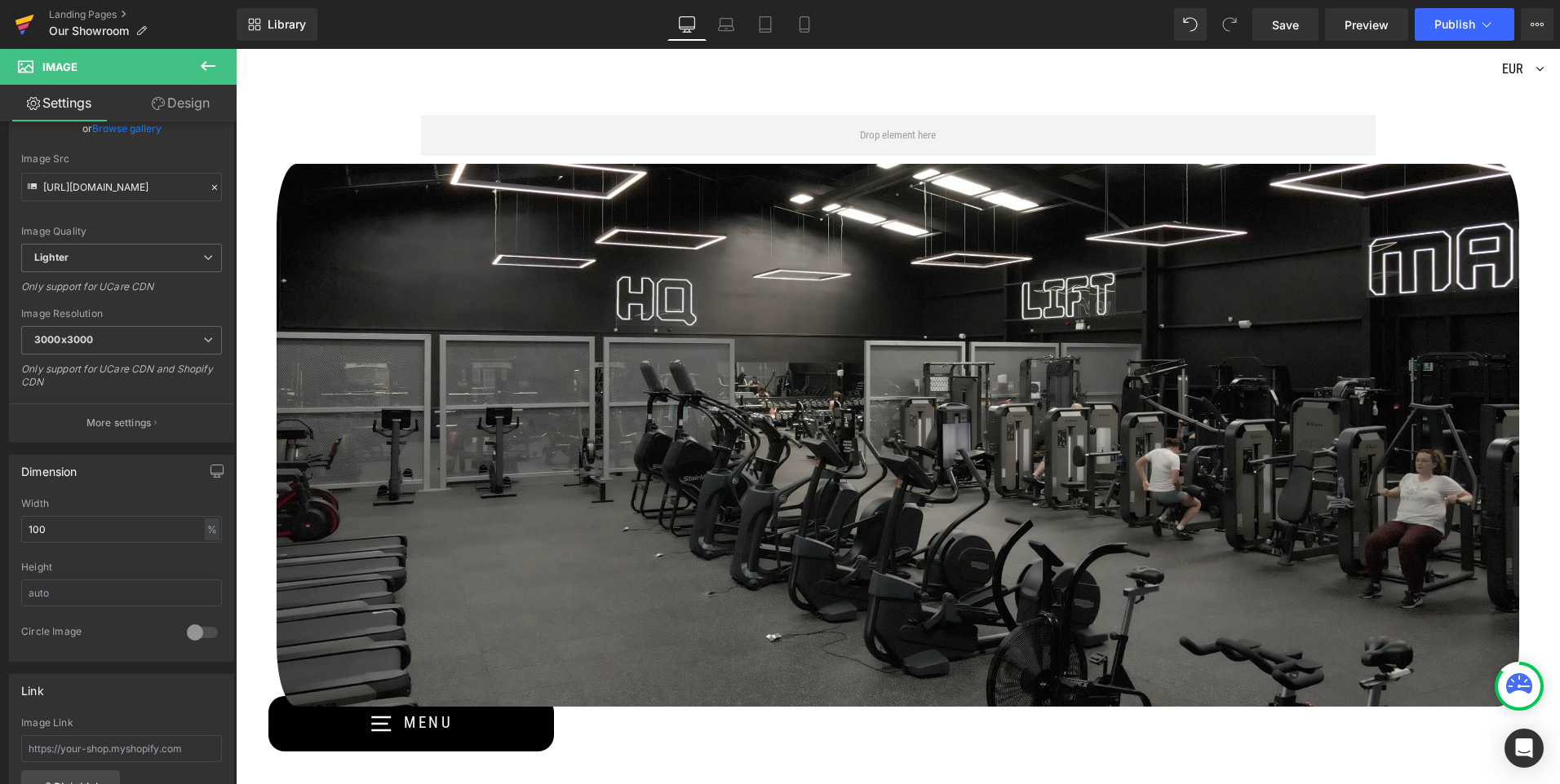
click at [24, 27] on icon at bounding box center [23, 26] width 11 height 7
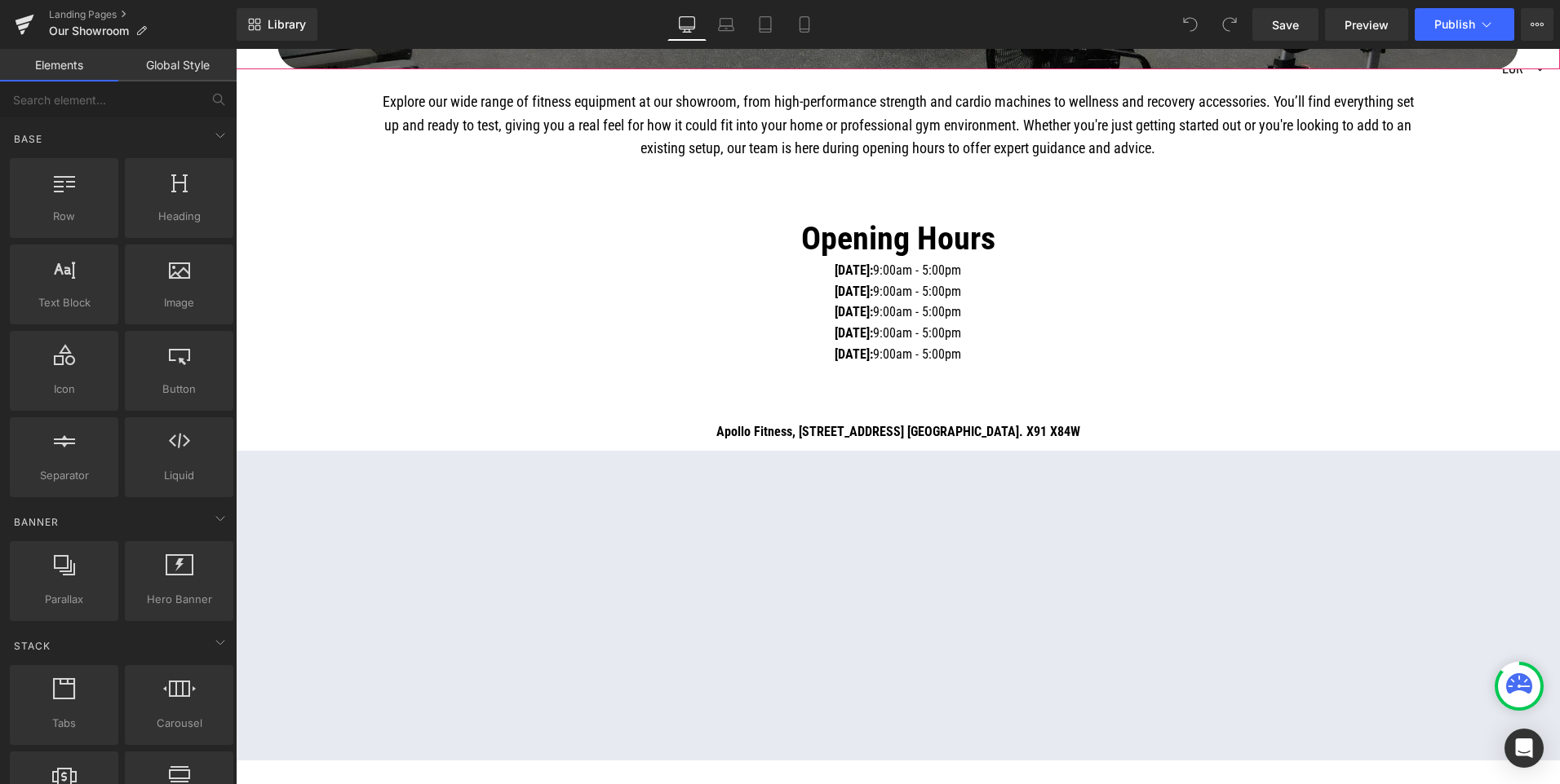
scroll to position [734, 0]
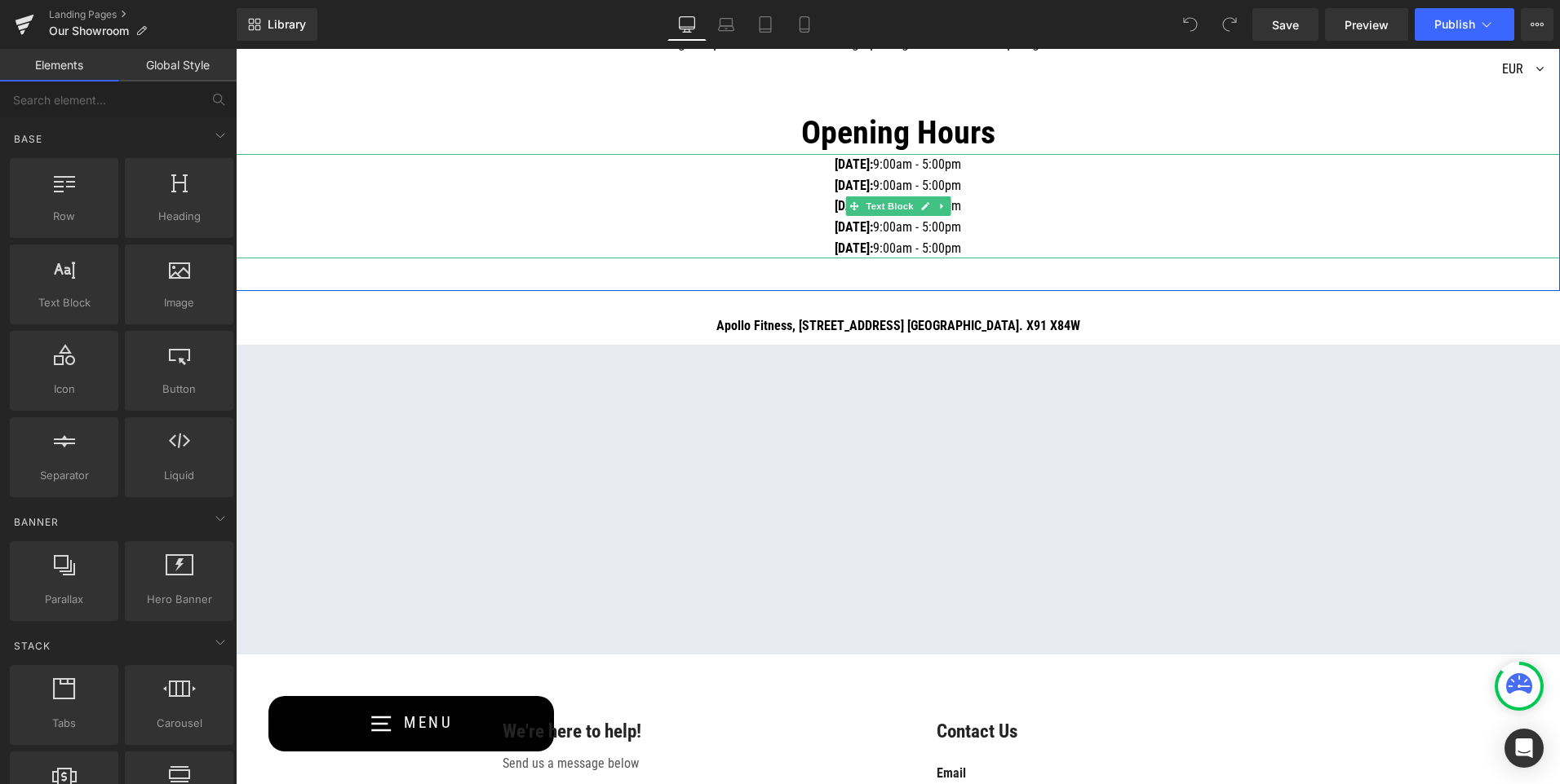
click at [468, 231] on p "Thursday: 9:00am - 5:00pm" at bounding box center [897, 227] width 1324 height 21
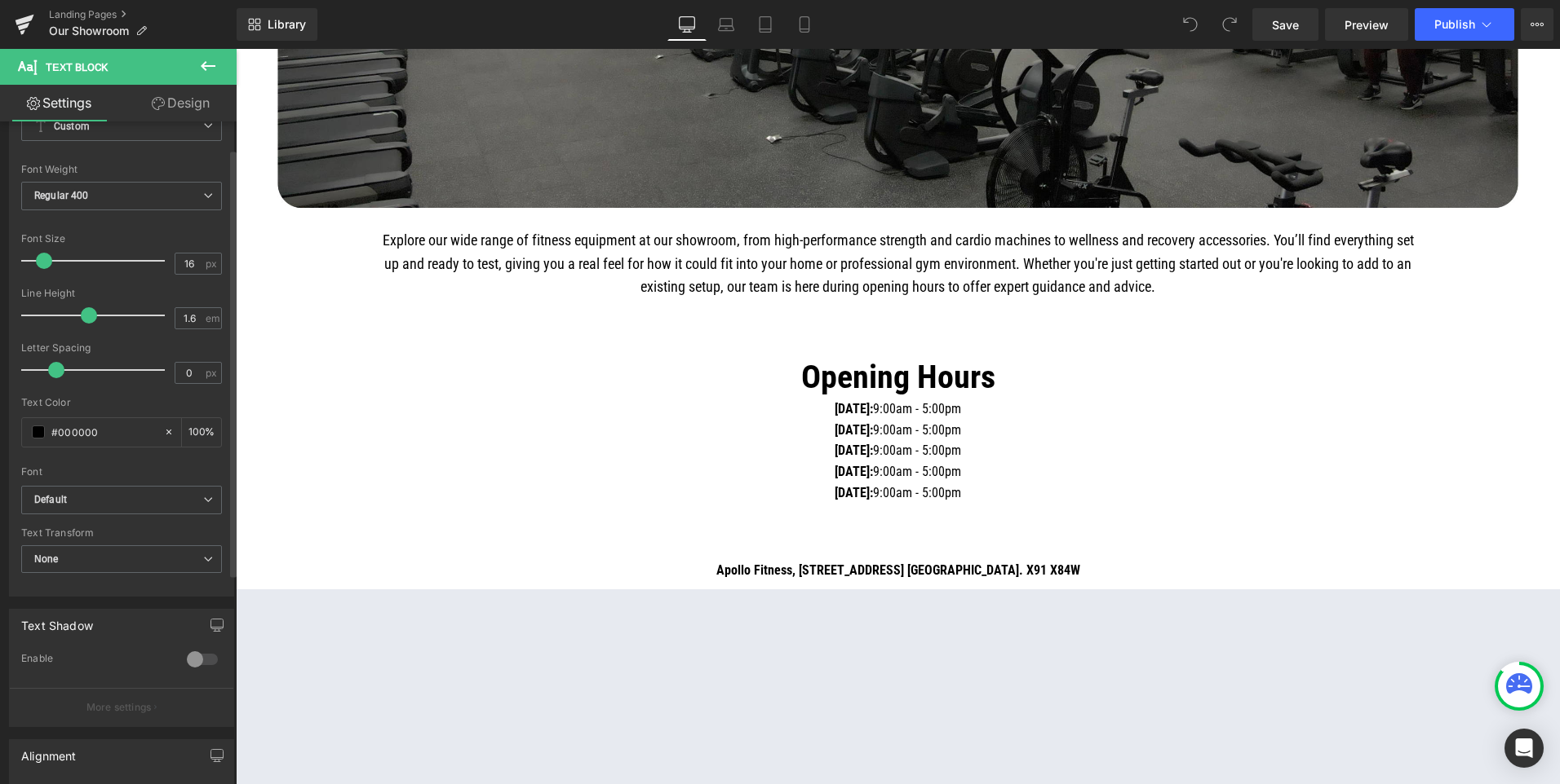
scroll to position [42, 0]
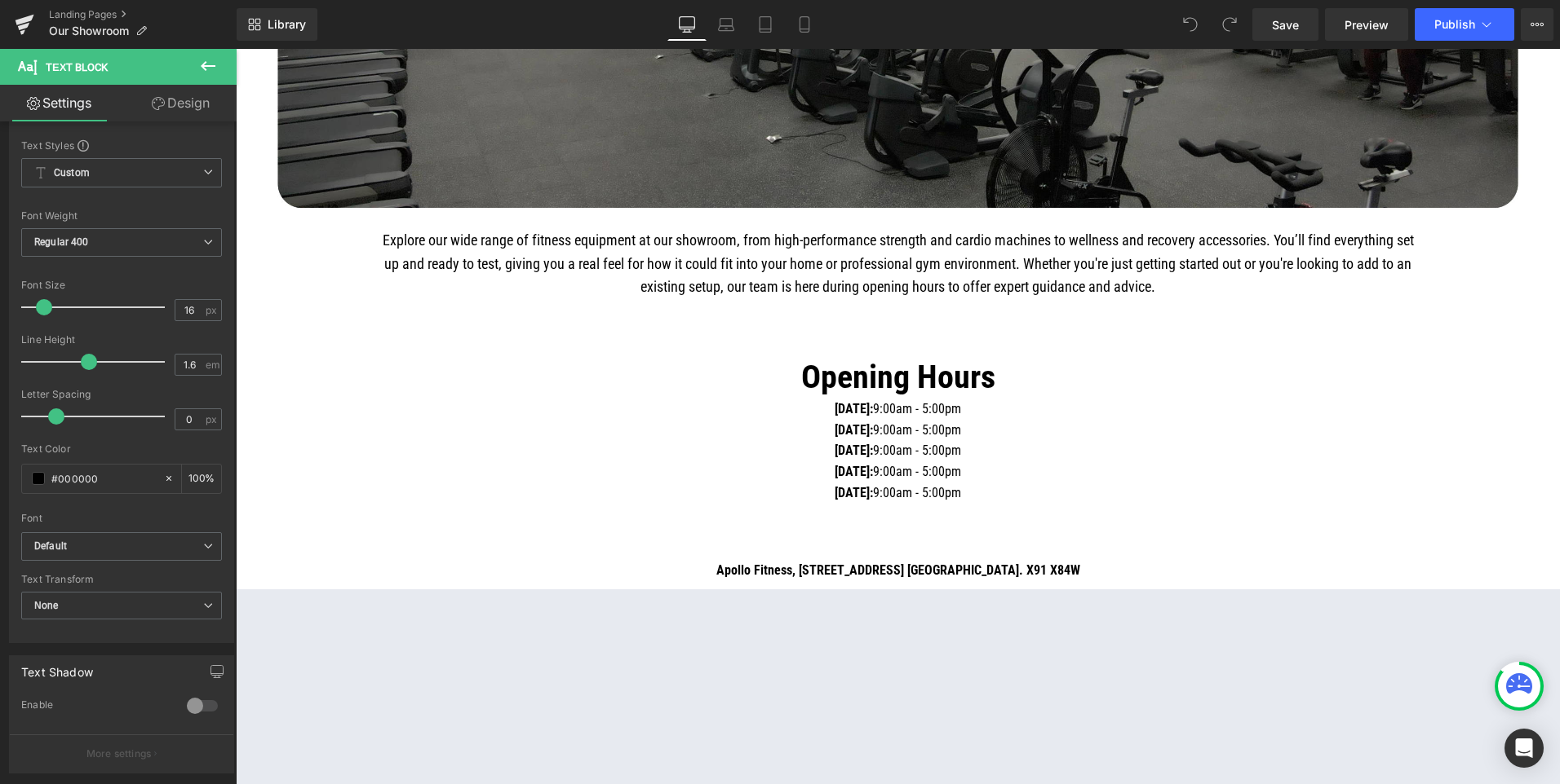
click at [161, 114] on link "Design" at bounding box center [181, 103] width 118 height 37
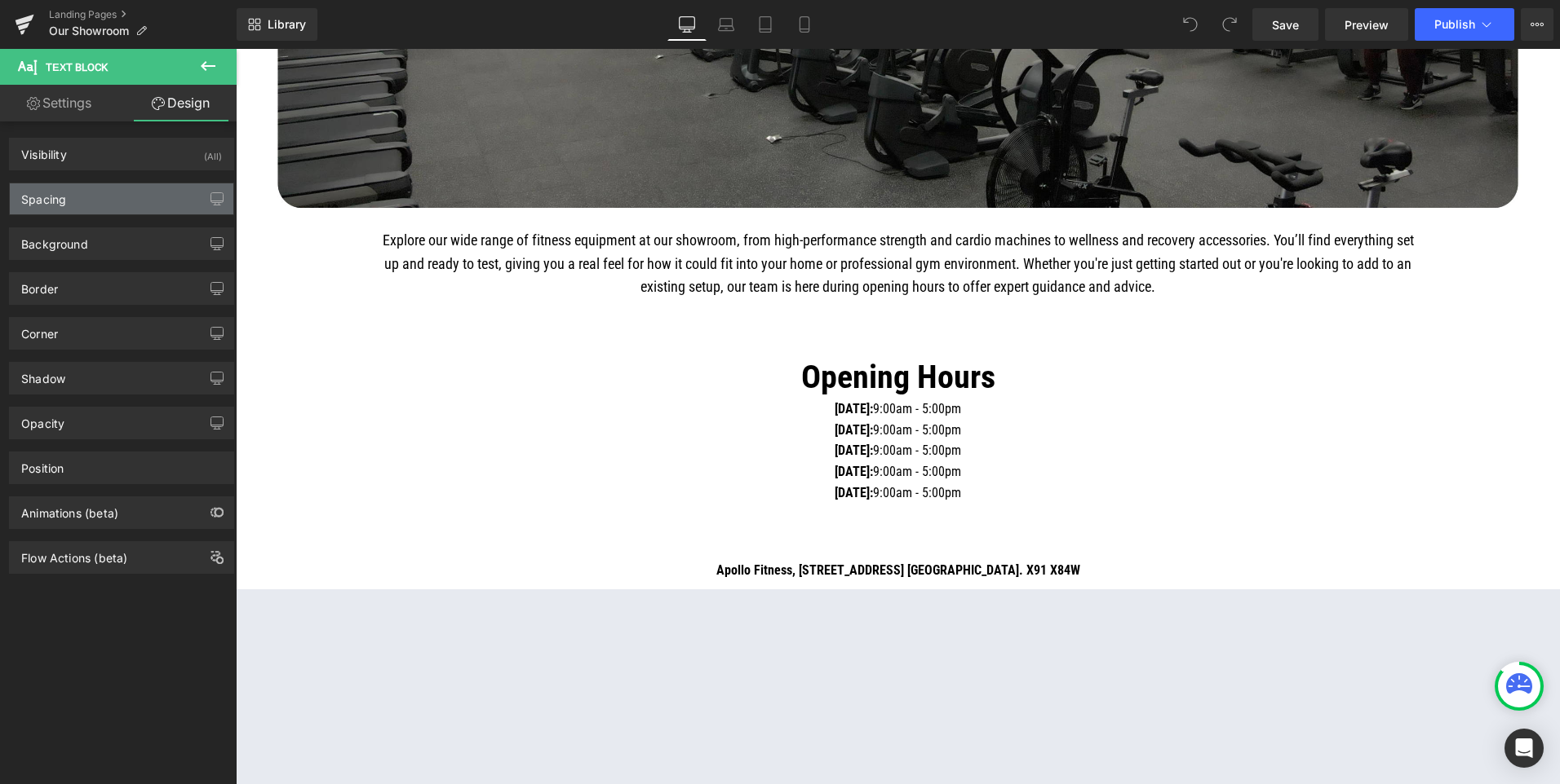
click at [93, 192] on div "Spacing" at bounding box center [122, 198] width 224 height 31
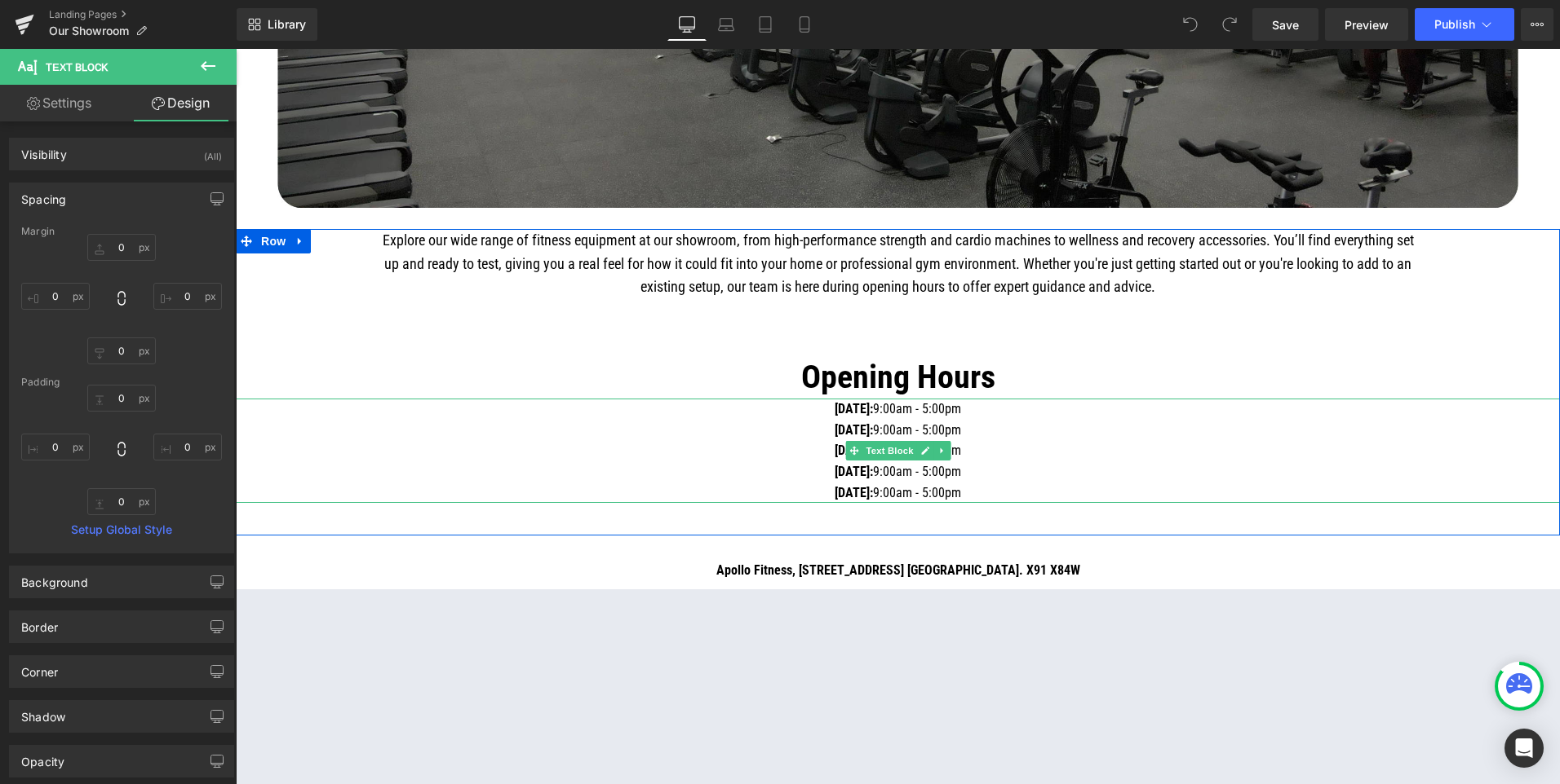
click at [521, 418] on p "Monday: 9:00am - 5:00pm" at bounding box center [897, 410] width 1324 height 21
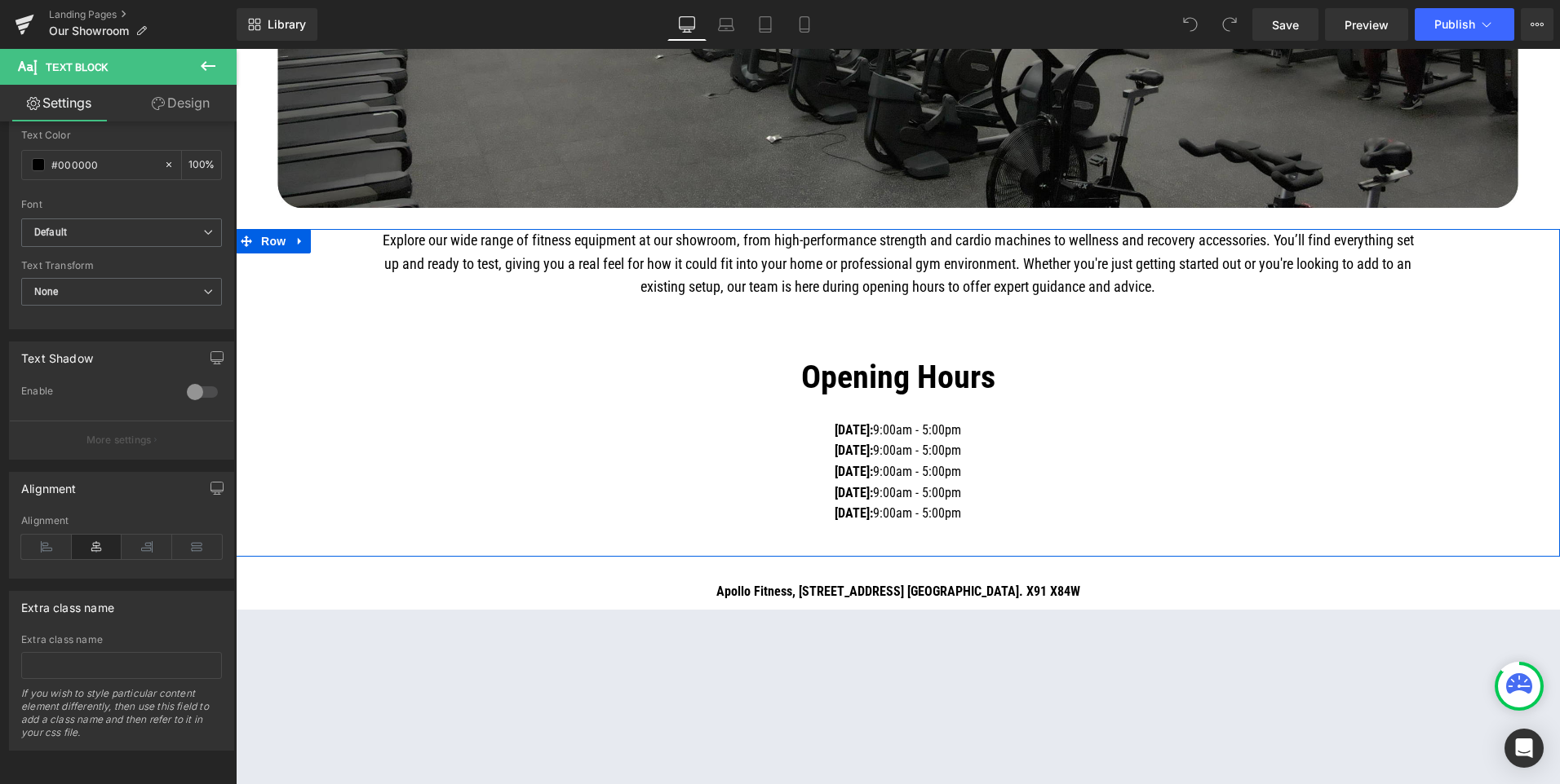
scroll to position [510, 0]
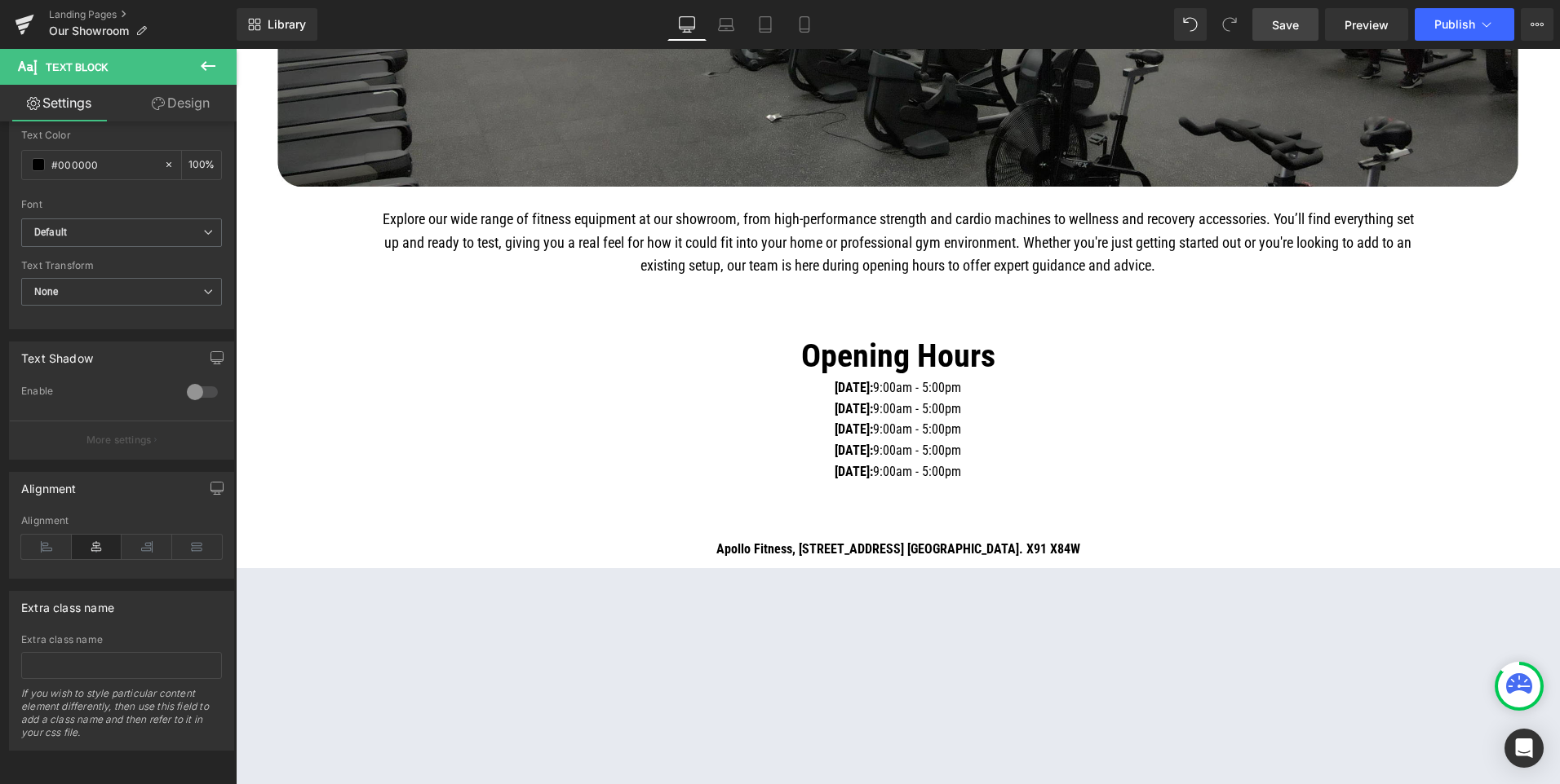
click at [1283, 23] on span "Save" at bounding box center [1285, 25] width 27 height 17
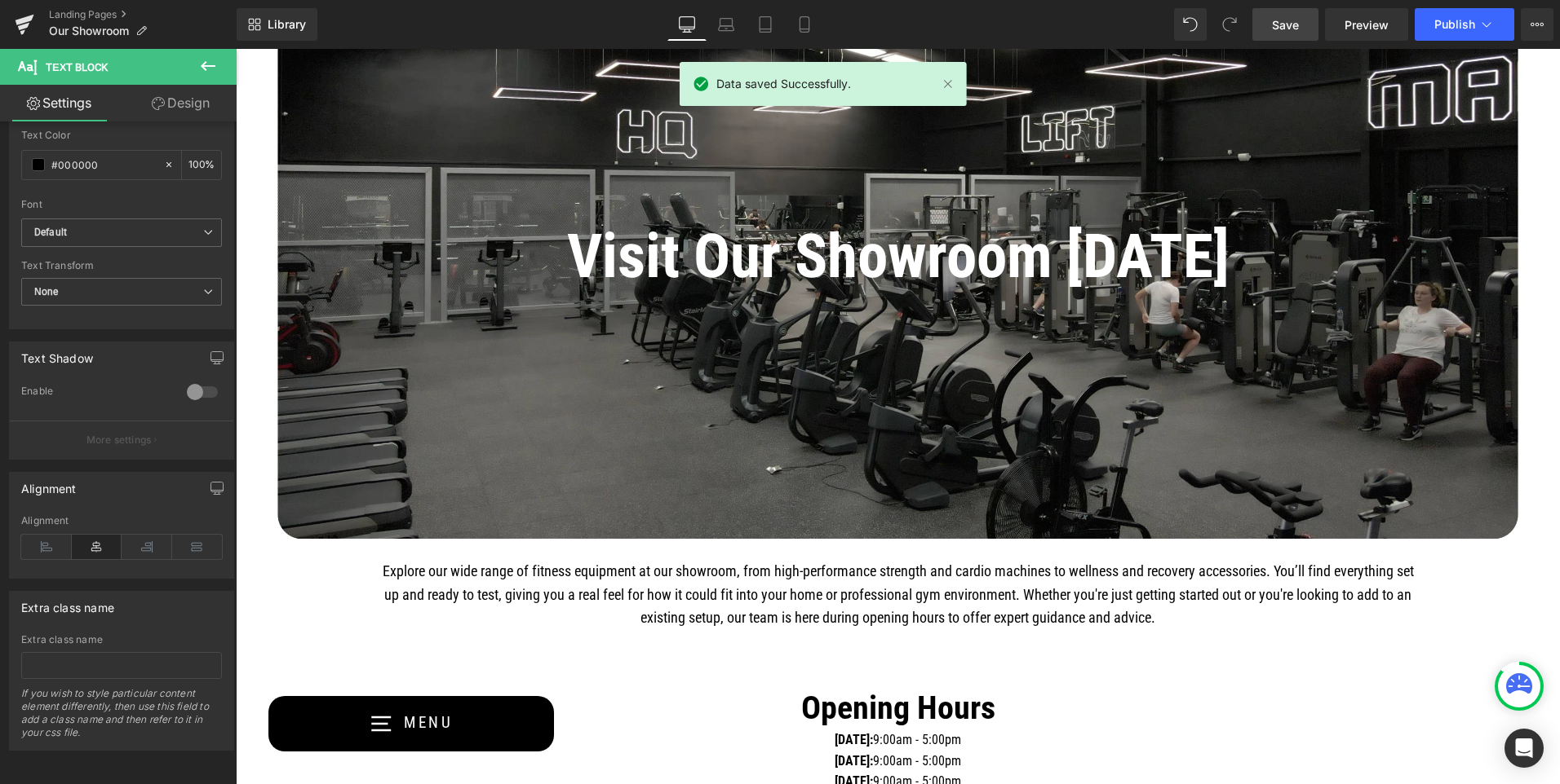
scroll to position [103, 0]
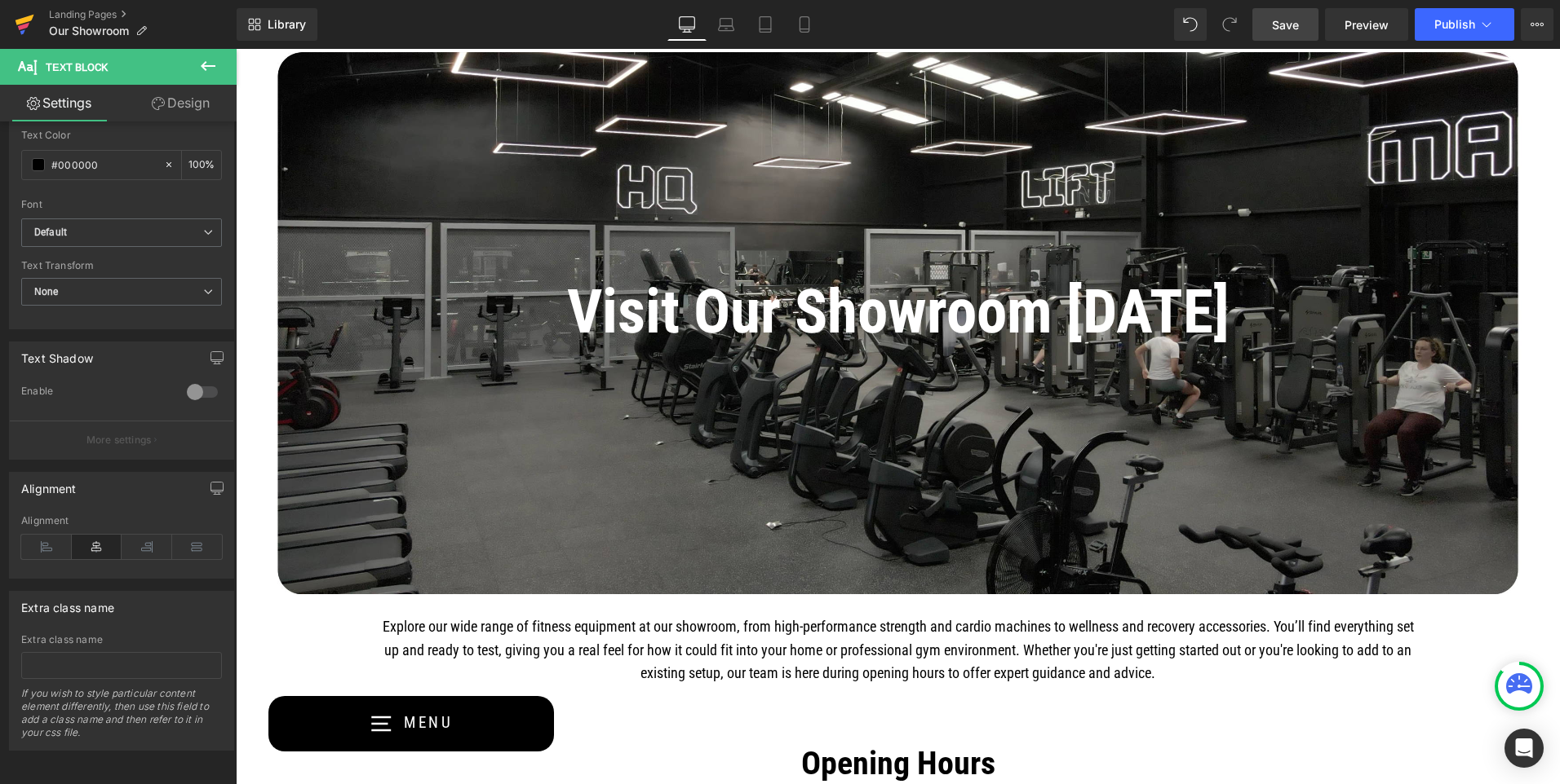
click at [21, 17] on icon at bounding box center [25, 25] width 19 height 41
